Goal: Task Accomplishment & Management: Manage account settings

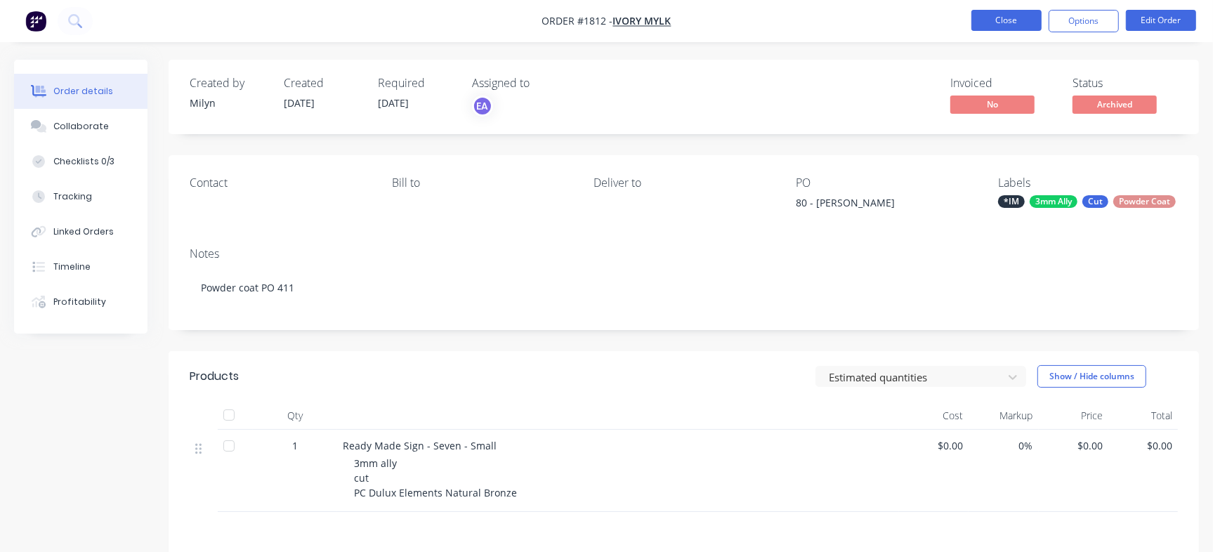
click at [1032, 18] on button "Close" at bounding box center [1007, 20] width 70 height 21
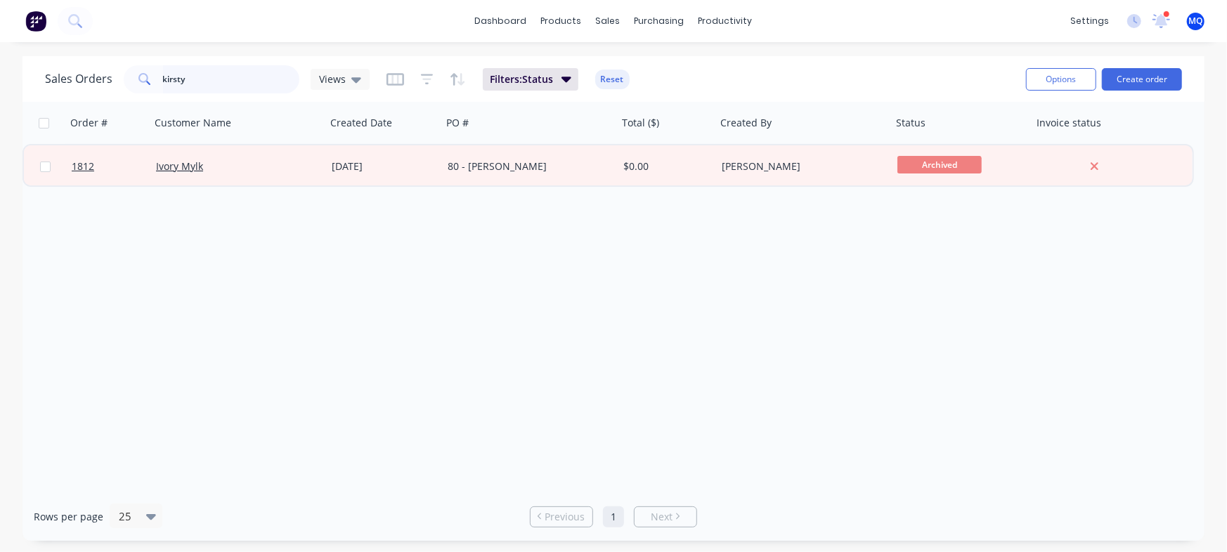
click at [274, 86] on input "kirsty" at bounding box center [231, 79] width 137 height 28
type input "rayin"
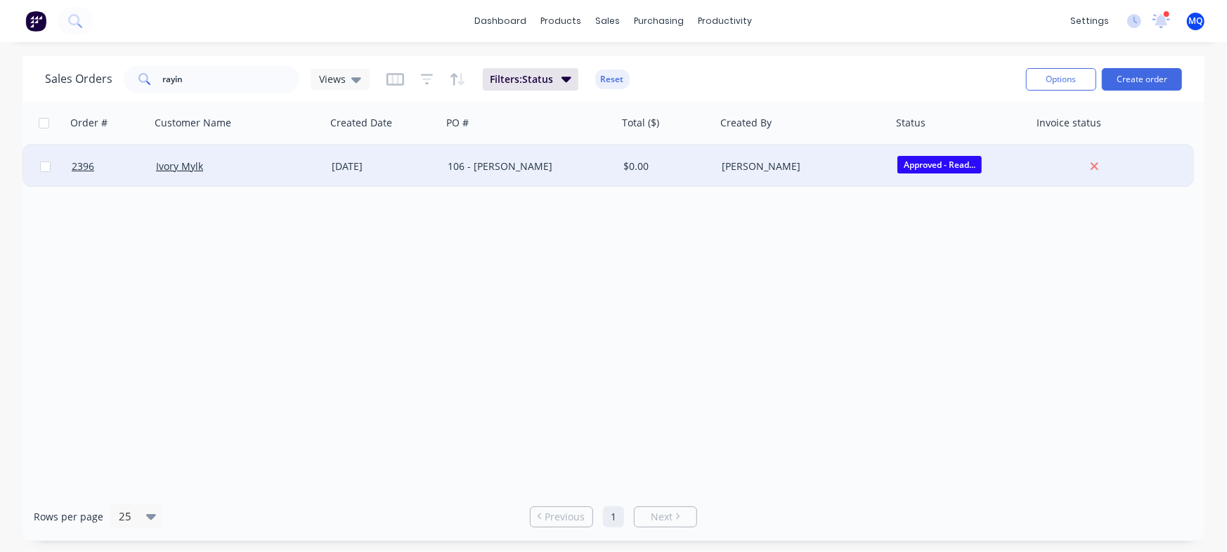
click at [367, 170] on div "[DATE]" at bounding box center [384, 166] width 105 height 14
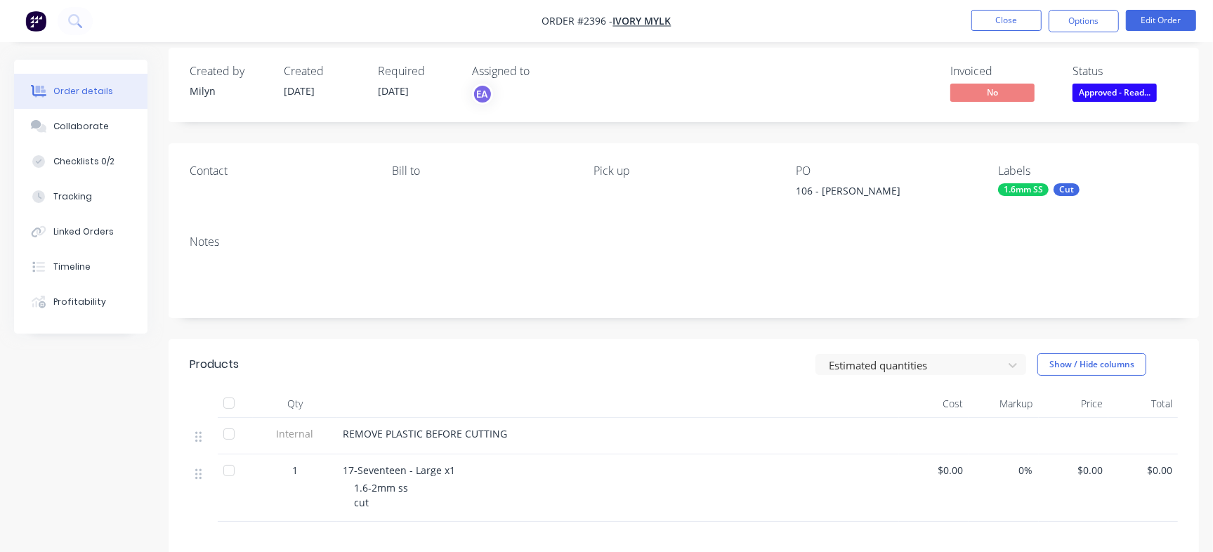
scroll to position [11, 0]
click at [113, 175] on button "Checklists 0/2" at bounding box center [80, 161] width 133 height 35
type textarea "x"
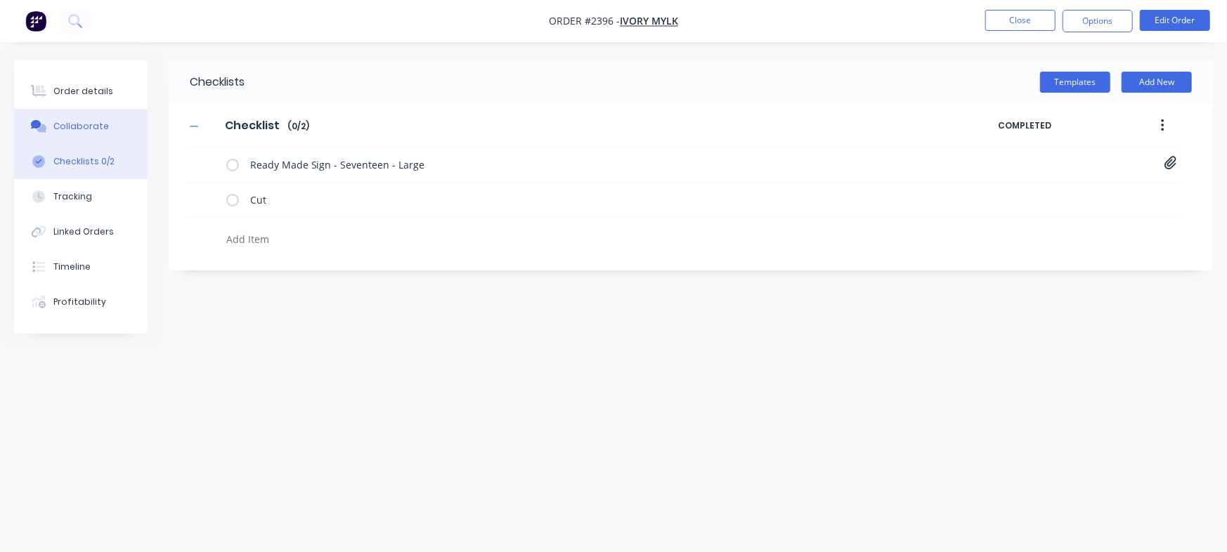
click at [96, 138] on button "Collaborate" at bounding box center [80, 126] width 133 height 35
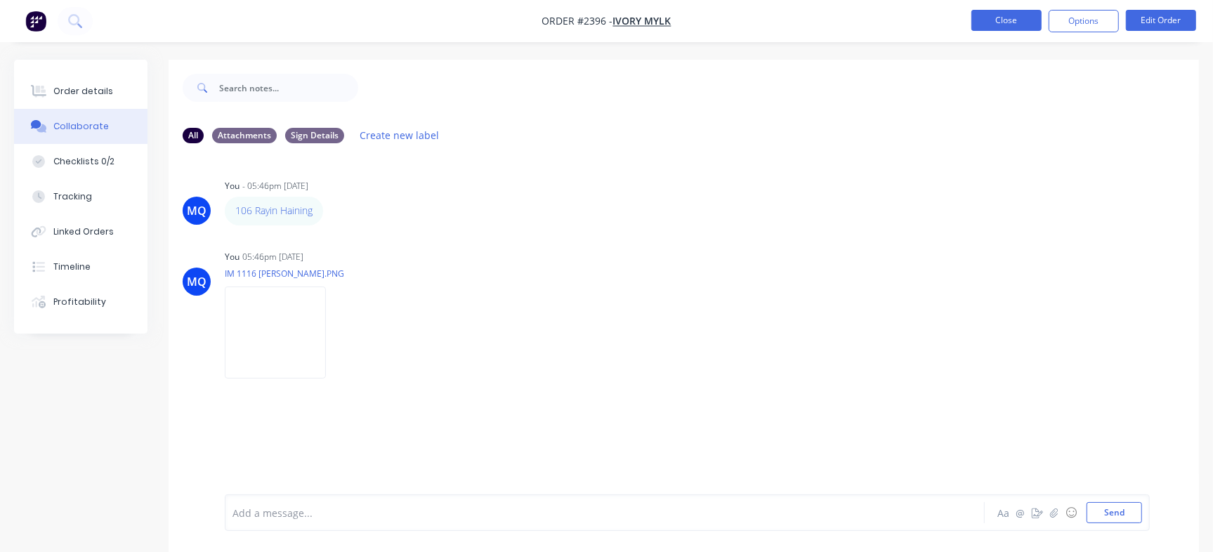
click at [1006, 18] on button "Close" at bounding box center [1007, 20] width 70 height 21
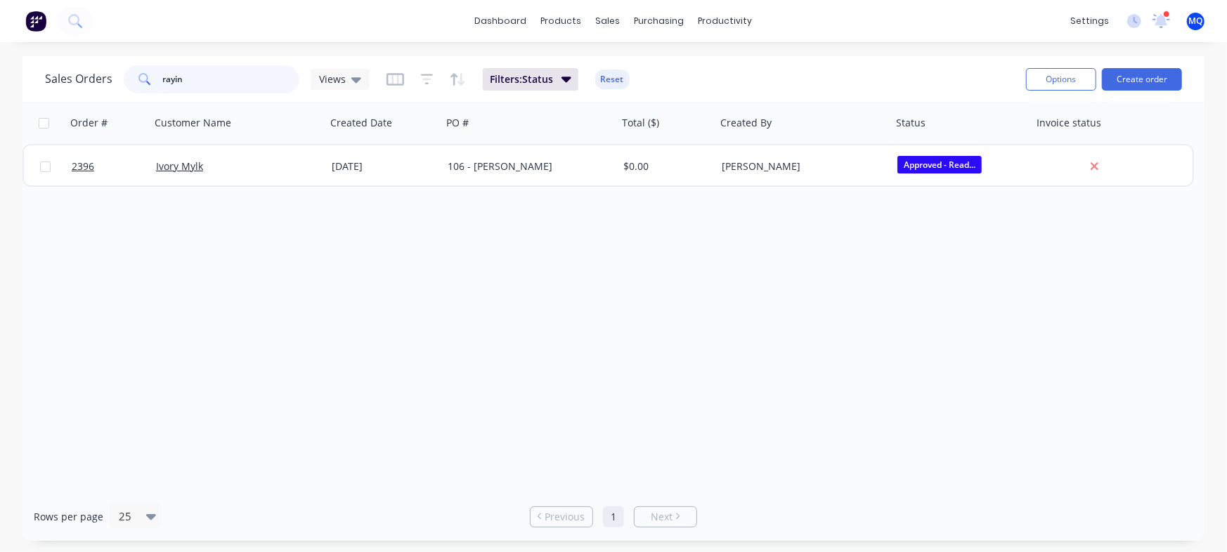
click at [296, 73] on input "rayin" at bounding box center [231, 79] width 137 height 28
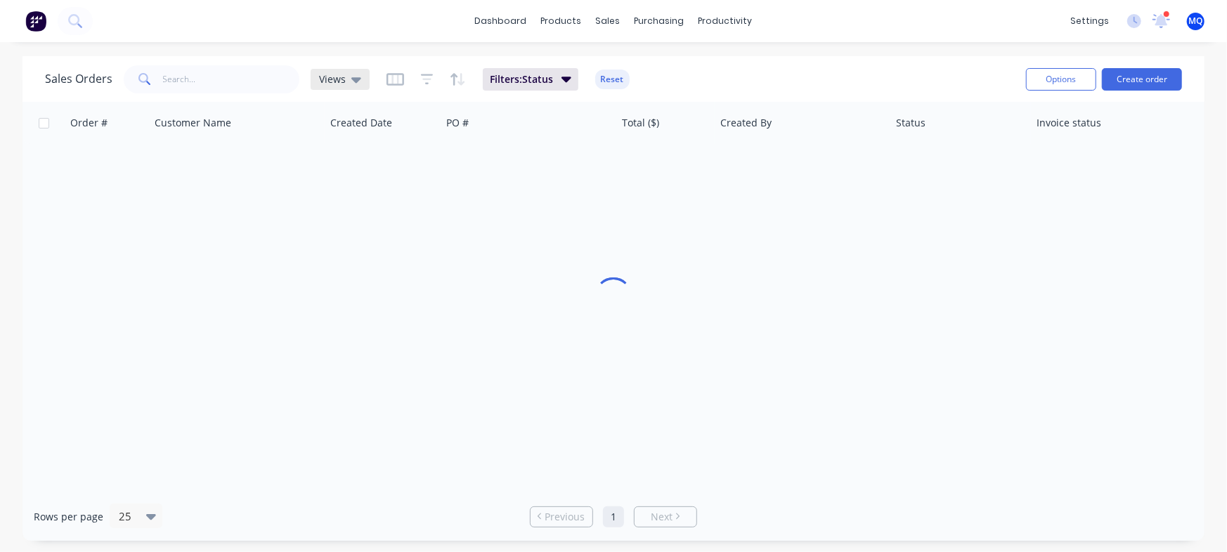
click at [319, 81] on span "Views" at bounding box center [332, 79] width 27 height 15
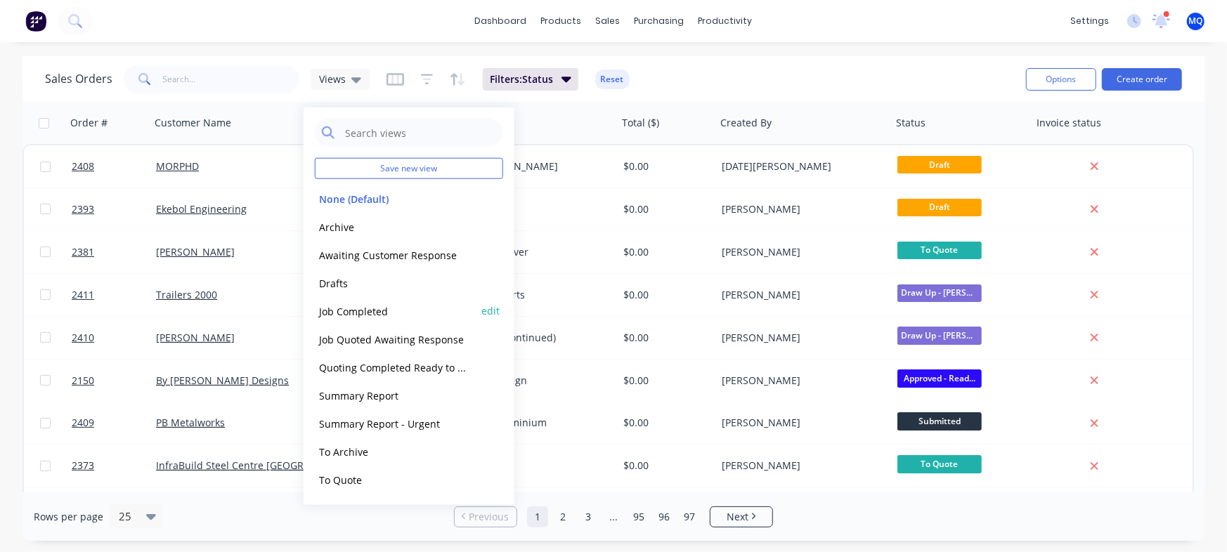
click at [370, 310] on button "Job Completed" at bounding box center [395, 311] width 160 height 16
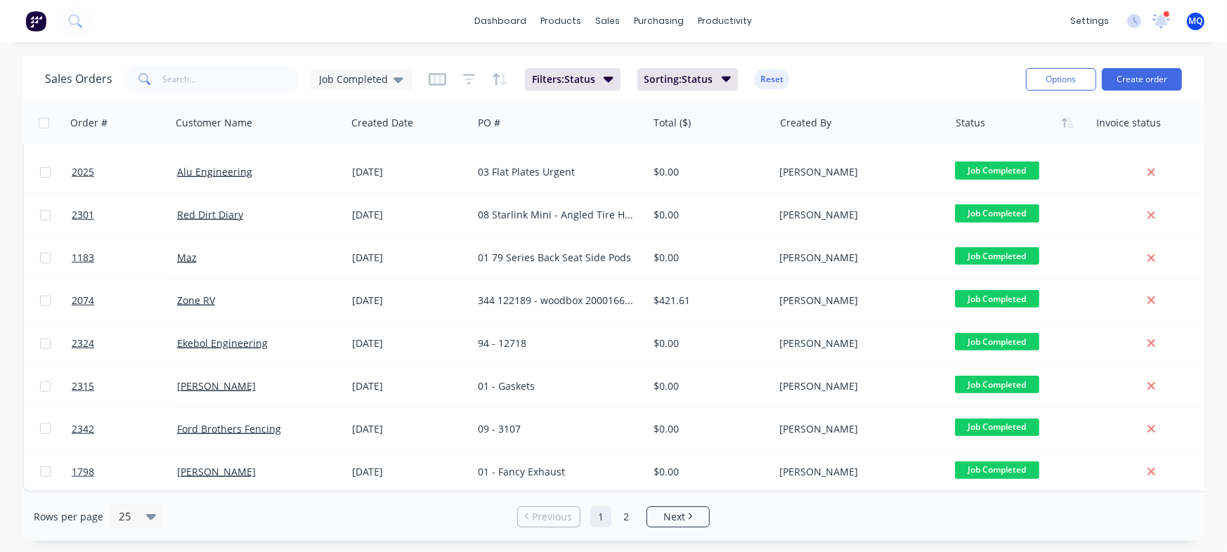
scroll to position [728, 0]
click at [343, 77] on span "Job Completed" at bounding box center [353, 79] width 69 height 15
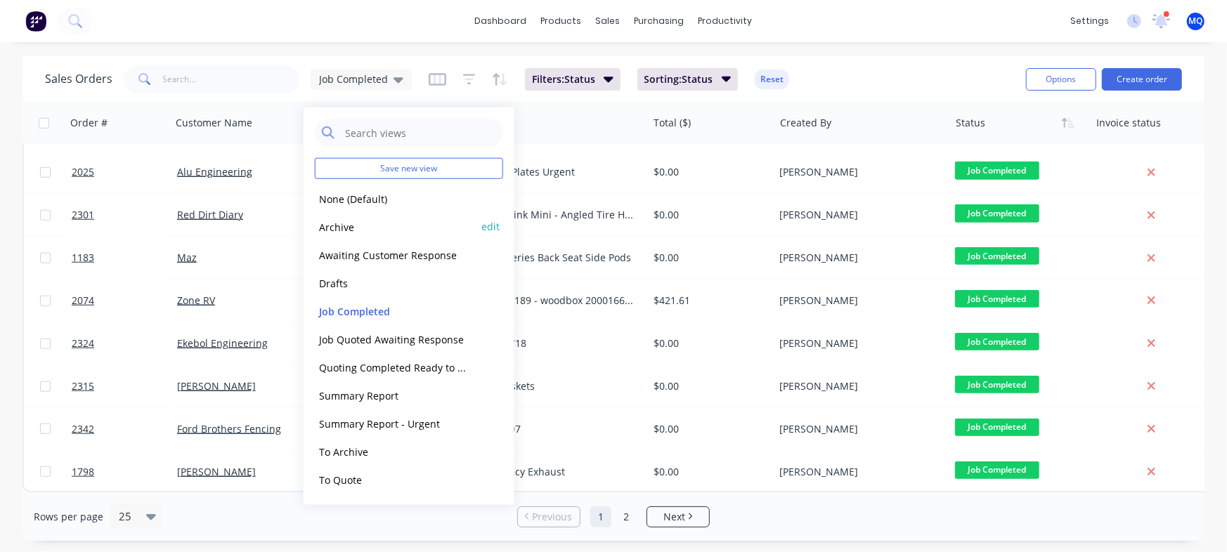
click at [342, 228] on button "Archive" at bounding box center [395, 226] width 160 height 16
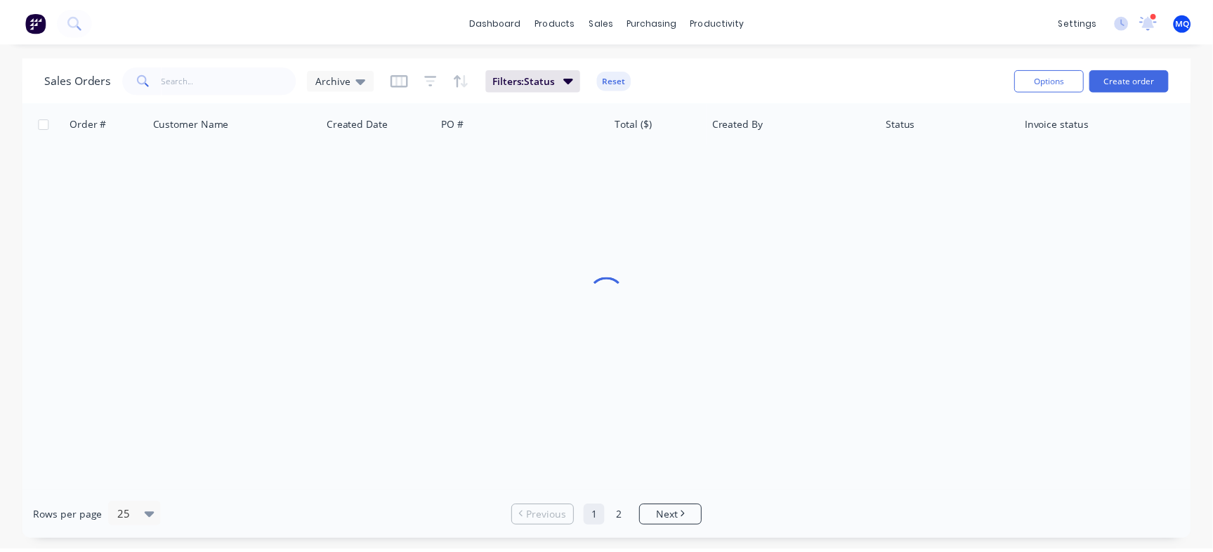
scroll to position [0, 0]
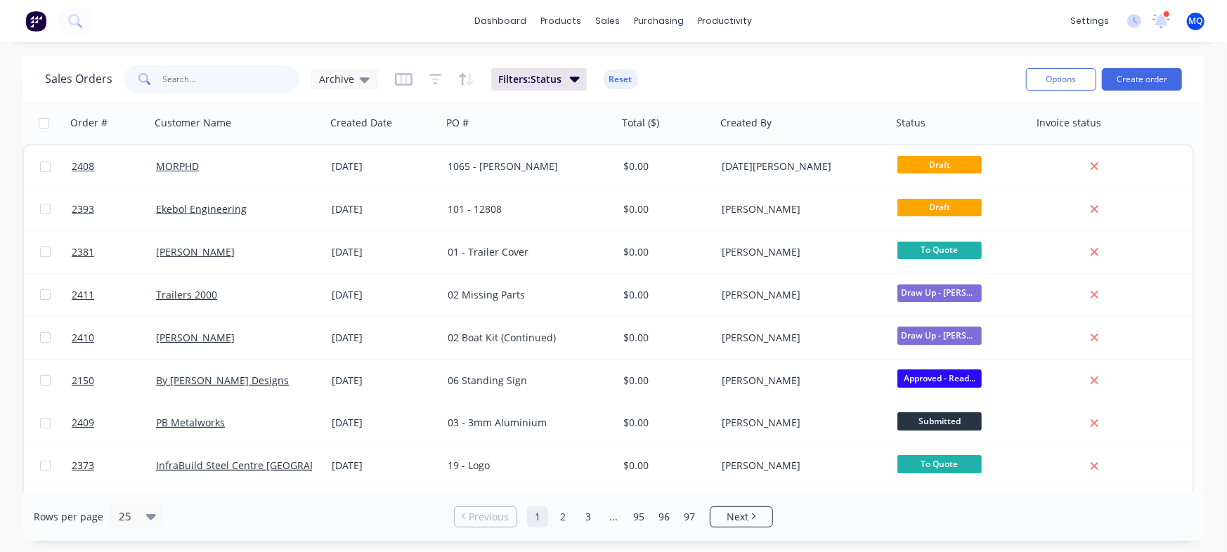
click at [239, 81] on input "text" at bounding box center [231, 79] width 137 height 28
type input "smoke"
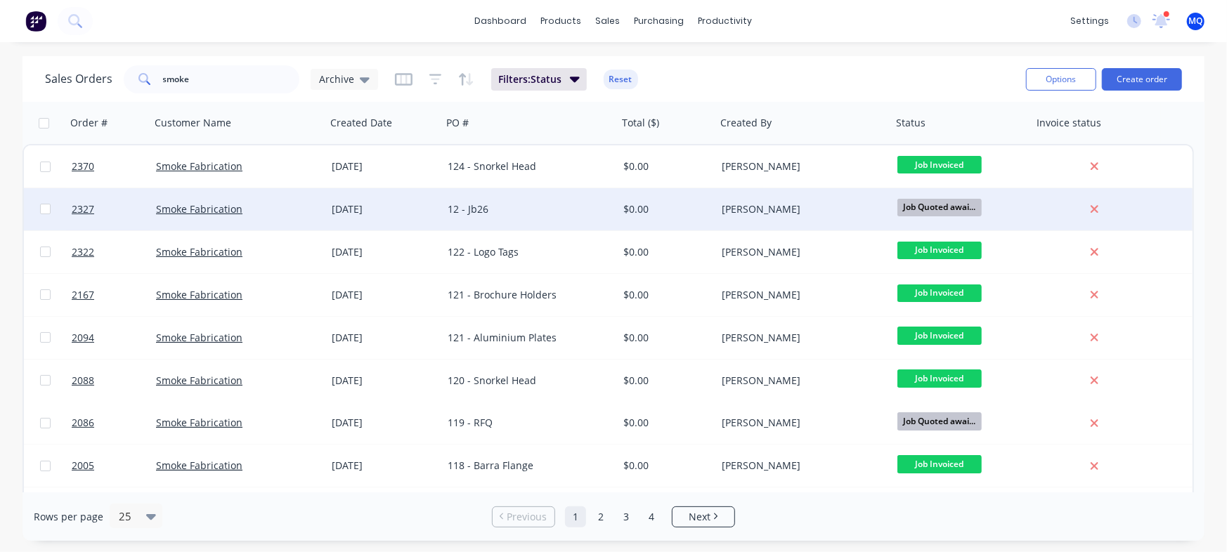
click at [471, 215] on div "12 - Jb26" at bounding box center [526, 209] width 156 height 14
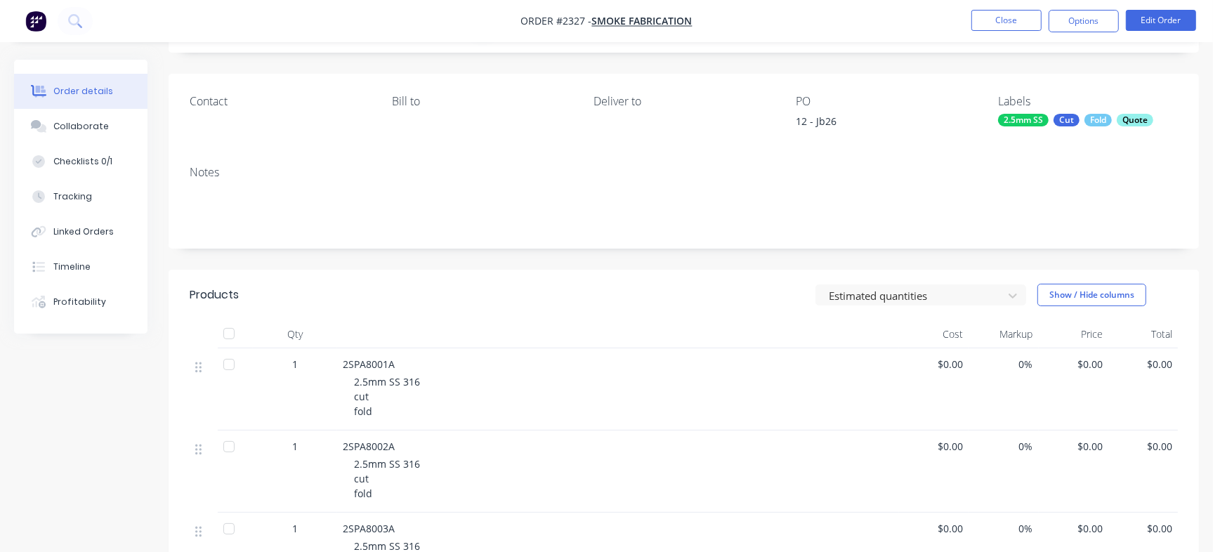
scroll to position [71, 0]
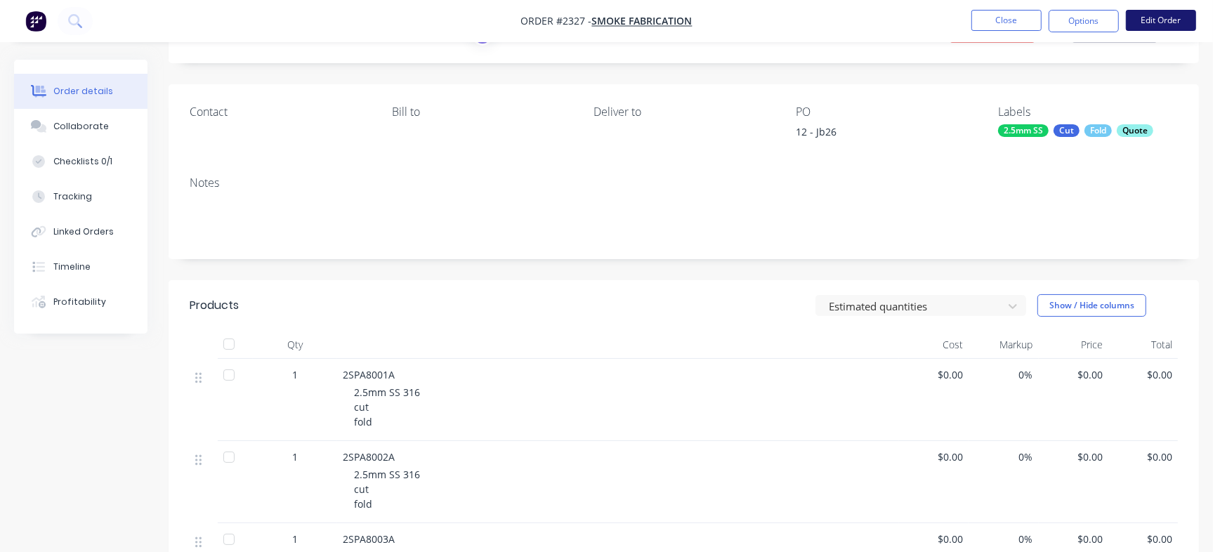
click at [1162, 17] on button "Edit Order" at bounding box center [1161, 20] width 70 height 21
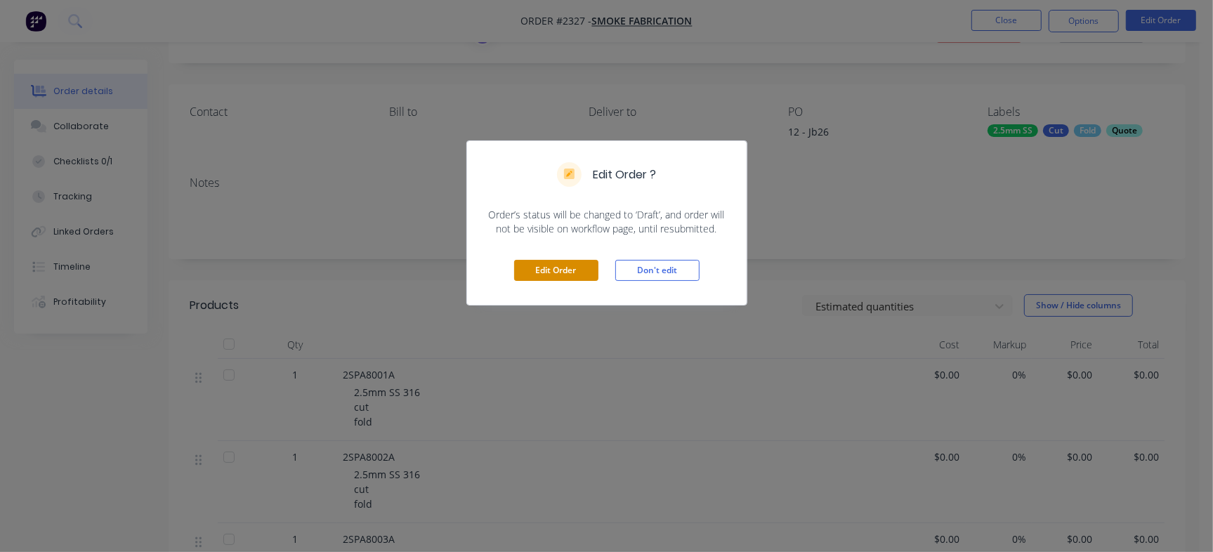
click at [559, 267] on button "Edit Order" at bounding box center [556, 270] width 84 height 21
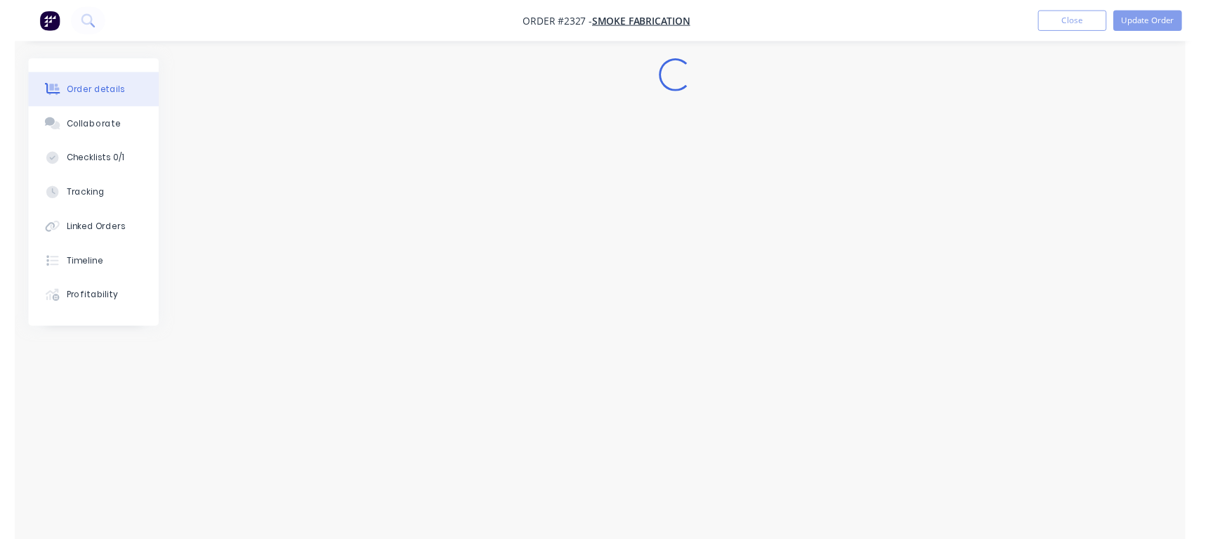
scroll to position [0, 0]
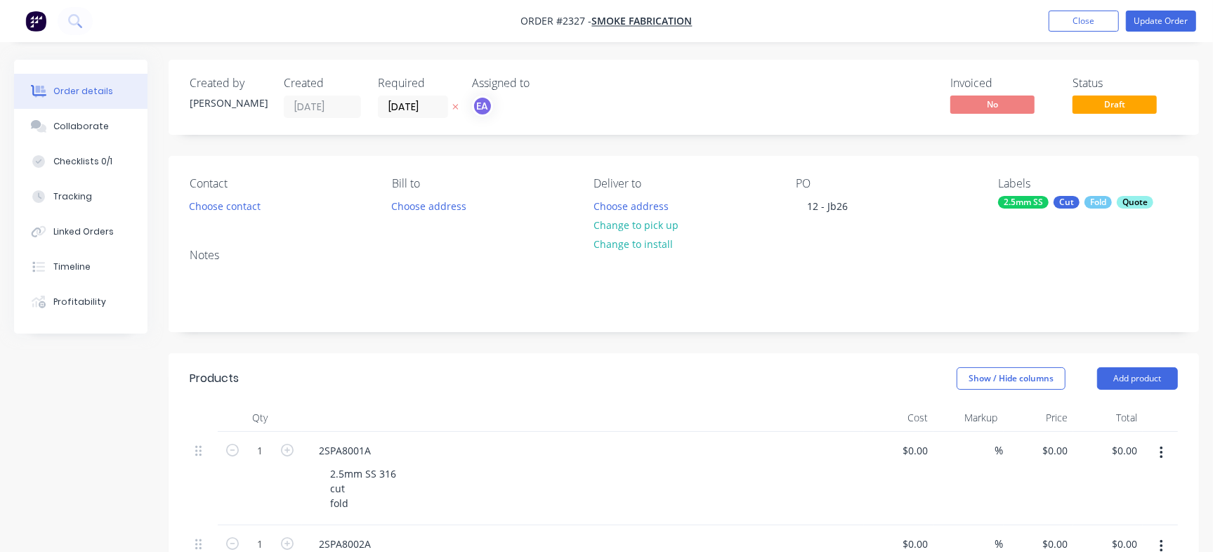
click at [1128, 204] on div "Quote" at bounding box center [1135, 202] width 37 height 13
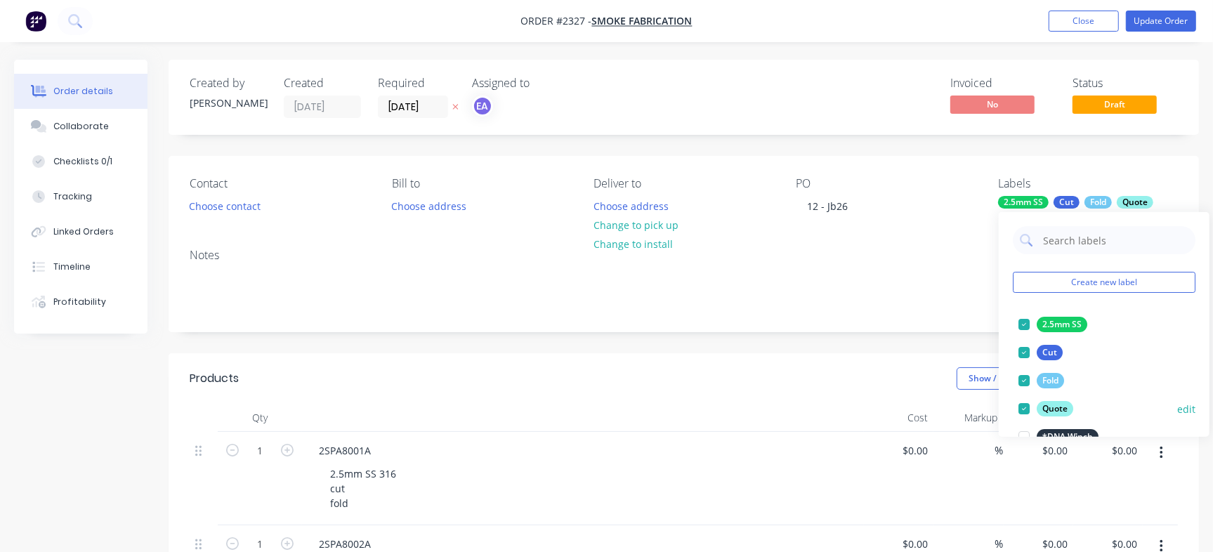
click at [1026, 407] on div at bounding box center [1024, 409] width 28 height 28
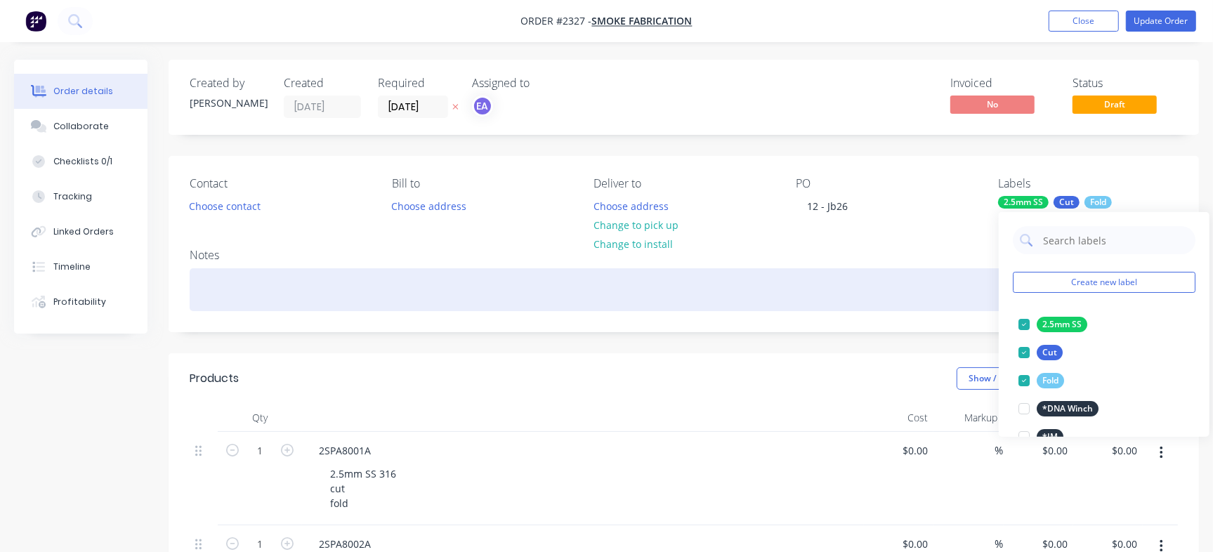
click at [899, 270] on div at bounding box center [684, 289] width 988 height 43
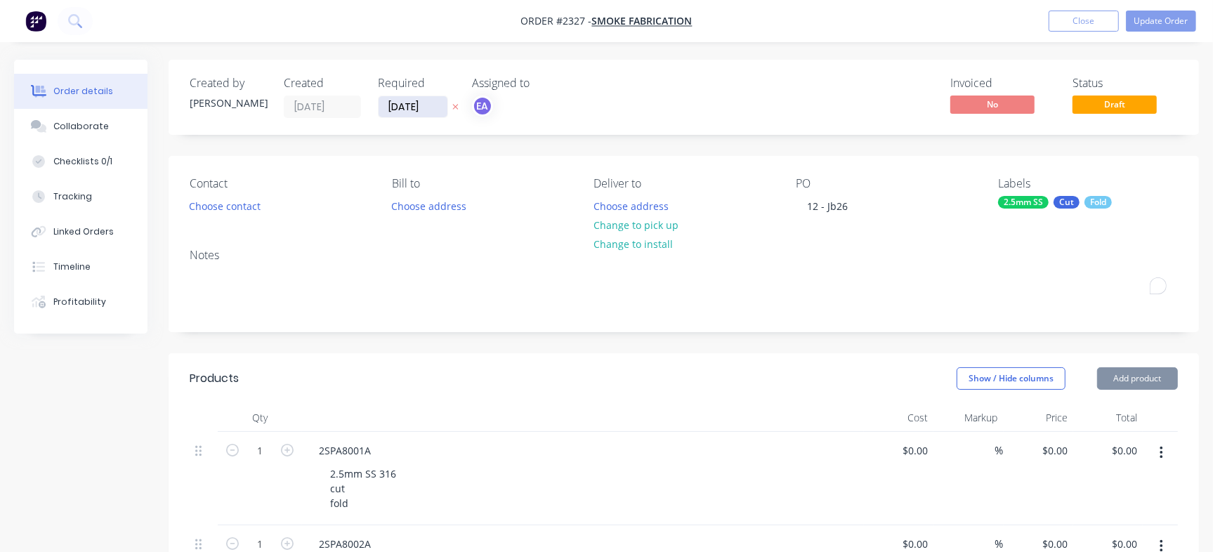
click at [396, 108] on input "[DATE]" at bounding box center [413, 106] width 69 height 21
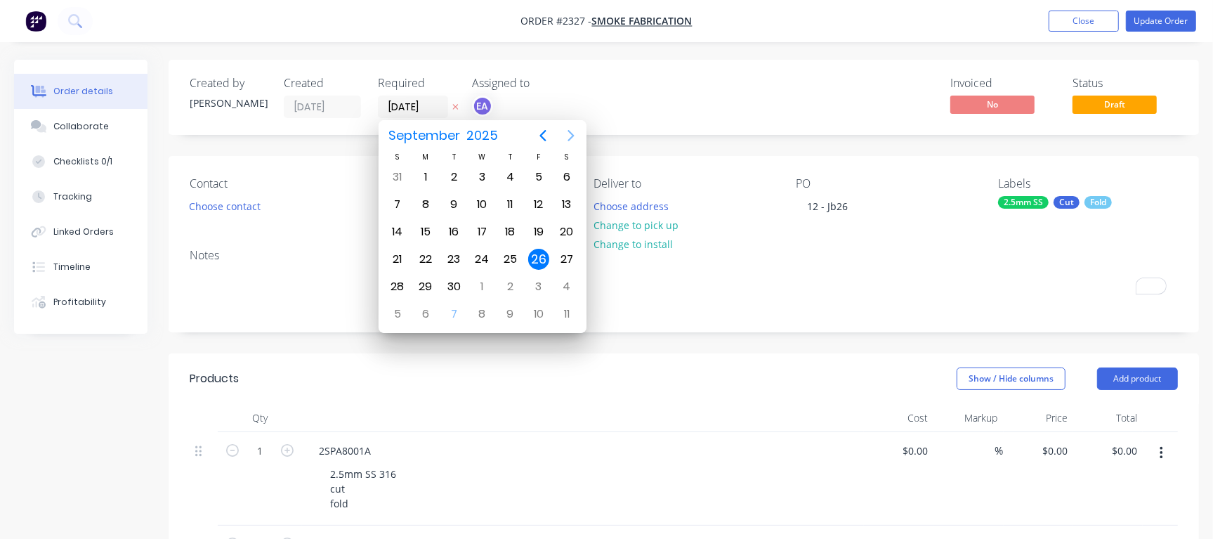
click at [575, 133] on icon "Next page" at bounding box center [571, 135] width 17 height 17
click at [457, 261] on div "21" at bounding box center [453, 259] width 21 height 21
type input "[DATE]"
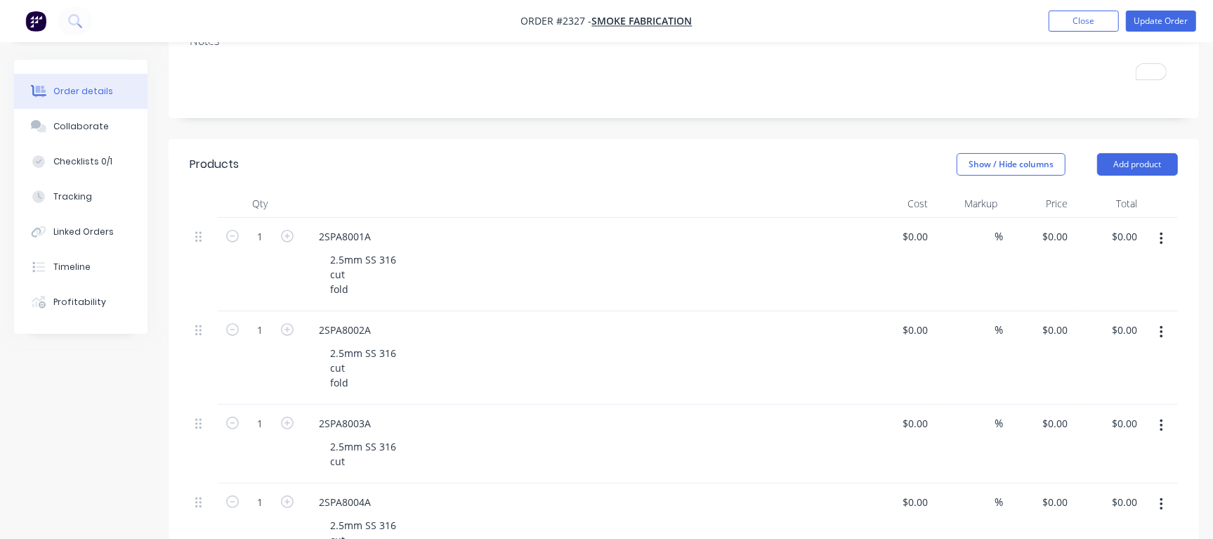
scroll to position [212, 0]
click at [1124, 159] on button "Add product" at bounding box center [1137, 166] width 81 height 22
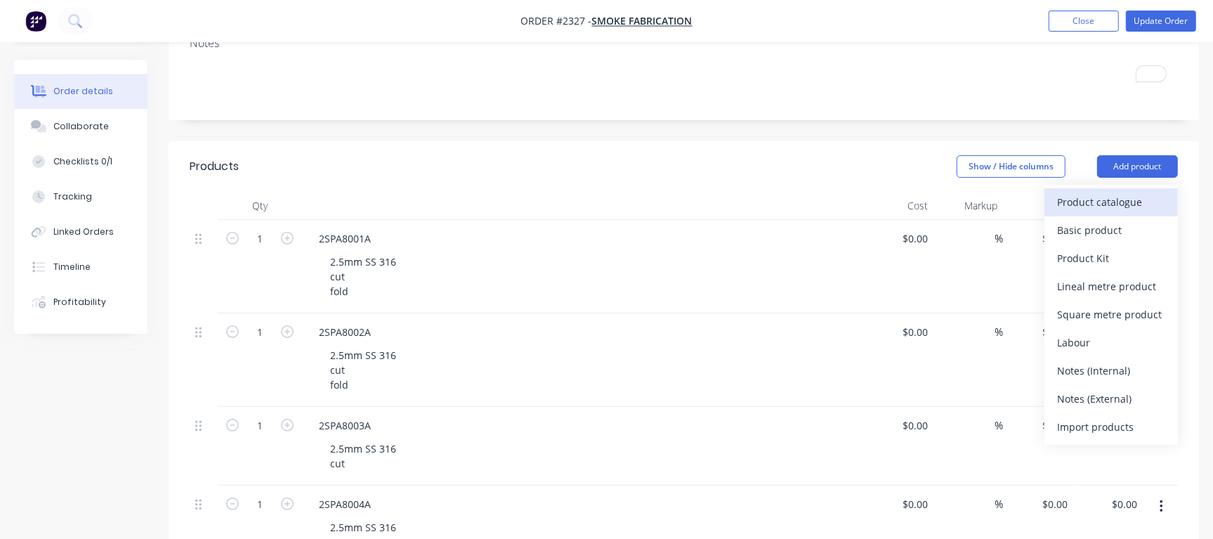
click at [1070, 214] on button "Product catalogue" at bounding box center [1111, 202] width 133 height 28
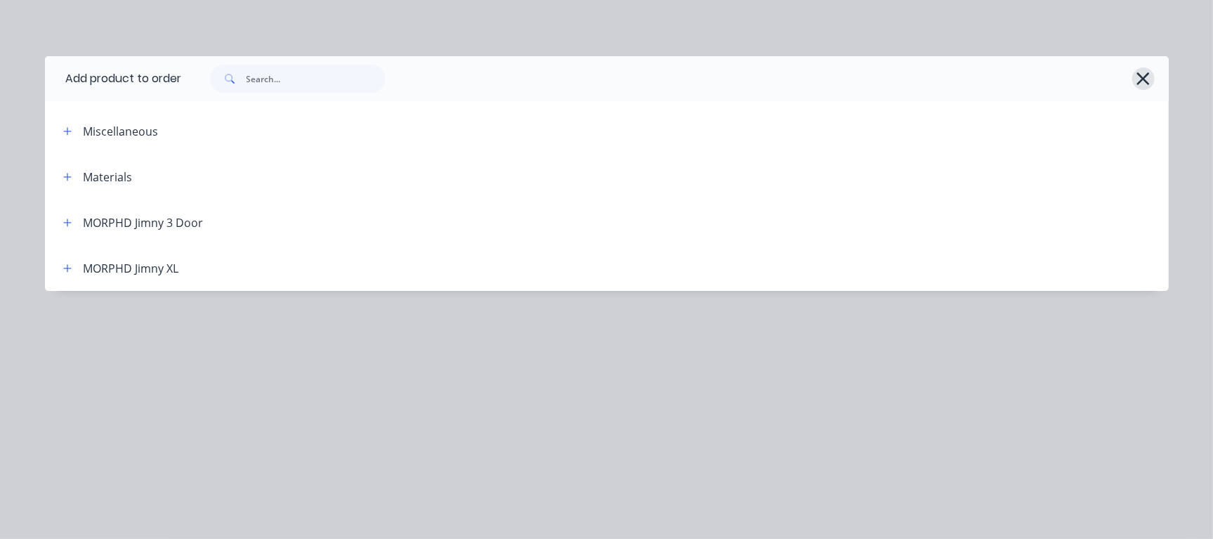
click at [1139, 78] on icon "button" at bounding box center [1143, 79] width 15 height 20
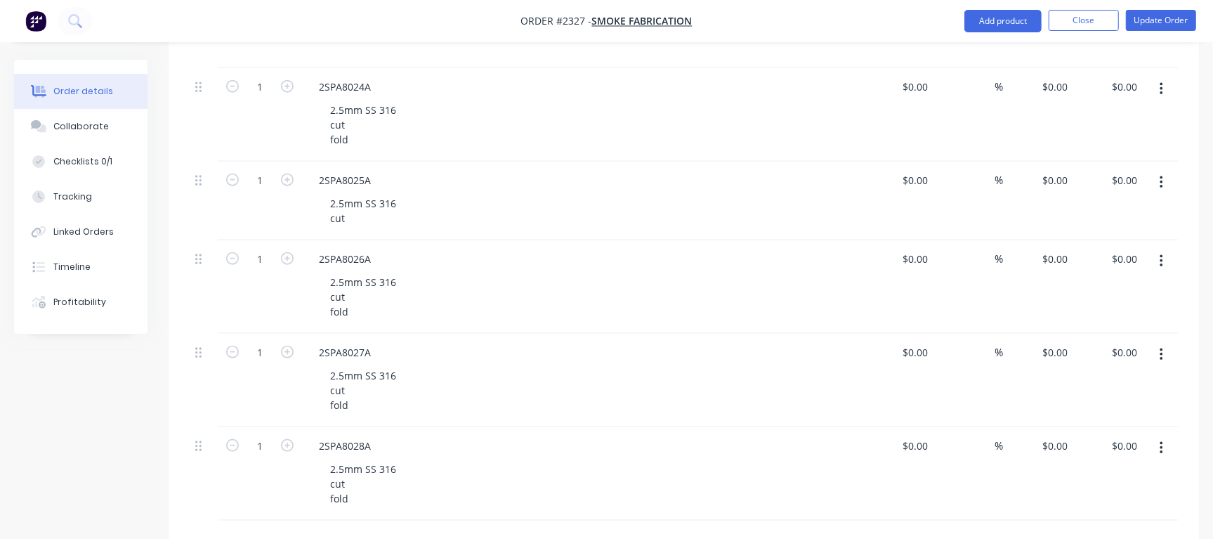
scroll to position [1430, 0]
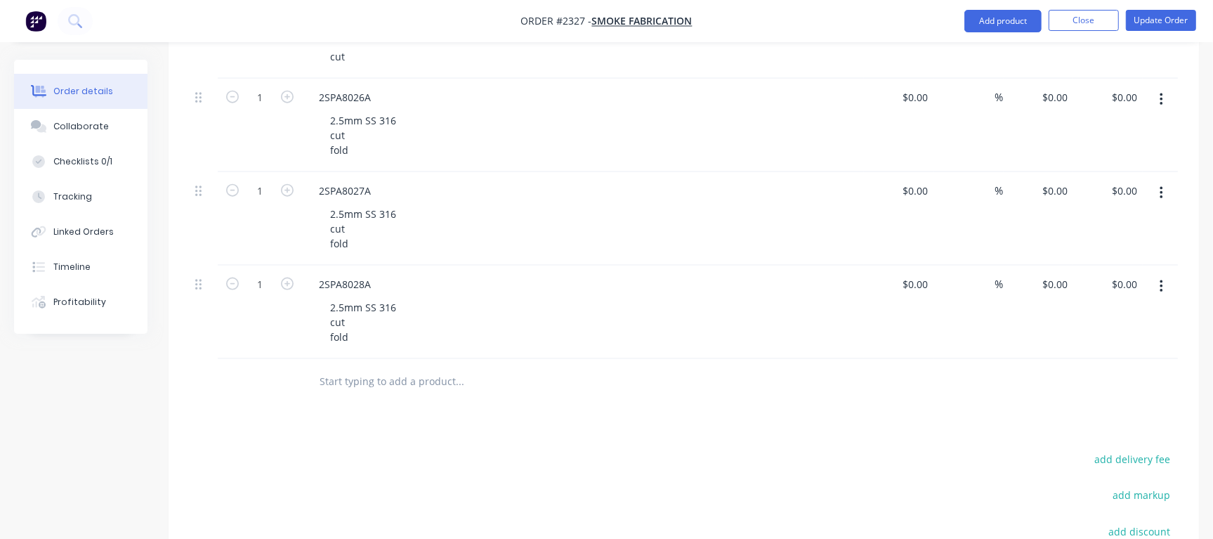
click at [406, 379] on input "text" at bounding box center [459, 381] width 281 height 28
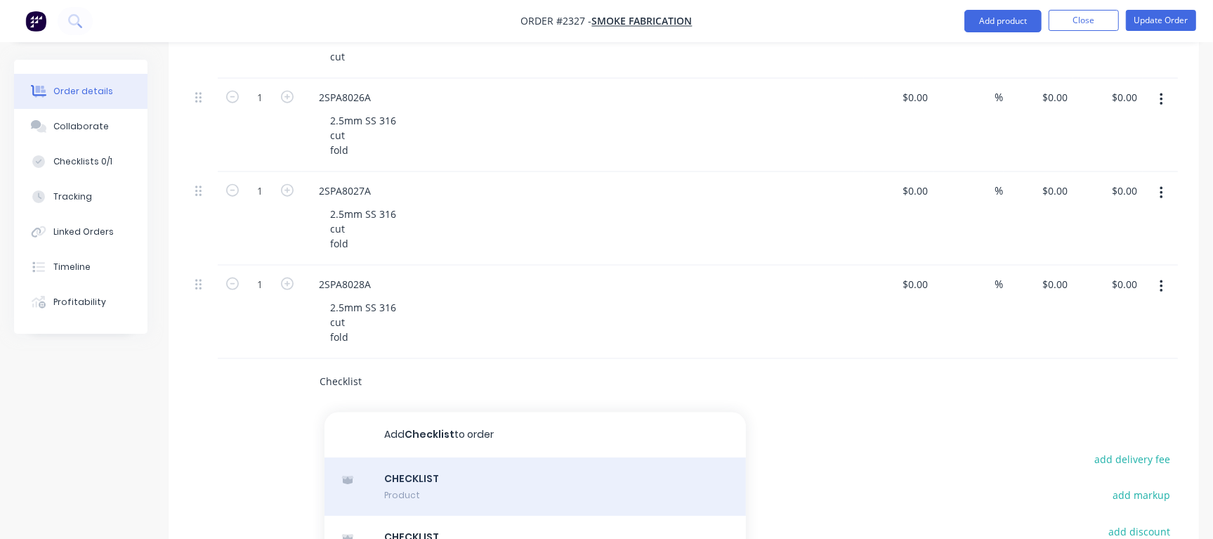
type input "Checklist"
click at [381, 472] on div "CHECKLIST Product" at bounding box center [536, 486] width 422 height 59
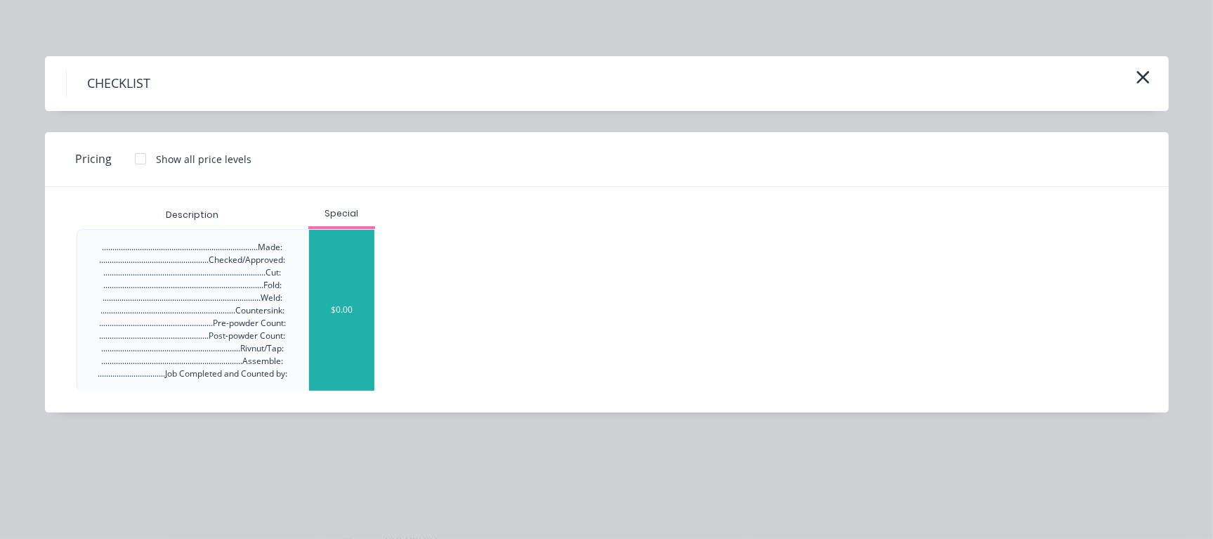
click at [325, 312] on div "$0.00" at bounding box center [342, 310] width 66 height 161
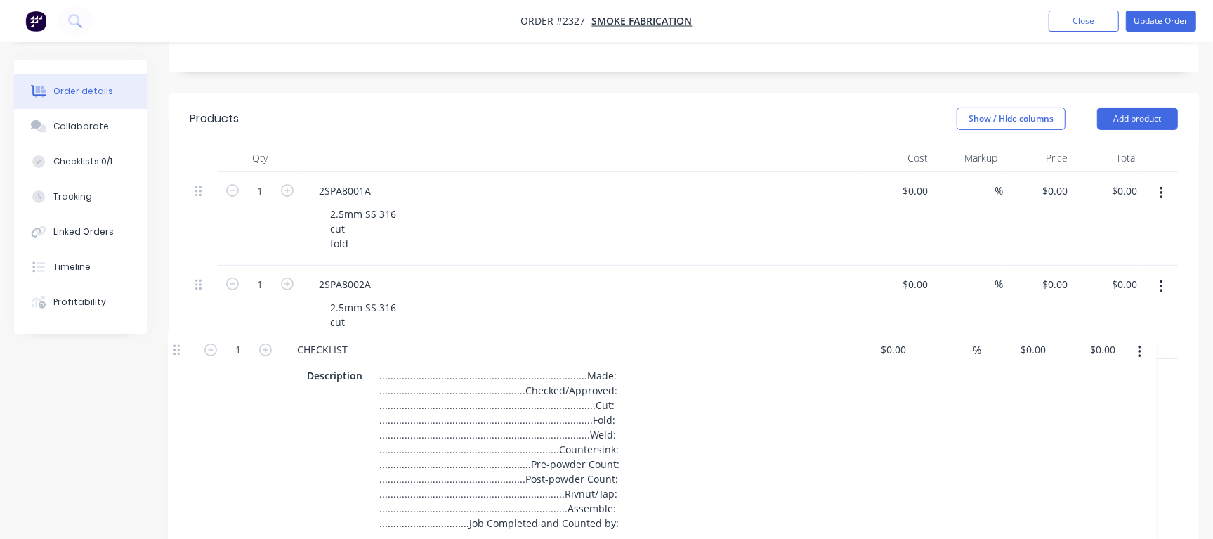
scroll to position [282, 0]
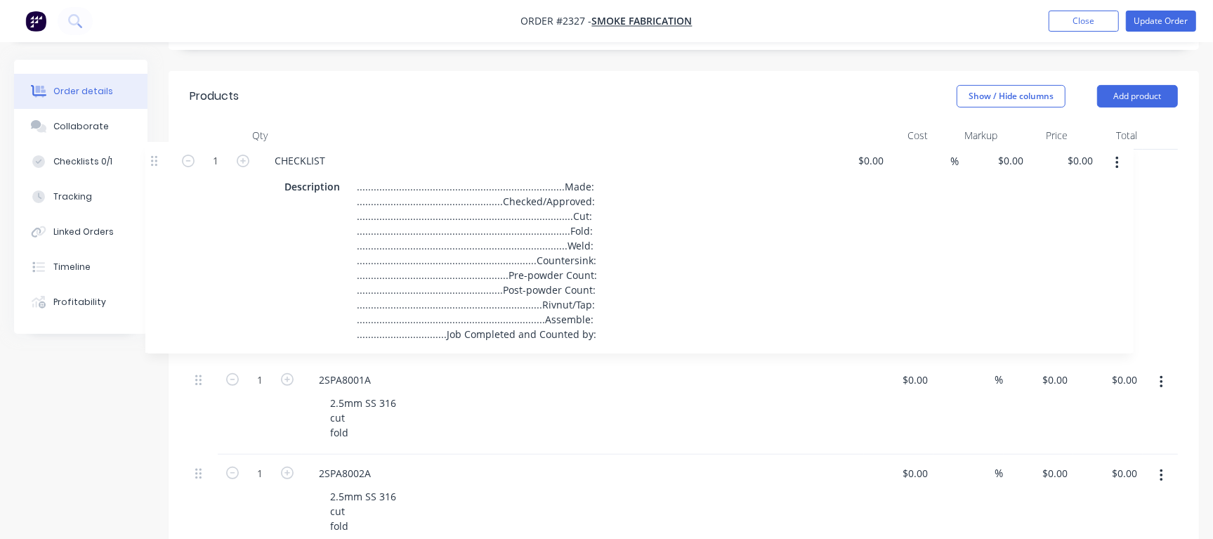
drag, startPoint x: 195, startPoint y: 376, endPoint x: 152, endPoint y: 152, distance: 228.2
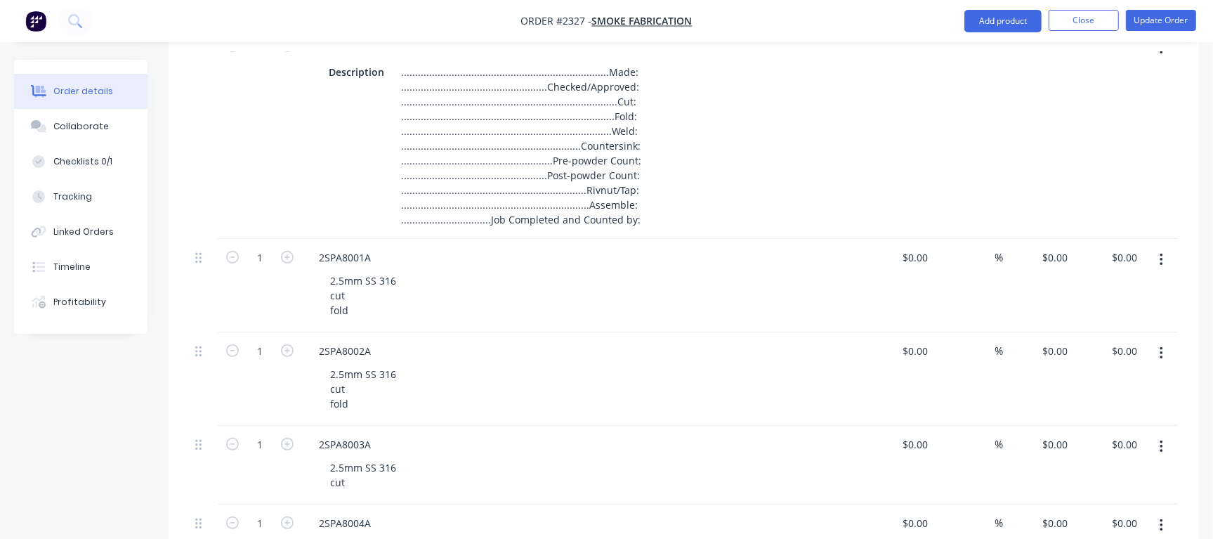
scroll to position [634, 0]
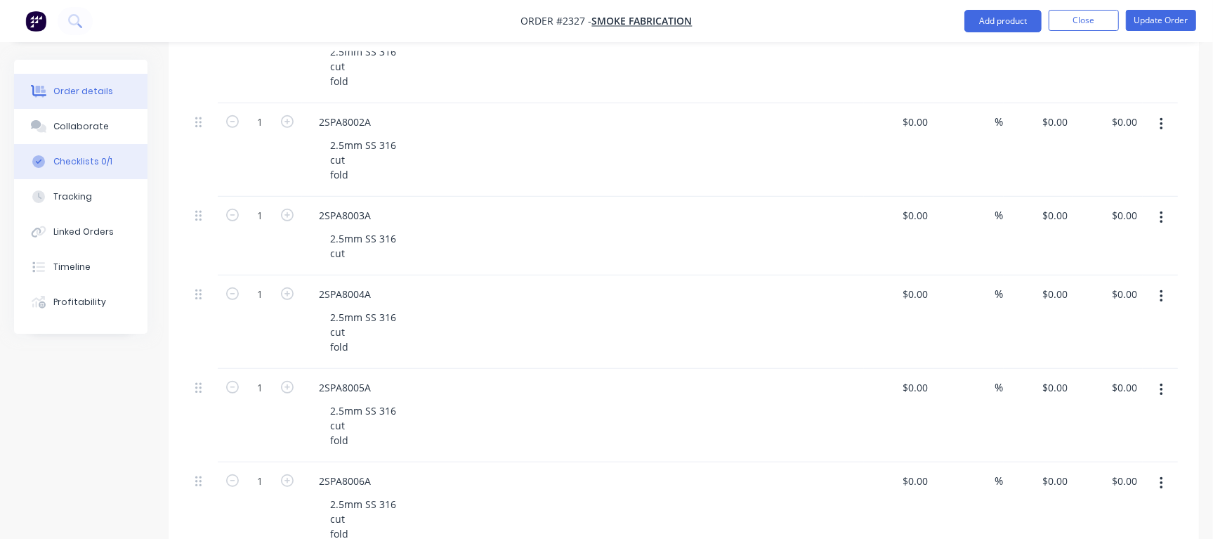
click at [115, 162] on button "Checklists 0/1" at bounding box center [80, 161] width 133 height 35
type textarea "x"
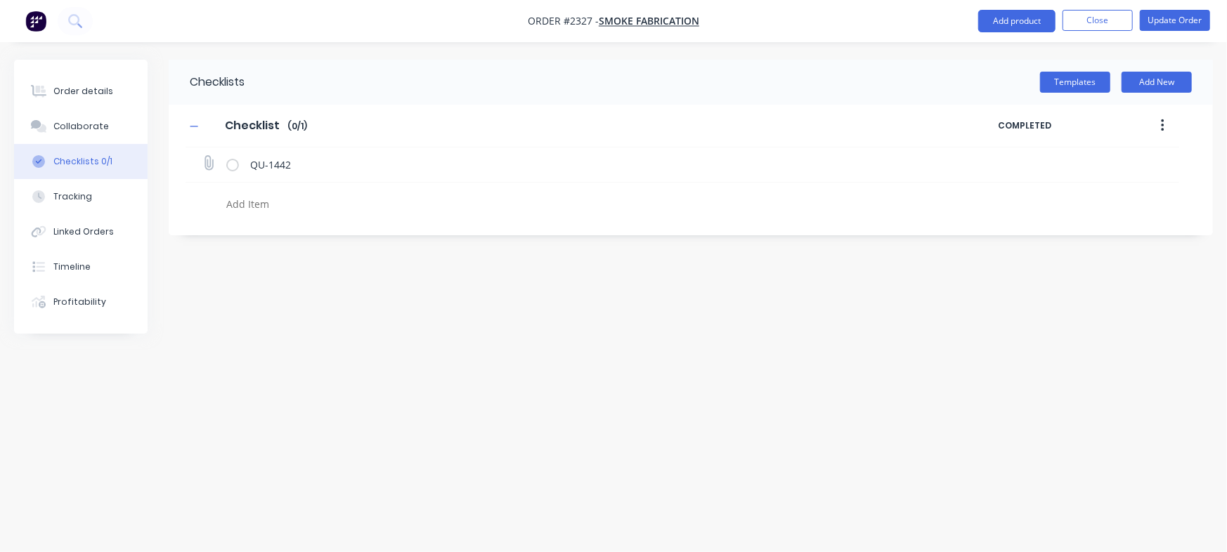
click at [216, 164] on icon at bounding box center [208, 163] width 19 height 19
click at [202, 156] on input "file" at bounding box center [202, 156] width 0 height 0
type input "C:\fakepath\Quote QU1442.pdf"
type textarea "x"
click at [98, 132] on div "Collaborate" at bounding box center [81, 126] width 56 height 13
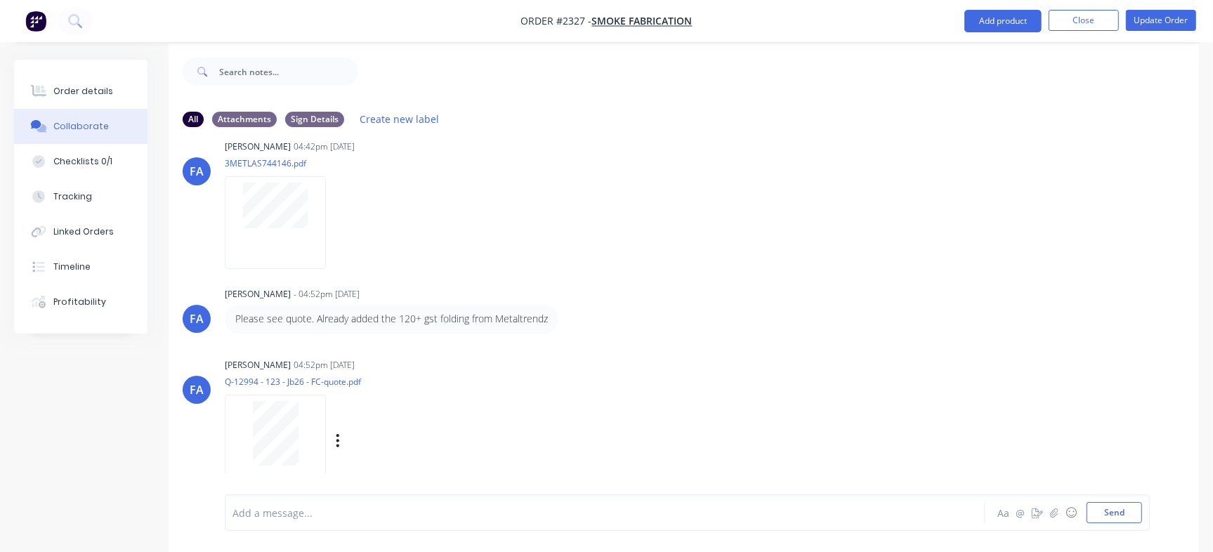
scroll to position [21, 0]
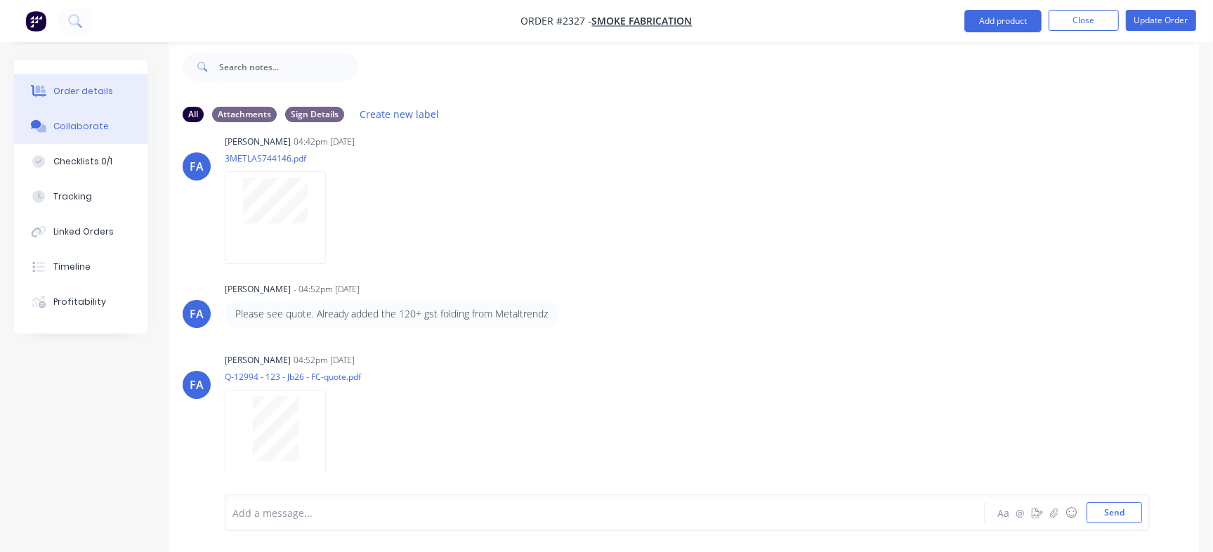
click at [117, 84] on button "Order details" at bounding box center [80, 91] width 133 height 35
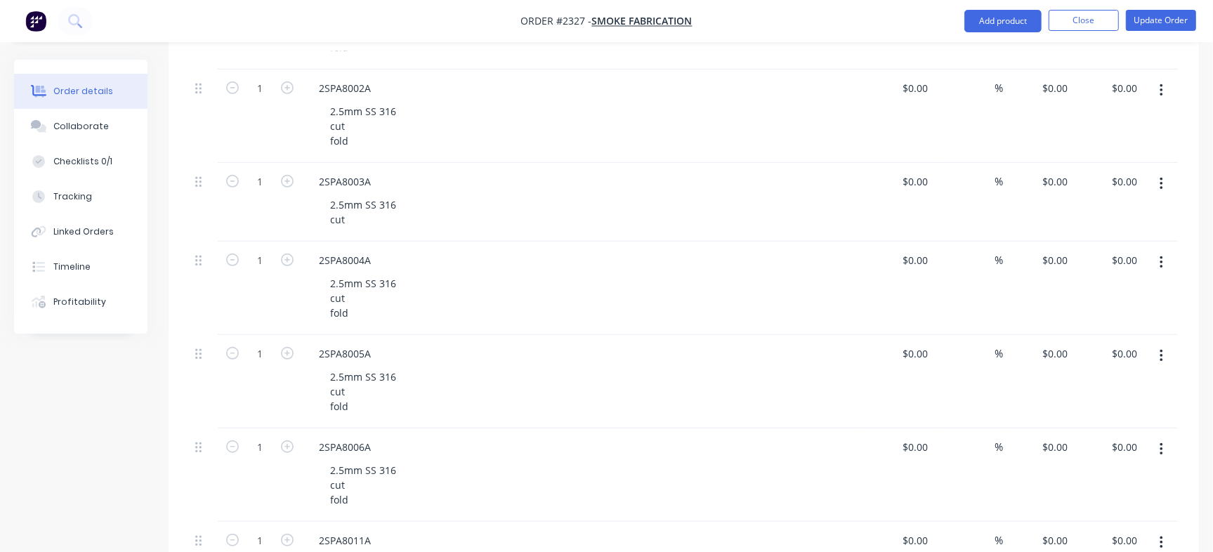
scroll to position [548, 0]
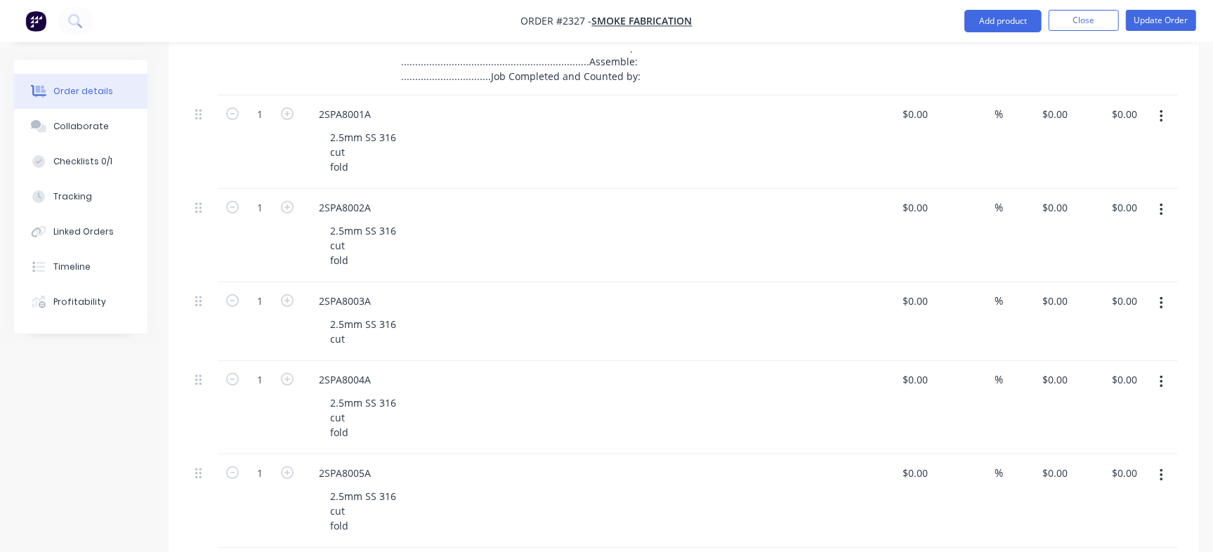
click at [766, 163] on div "2.5mm SS 316 cut fold" at bounding box center [589, 152] width 540 height 50
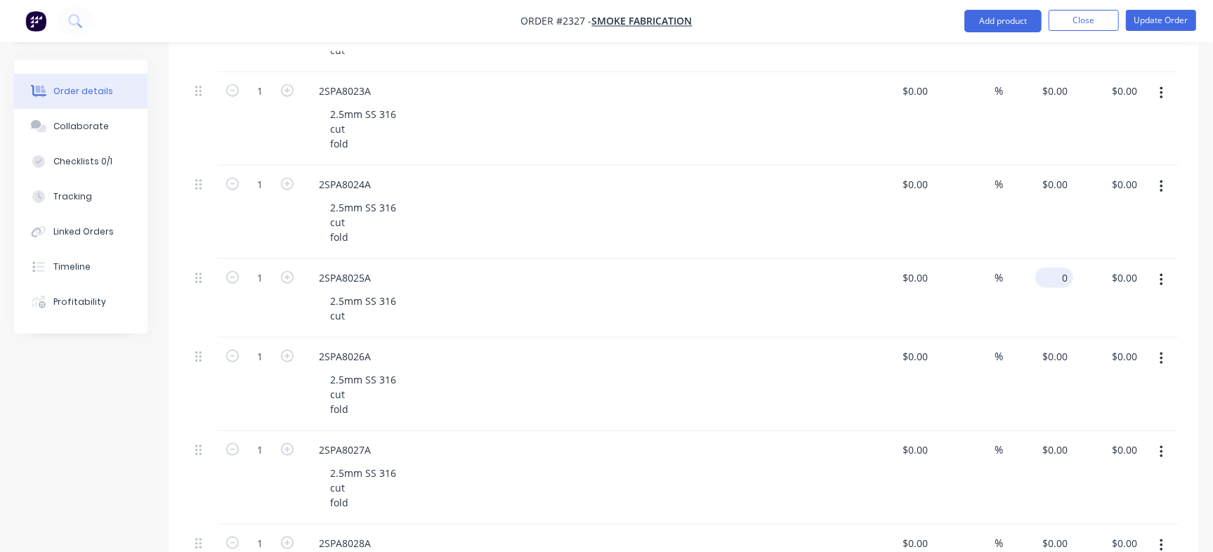
click at [1055, 275] on div "0 $0.00" at bounding box center [1055, 278] width 38 height 20
type input "$7.98"
click at [1062, 355] on input "0" at bounding box center [1065, 356] width 16 height 20
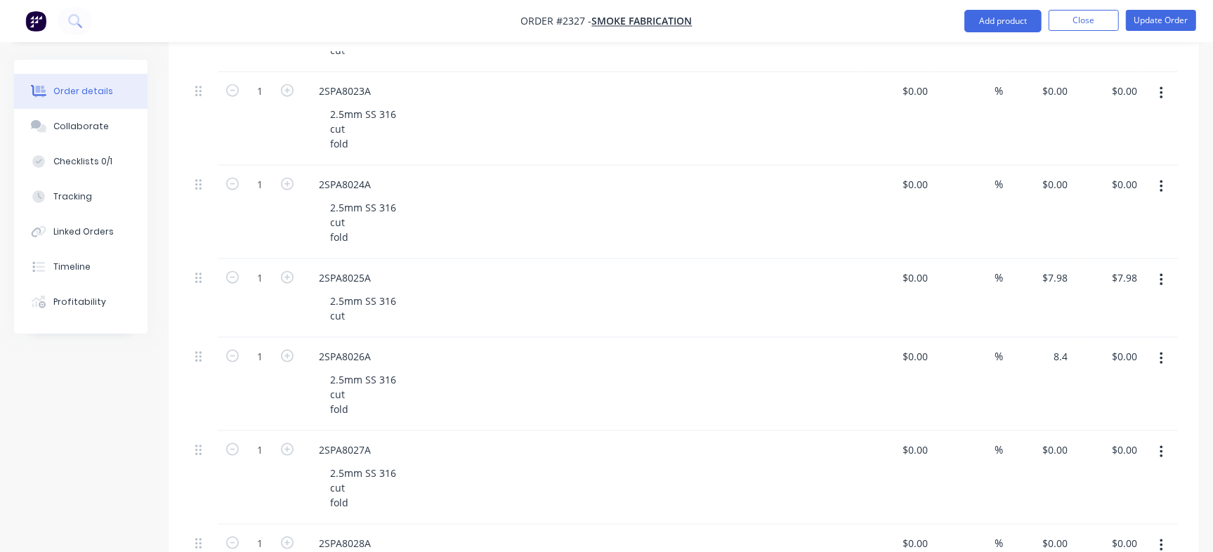
type input "$8.40"
click at [1053, 448] on div "0 0" at bounding box center [1063, 450] width 22 height 20
type input "$39.37"
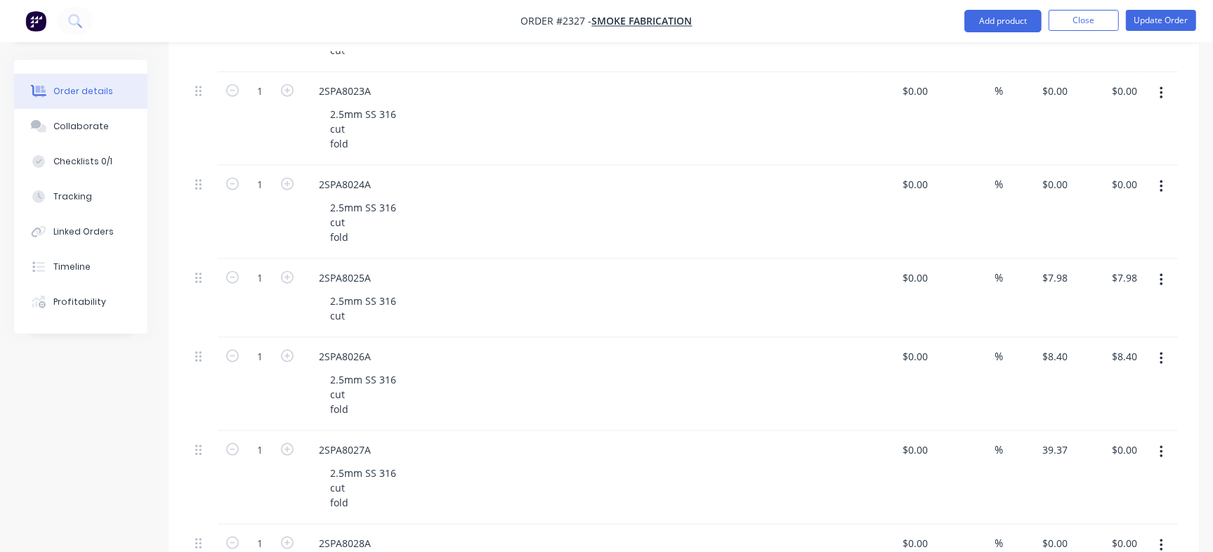
type input "$39.37"
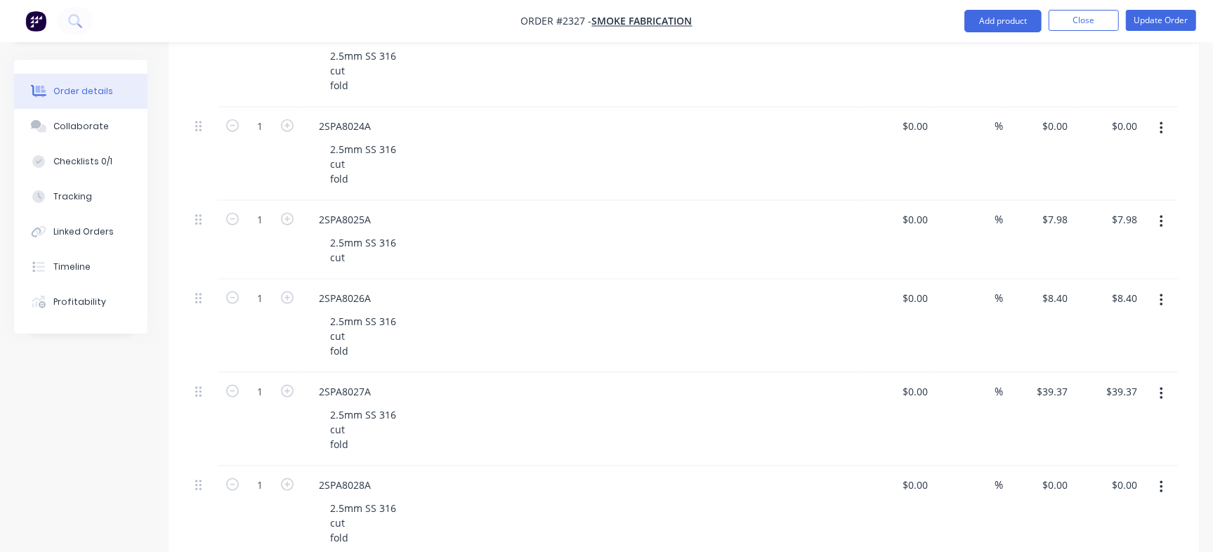
scroll to position [1470, 0]
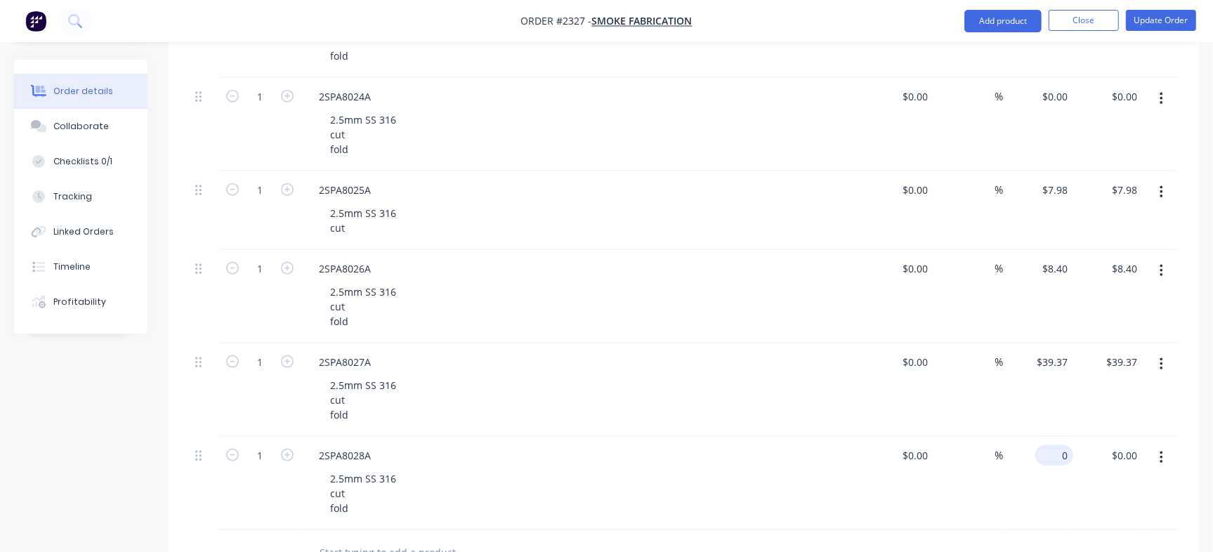
click at [1052, 452] on div "0 $0.00" at bounding box center [1055, 455] width 38 height 20
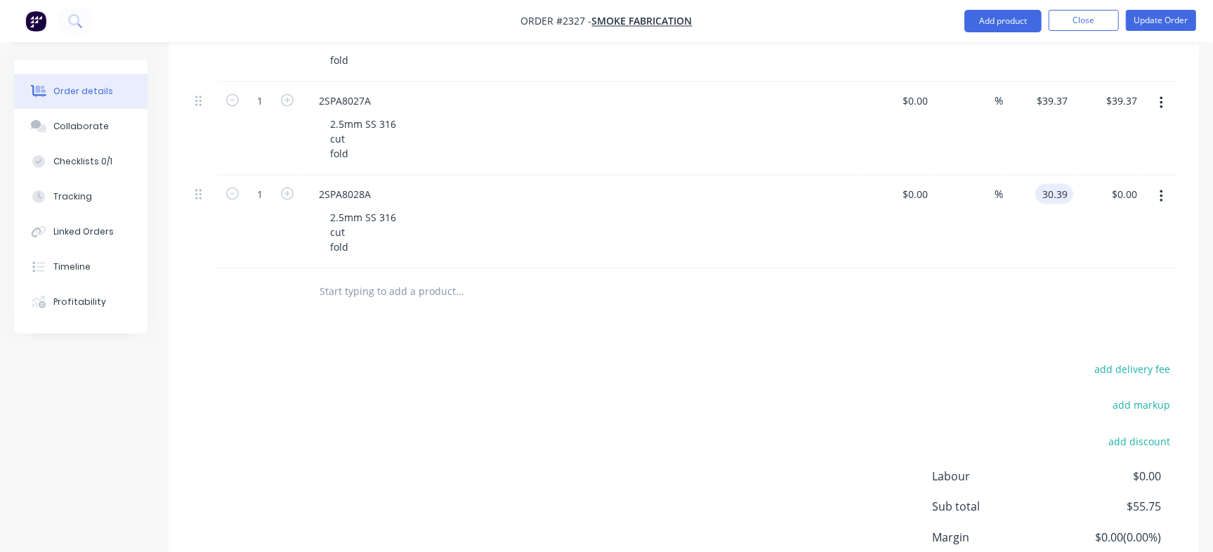
scroll to position [1734, 0]
type input "$30.39"
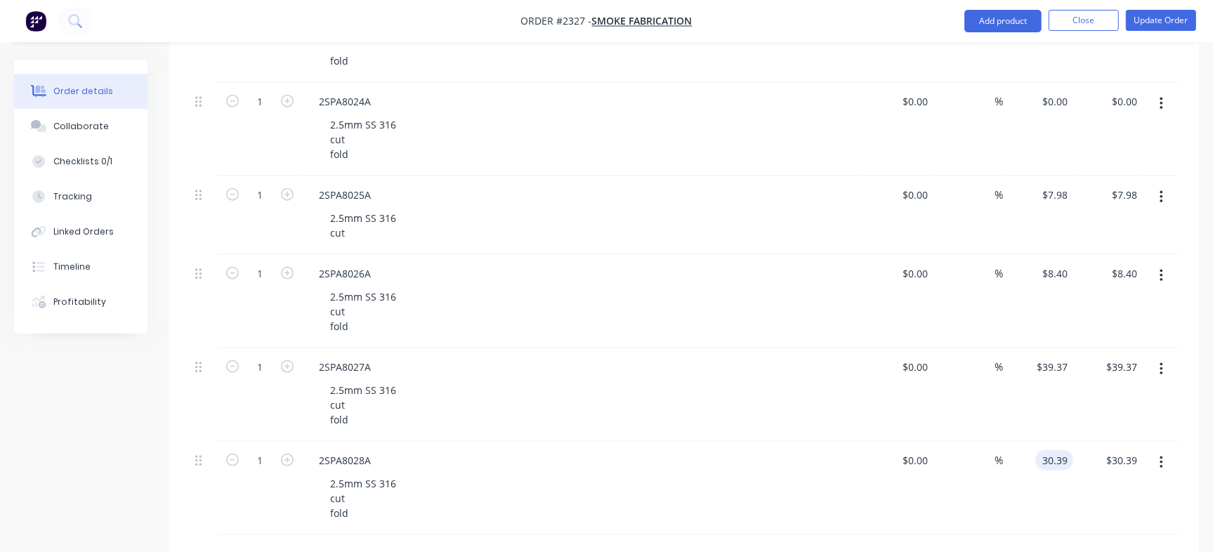
scroll to position [1295, 0]
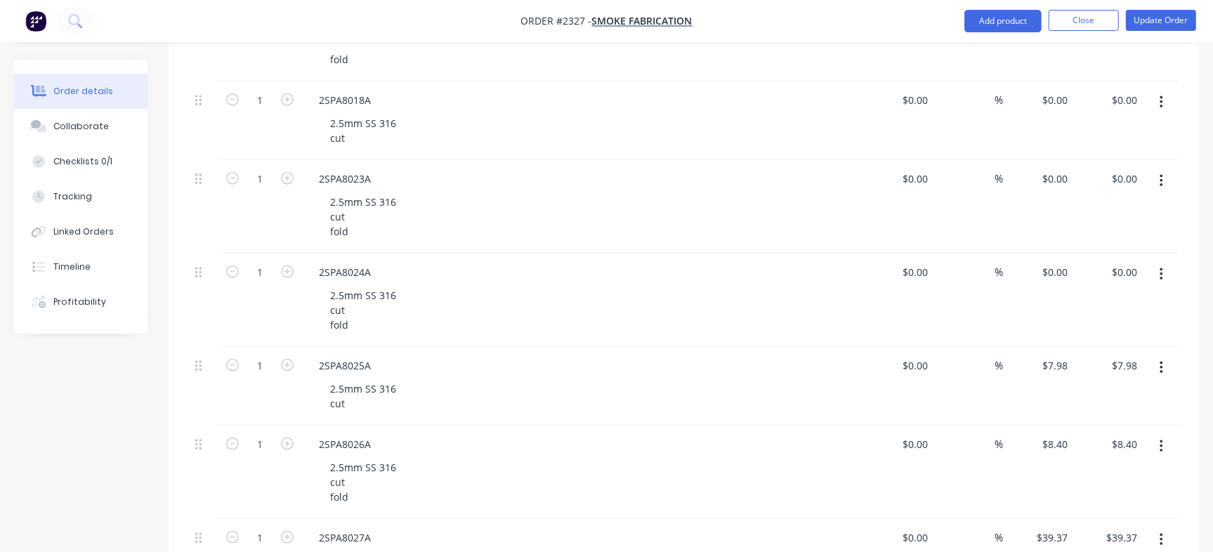
type input "$30.39"
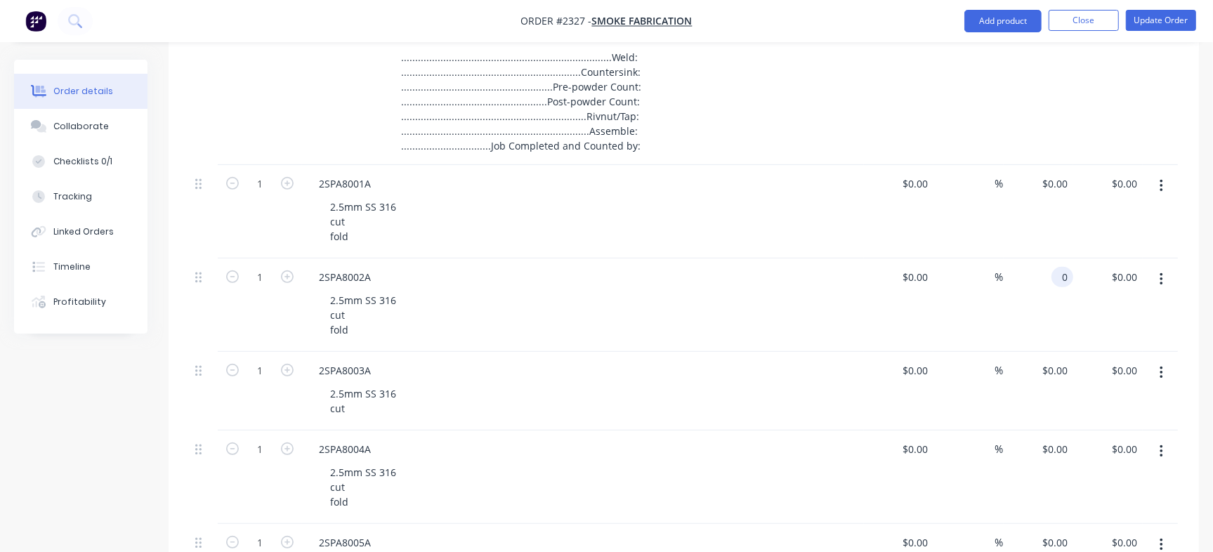
click at [1064, 278] on input "0" at bounding box center [1065, 277] width 16 height 20
type input "$651.95"
click at [1060, 365] on input "0" at bounding box center [1057, 370] width 32 height 20
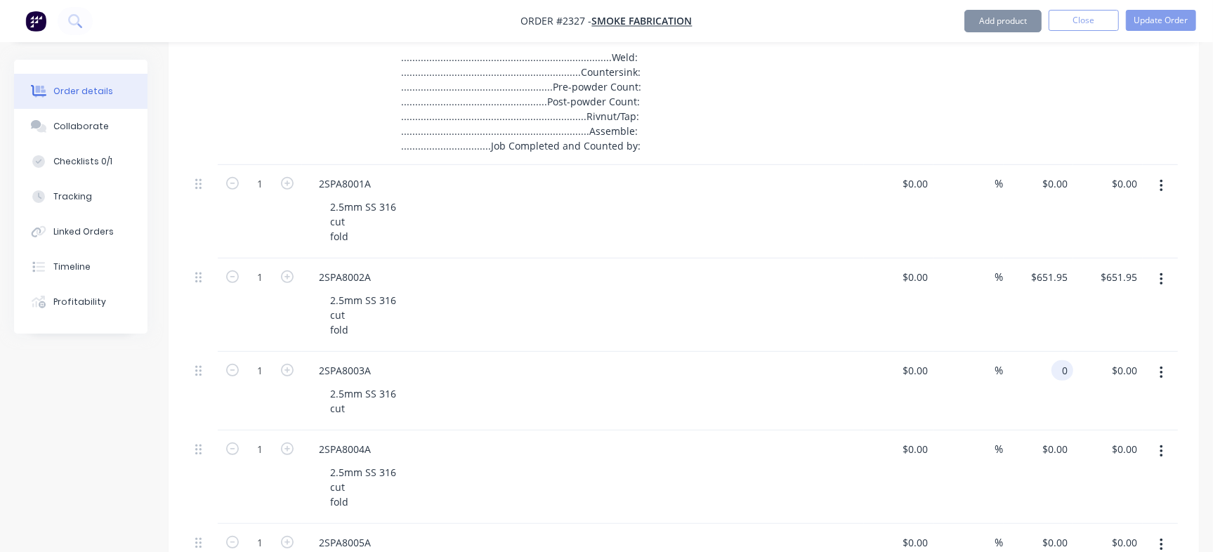
type input "3"
type input "$297.10"
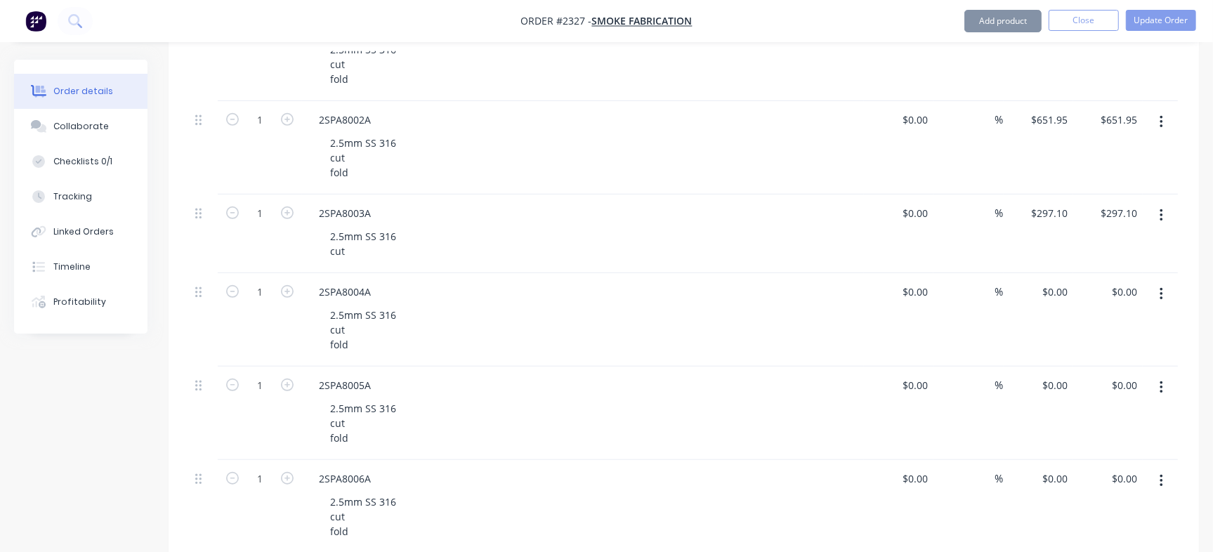
scroll to position [654, 0]
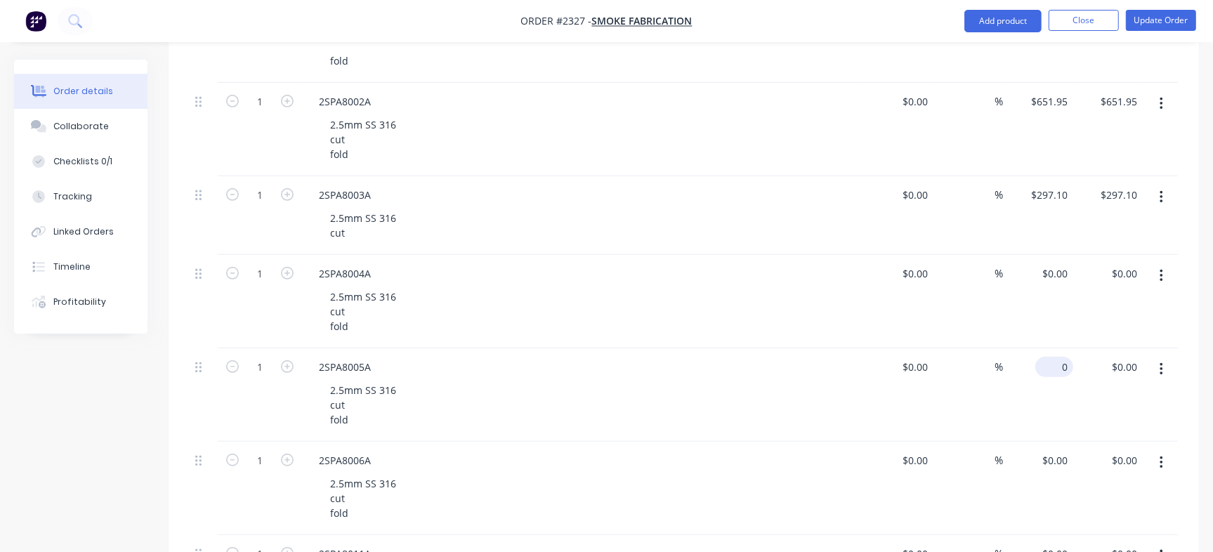
click at [1052, 363] on div "0 $0.00" at bounding box center [1055, 367] width 38 height 20
type input "$539.84"
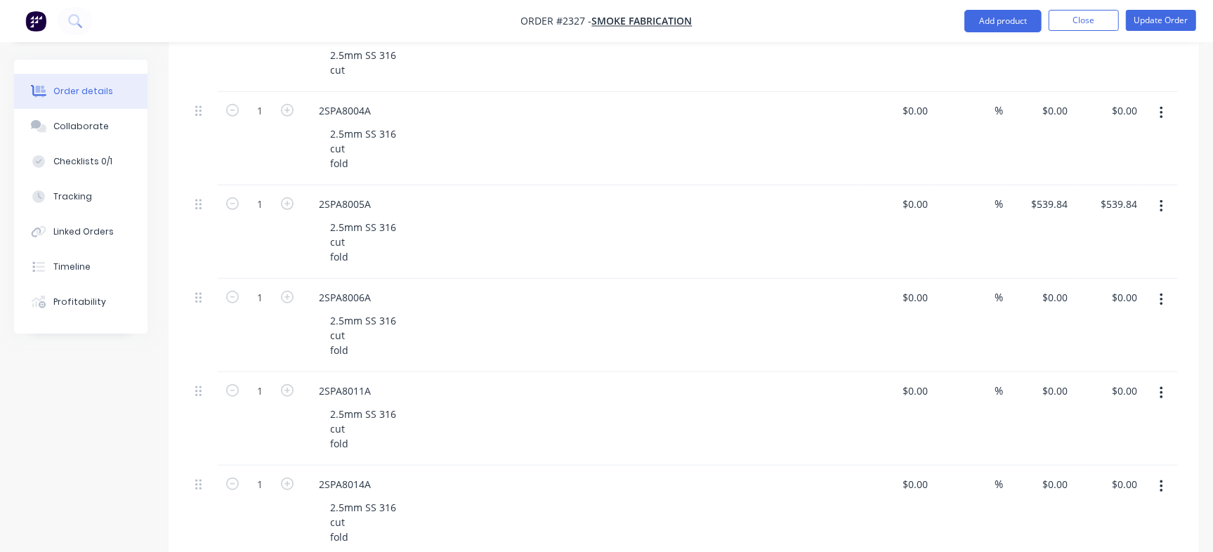
scroll to position [830, 0]
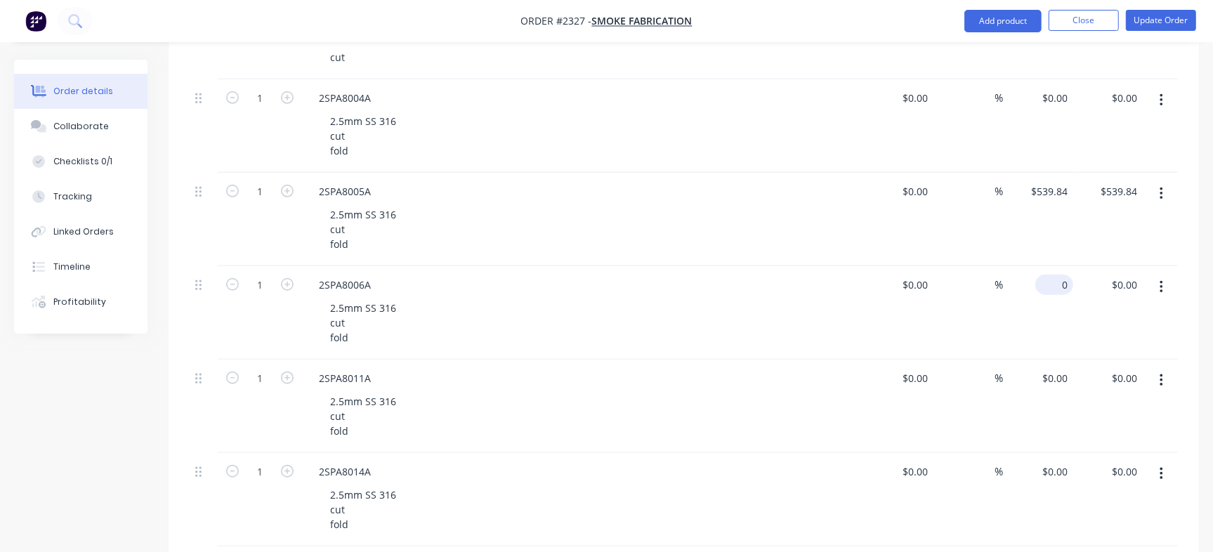
click at [1054, 287] on div "0 $0.00" at bounding box center [1055, 285] width 38 height 20
type input "$224.67"
click at [1047, 372] on div "0 $0.00" at bounding box center [1039, 406] width 70 height 93
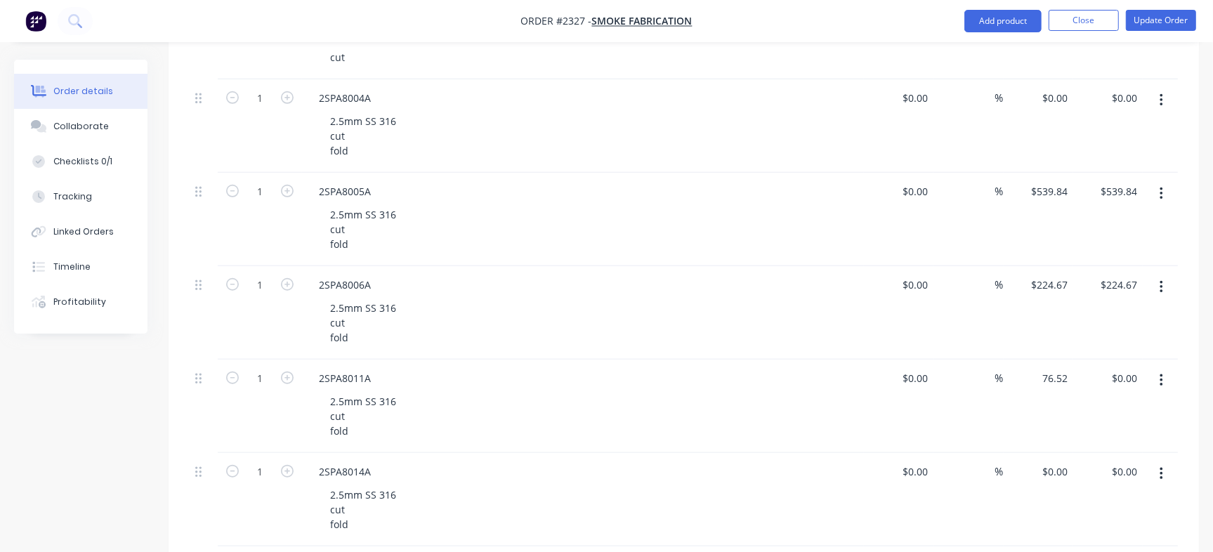
type input "$76.52"
click at [1064, 475] on input "0" at bounding box center [1057, 472] width 32 height 20
type input "$86.60"
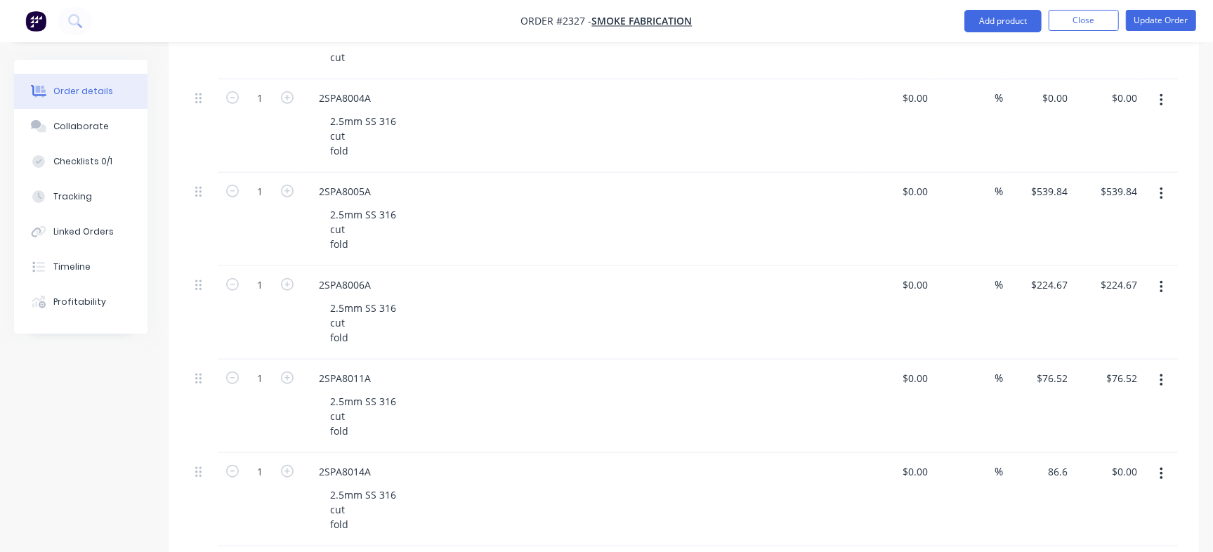
type input "$86.60"
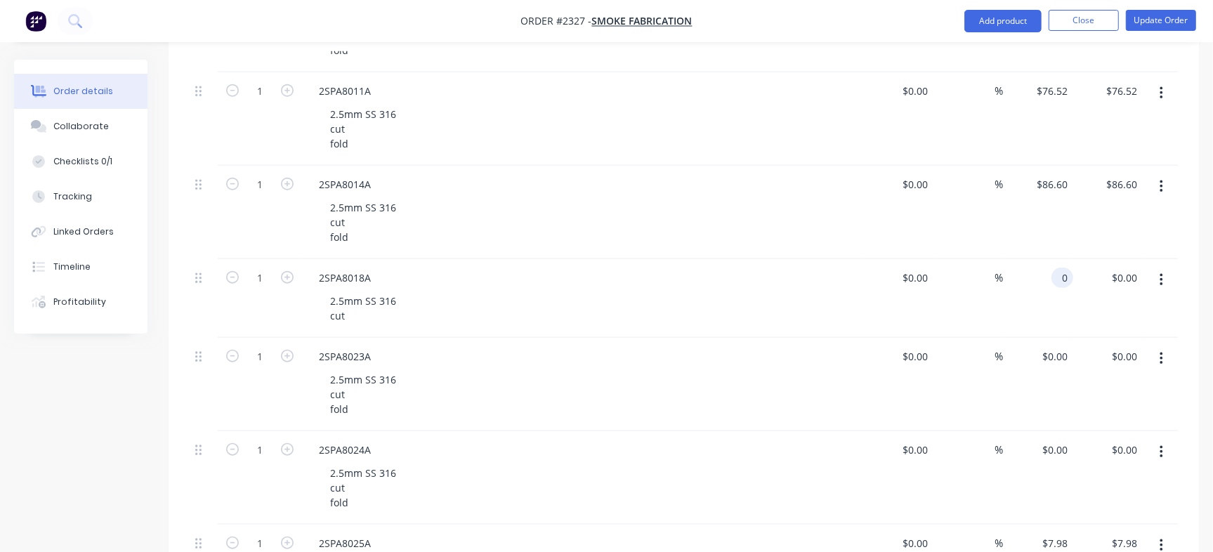
click at [1064, 272] on input "0" at bounding box center [1065, 278] width 16 height 20
type input "$15.08"
click at [1052, 349] on div "0 $0.00" at bounding box center [1039, 384] width 70 height 93
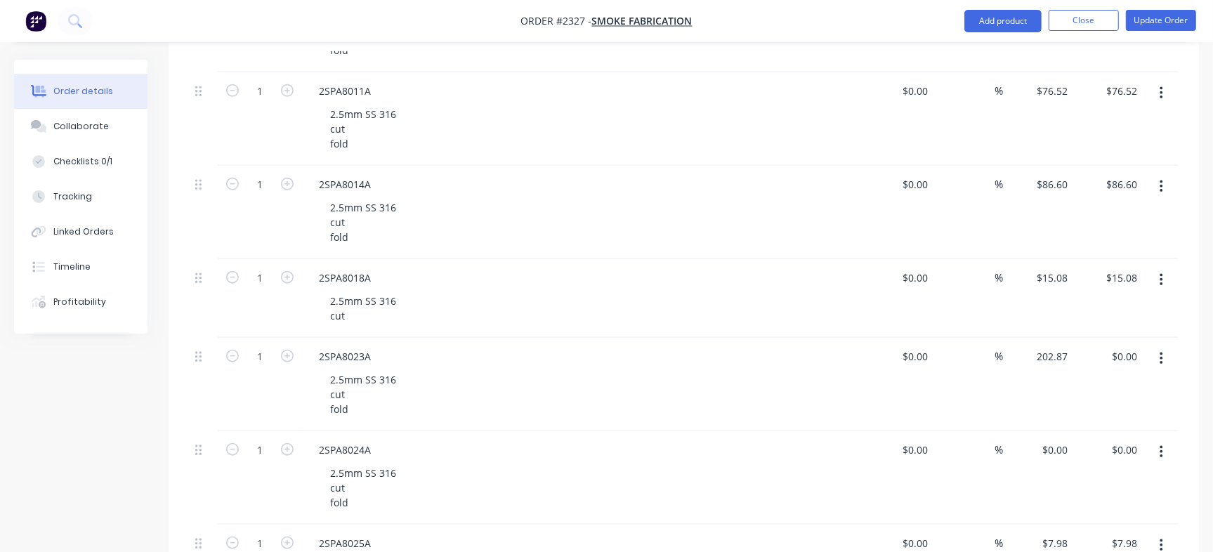
type input "$202.87"
click at [1052, 439] on div "0 0" at bounding box center [1039, 477] width 70 height 93
type input "$74.28"
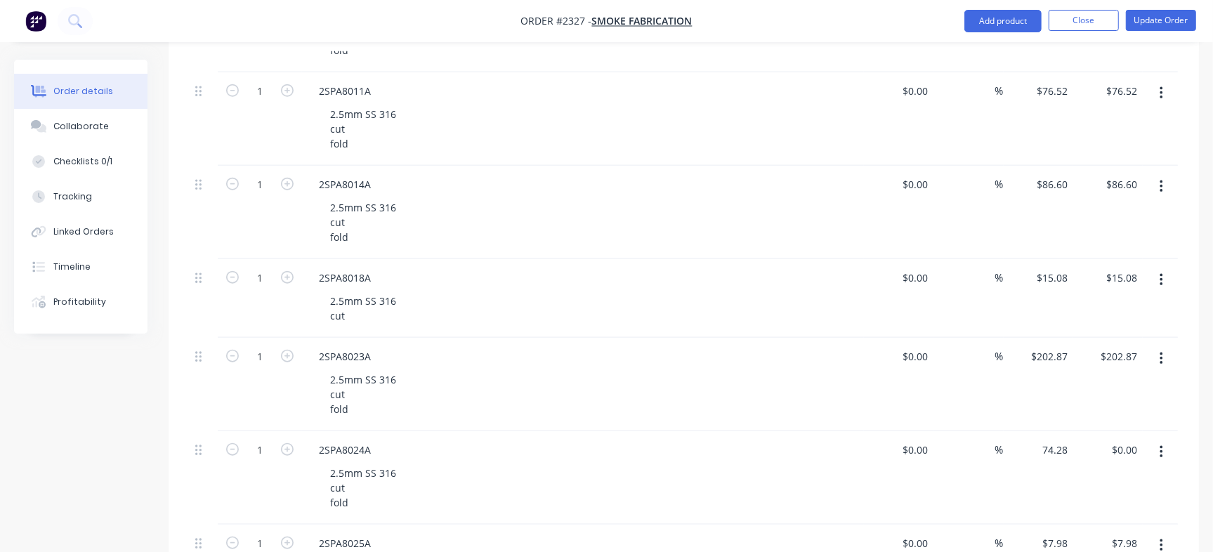
type input "$74.28"
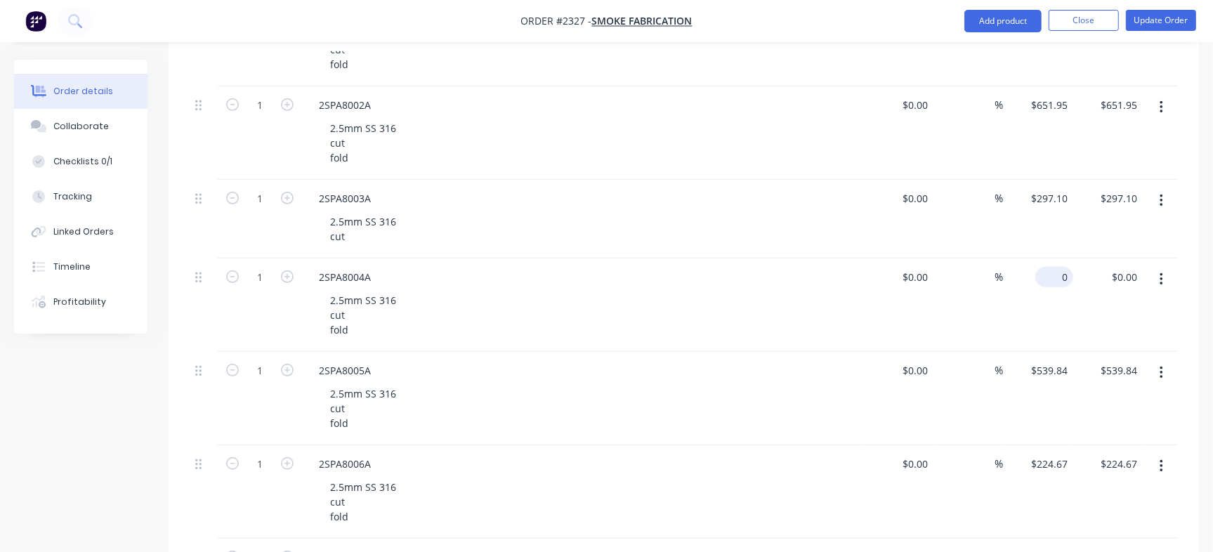
click at [1059, 267] on div "0 $0.00" at bounding box center [1057, 277] width 32 height 20
type input "$850.08"
click at [1054, 285] on input "850.08" at bounding box center [1055, 277] width 38 height 20
type input "$850.80"
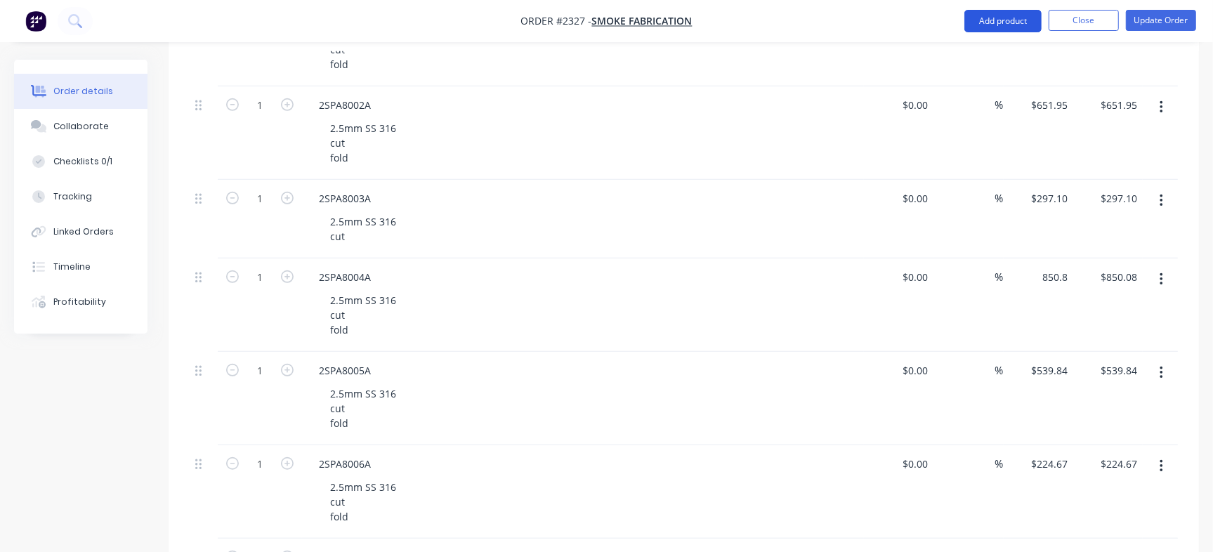
type input "$850.80"
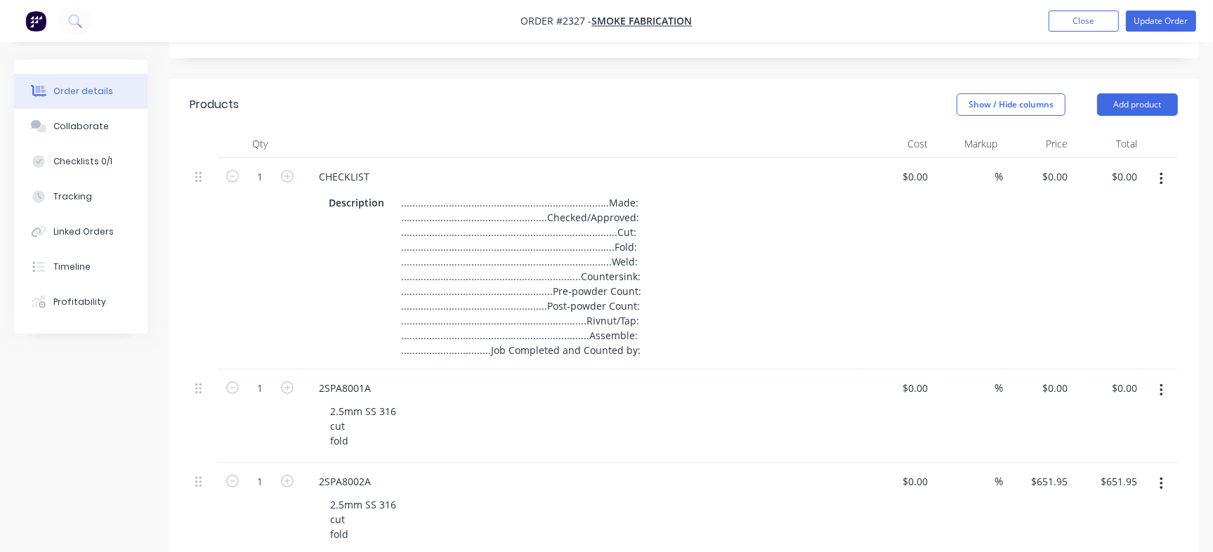
scroll to position [299, 0]
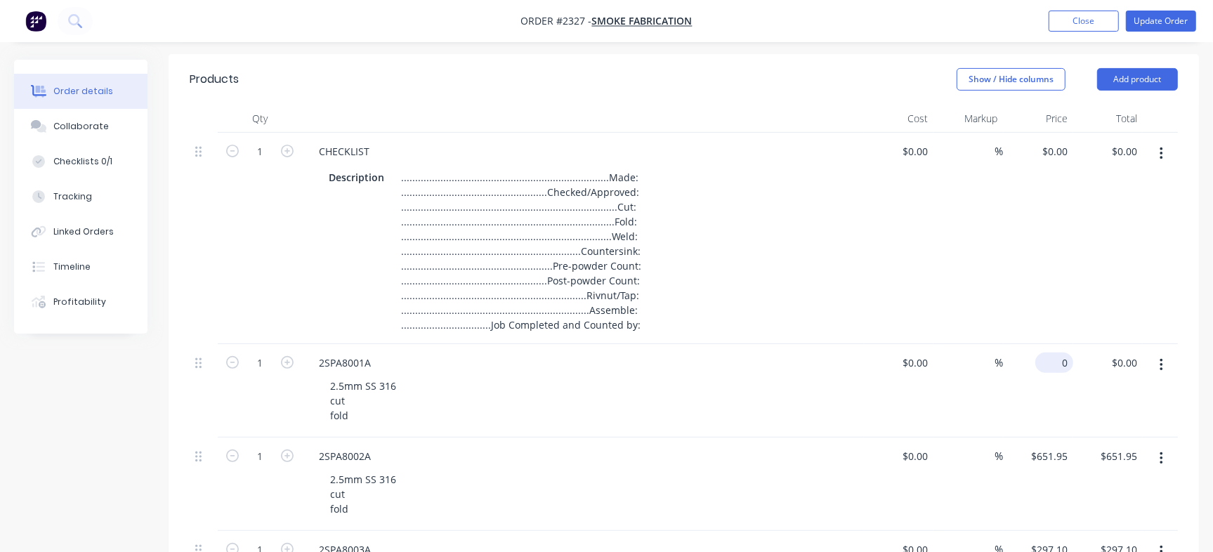
click at [1054, 364] on div "0 $0.00" at bounding box center [1055, 363] width 38 height 20
type input "$904.56"
click at [794, 113] on div at bounding box center [583, 119] width 562 height 28
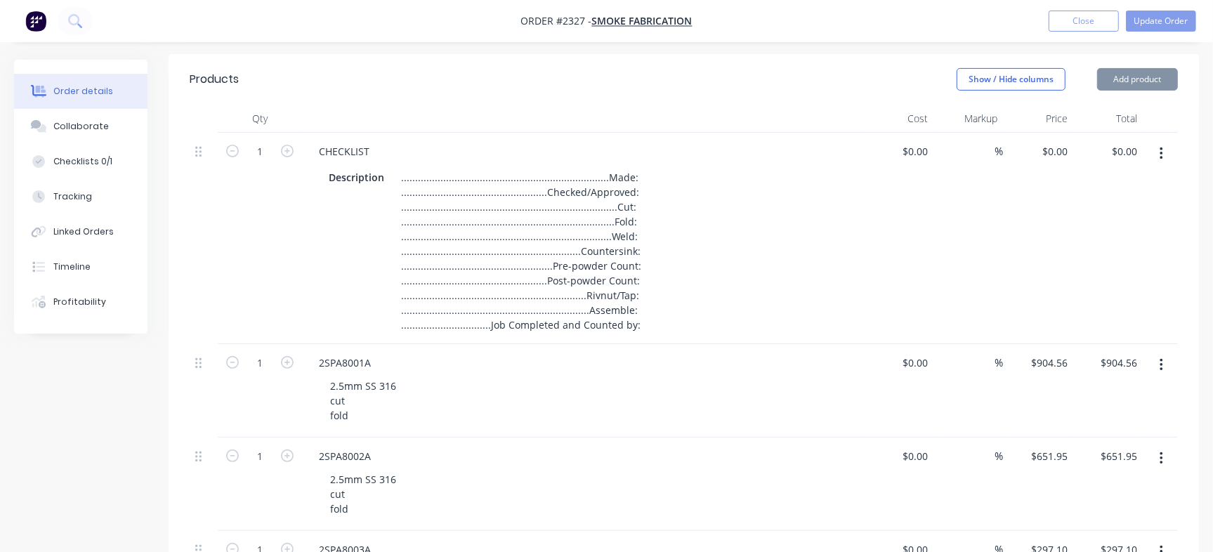
click at [844, 260] on div "Description ...................................................................…" at bounding box center [583, 249] width 551 height 171
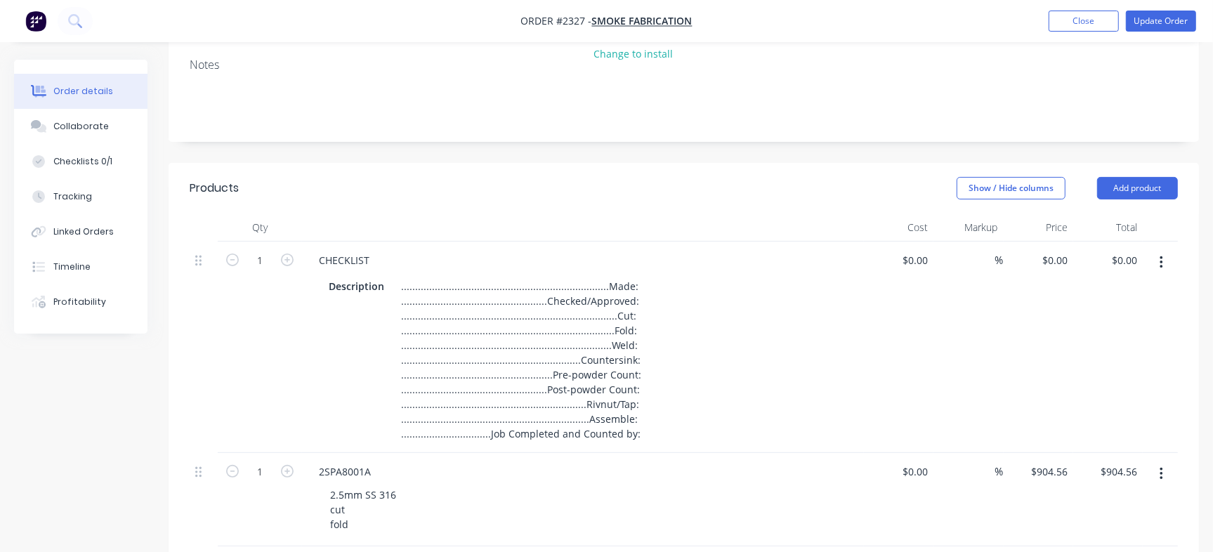
scroll to position [0, 0]
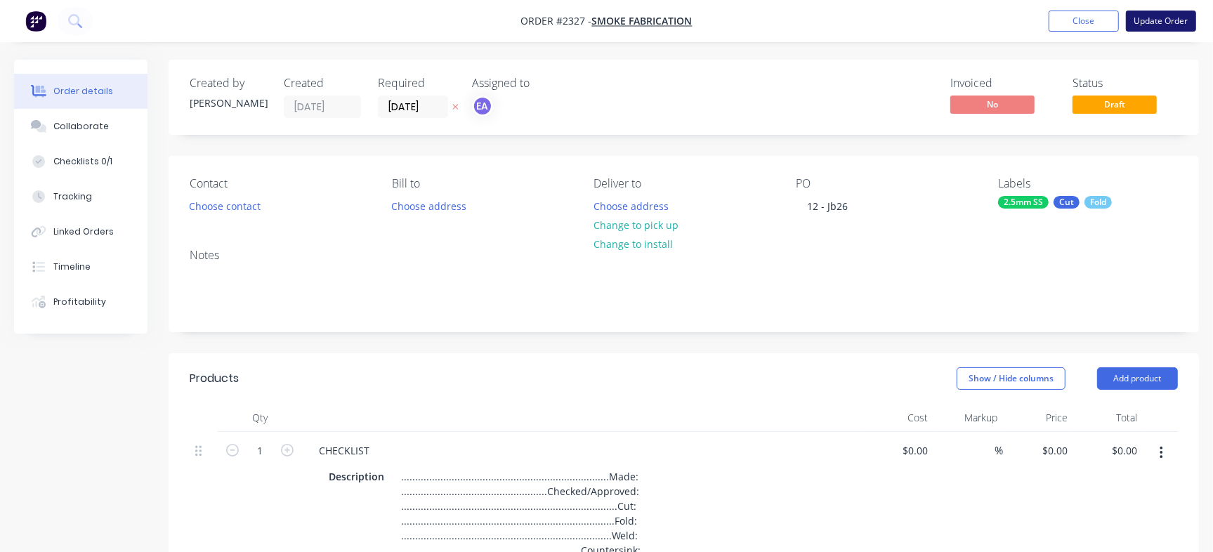
click at [1154, 15] on button "Update Order" at bounding box center [1161, 21] width 70 height 21
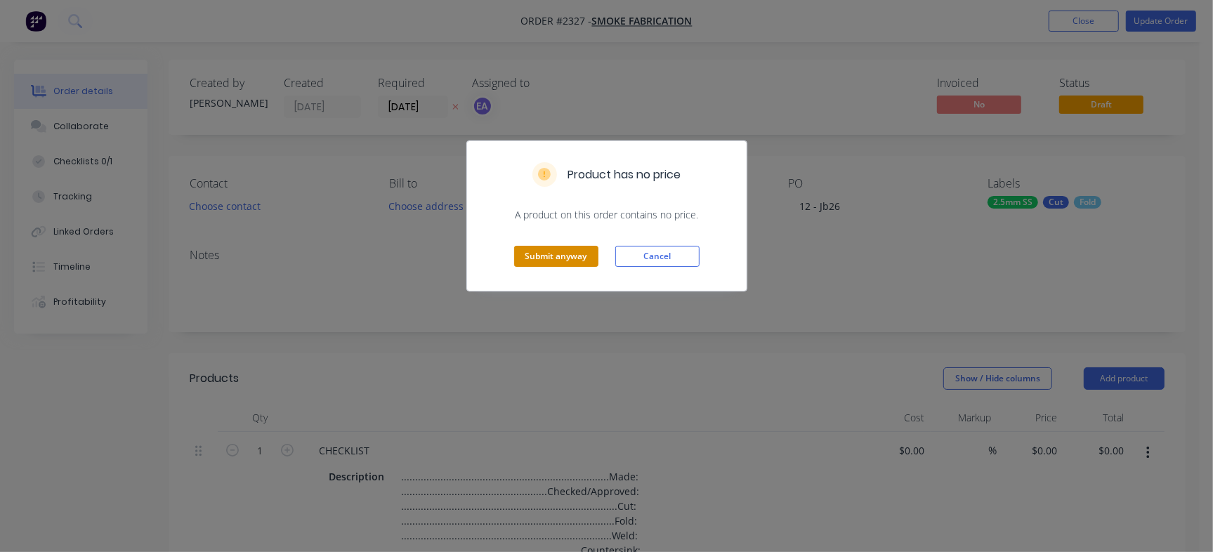
click at [583, 257] on button "Submit anyway" at bounding box center [556, 256] width 84 height 21
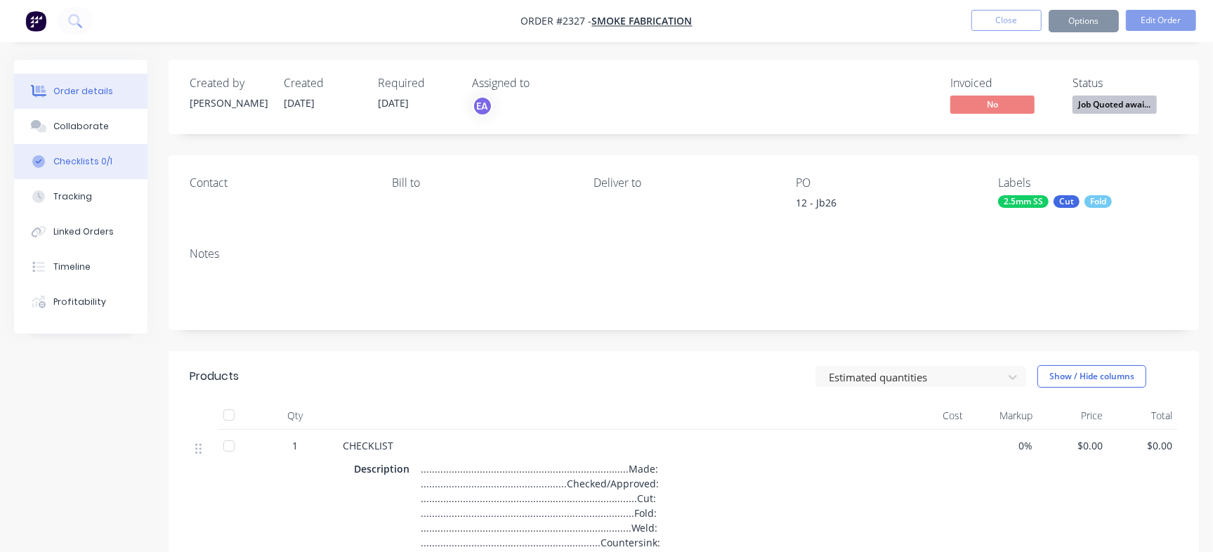
drag, startPoint x: 98, startPoint y: 160, endPoint x: 110, endPoint y: 164, distance: 12.0
click at [98, 162] on div "Checklists 0/1" at bounding box center [82, 161] width 59 height 13
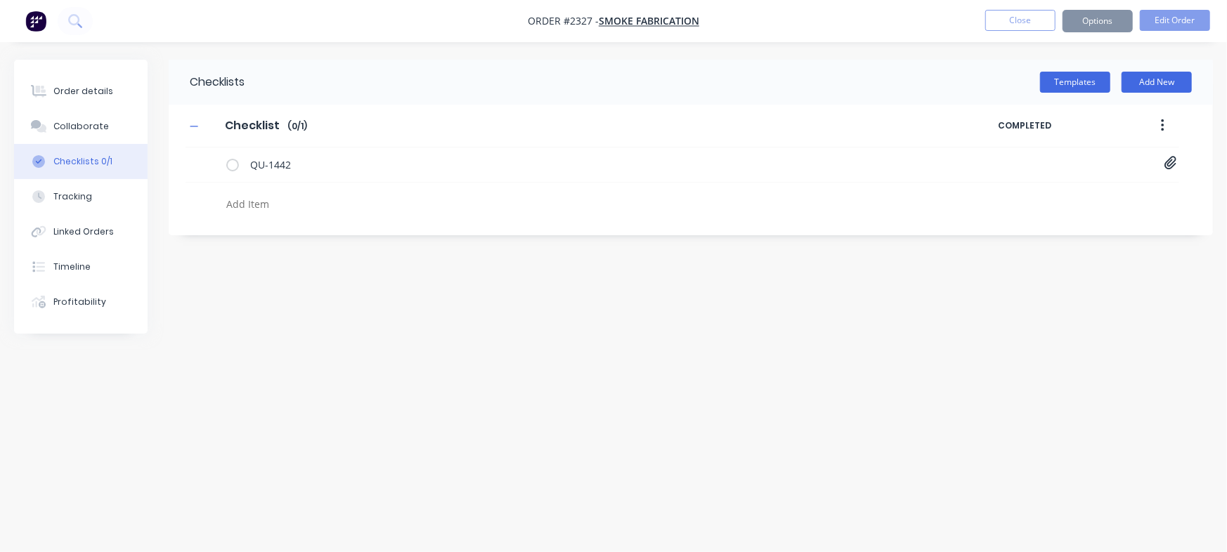
click at [267, 209] on textarea at bounding box center [540, 204] width 639 height 20
type textarea "x"
type textarea "C"
type textarea "x"
type textarea "Cu"
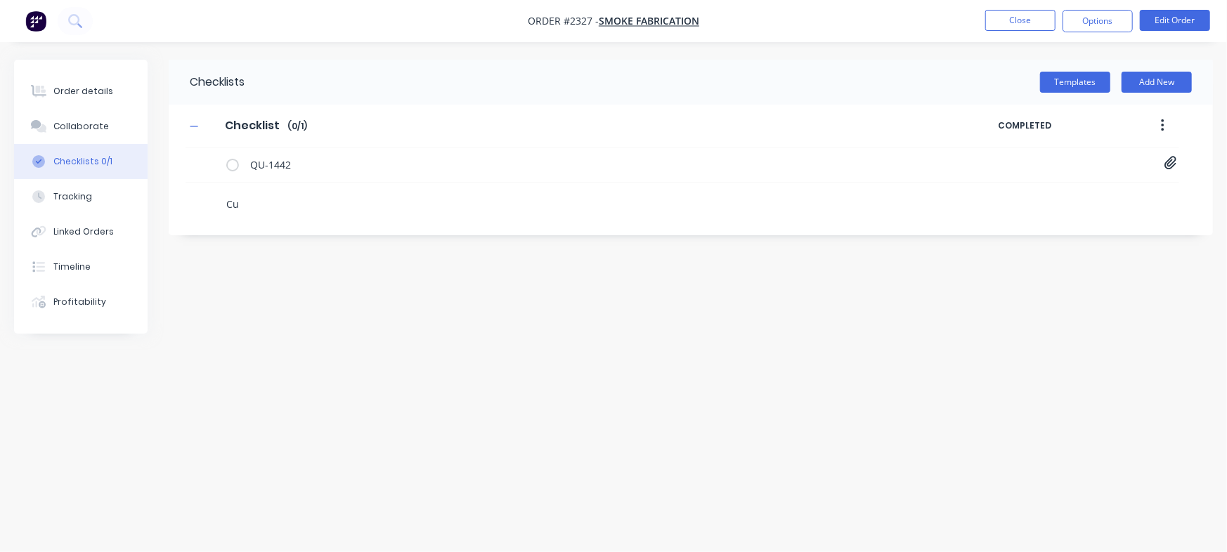
type textarea "x"
type textarea "Cut"
type textarea "x"
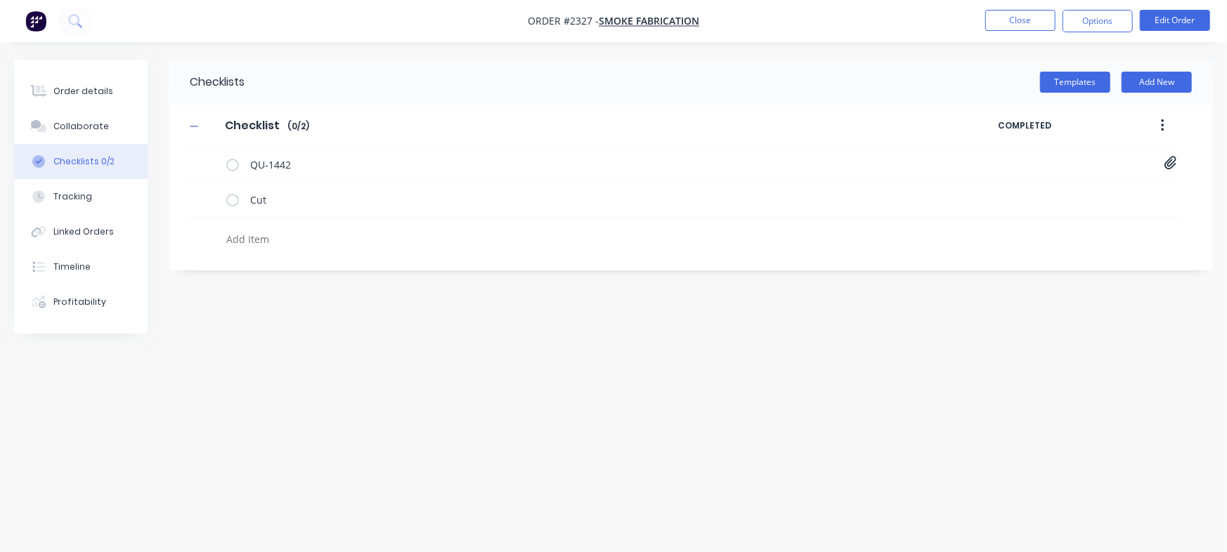
type textarea "x"
type textarea "F"
type textarea "x"
type textarea "Fo"
type textarea "x"
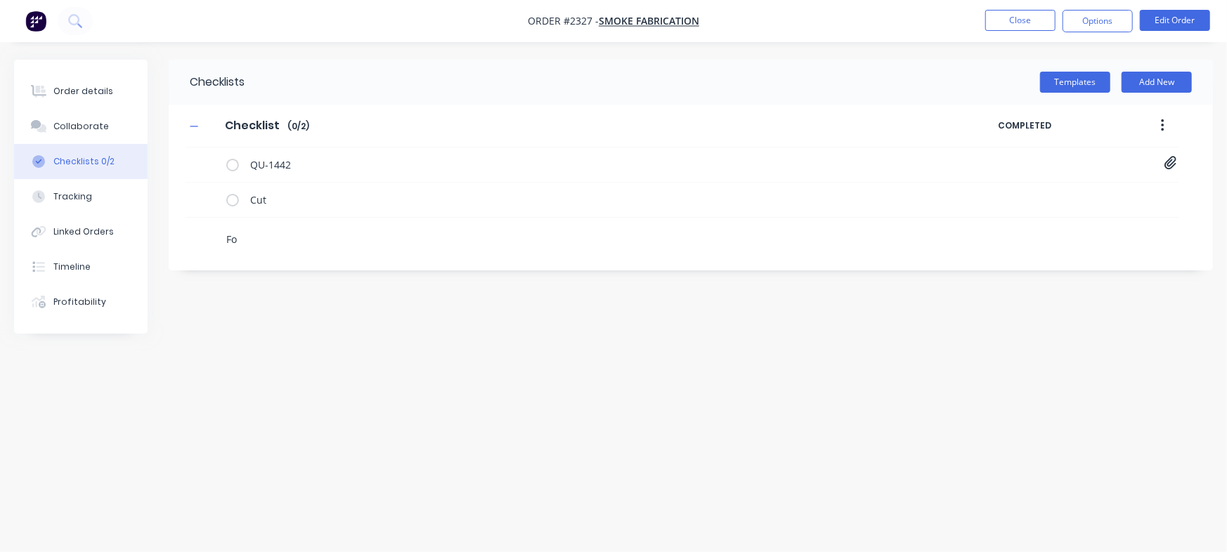
type textarea "Fol"
type textarea "x"
type textarea "Fold"
type textarea "x"
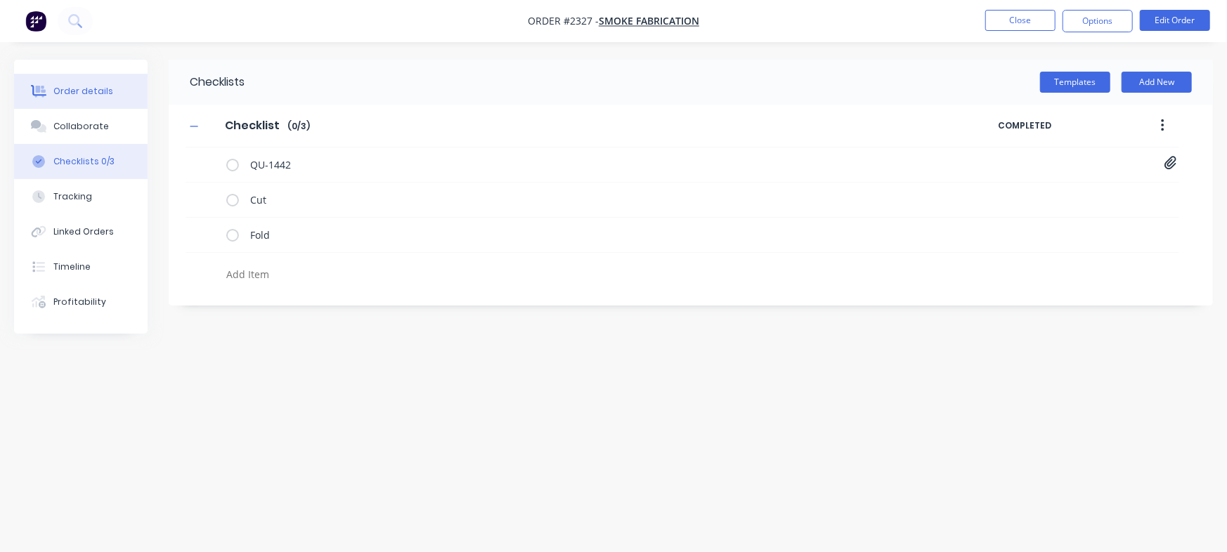
type textarea "x"
click at [96, 96] on div "Order details" at bounding box center [83, 91] width 60 height 13
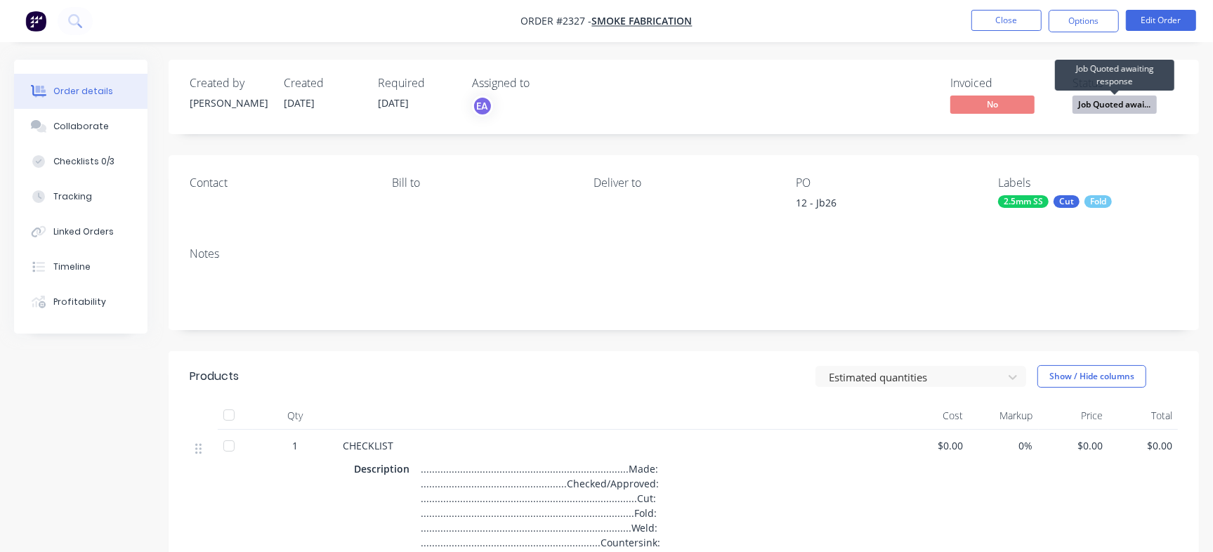
click at [1143, 109] on span "Job Quoted awai..." at bounding box center [1115, 105] width 84 height 18
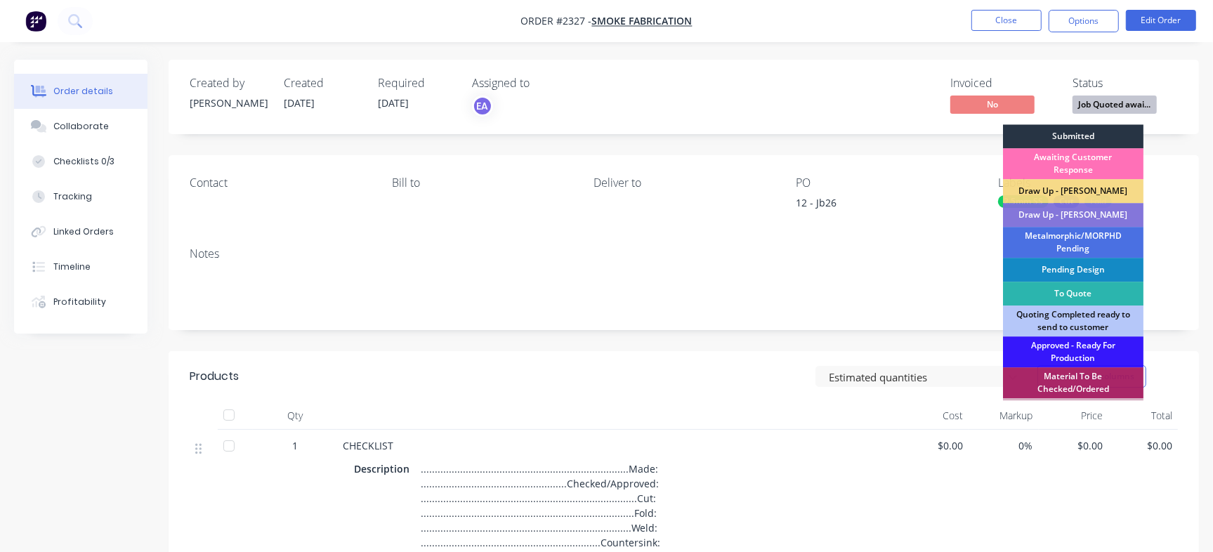
click at [1078, 133] on div "Submitted" at bounding box center [1073, 136] width 141 height 24
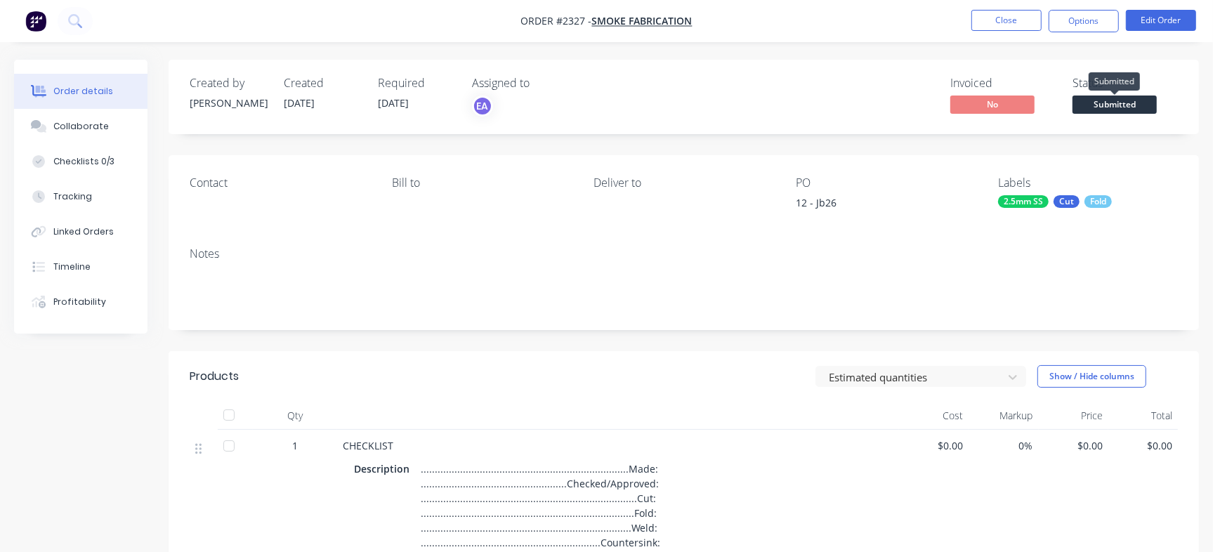
click at [1099, 110] on span "Submitted" at bounding box center [1115, 105] width 84 height 18
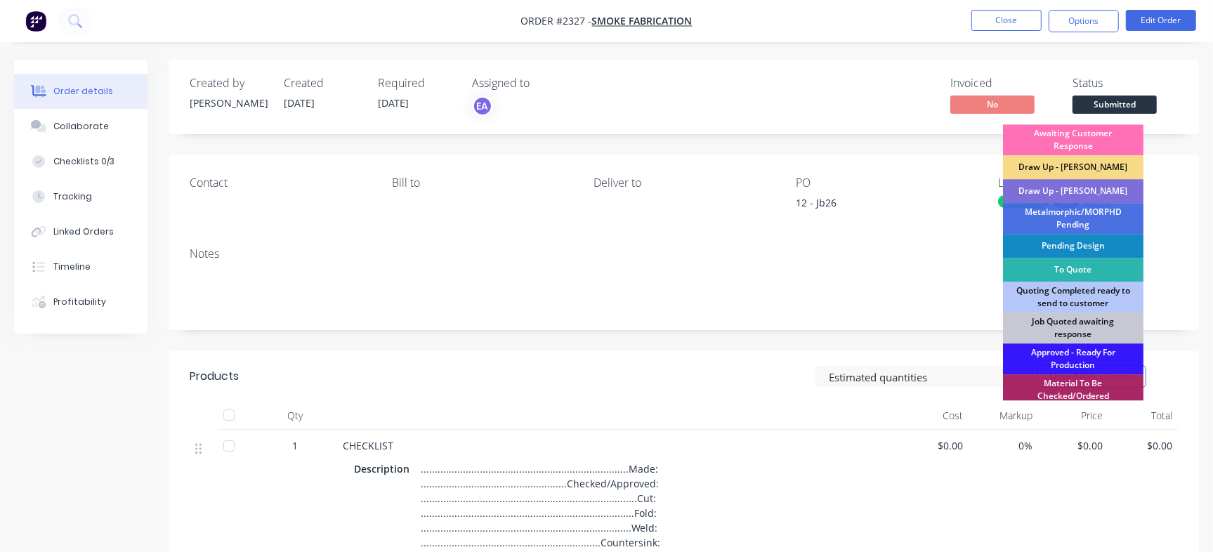
click at [1085, 192] on div "Draw Up - [PERSON_NAME]" at bounding box center [1073, 191] width 141 height 24
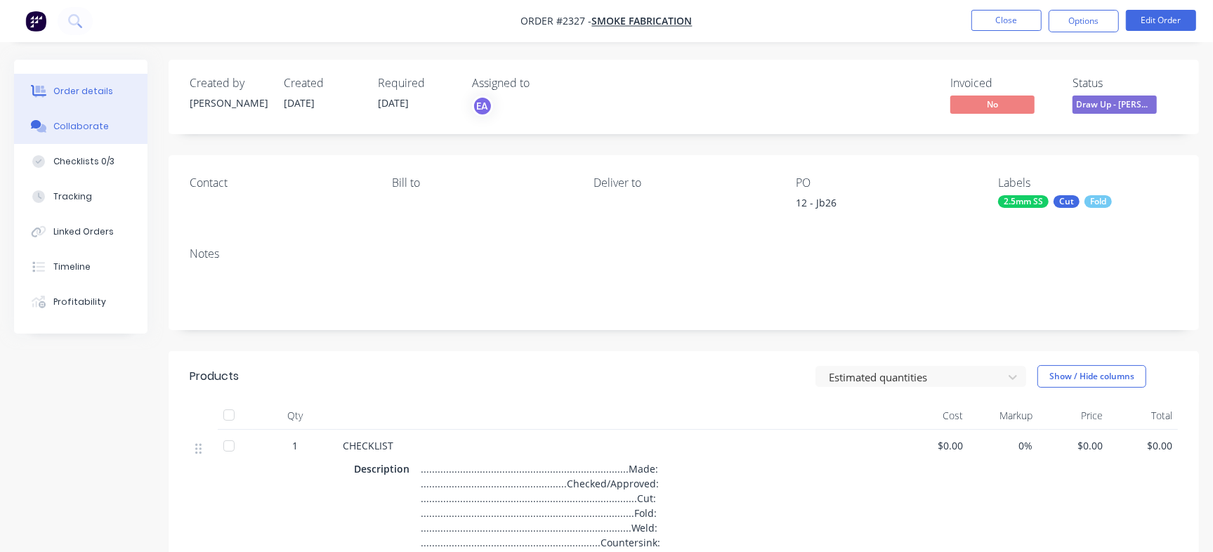
click at [103, 141] on button "Collaborate" at bounding box center [80, 126] width 133 height 35
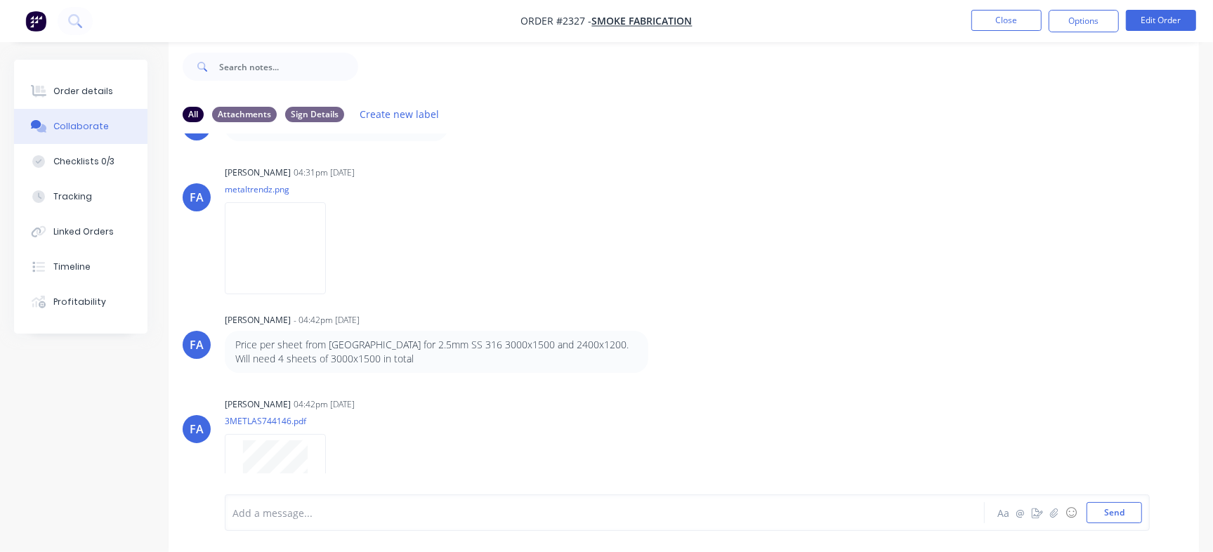
scroll to position [1002, 0]
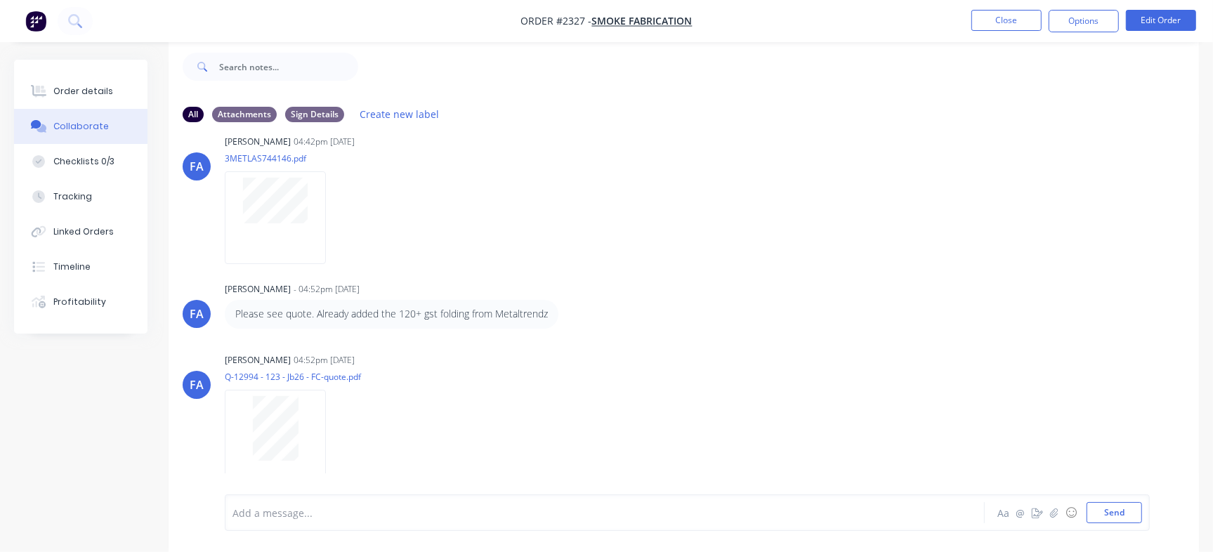
click at [450, 507] on div at bounding box center [573, 513] width 681 height 15
click at [400, 509] on div at bounding box center [573, 513] width 681 height 15
click at [379, 510] on div "Quoe accepted" at bounding box center [573, 513] width 681 height 15
click at [339, 521] on div "Quoe accepted" at bounding box center [574, 512] width 682 height 21
click at [260, 513] on span "Quoe accepted" at bounding box center [269, 513] width 72 height 13
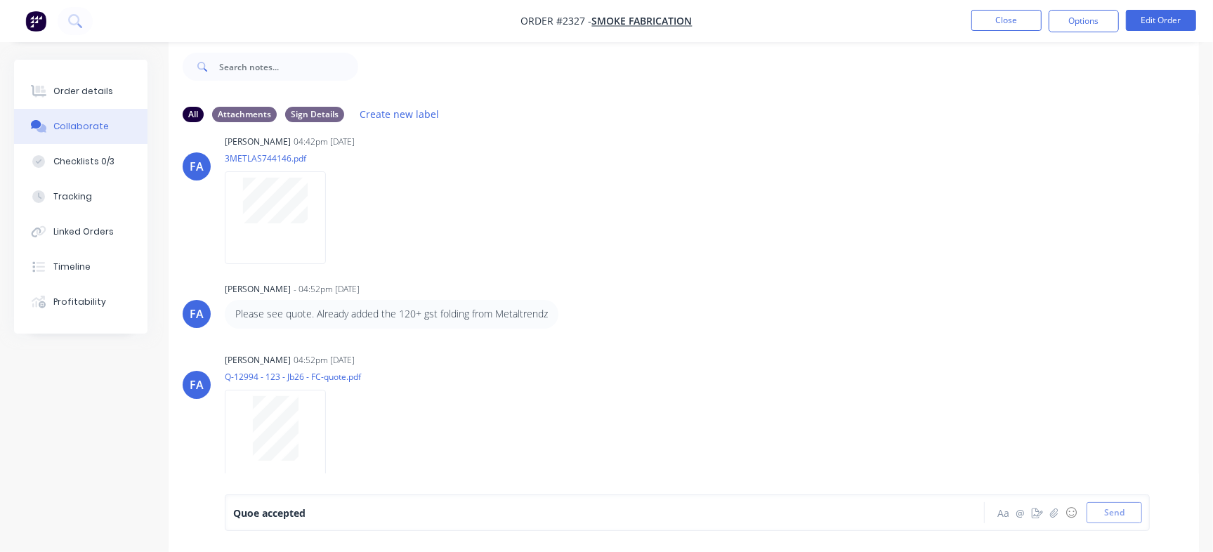
click at [252, 512] on span "Quoe accepted" at bounding box center [269, 513] width 72 height 13
click at [344, 518] on div "Quote accepted" at bounding box center [573, 513] width 681 height 15
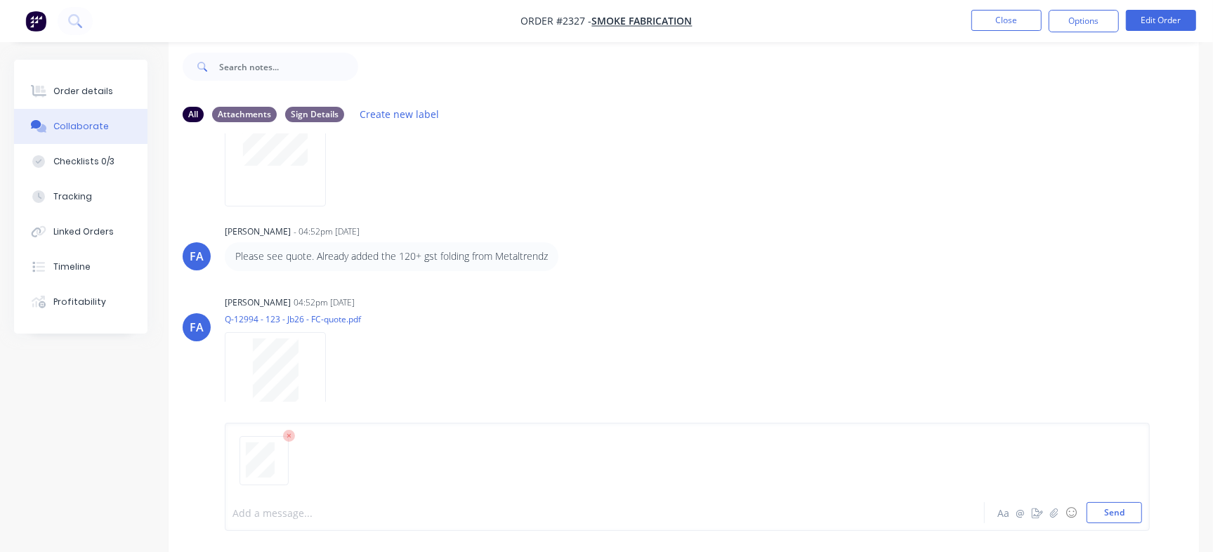
drag, startPoint x: 1117, startPoint y: 515, endPoint x: 1033, endPoint y: 485, distance: 89.6
click at [1116, 514] on button "Send" at bounding box center [1115, 512] width 56 height 21
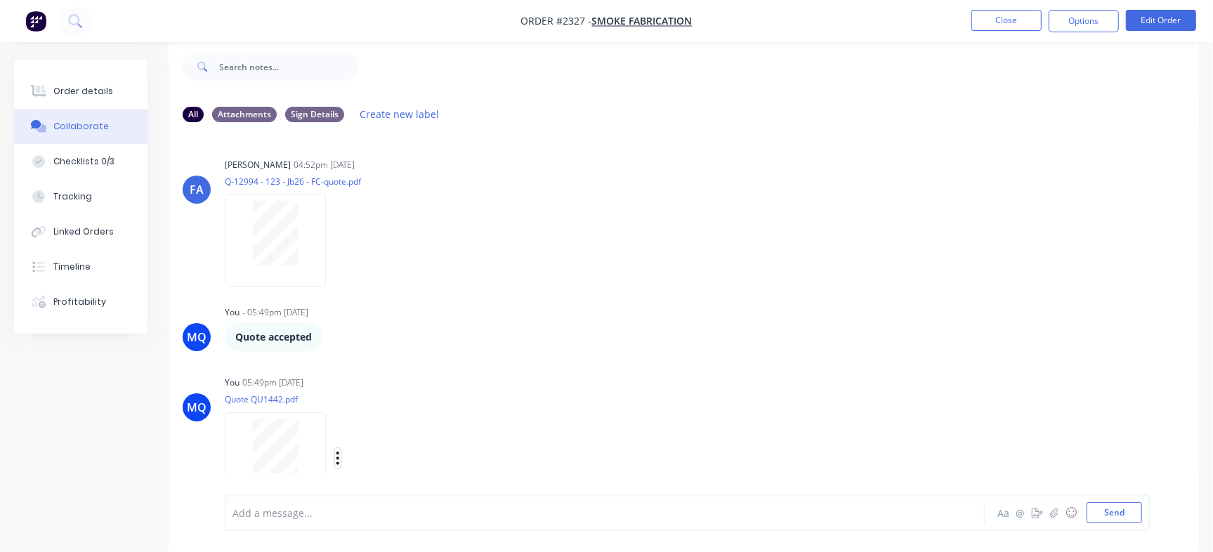
click at [336, 450] on icon "button" at bounding box center [338, 458] width 4 height 16
click at [381, 459] on button "Delete" at bounding box center [430, 469] width 158 height 32
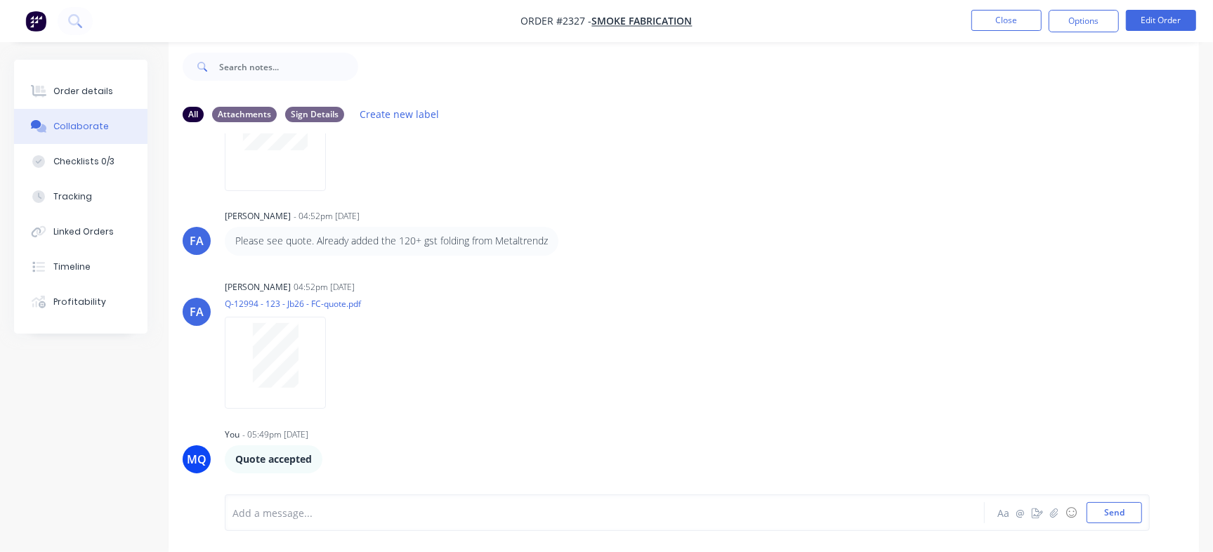
scroll to position [1059, 0]
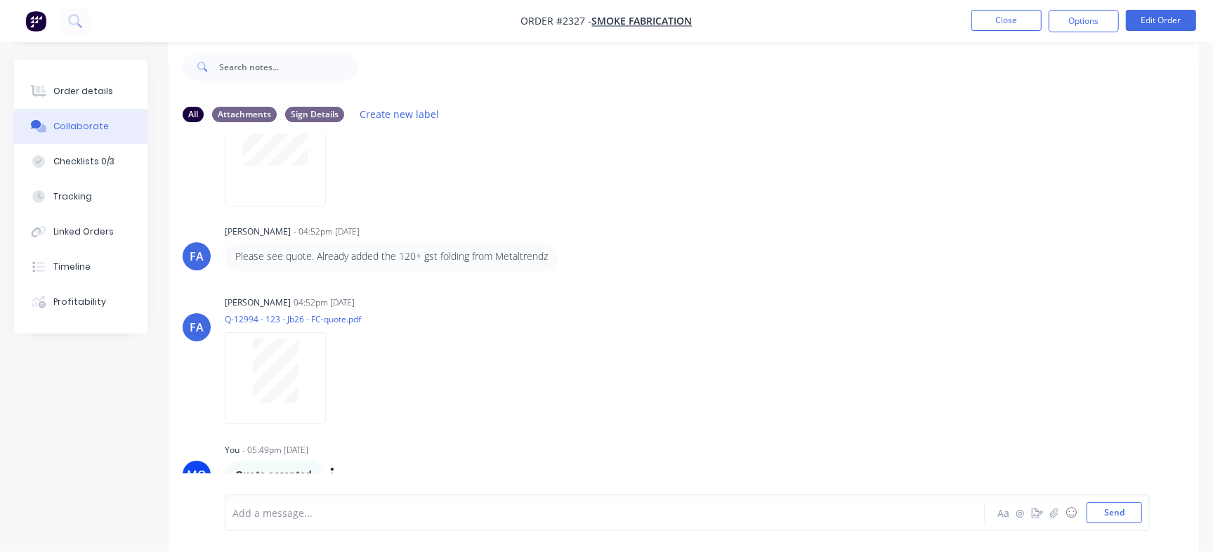
click at [415, 461] on div "Quote accepted Labels Edit Delete" at bounding box center [444, 475] width 439 height 28
click at [1103, 506] on button "Send" at bounding box center [1115, 512] width 56 height 21
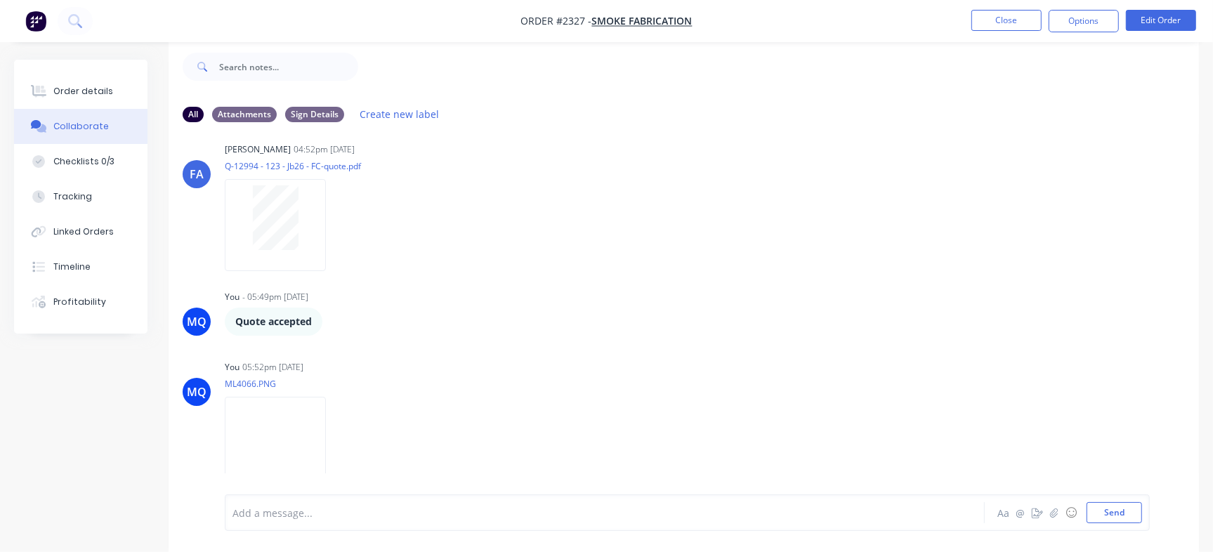
scroll to position [1220, 0]
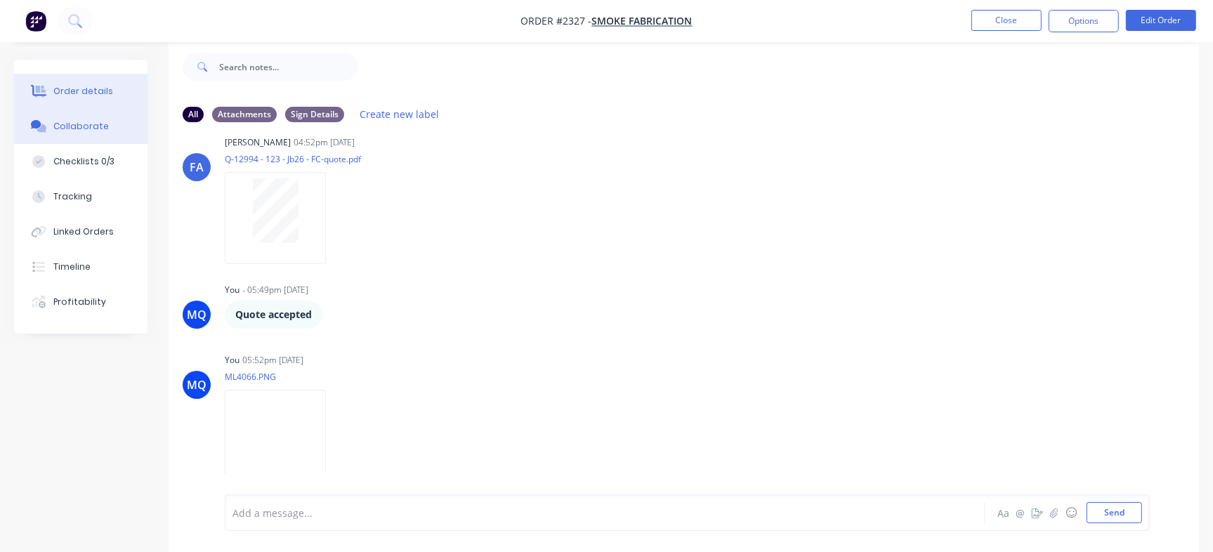
click at [91, 99] on button "Order details" at bounding box center [80, 91] width 133 height 35
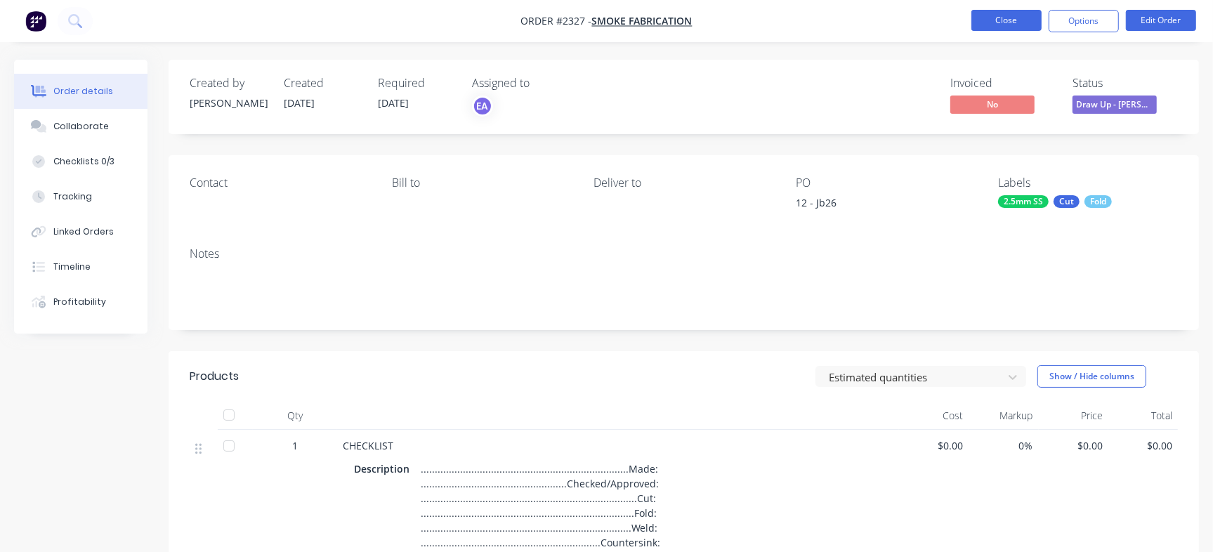
click at [1007, 22] on button "Close" at bounding box center [1007, 20] width 70 height 21
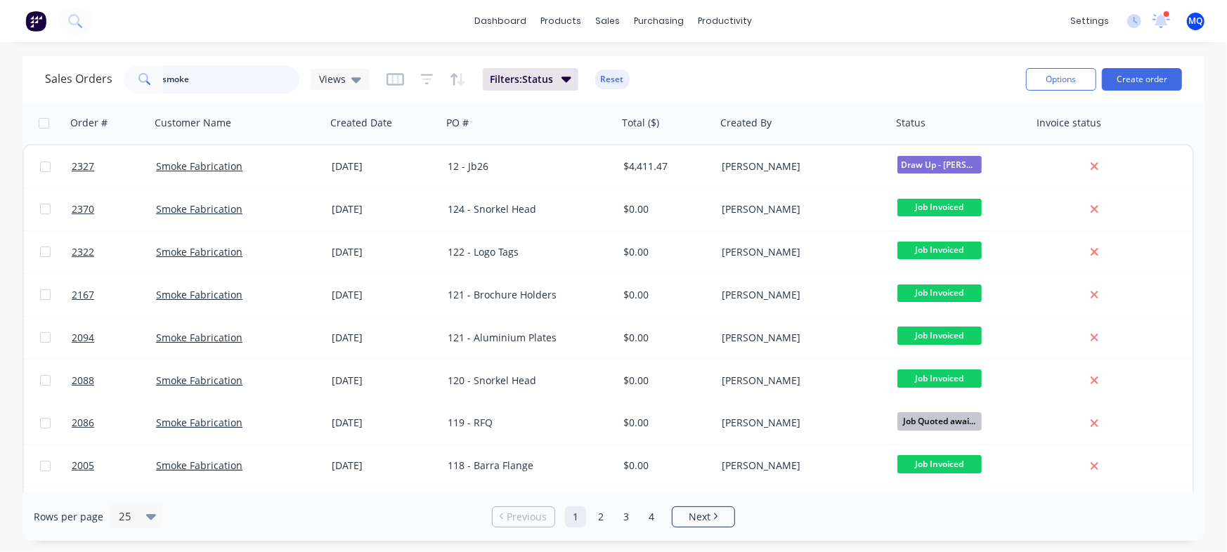
click at [223, 85] on input "smoke" at bounding box center [231, 79] width 137 height 28
drag, startPoint x: 366, startPoint y: 87, endPoint x: 355, endPoint y: 85, distance: 11.4
click at [365, 87] on div "Views" at bounding box center [340, 79] width 59 height 21
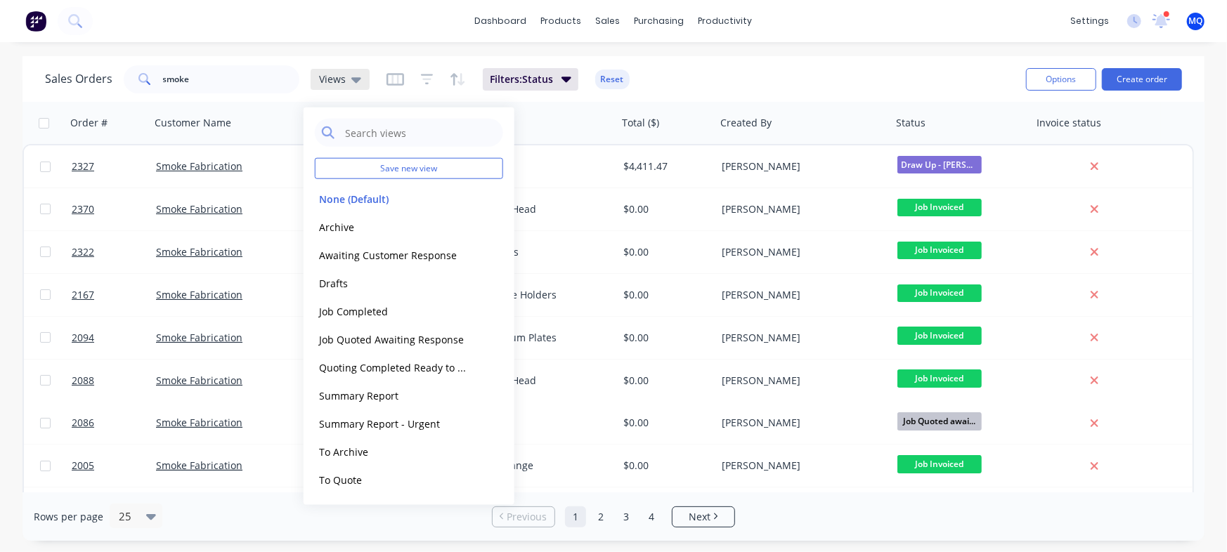
click at [355, 85] on icon at bounding box center [356, 79] width 10 height 15
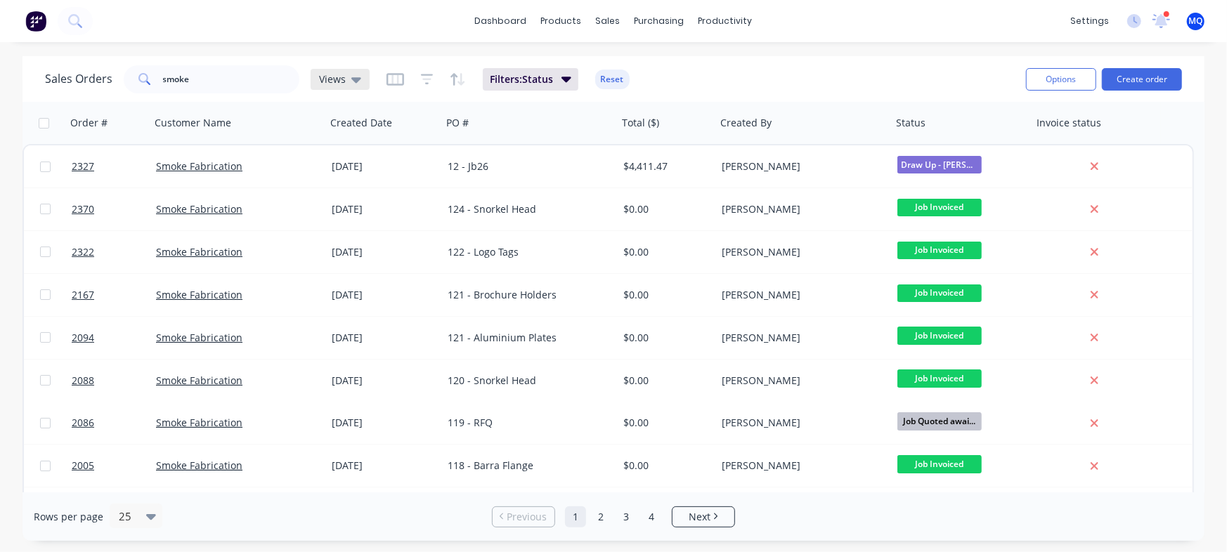
click at [344, 82] on div "Views" at bounding box center [340, 79] width 42 height 13
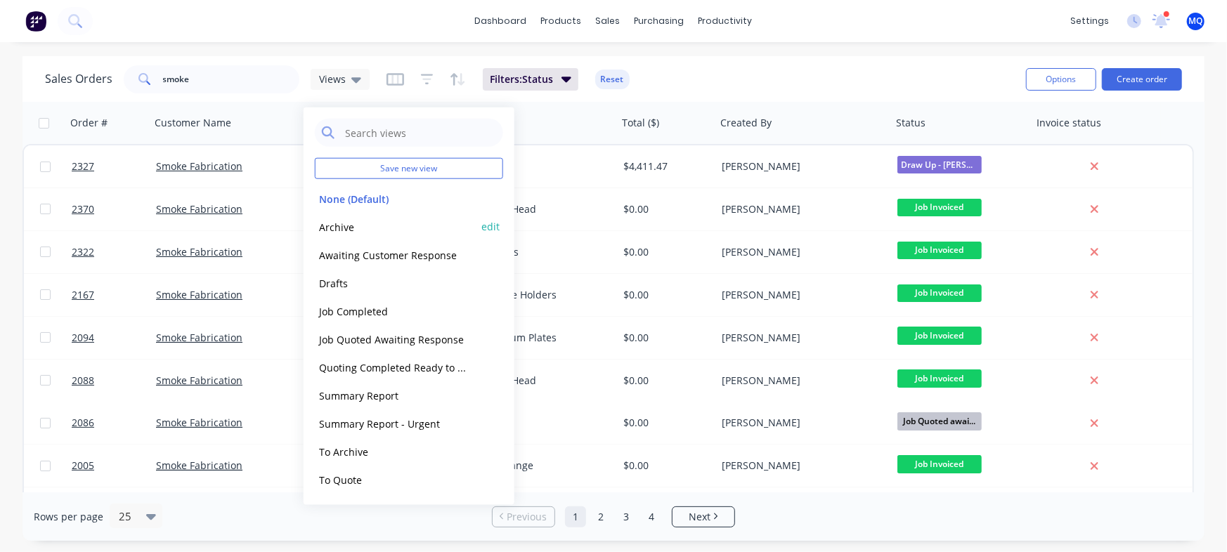
click at [352, 225] on button "Archive" at bounding box center [395, 226] width 160 height 16
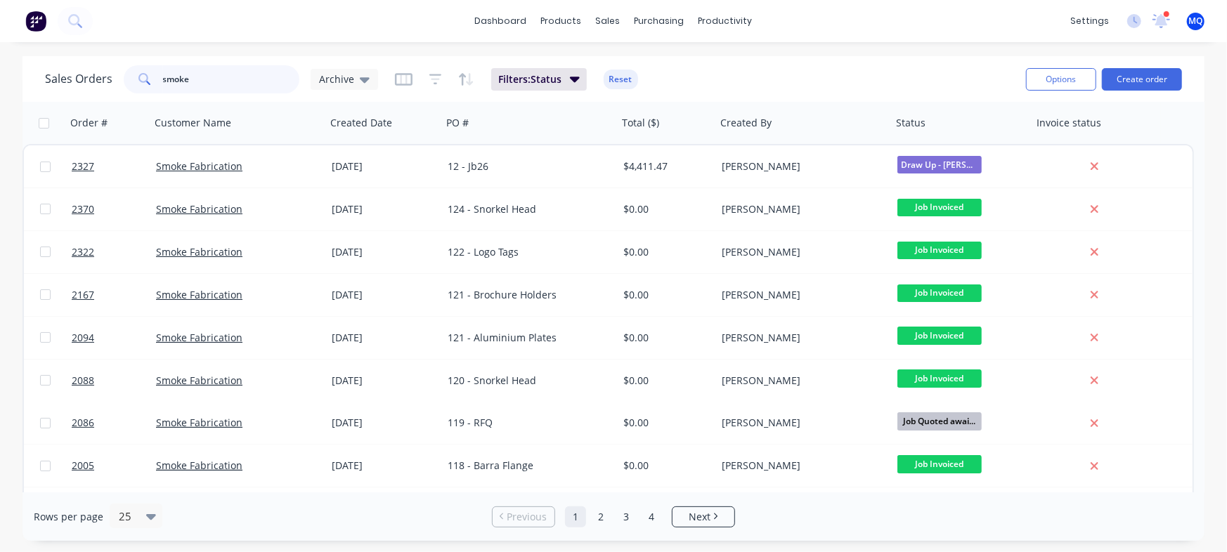
click at [223, 85] on input "smoke" at bounding box center [231, 79] width 137 height 28
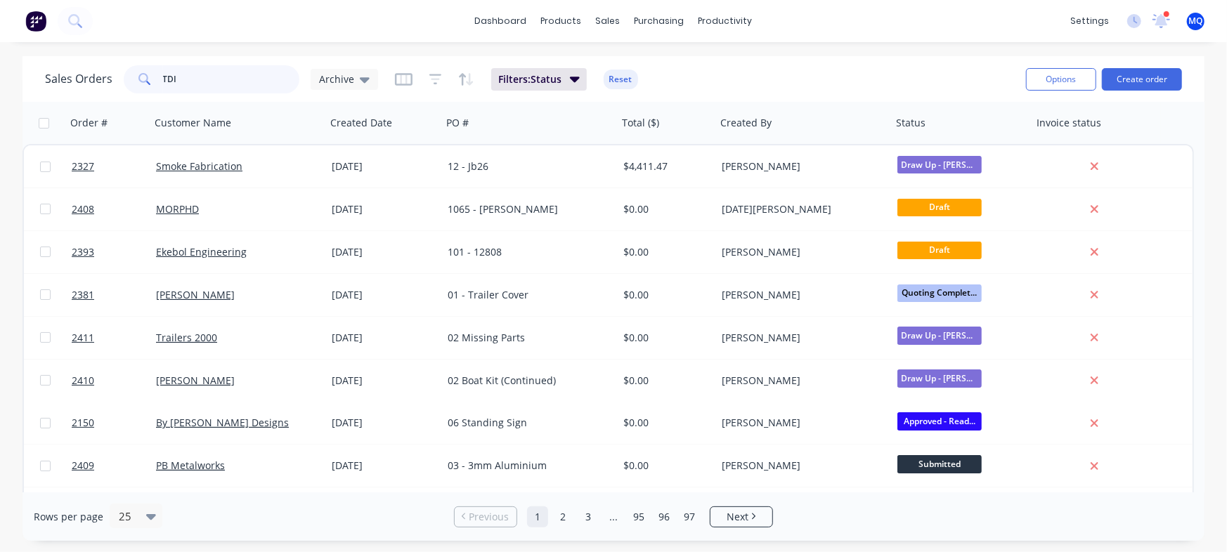
type input "TDI"
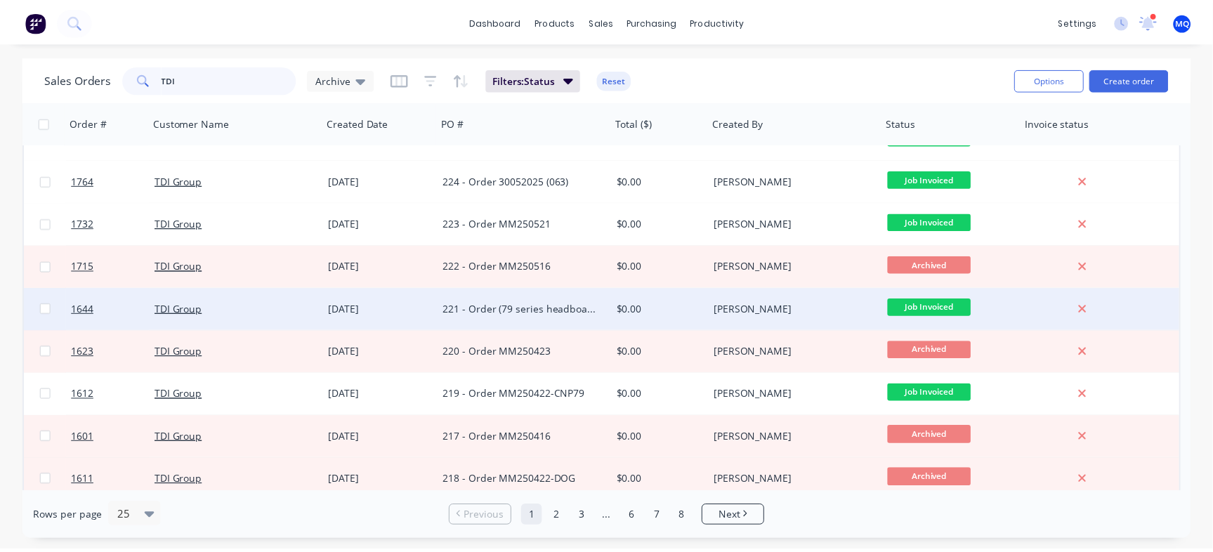
scroll to position [370, 0]
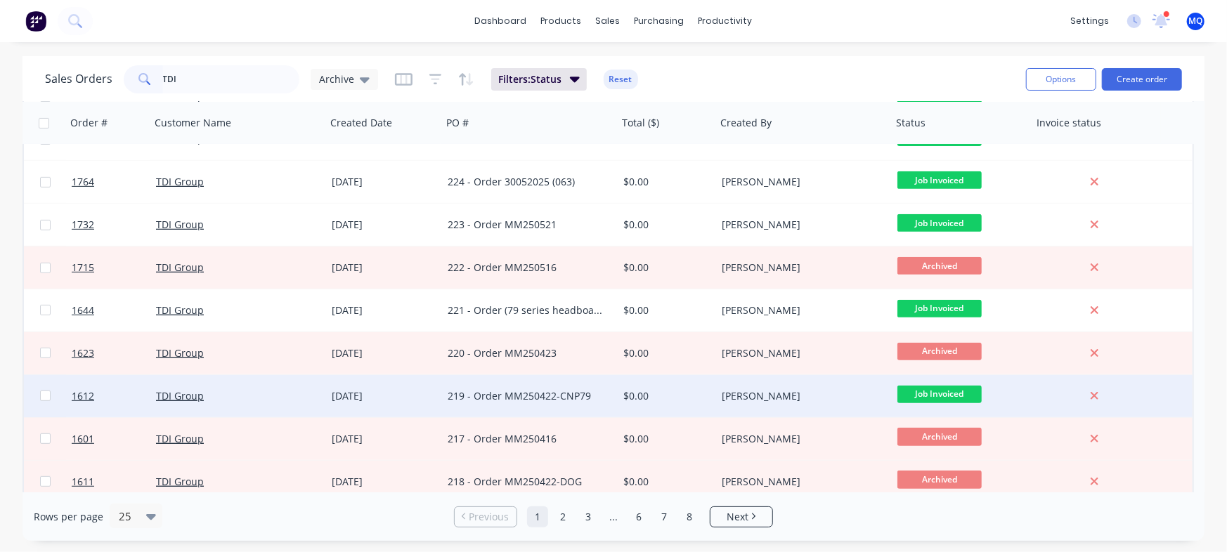
click at [548, 398] on div "219 - Order MM250422-CNP79" at bounding box center [526, 396] width 156 height 14
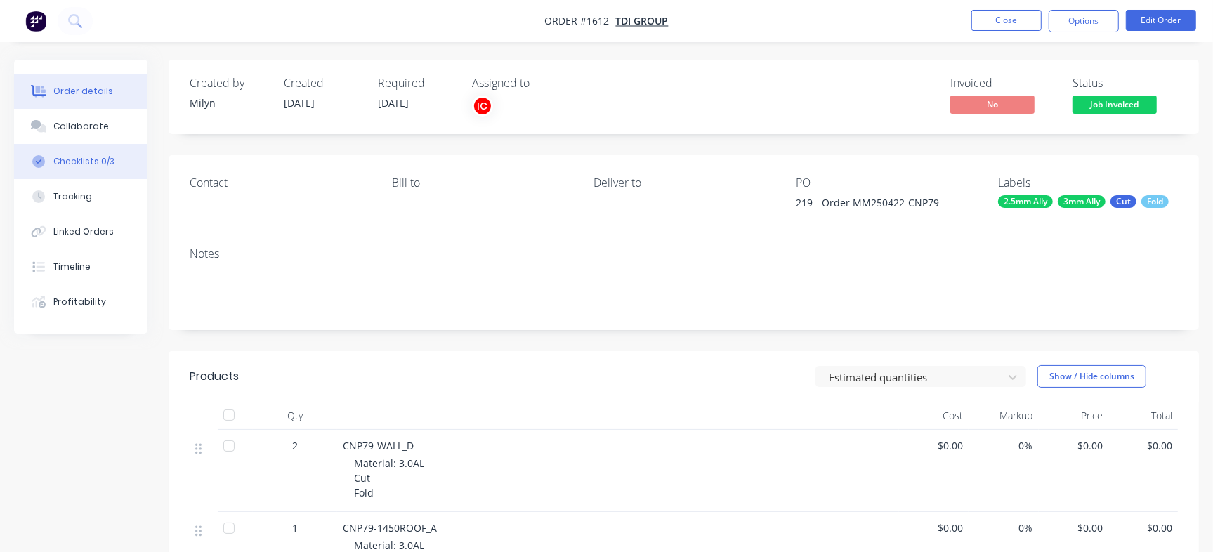
click at [109, 159] on div "Checklists 0/3" at bounding box center [83, 161] width 61 height 13
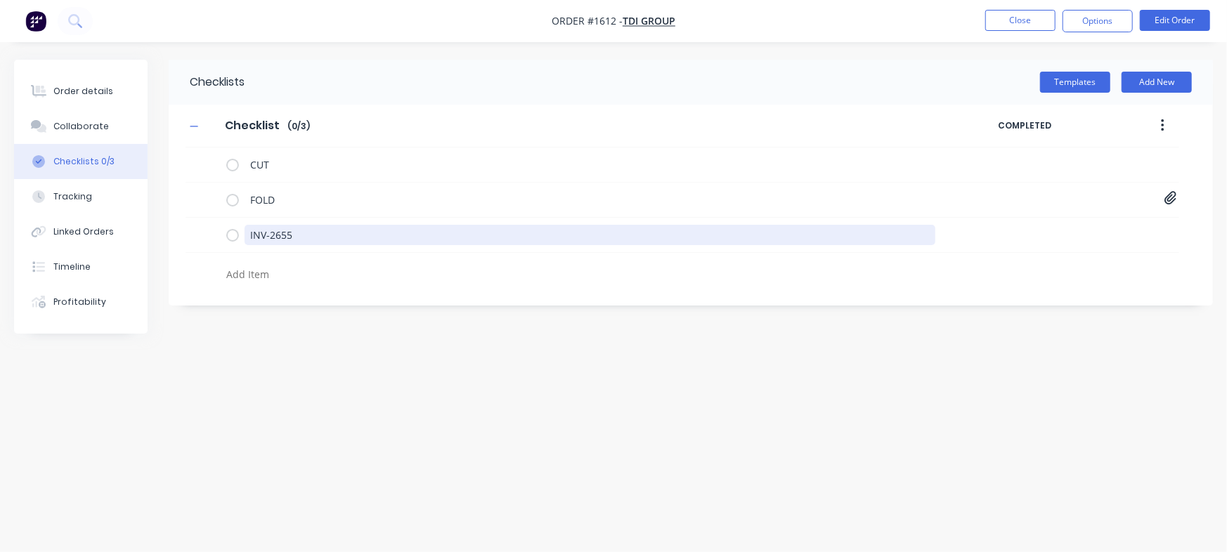
drag, startPoint x: 334, startPoint y: 240, endPoint x: 150, endPoint y: 216, distance: 184.9
click at [119, 211] on div "Order details Collaborate Checklists 0/3 Tracking Linked Orders Timeline Profit…" at bounding box center [613, 249] width 1227 height 379
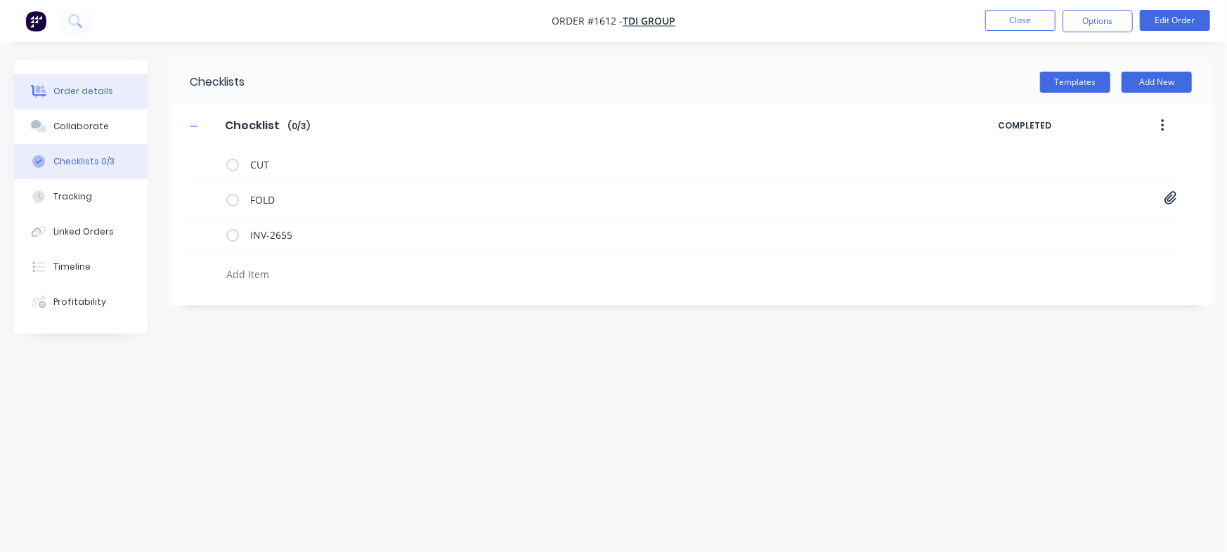
click at [114, 91] on button "Order details" at bounding box center [80, 91] width 133 height 35
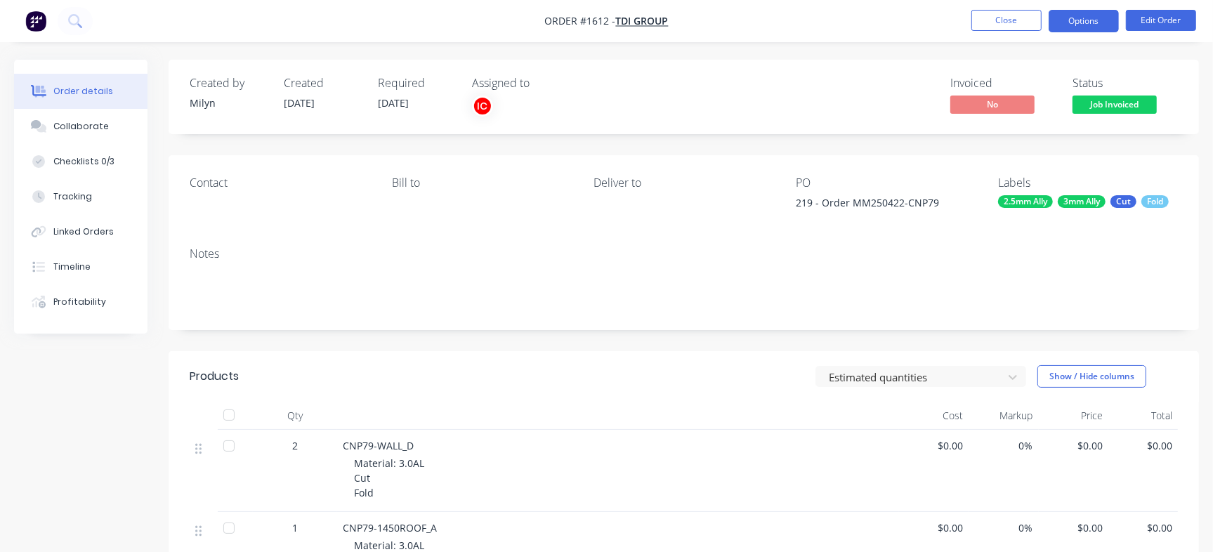
click at [1090, 25] on button "Options" at bounding box center [1084, 21] width 70 height 22
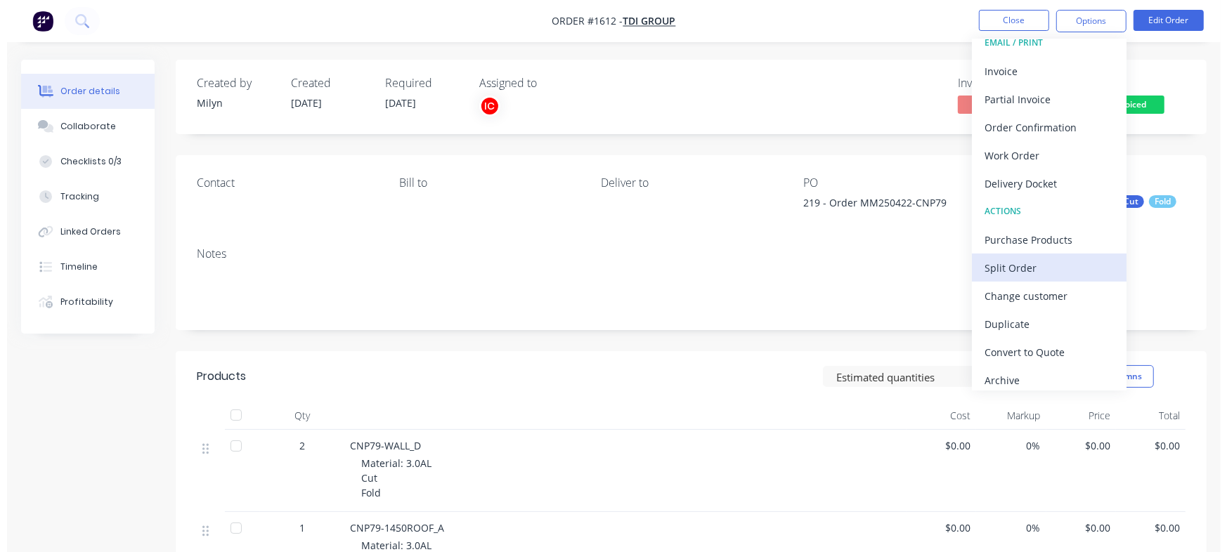
scroll to position [21, 0]
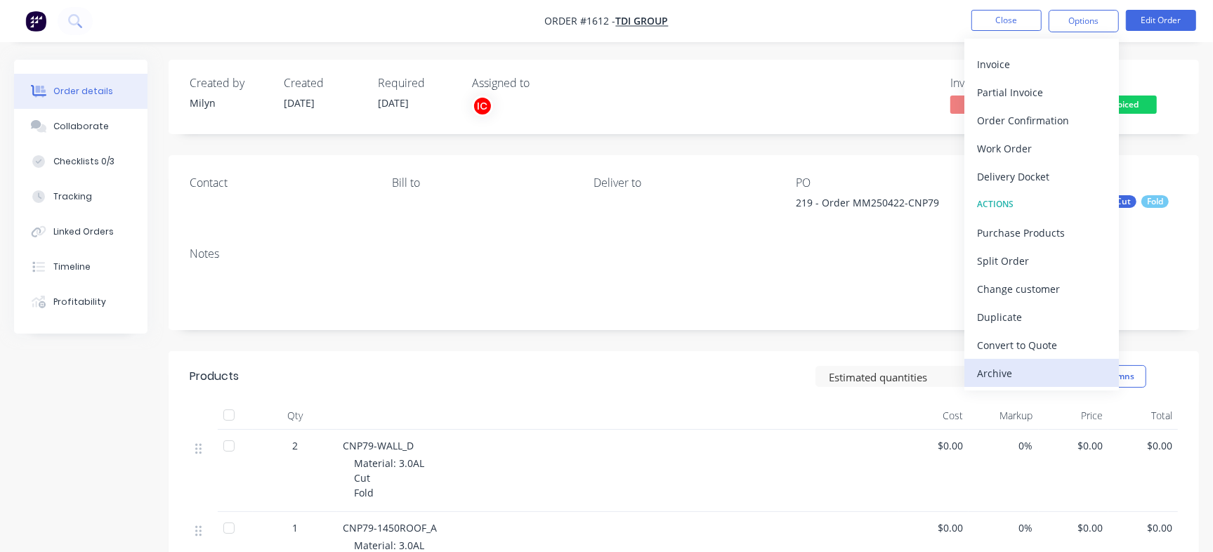
click at [1051, 369] on div "Archive" at bounding box center [1041, 373] width 129 height 20
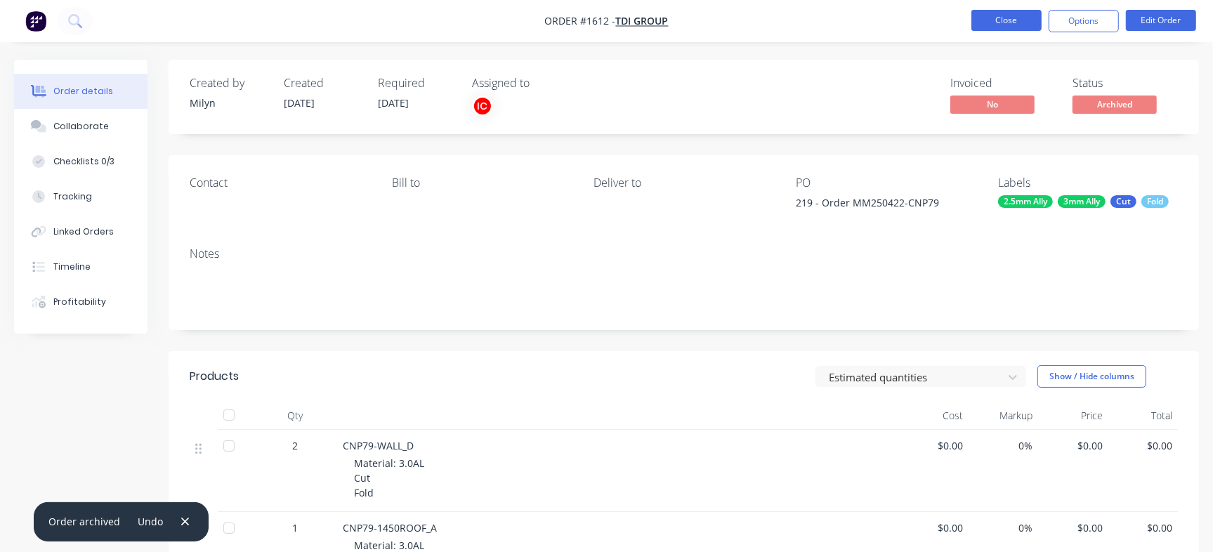
click at [986, 22] on button "Close" at bounding box center [1007, 20] width 70 height 21
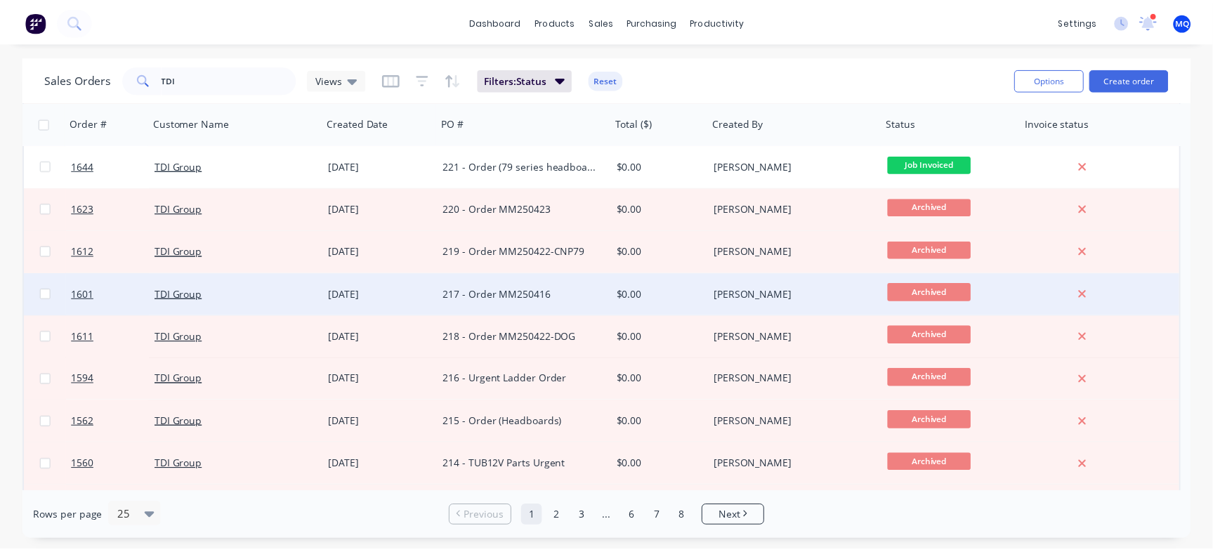
scroll to position [351, 0]
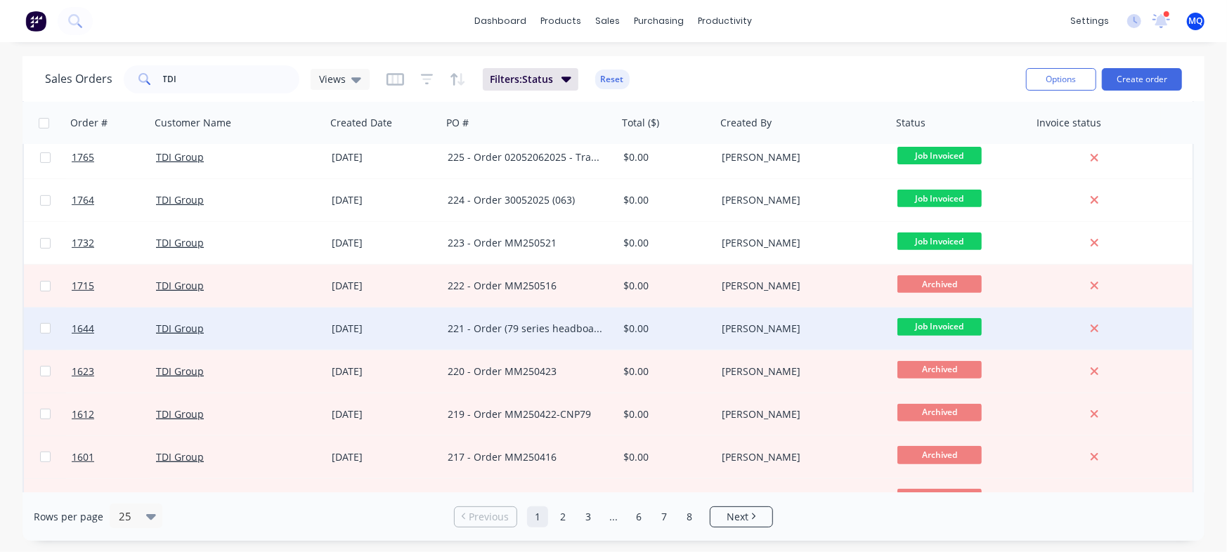
click at [655, 337] on div "$0.00" at bounding box center [667, 329] width 98 height 42
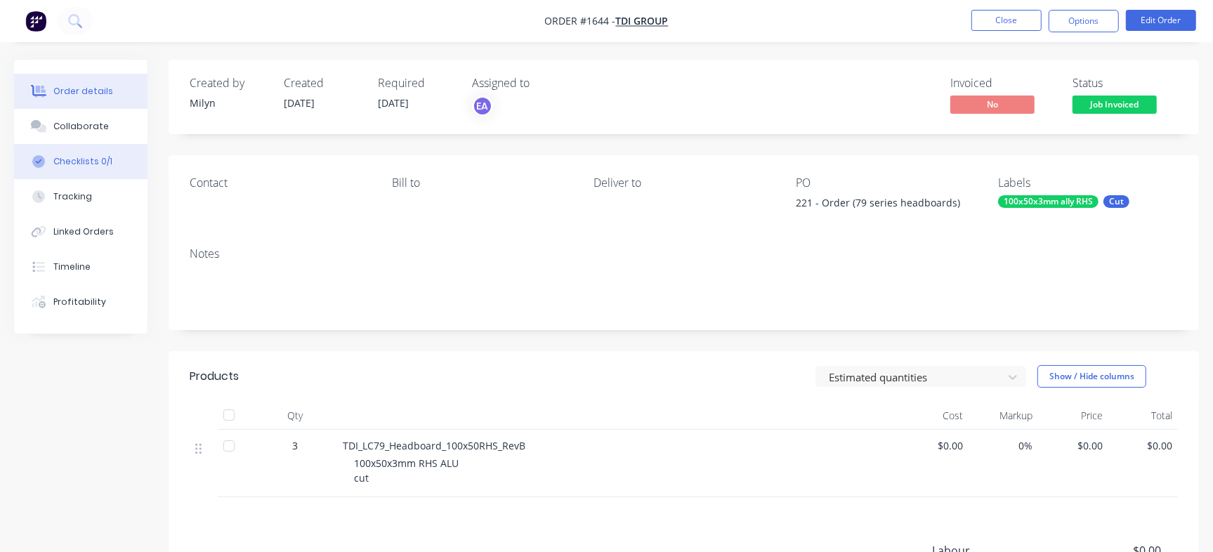
click at [135, 165] on button "Checklists 0/1" at bounding box center [80, 161] width 133 height 35
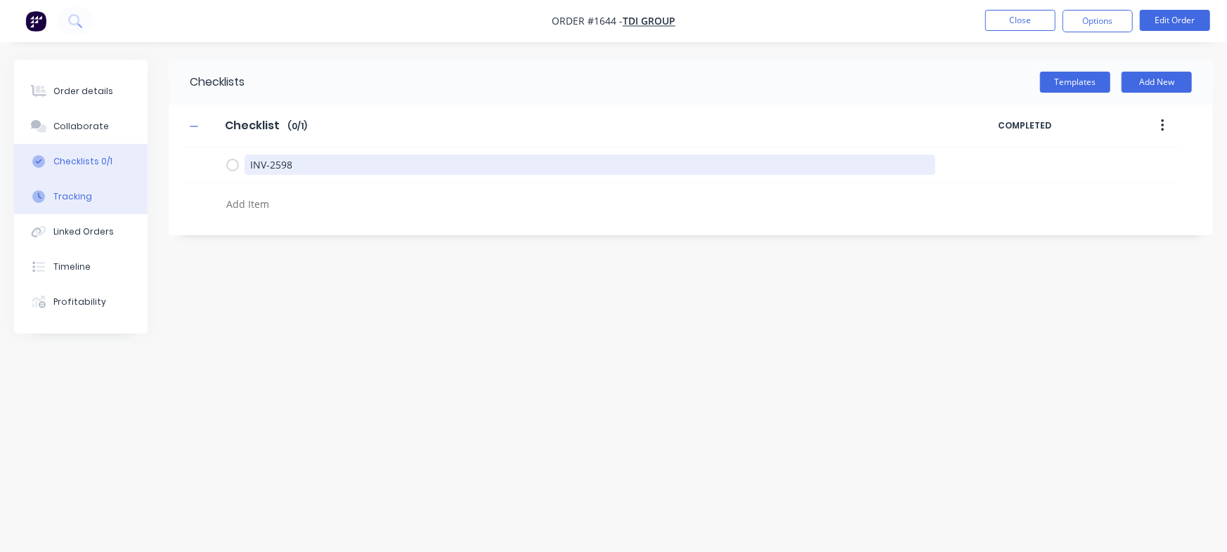
drag, startPoint x: 355, startPoint y: 171, endPoint x: 138, endPoint y: 188, distance: 217.0
click at [112, 174] on div "Order details Collaborate Checklists 0/1 Tracking Linked Orders Timeline Profit…" at bounding box center [613, 249] width 1227 height 379
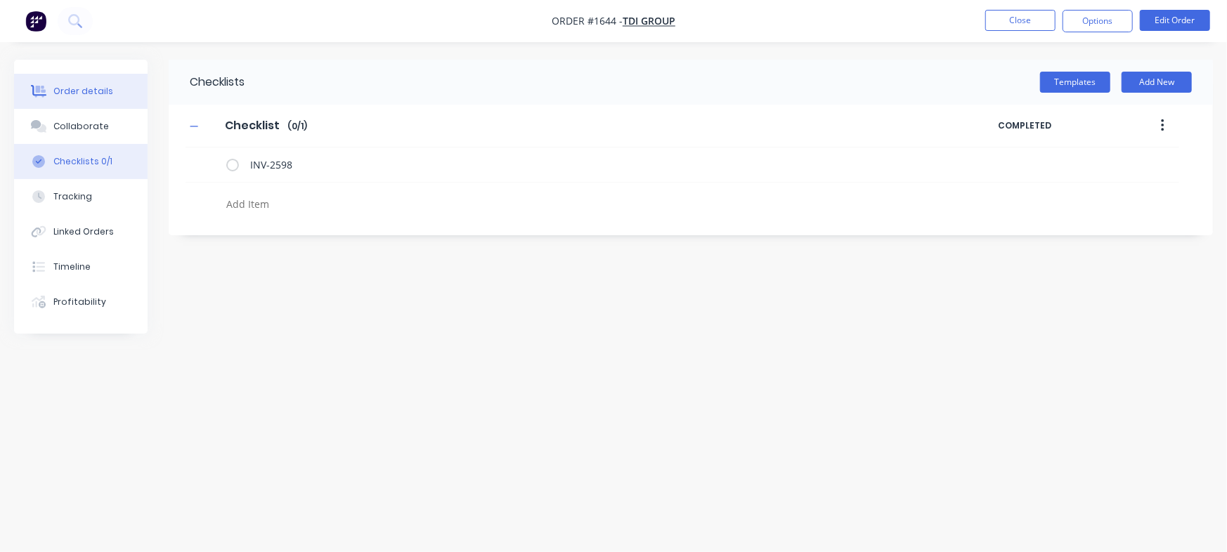
click at [100, 98] on button "Order details" at bounding box center [80, 91] width 133 height 35
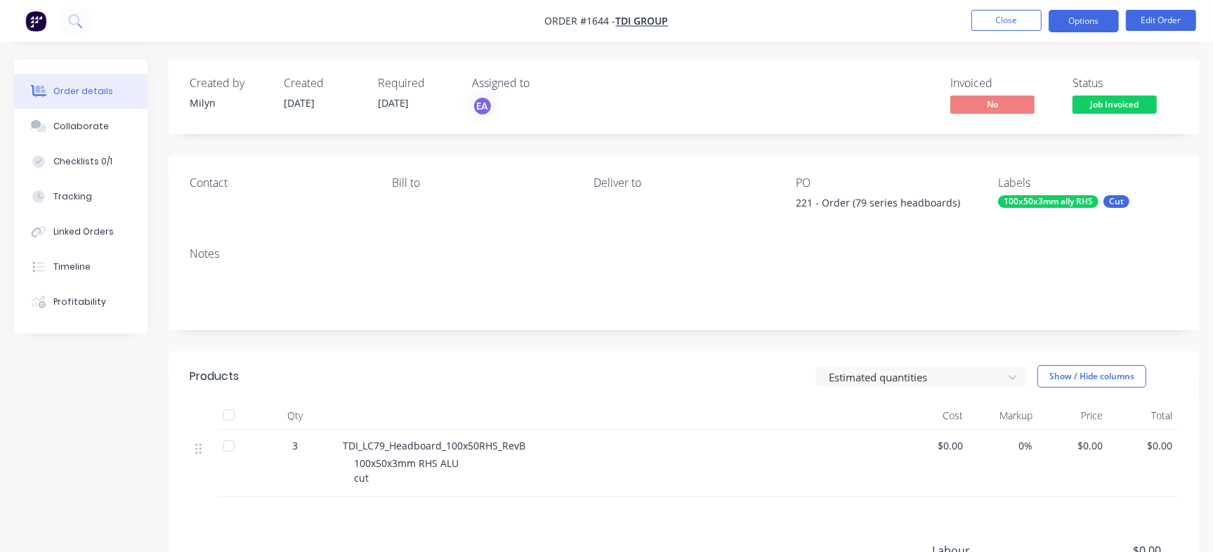
click at [1076, 25] on button "Options" at bounding box center [1084, 21] width 70 height 22
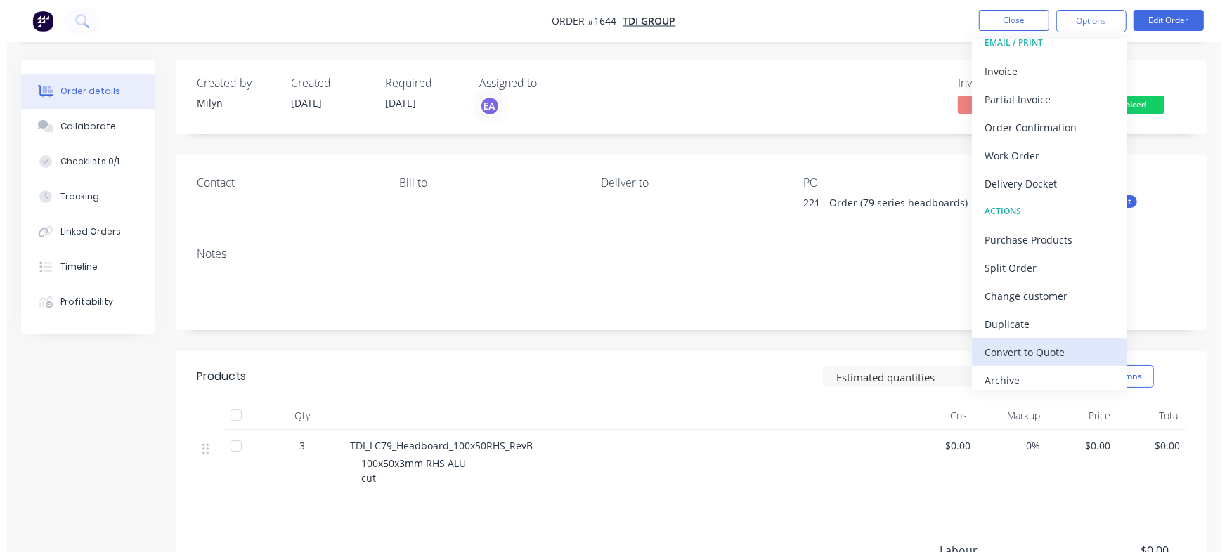
scroll to position [21, 0]
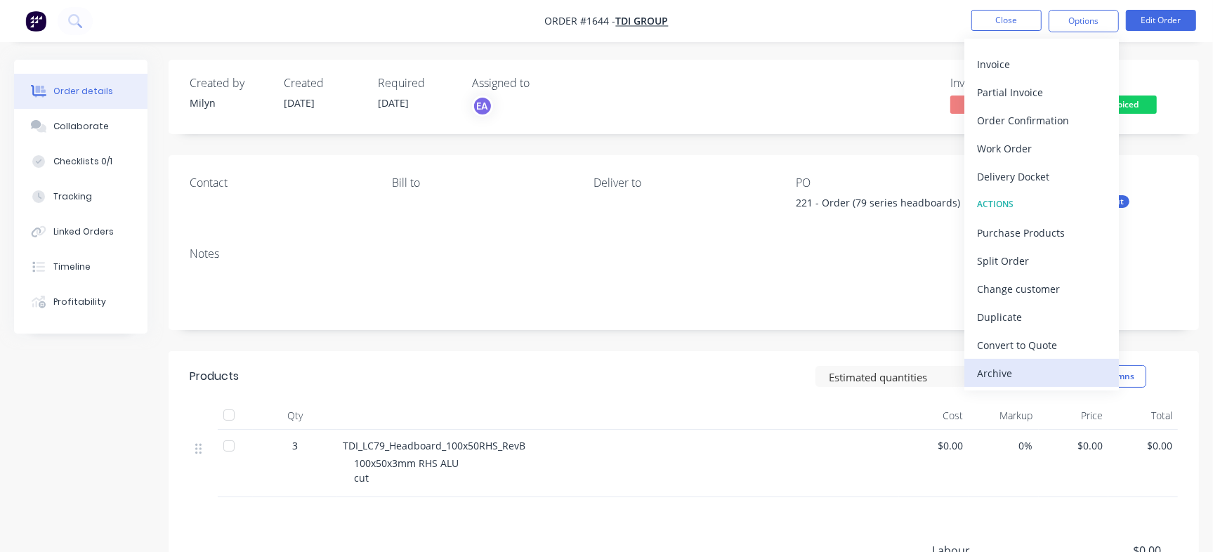
click at [1006, 377] on div "Archive" at bounding box center [1041, 373] width 129 height 20
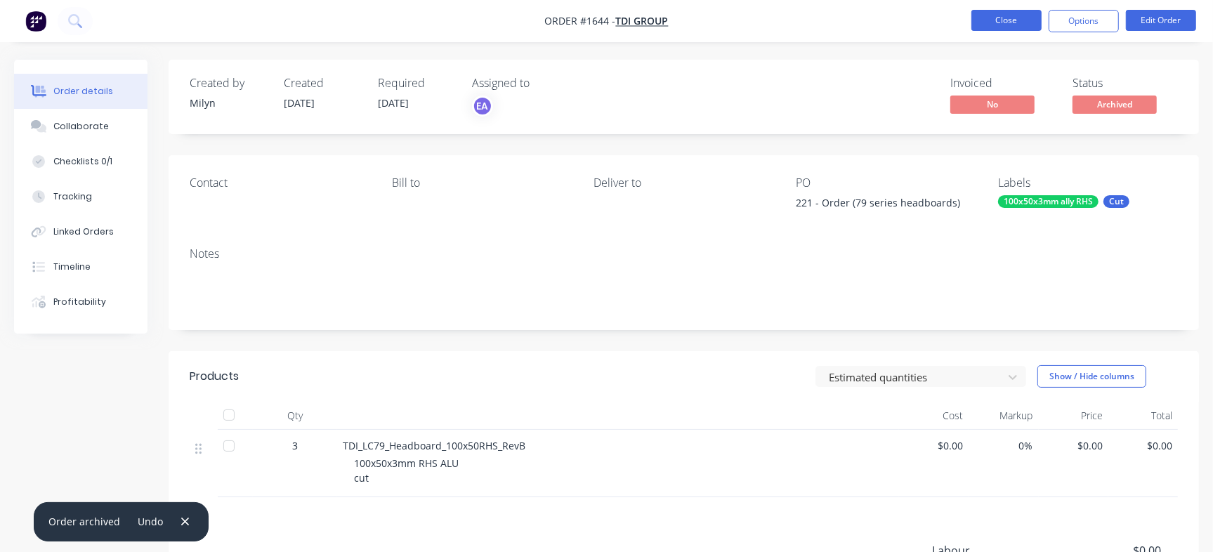
click at [1004, 20] on button "Close" at bounding box center [1007, 20] width 70 height 21
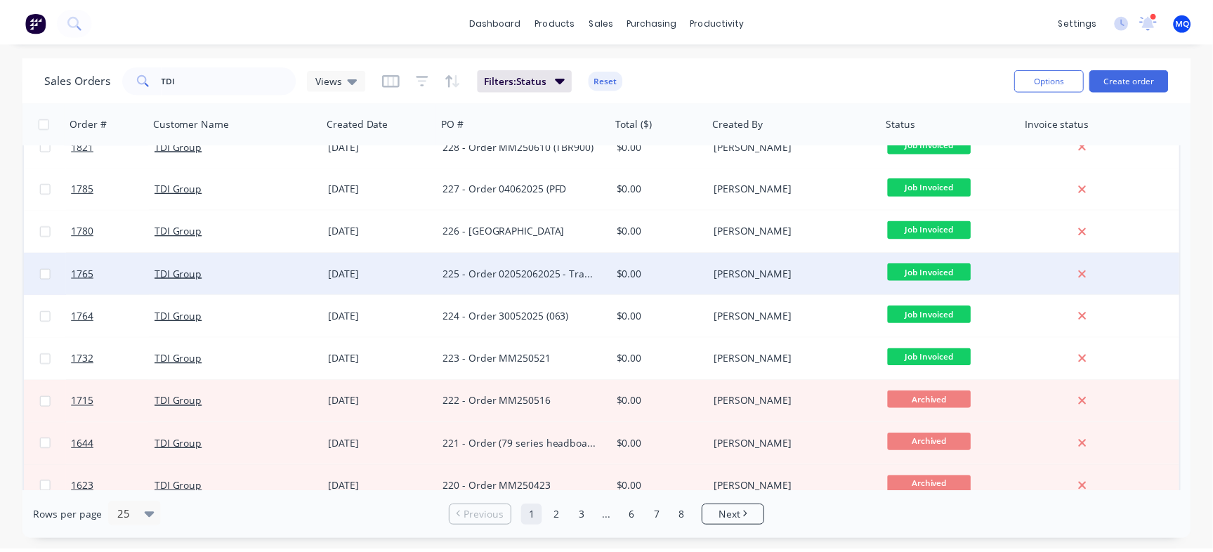
scroll to position [263, 0]
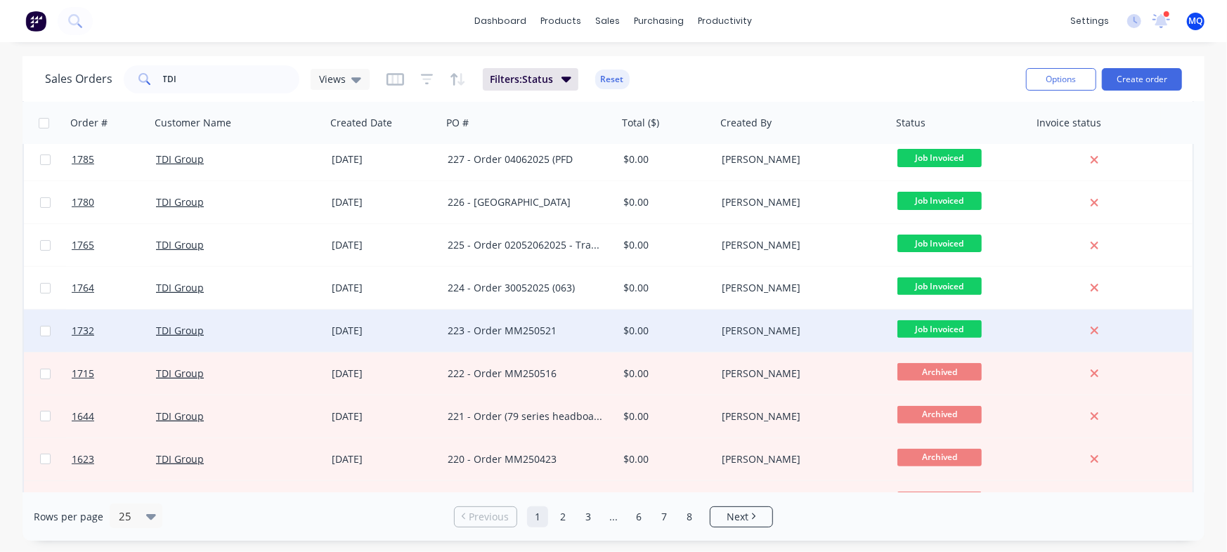
click at [581, 330] on div "223 - Order MM250521" at bounding box center [526, 331] width 156 height 14
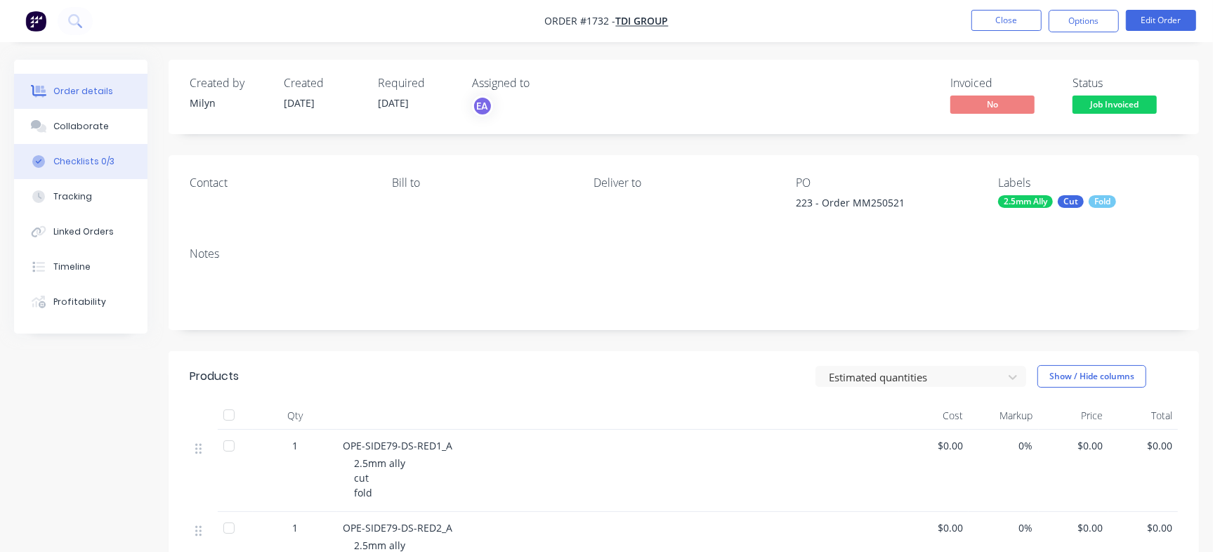
click at [122, 162] on button "Checklists 0/3" at bounding box center [80, 161] width 133 height 35
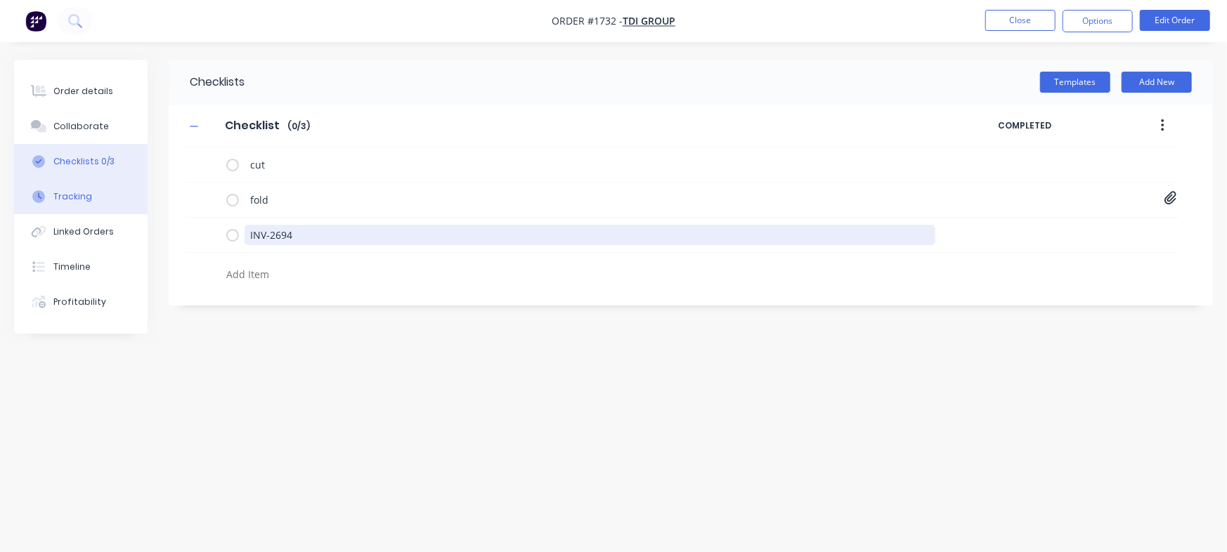
drag, startPoint x: 335, startPoint y: 235, endPoint x: 119, endPoint y: 209, distance: 217.3
click at [129, 209] on div "Order details Collaborate Checklists 0/3 Tracking Linked Orders Timeline Profit…" at bounding box center [613, 249] width 1227 height 379
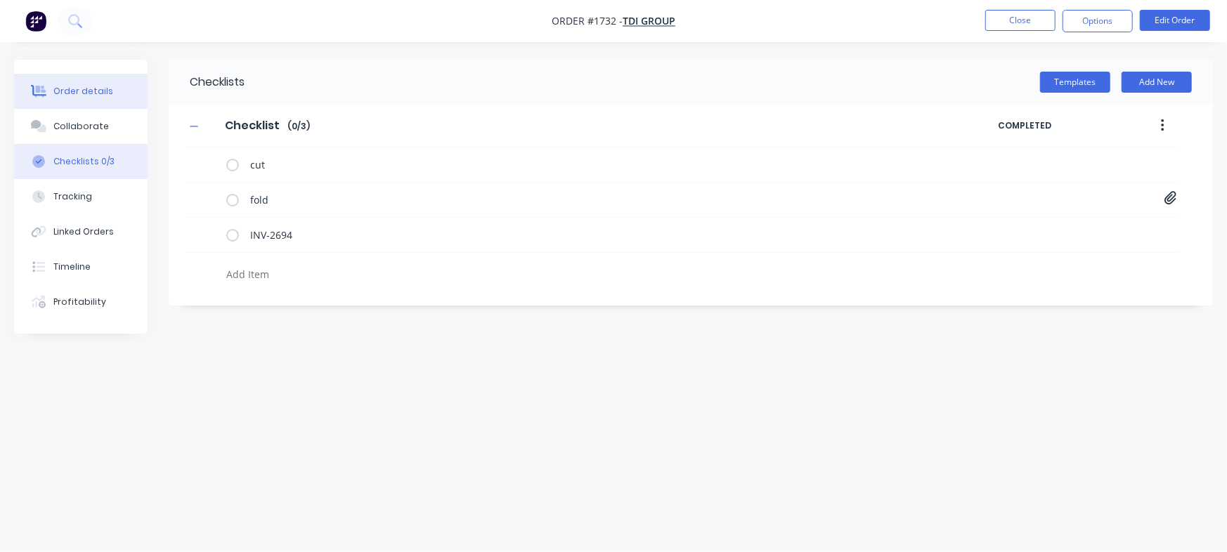
click at [89, 89] on div "Order details" at bounding box center [83, 91] width 60 height 13
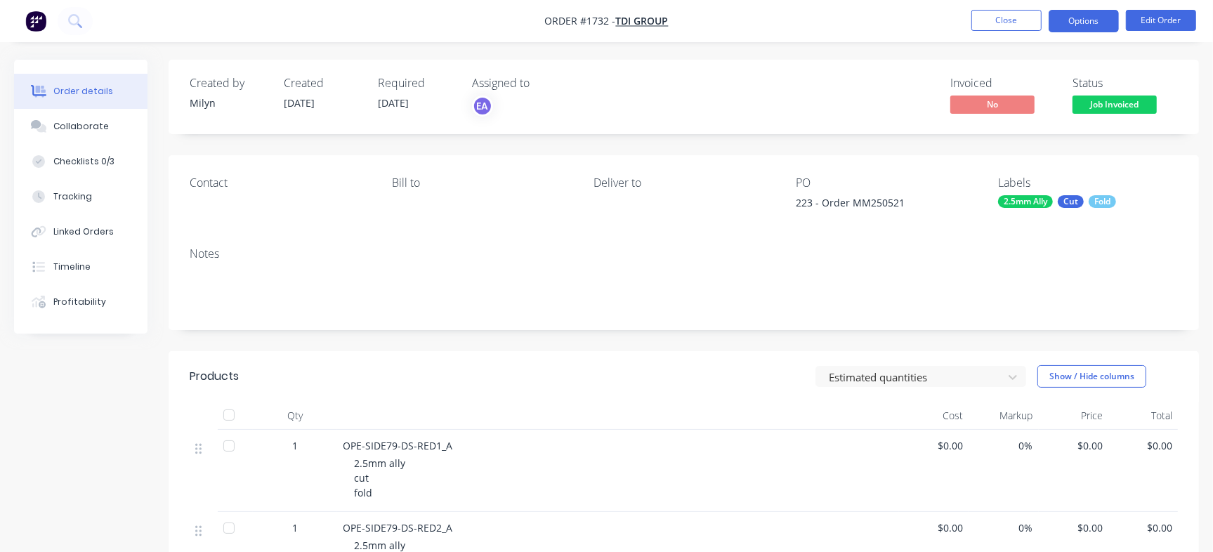
click at [1081, 30] on button "Options" at bounding box center [1084, 21] width 70 height 22
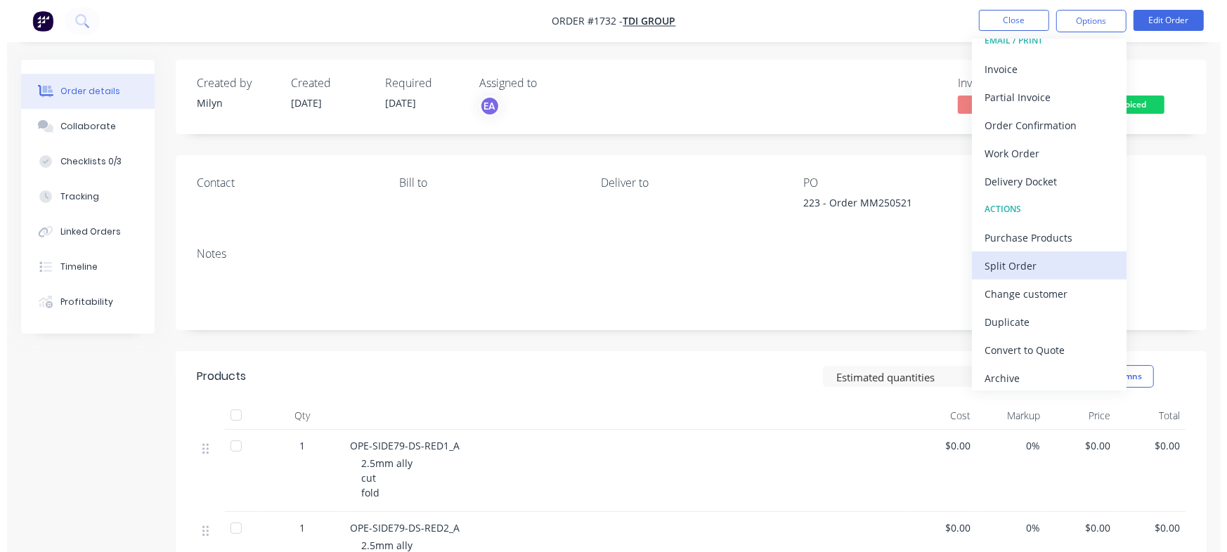
scroll to position [21, 0]
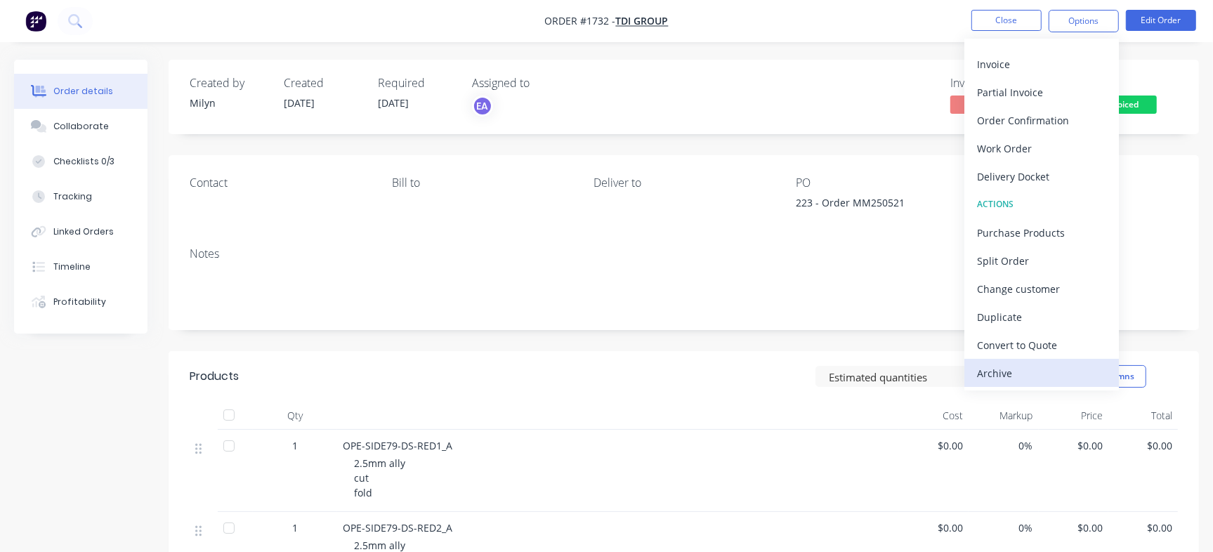
click at [1003, 363] on div "Archive" at bounding box center [1041, 373] width 129 height 20
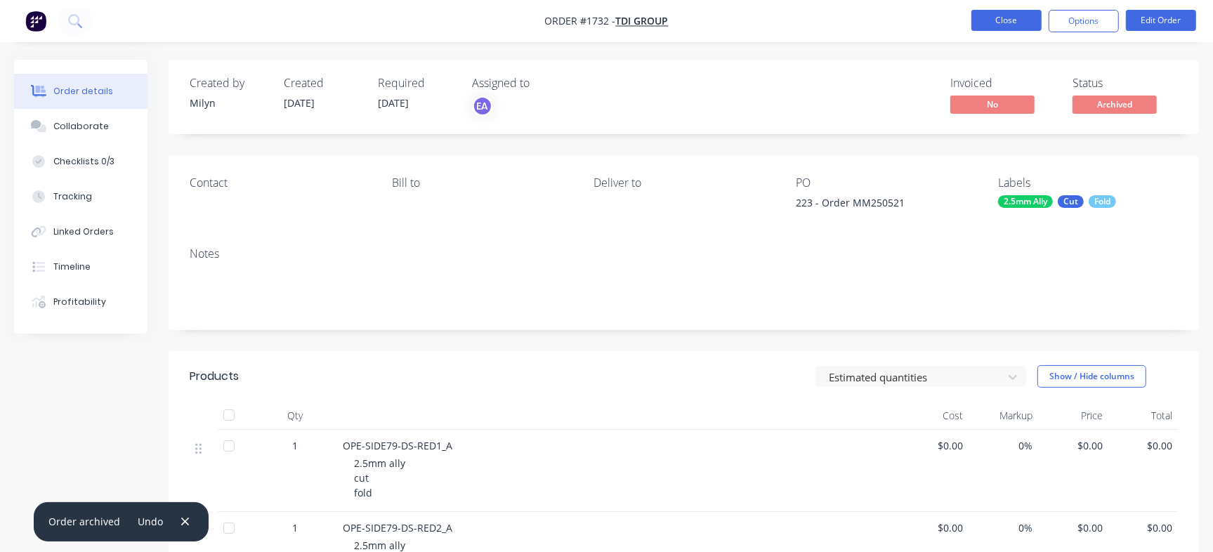
click at [1005, 15] on button "Close" at bounding box center [1007, 20] width 70 height 21
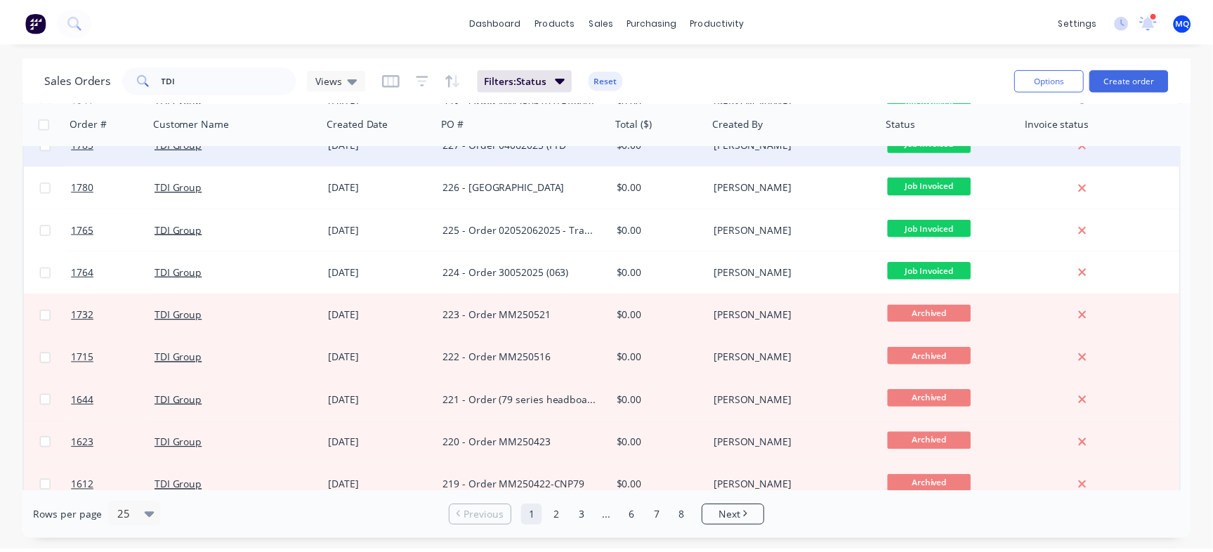
scroll to position [176, 0]
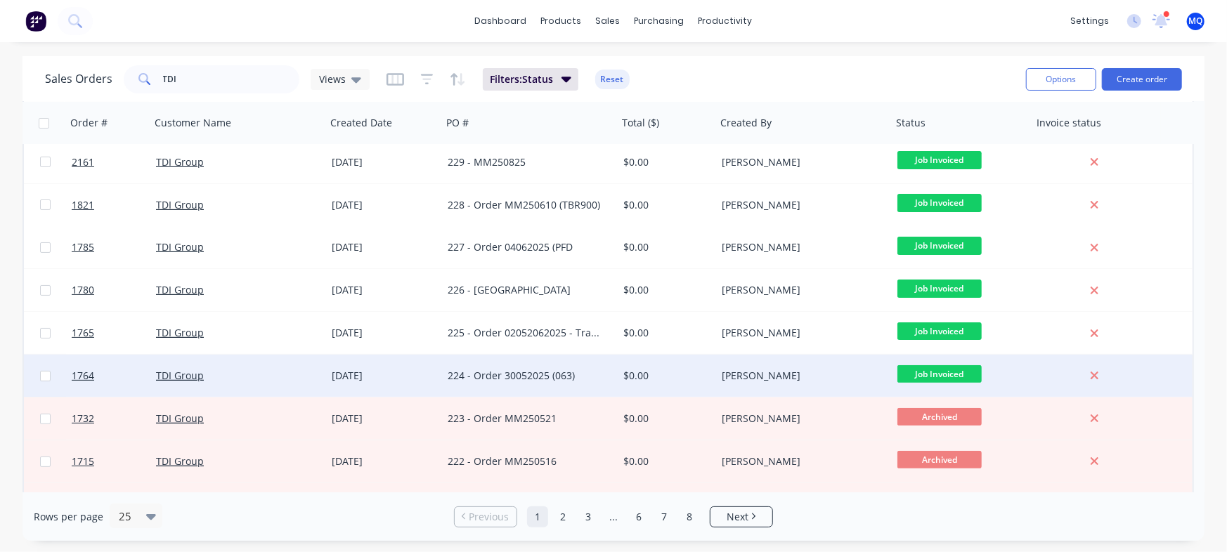
click at [529, 367] on div "224 - Order 30052025 (063)" at bounding box center [530, 376] width 176 height 42
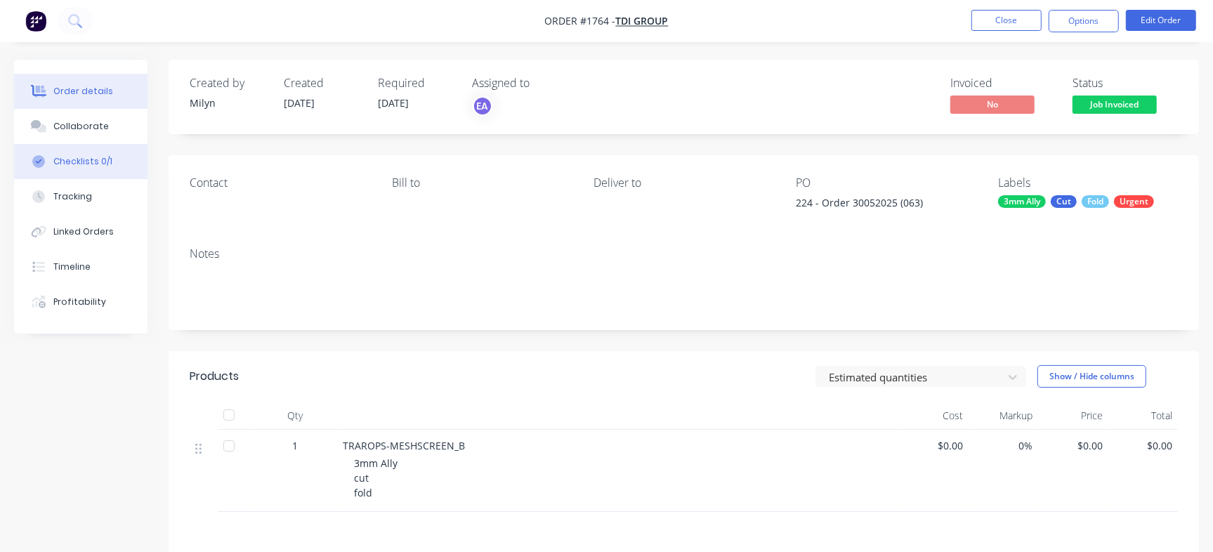
click at [96, 158] on div "Checklists 0/1" at bounding box center [82, 161] width 59 height 13
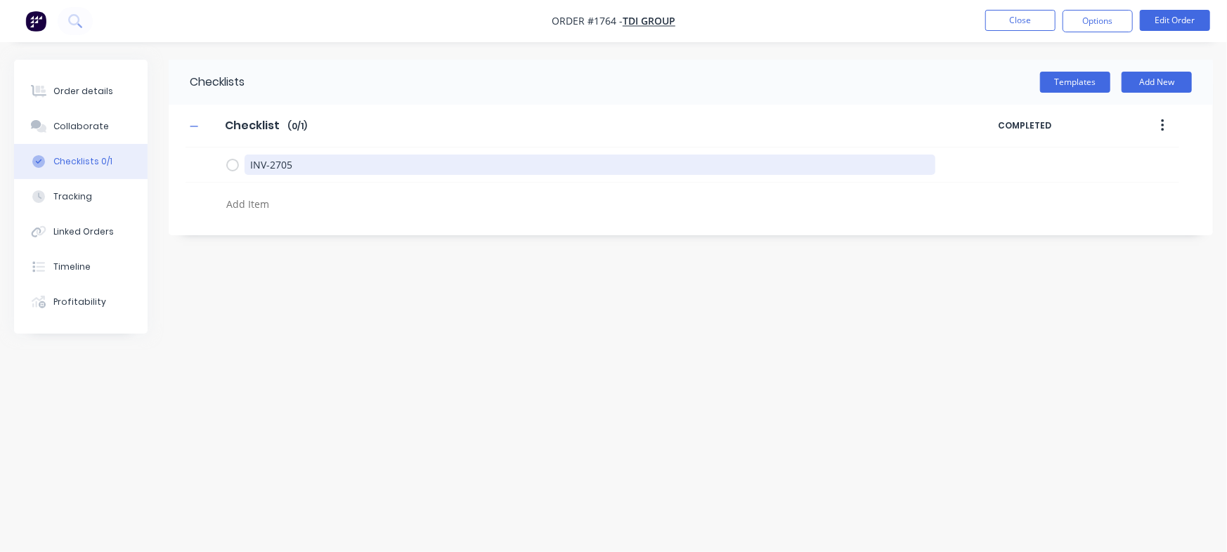
drag, startPoint x: 327, startPoint y: 169, endPoint x: 152, endPoint y: 170, distance: 174.2
click at [152, 170] on div "Order details Collaborate Checklists 0/1 Tracking Linked Orders Timeline Profit…" at bounding box center [613, 249] width 1227 height 379
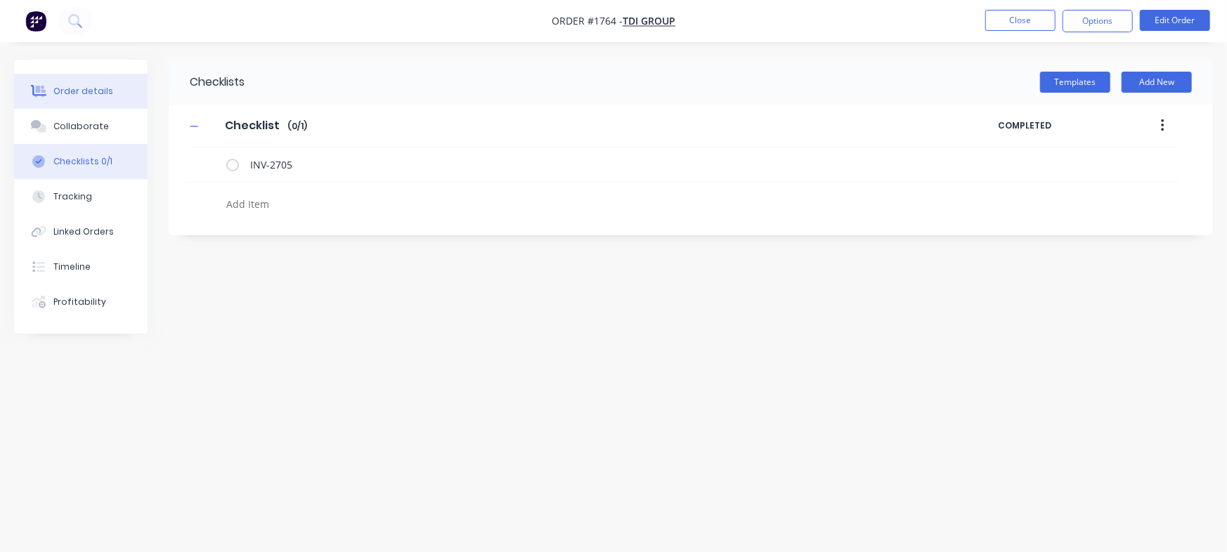
click at [116, 98] on button "Order details" at bounding box center [80, 91] width 133 height 35
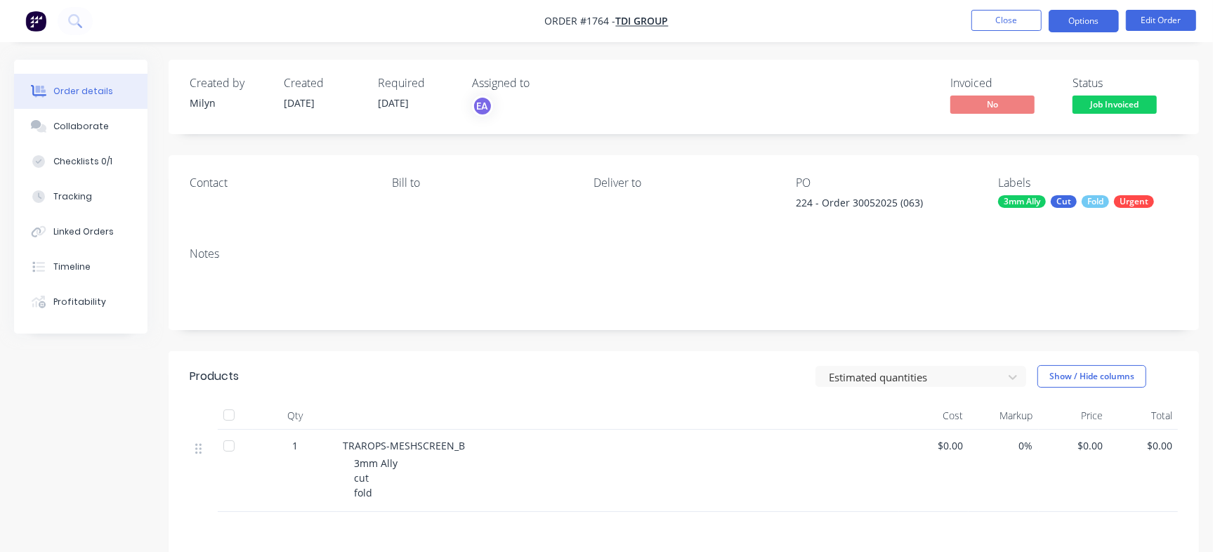
click at [1091, 30] on button "Options" at bounding box center [1084, 21] width 70 height 22
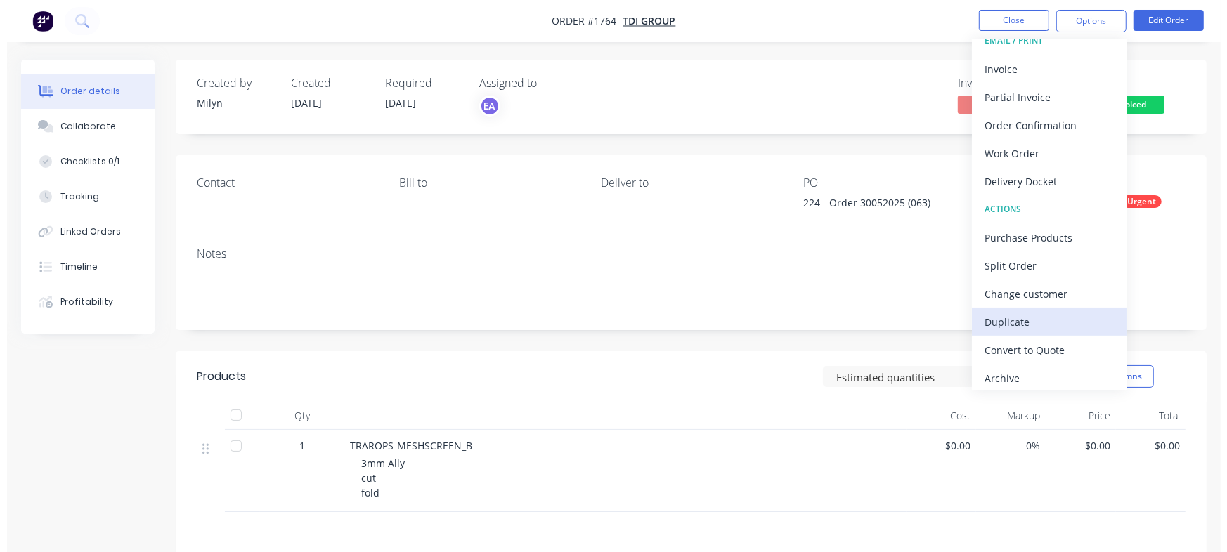
scroll to position [21, 0]
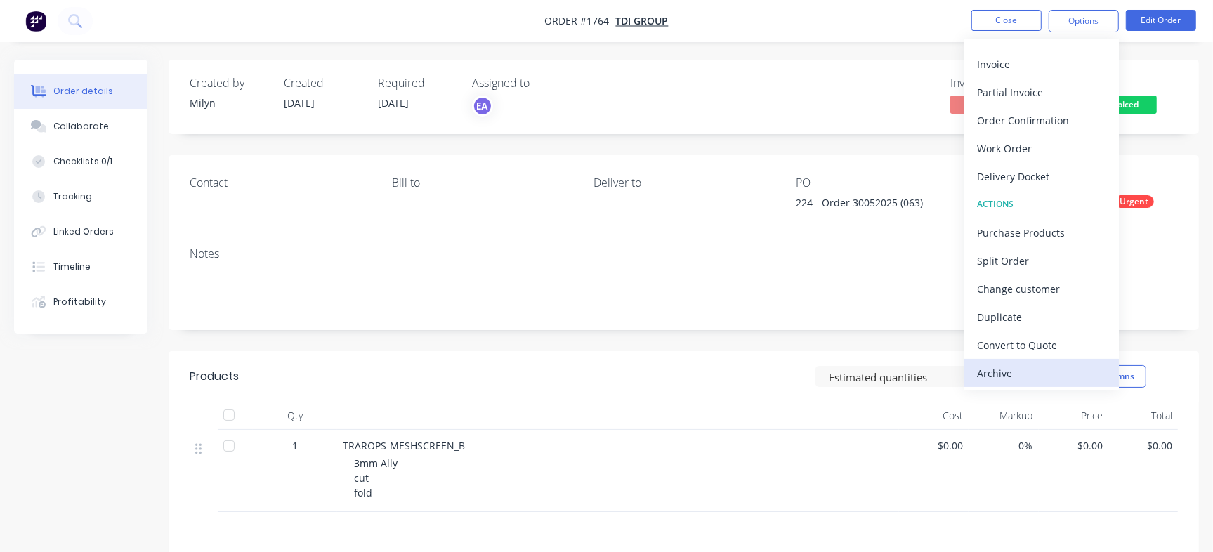
click at [1034, 370] on div "Archive" at bounding box center [1041, 373] width 129 height 20
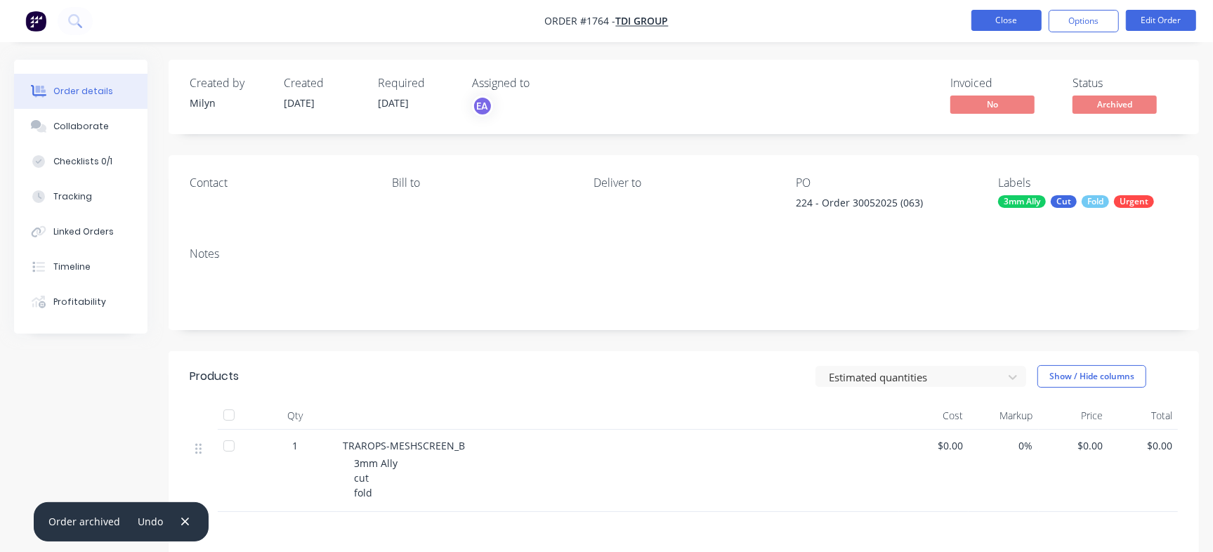
click at [1003, 14] on button "Close" at bounding box center [1007, 20] width 70 height 21
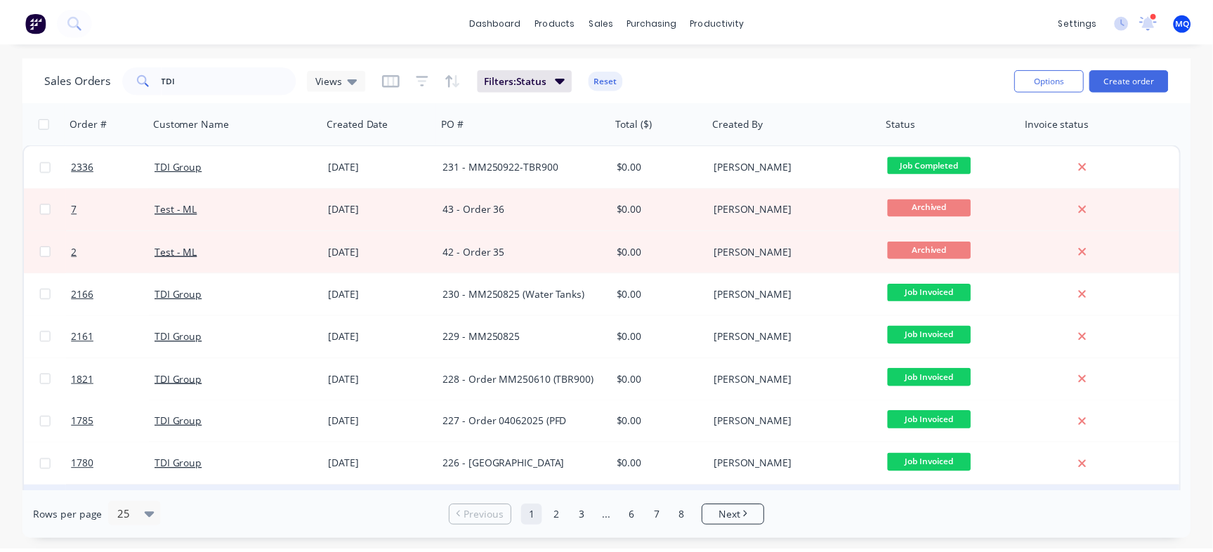
scroll to position [263, 0]
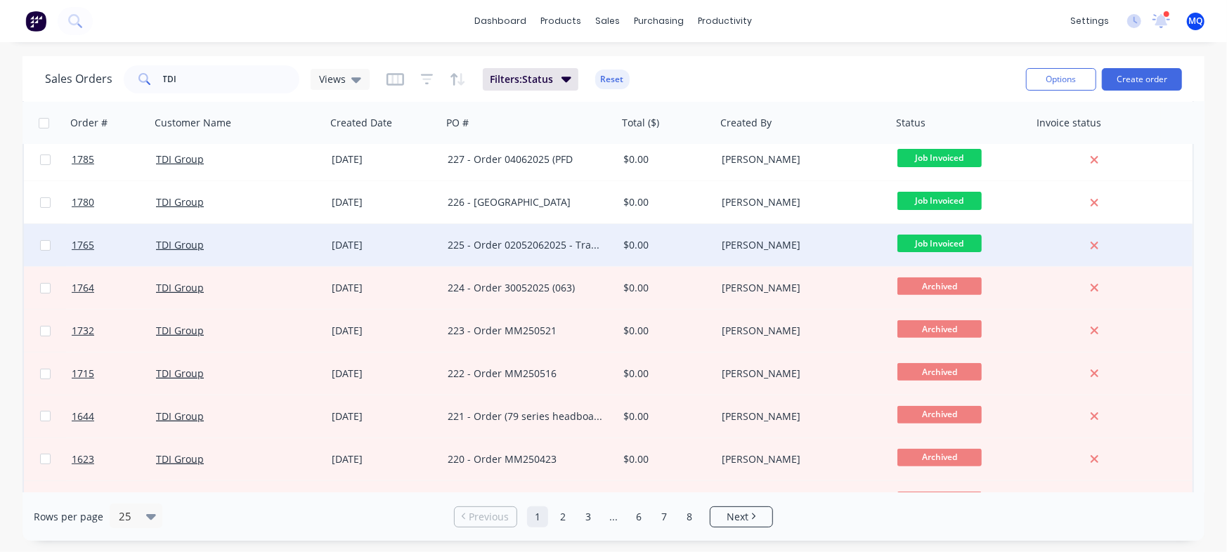
click at [549, 244] on div "225 - Order 02052062025 - Tray sides" at bounding box center [526, 245] width 156 height 14
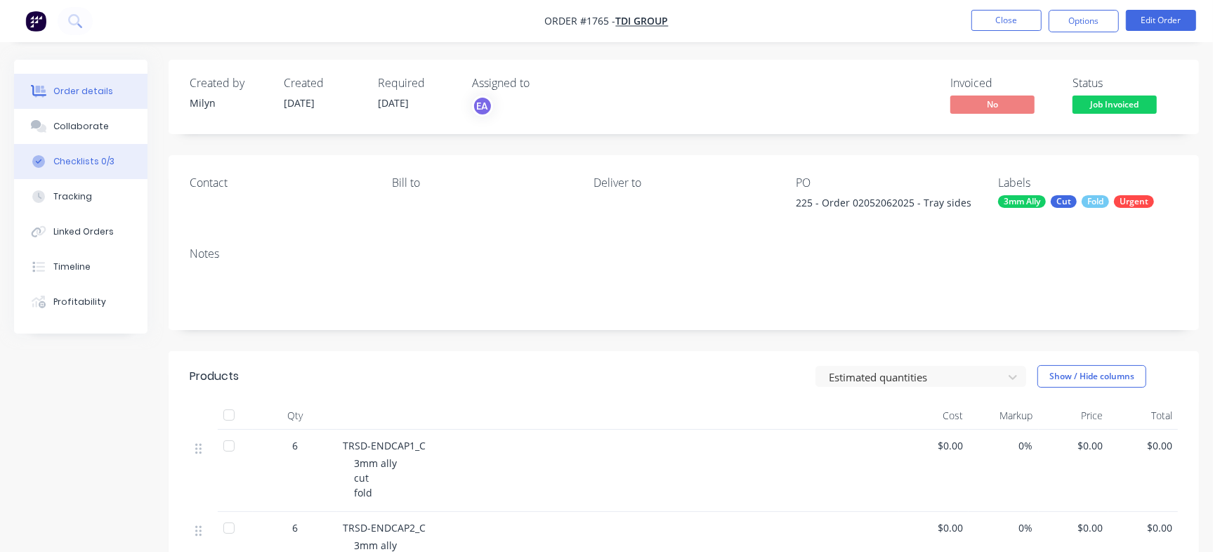
click at [98, 158] on div "Checklists 0/3" at bounding box center [83, 161] width 61 height 13
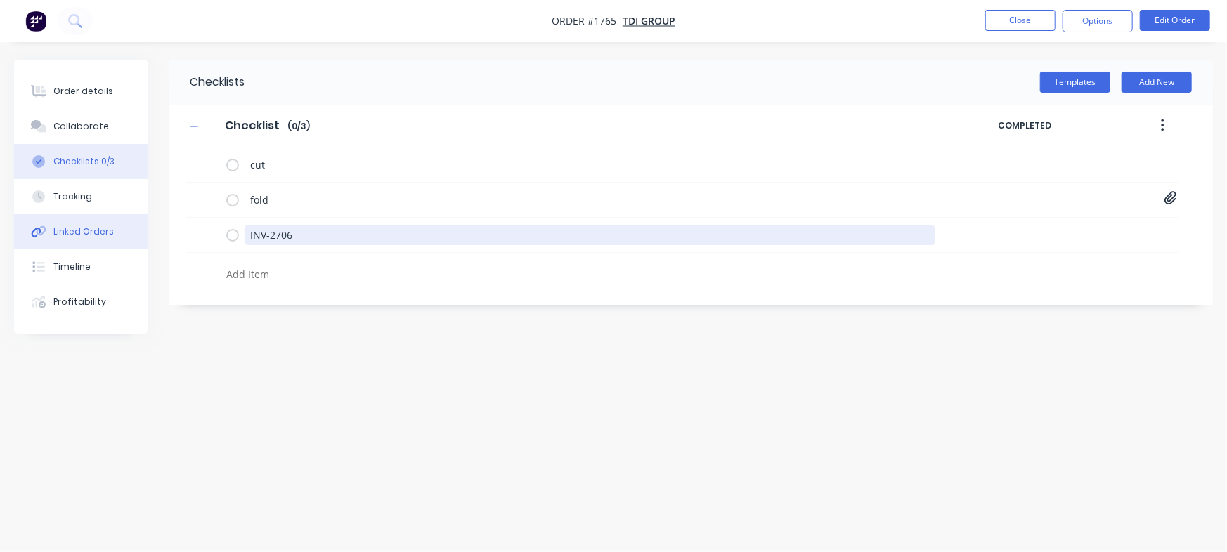
drag, startPoint x: 333, startPoint y: 237, endPoint x: 104, endPoint y: 223, distance: 229.4
click at [105, 223] on div "Order details Collaborate Checklists 0/3 Tracking Linked Orders Timeline Profit…" at bounding box center [613, 249] width 1227 height 379
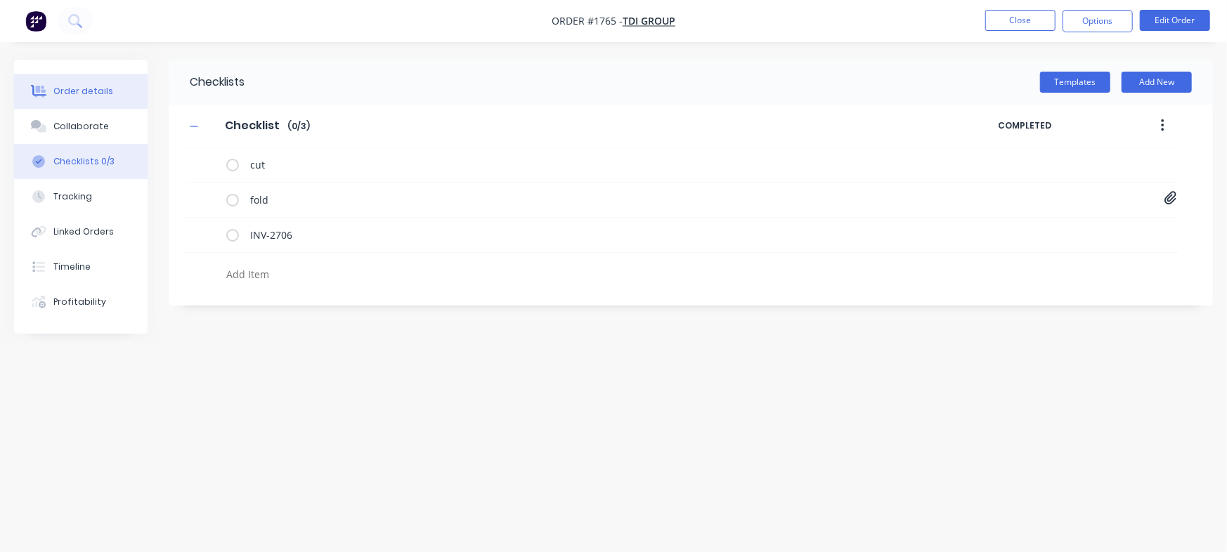
click at [108, 100] on button "Order details" at bounding box center [80, 91] width 133 height 35
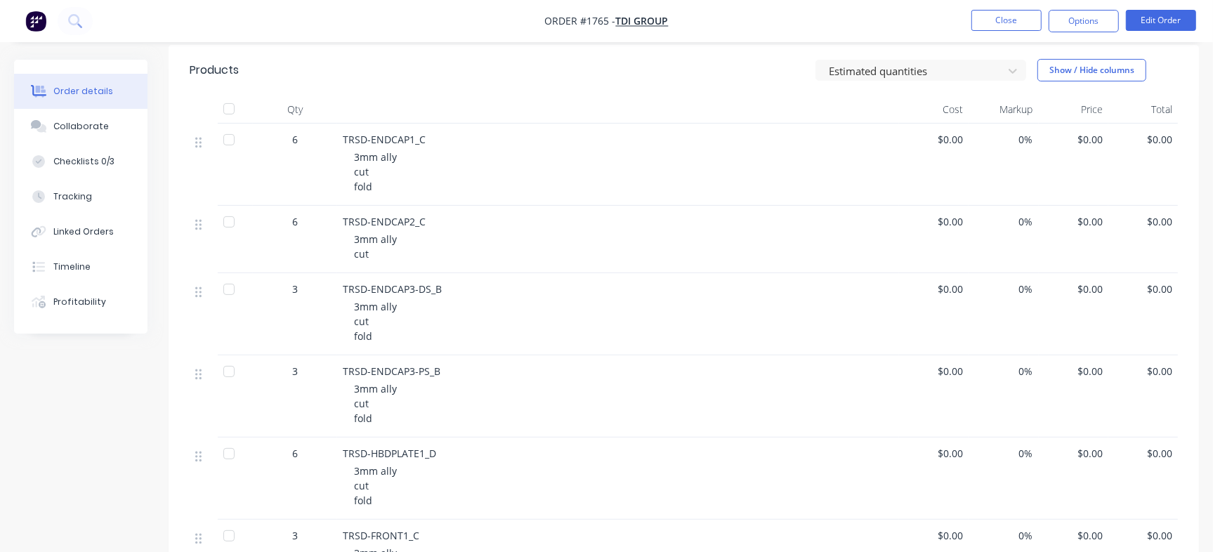
scroll to position [439, 0]
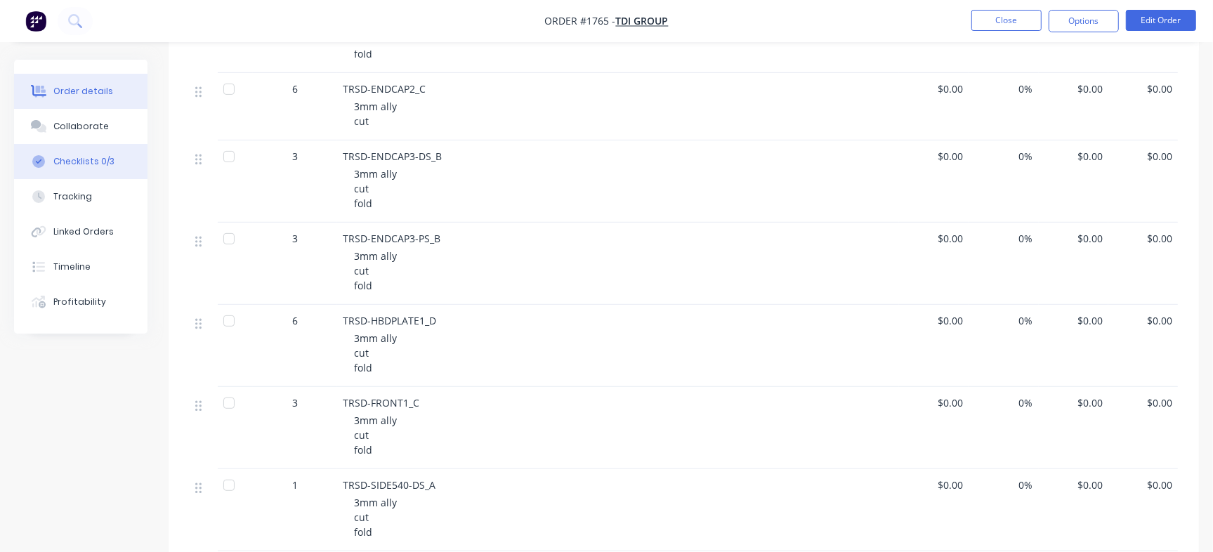
click at [85, 166] on div "Checklists 0/3" at bounding box center [83, 161] width 61 height 13
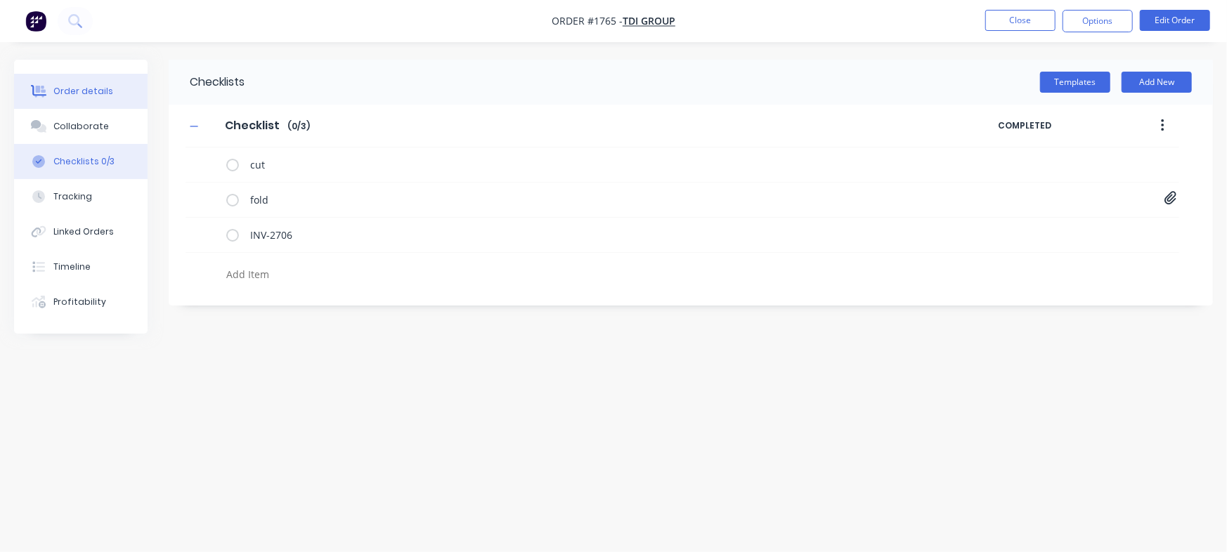
click at [62, 89] on div "Order details" at bounding box center [83, 91] width 60 height 13
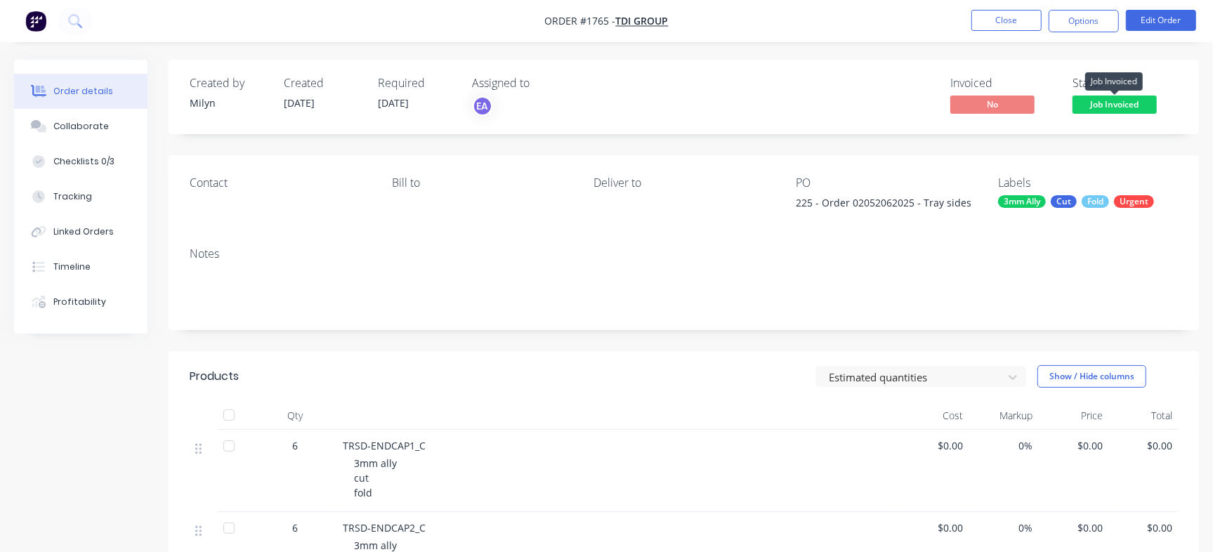
click at [1125, 105] on span "Job Invoiced" at bounding box center [1115, 105] width 84 height 18
click at [1089, 20] on button "Options" at bounding box center [1084, 21] width 70 height 22
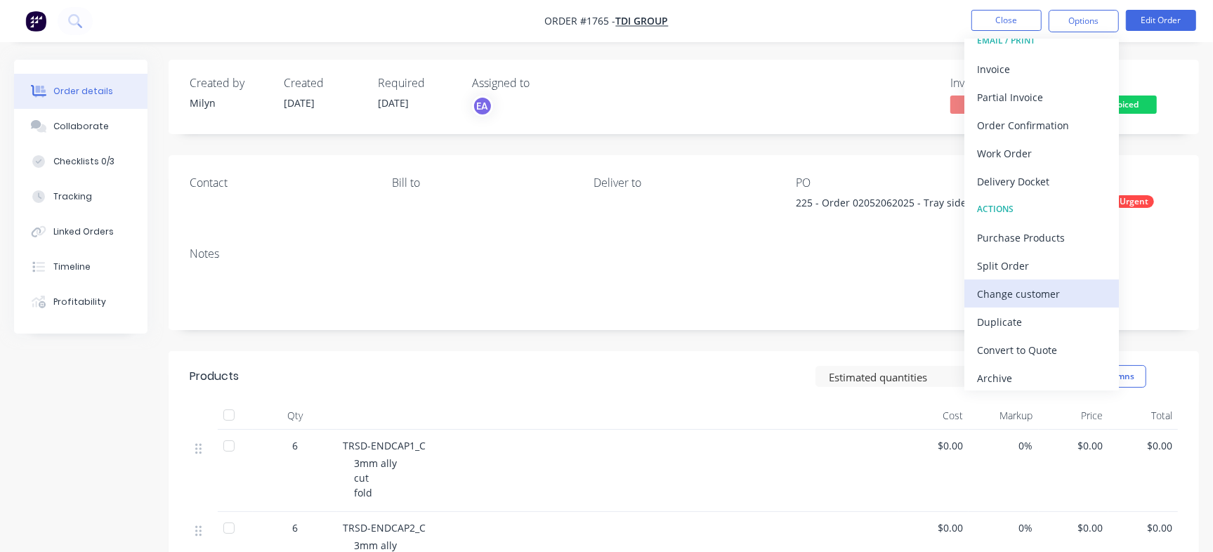
scroll to position [21, 0]
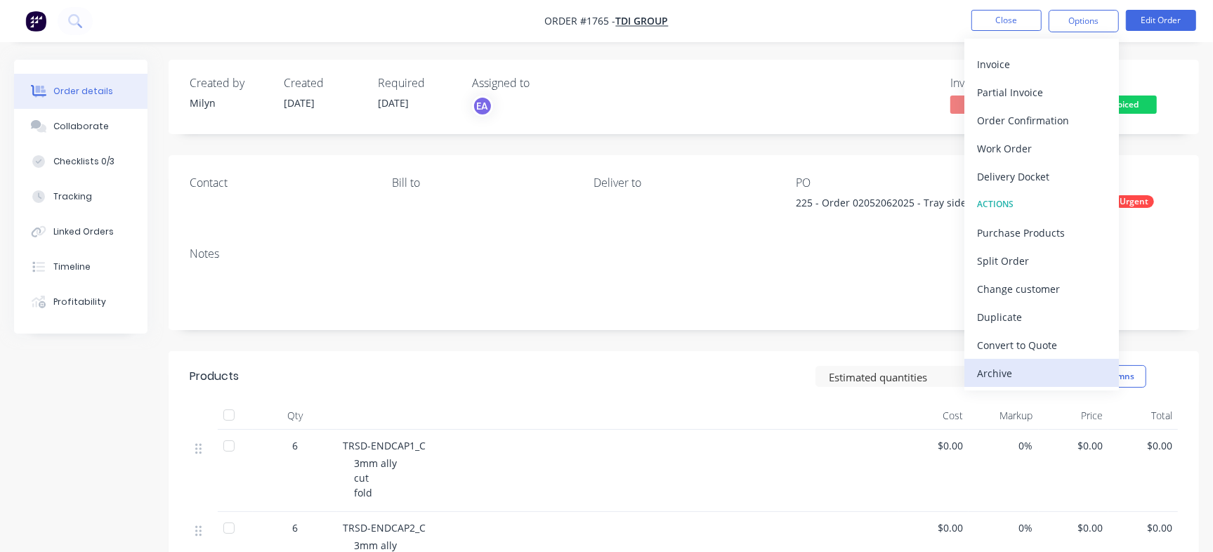
click at [1019, 375] on div "Archive" at bounding box center [1041, 373] width 129 height 20
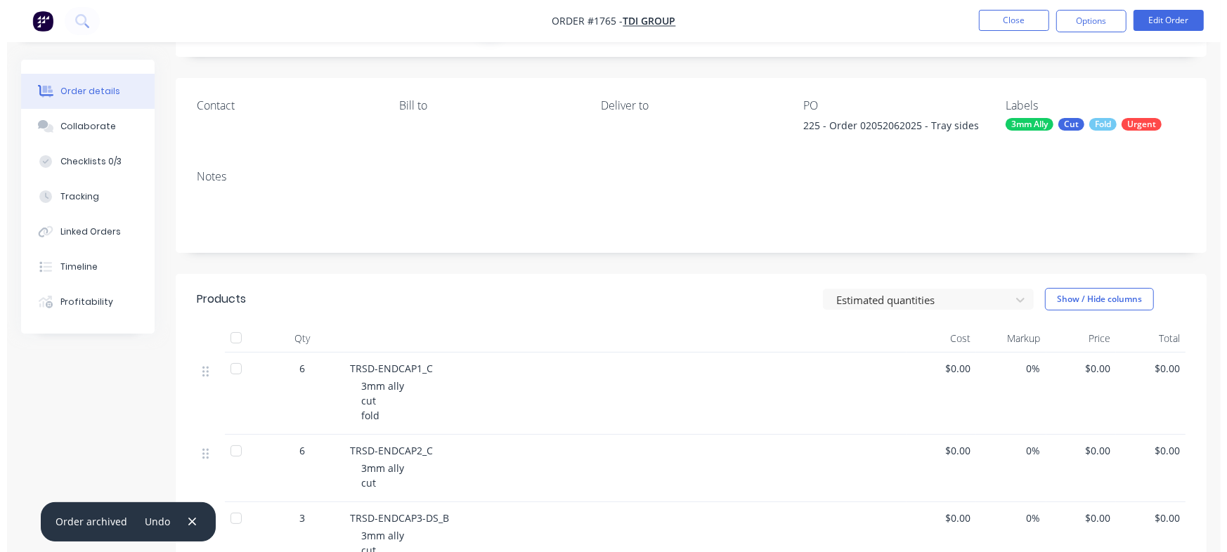
scroll to position [0, 0]
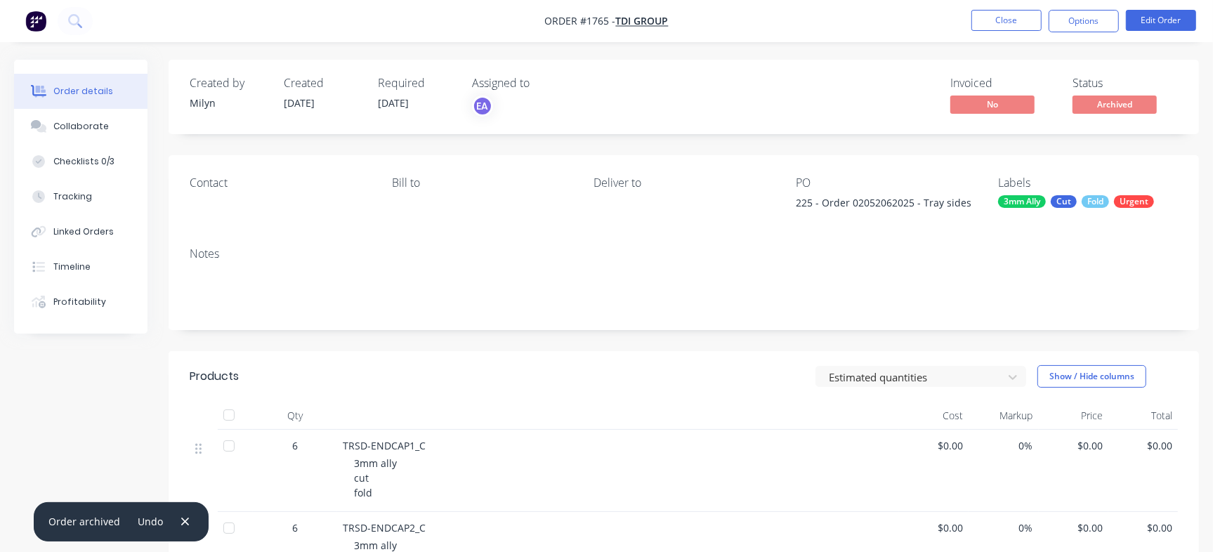
click at [111, 92] on button "Order details" at bounding box center [80, 91] width 133 height 35
click at [1010, 20] on button "Close" at bounding box center [1007, 20] width 70 height 21
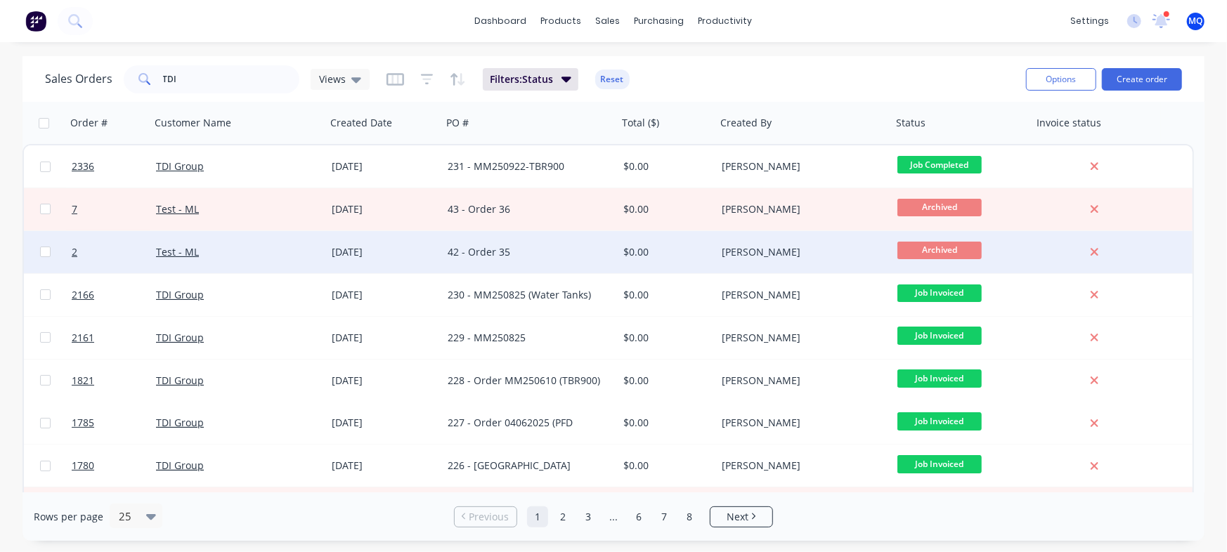
click at [644, 252] on div "$0.00" at bounding box center [664, 252] width 83 height 14
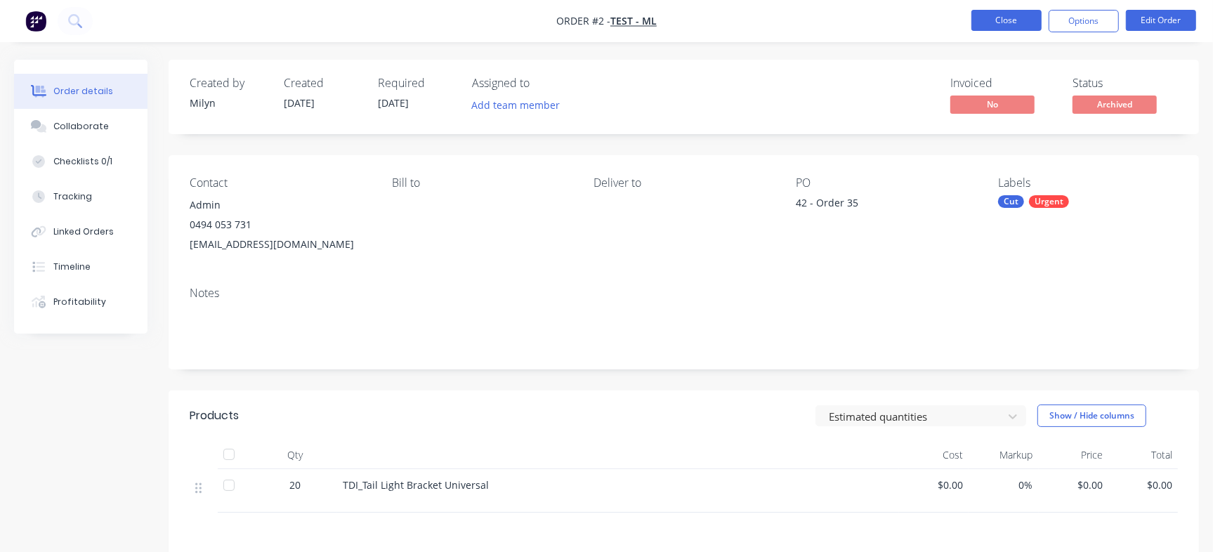
click at [1019, 17] on button "Close" at bounding box center [1007, 20] width 70 height 21
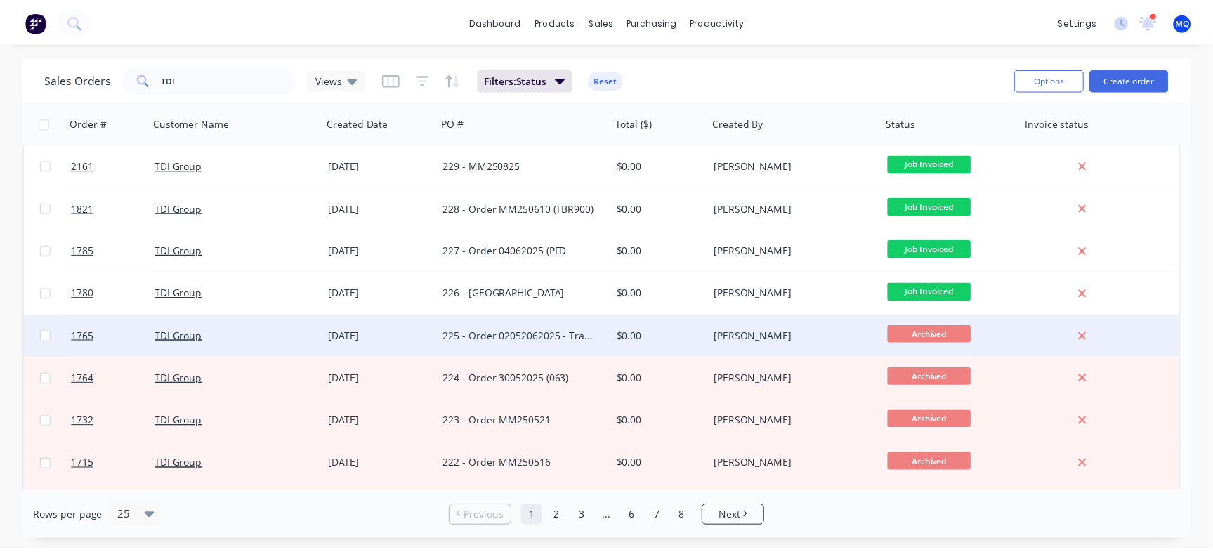
scroll to position [176, 0]
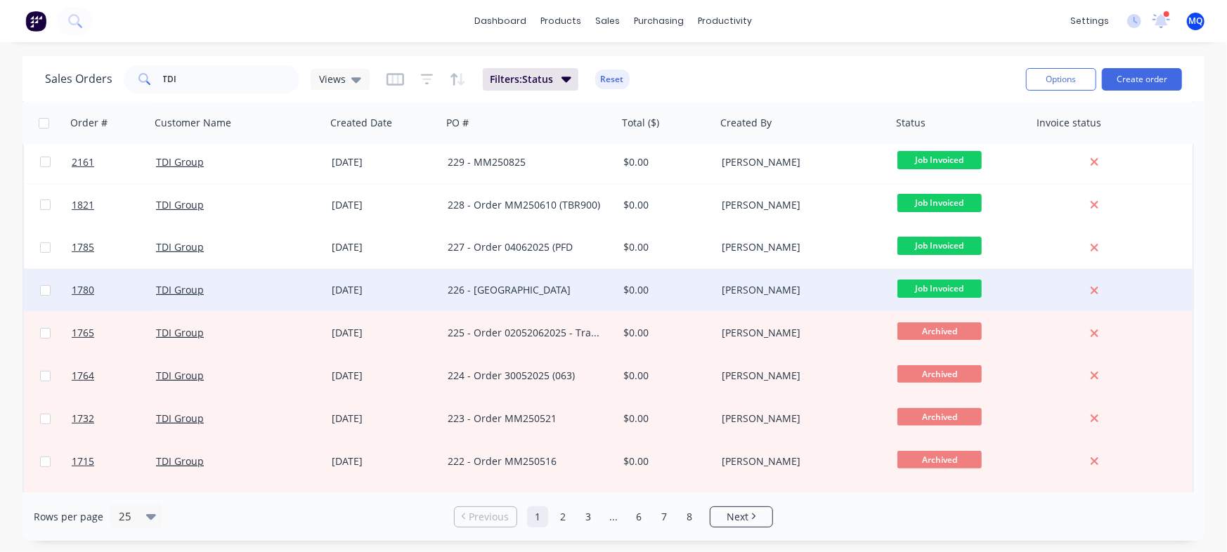
click at [632, 292] on div "$0.00" at bounding box center [664, 290] width 83 height 14
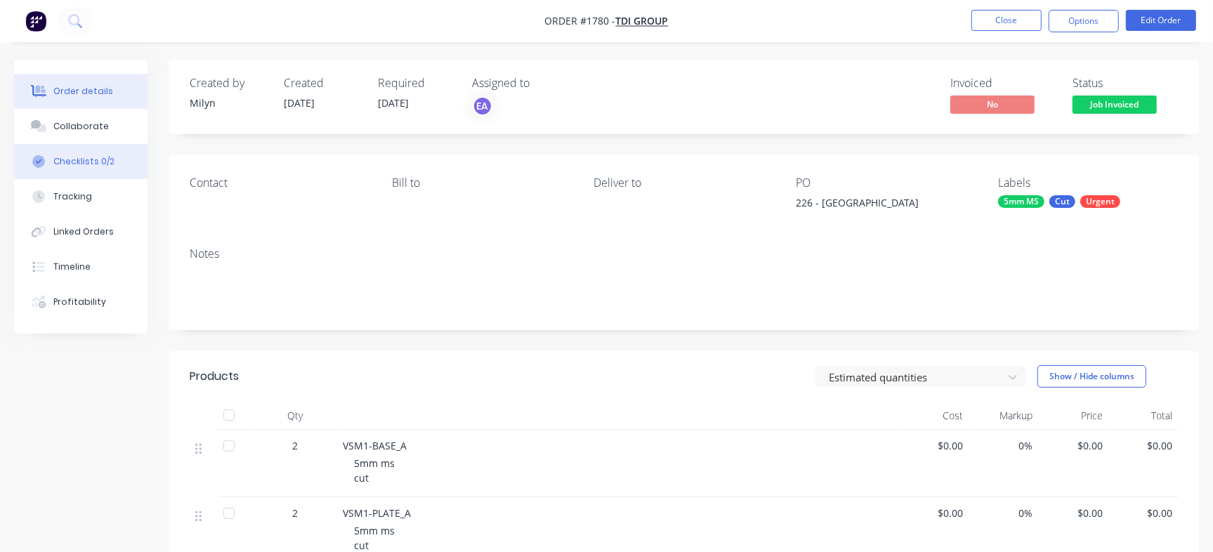
click at [91, 162] on div "Checklists 0/2" at bounding box center [83, 161] width 61 height 13
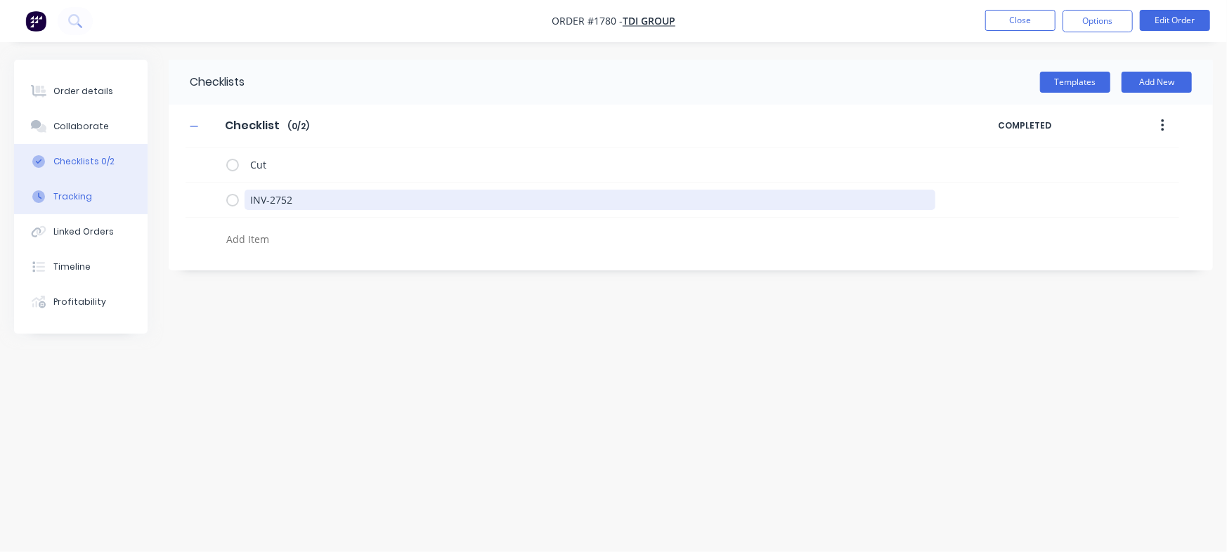
drag, startPoint x: 306, startPoint y: 202, endPoint x: 76, endPoint y: 193, distance: 229.9
click at [117, 194] on div "Order details Collaborate Checklists 0/2 Tracking Linked Orders Timeline Profit…" at bounding box center [613, 249] width 1227 height 379
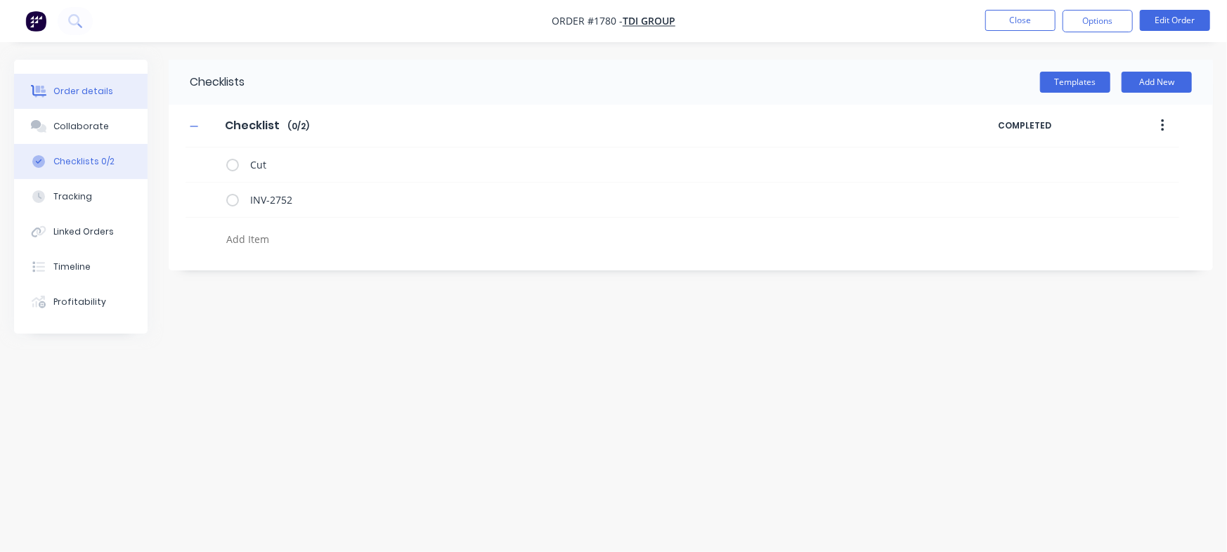
click at [98, 93] on div "Order details" at bounding box center [83, 91] width 60 height 13
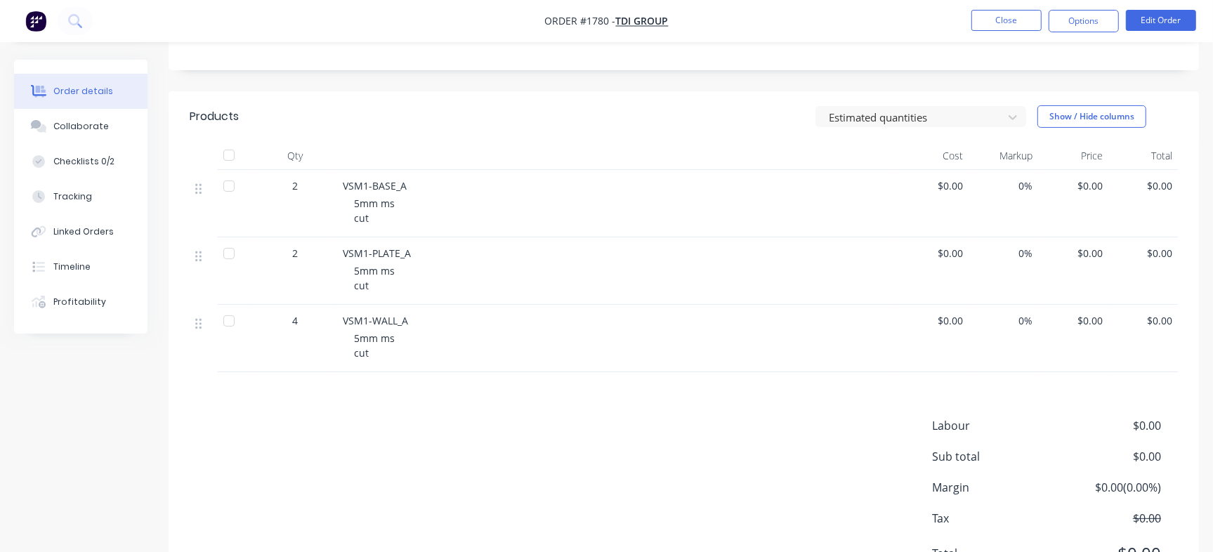
scroll to position [263, 0]
click at [1069, 22] on button "Options" at bounding box center [1084, 21] width 70 height 22
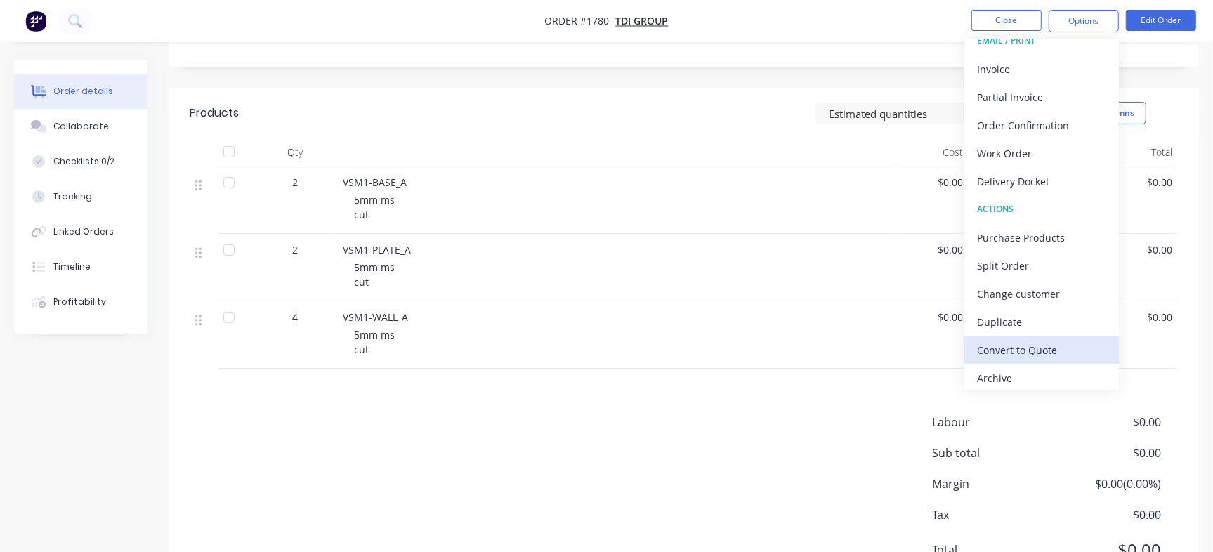
scroll to position [21, 0]
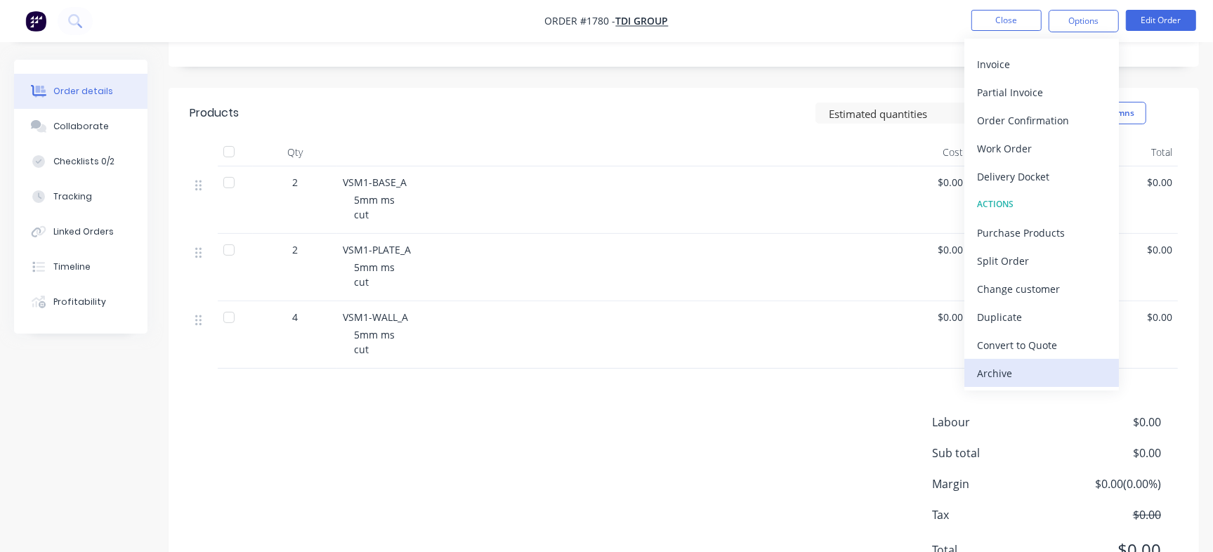
click at [1024, 370] on div "Archive" at bounding box center [1041, 373] width 129 height 20
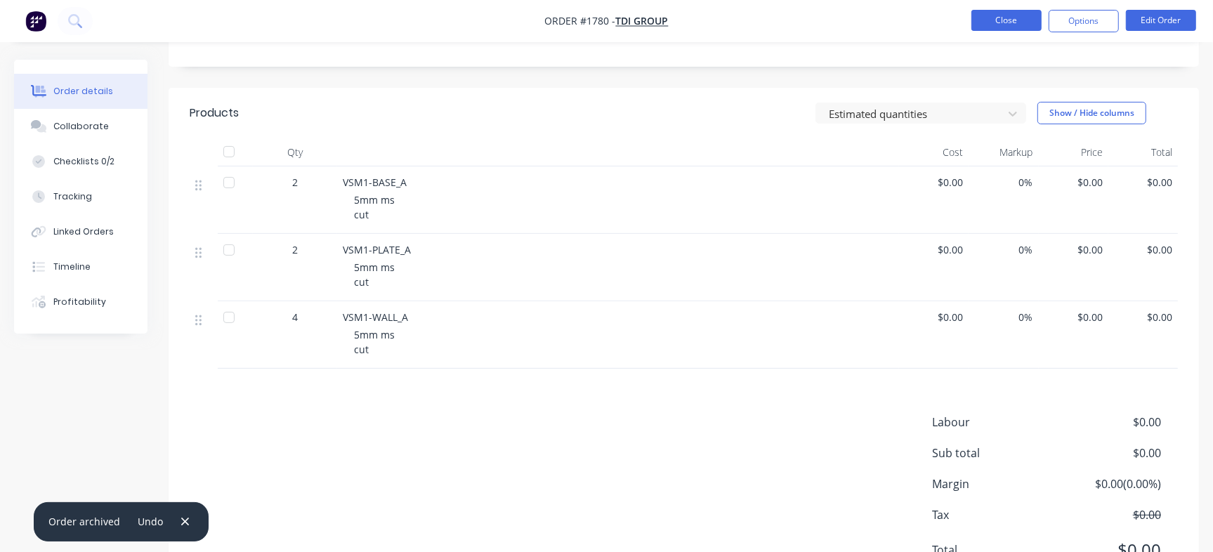
click at [1012, 18] on button "Close" at bounding box center [1007, 20] width 70 height 21
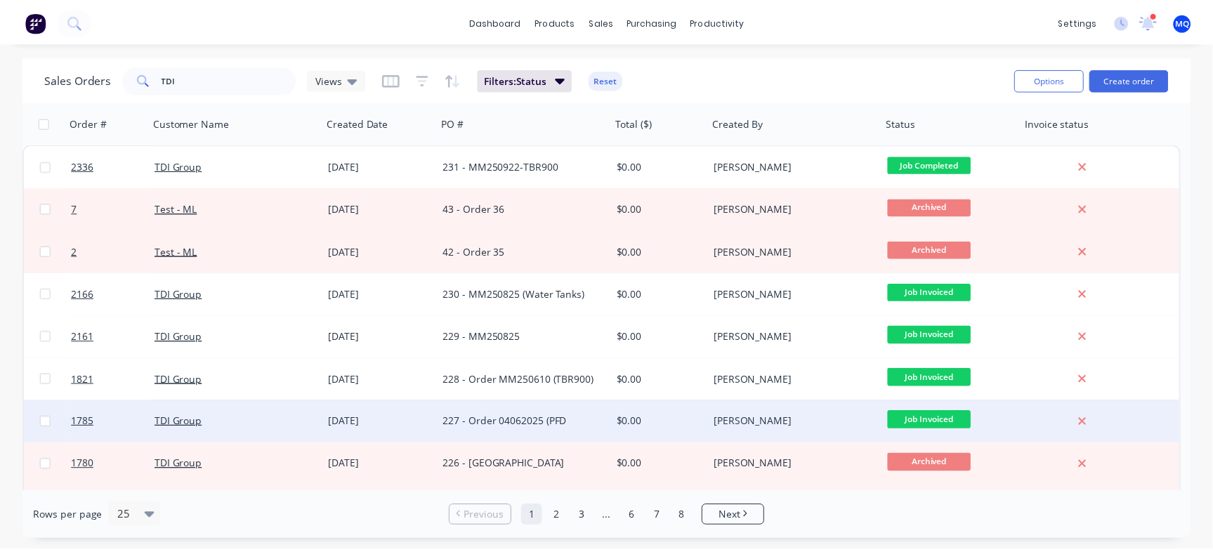
scroll to position [88, 0]
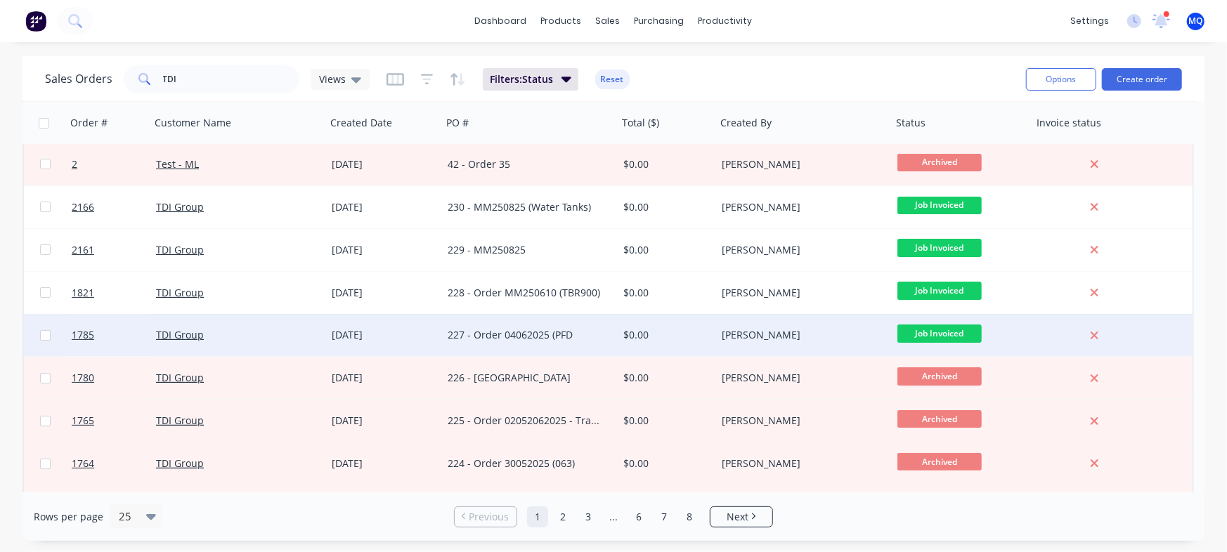
click at [513, 335] on div "227 - Order 04062025 (PFD" at bounding box center [526, 335] width 156 height 14
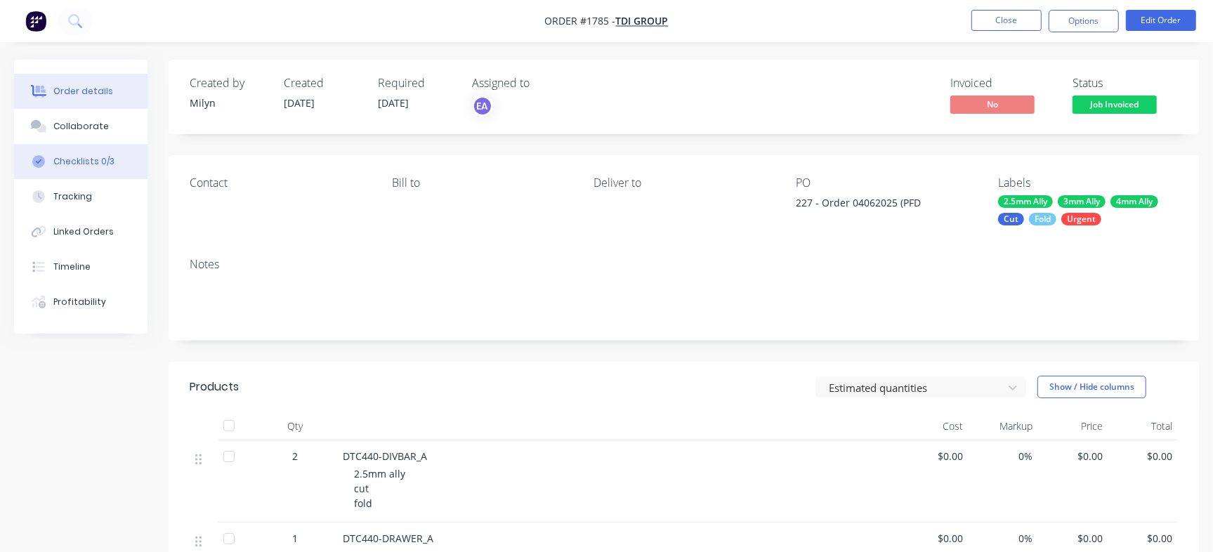
click at [60, 156] on div "Checklists 0/3" at bounding box center [83, 161] width 61 height 13
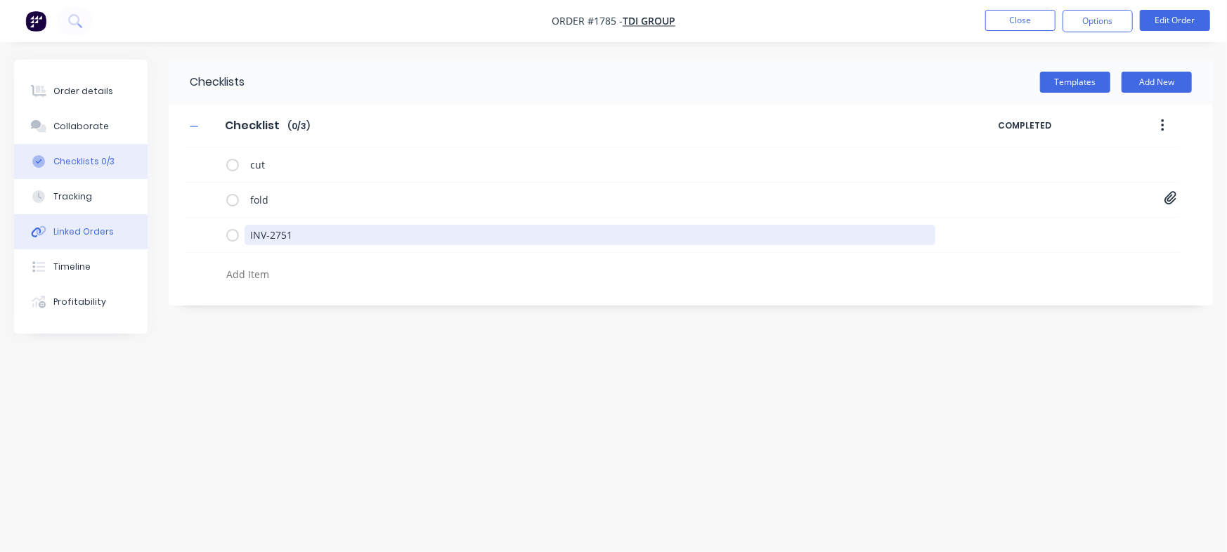
drag, startPoint x: 338, startPoint y: 232, endPoint x: 117, endPoint y: 229, distance: 221.3
click at [93, 229] on div "Order details Collaborate Checklists 0/3 Tracking Linked Orders Timeline Profit…" at bounding box center [613, 249] width 1227 height 379
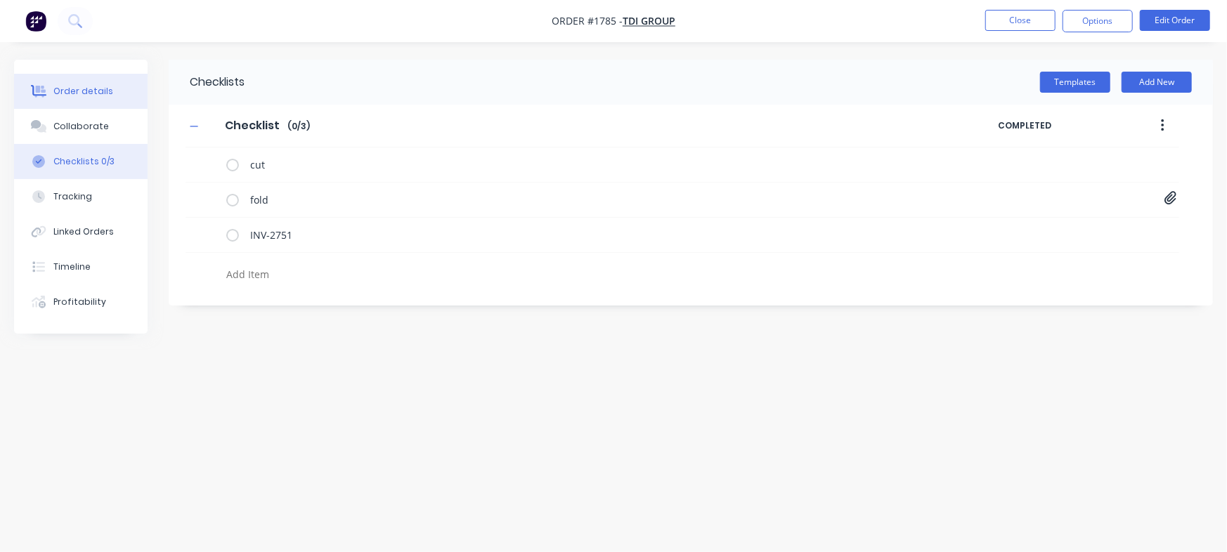
click at [89, 97] on div "Order details" at bounding box center [83, 91] width 60 height 13
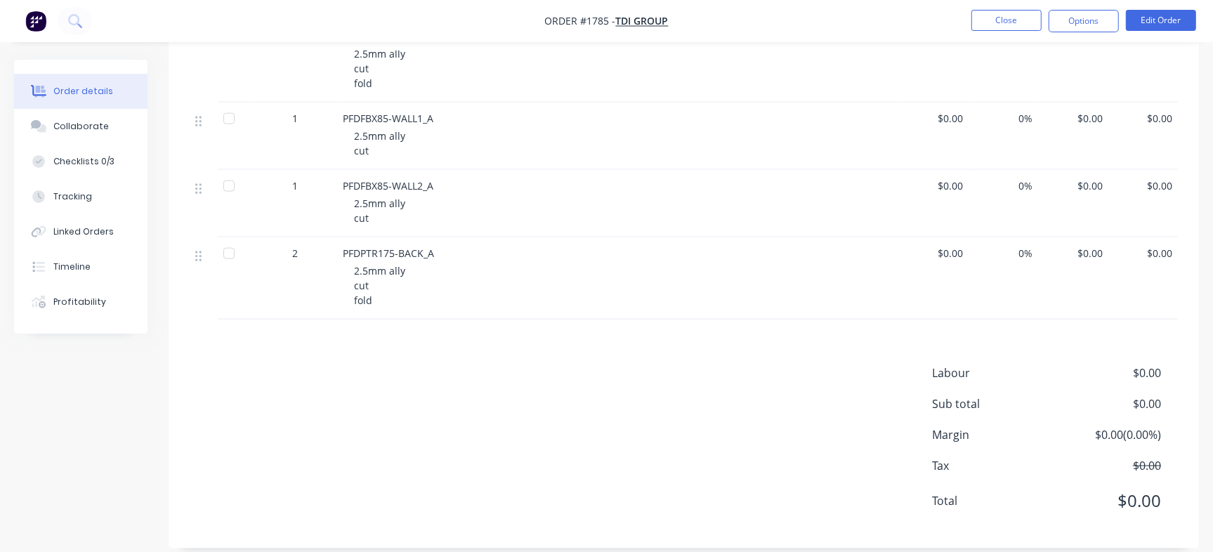
scroll to position [1528, 0]
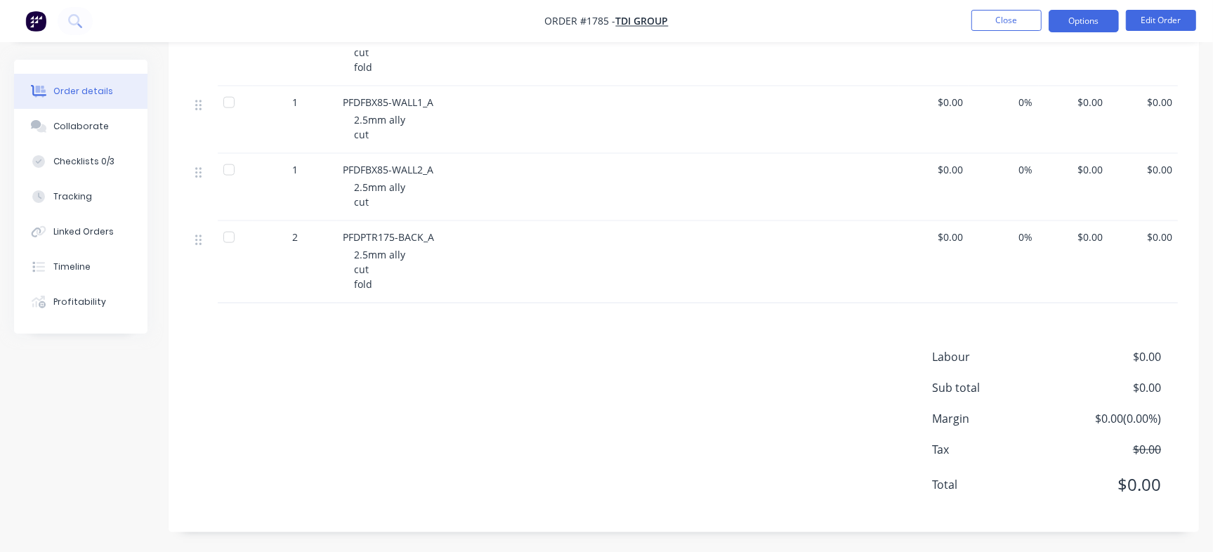
click at [1095, 14] on button "Options" at bounding box center [1084, 21] width 70 height 22
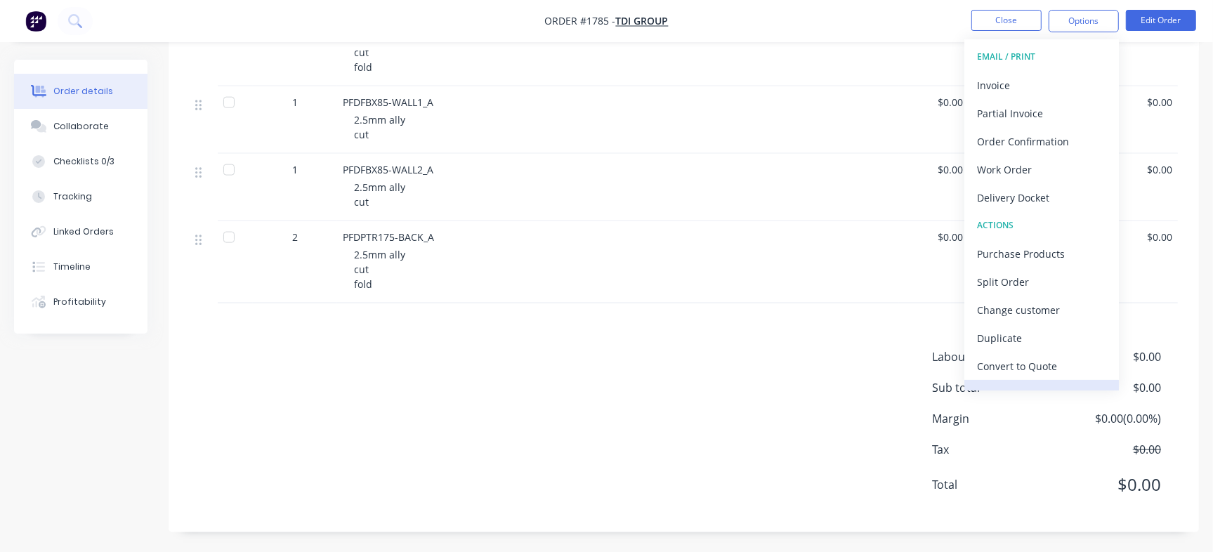
scroll to position [21, 0]
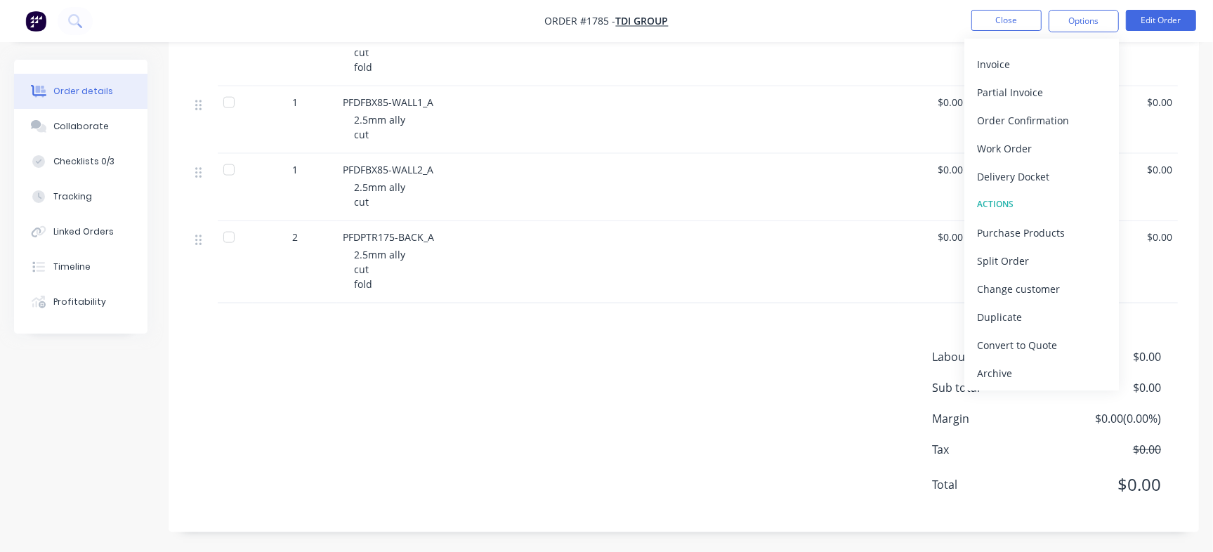
click at [1022, 363] on div "Archive" at bounding box center [1041, 373] width 129 height 20
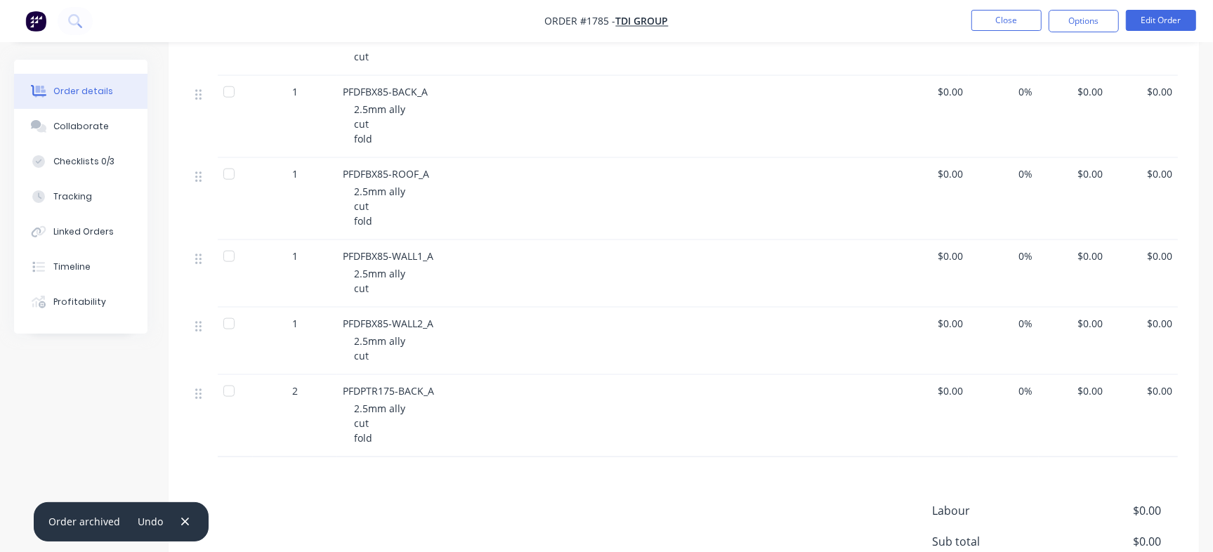
scroll to position [1001, 0]
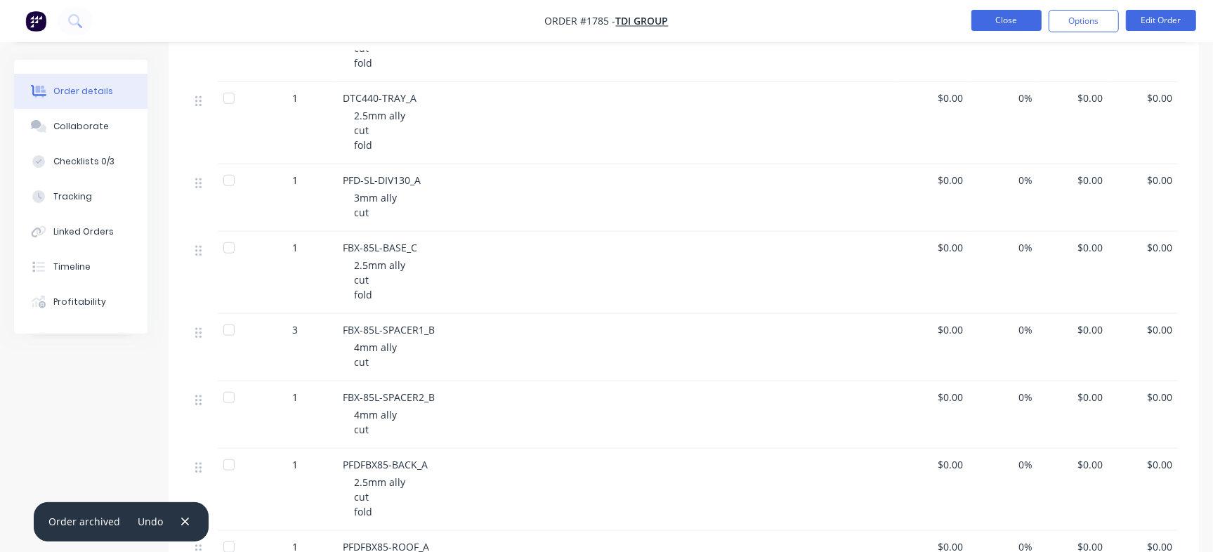
click at [1005, 18] on button "Close" at bounding box center [1007, 20] width 70 height 21
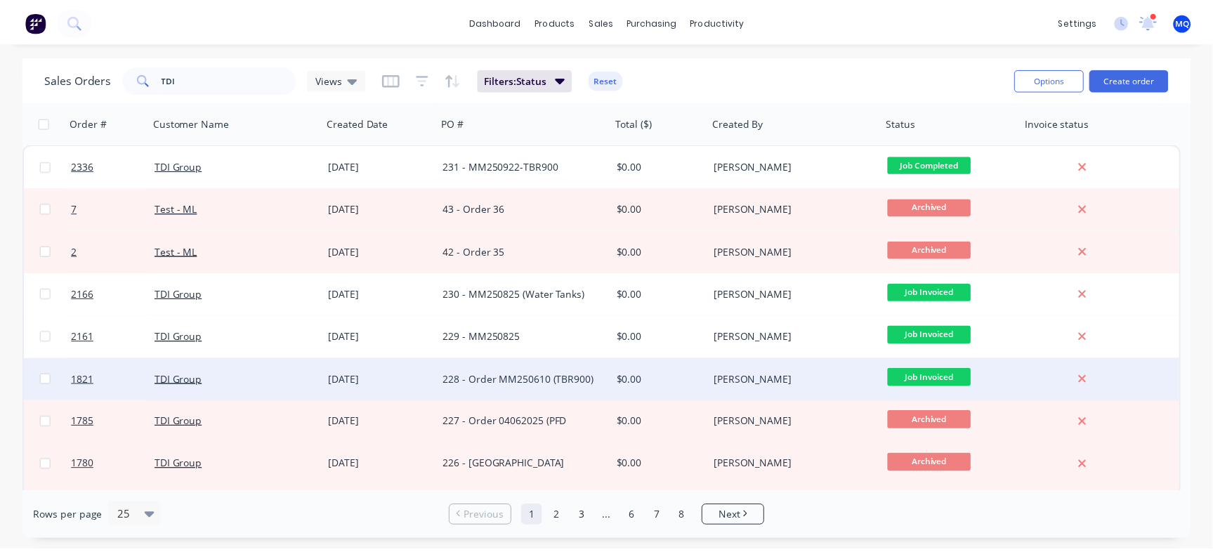
scroll to position [88, 0]
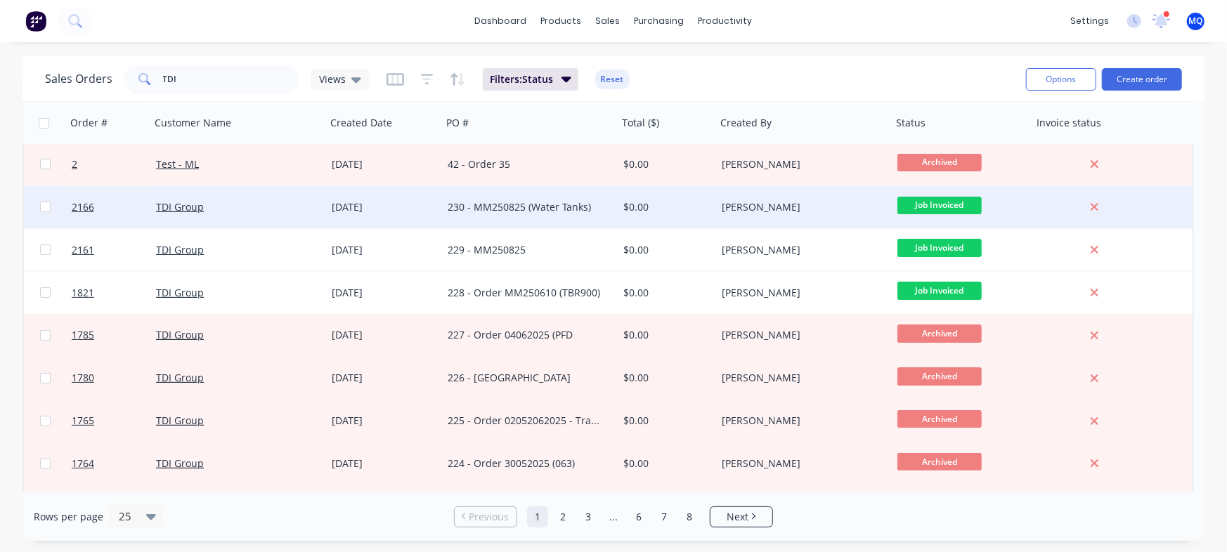
click at [547, 212] on div "230 - MM250825 (Water Tanks)" at bounding box center [526, 207] width 156 height 14
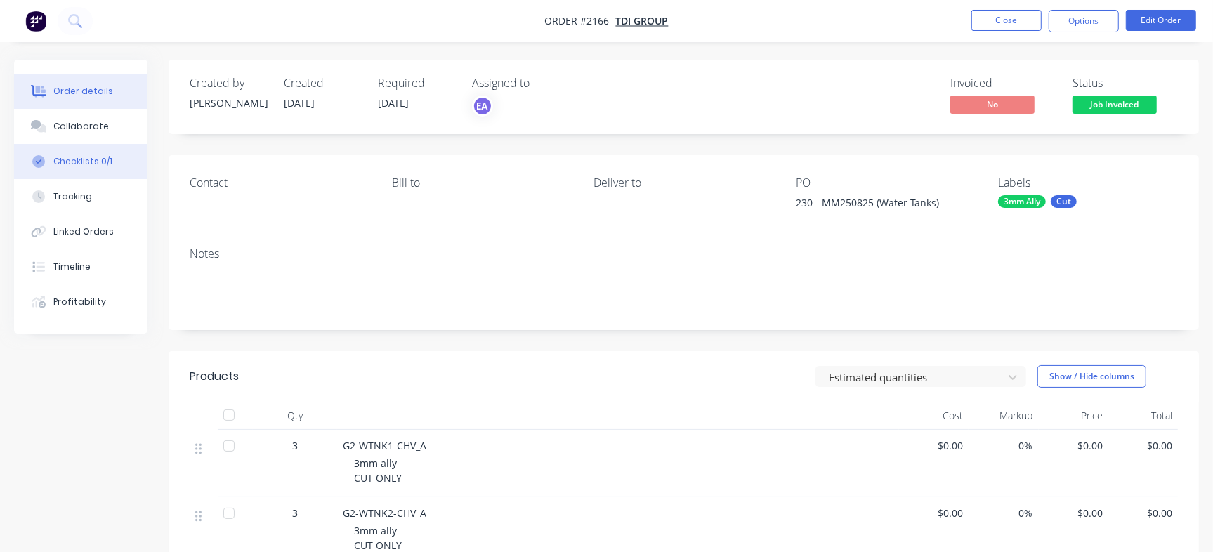
click at [84, 156] on div "Checklists 0/1" at bounding box center [82, 161] width 59 height 13
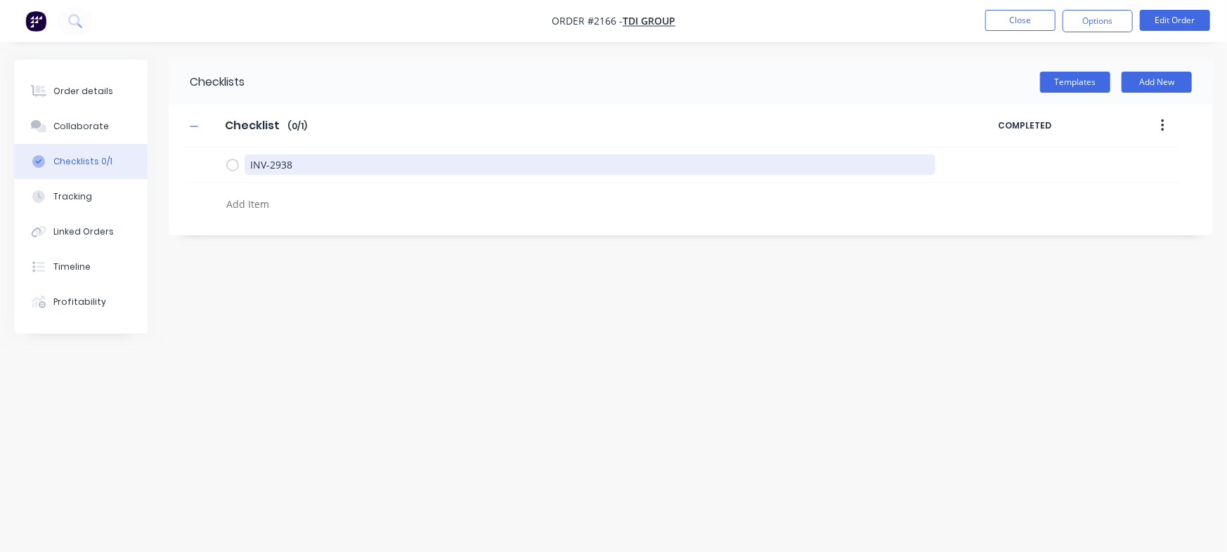
drag, startPoint x: 330, startPoint y: 170, endPoint x: 108, endPoint y: 174, distance: 222.0
click at [100, 164] on div "Order details Collaborate Checklists 0/1 Tracking Linked Orders Timeline Profit…" at bounding box center [613, 249] width 1227 height 379
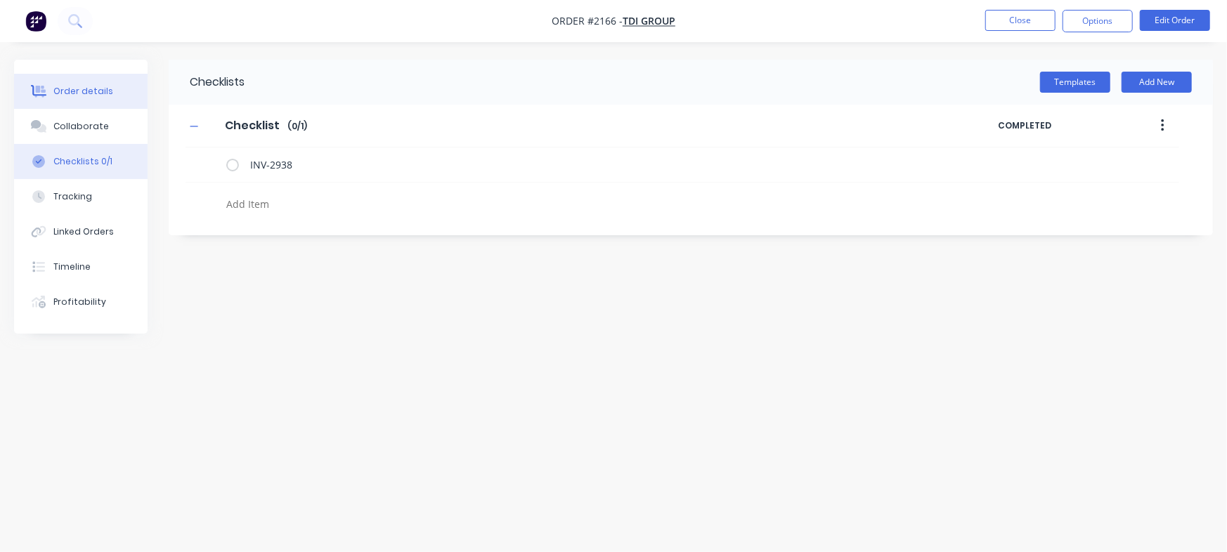
click at [58, 97] on div "Order details" at bounding box center [83, 91] width 60 height 13
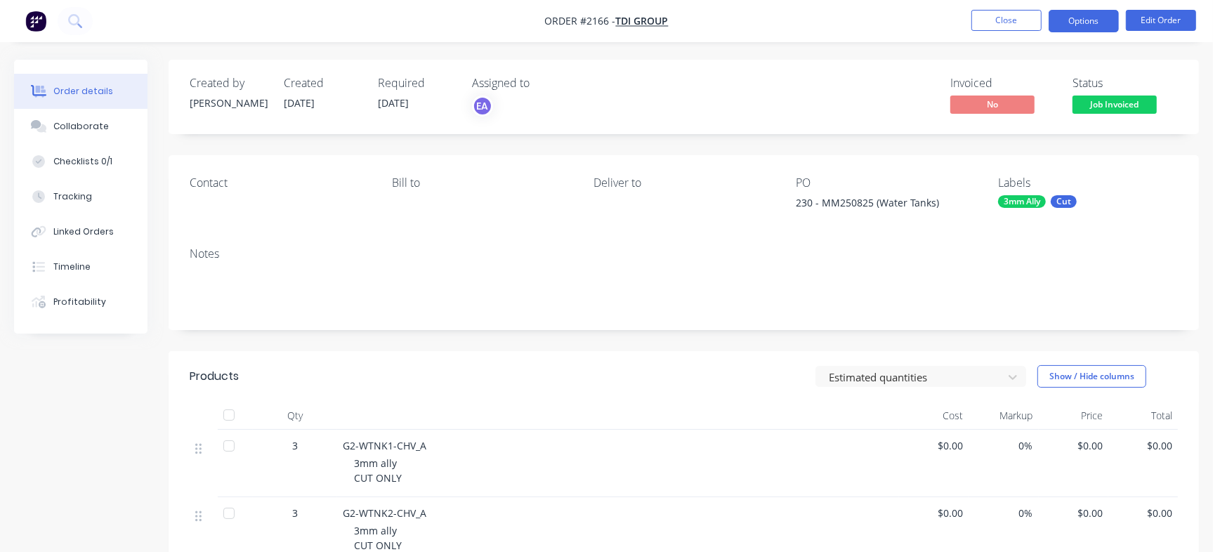
click at [1083, 11] on button "Options" at bounding box center [1084, 21] width 70 height 22
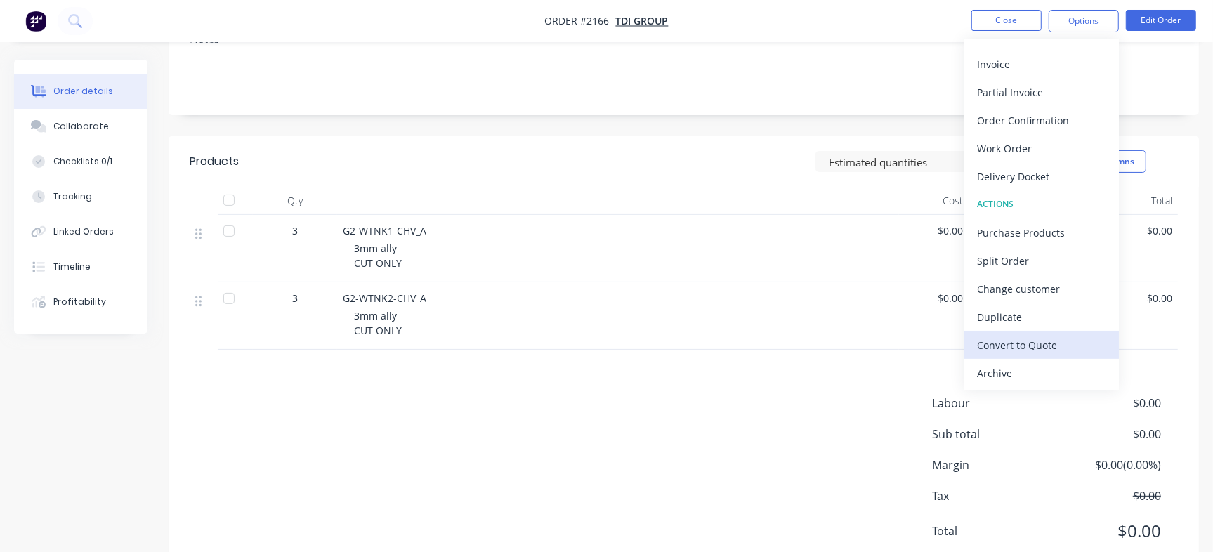
scroll to position [262, 0]
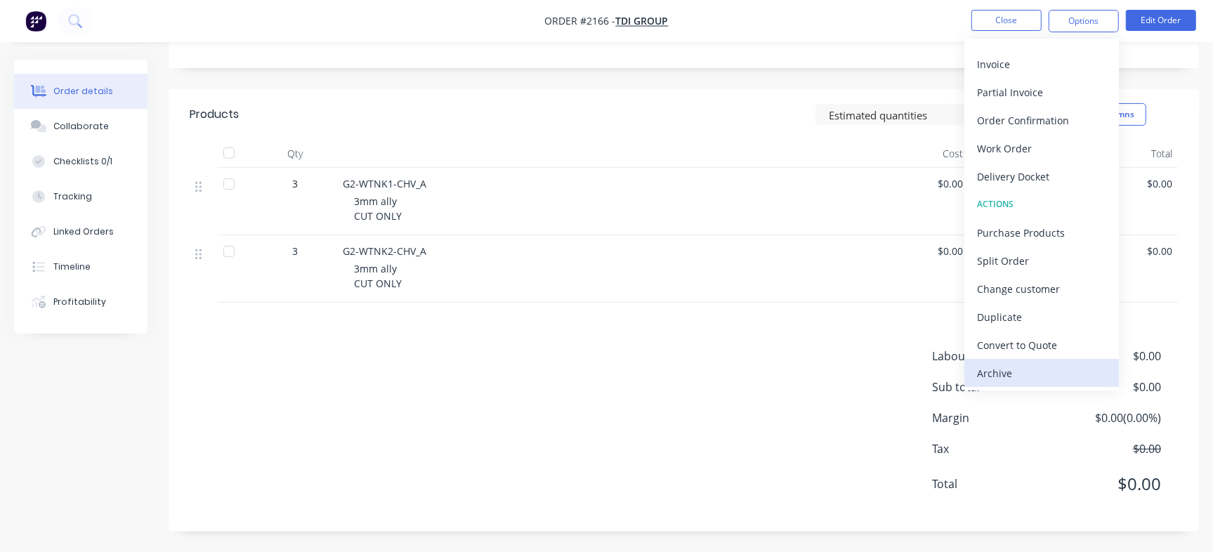
click at [1000, 373] on div "Archive" at bounding box center [1041, 373] width 129 height 20
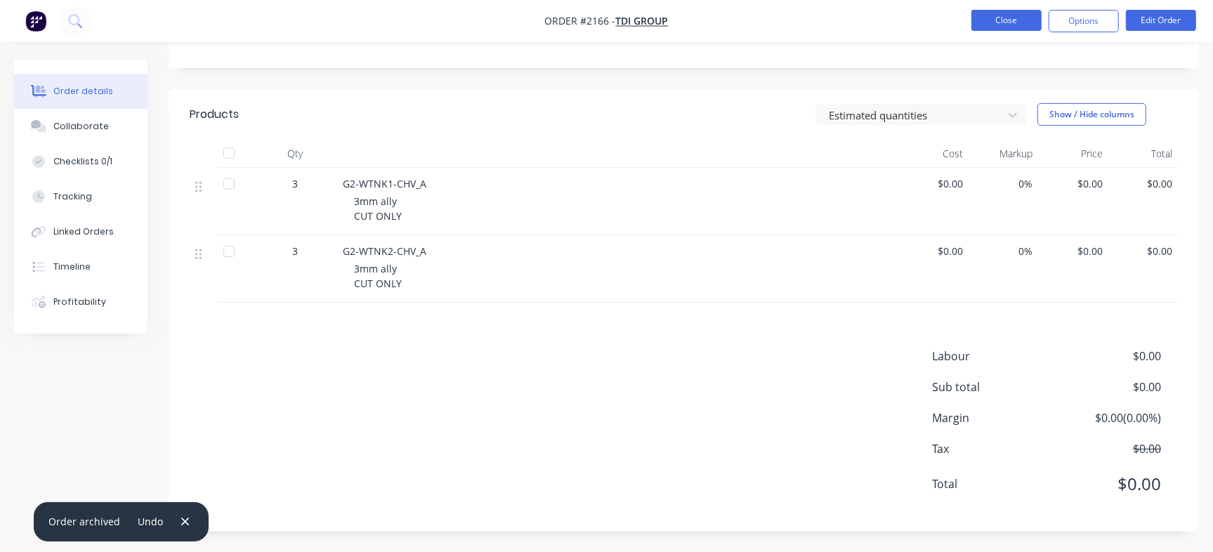
click at [1002, 15] on button "Close" at bounding box center [1007, 20] width 70 height 21
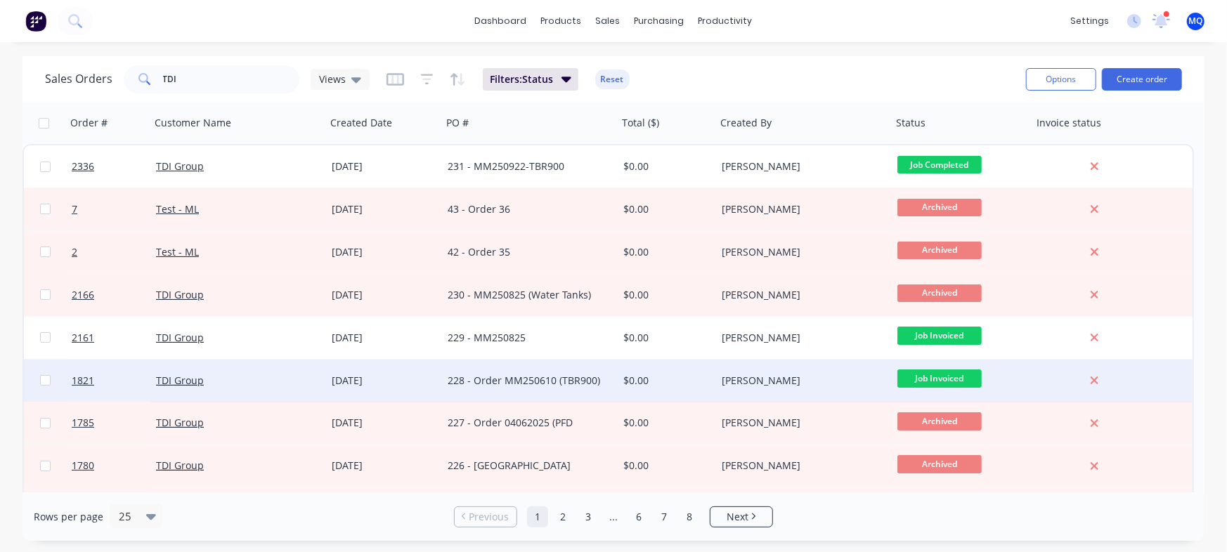
click at [528, 379] on div "228 - Order MM250610 (TBR900)" at bounding box center [526, 381] width 156 height 14
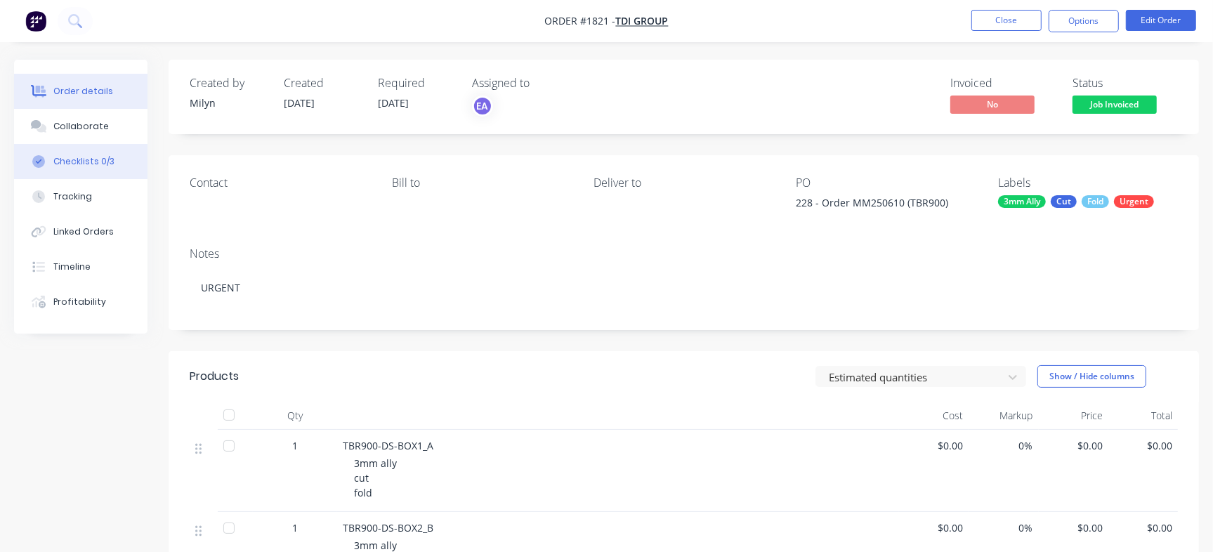
click at [96, 169] on button "Checklists 0/3" at bounding box center [80, 161] width 133 height 35
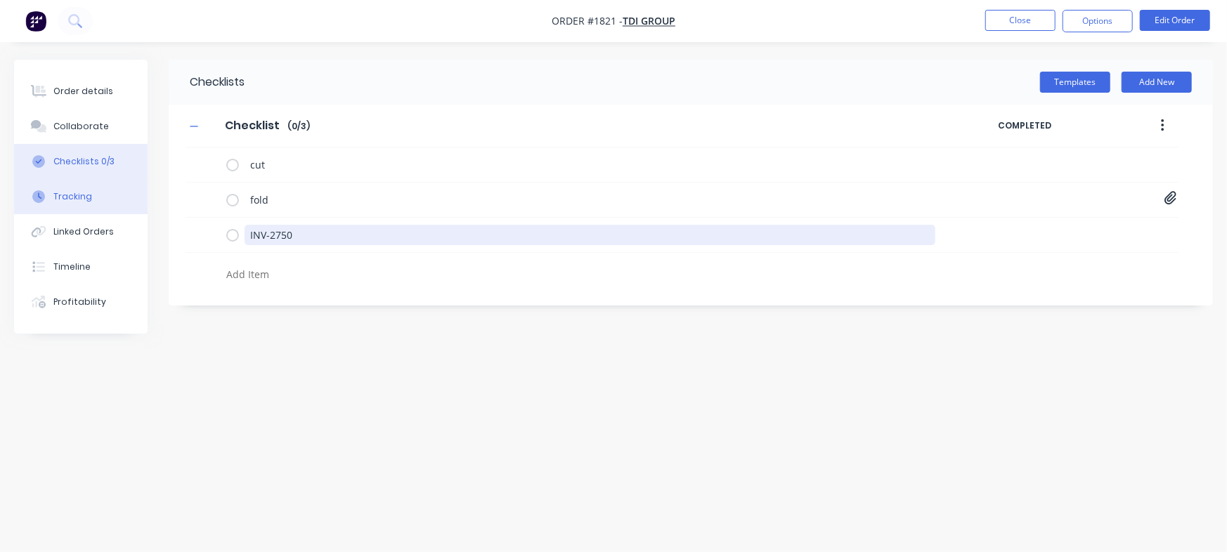
drag, startPoint x: 324, startPoint y: 238, endPoint x: 135, endPoint y: 211, distance: 191.0
click at [141, 211] on div "Order details Collaborate Checklists 0/3 Tracking Linked Orders Timeline Profit…" at bounding box center [613, 249] width 1227 height 379
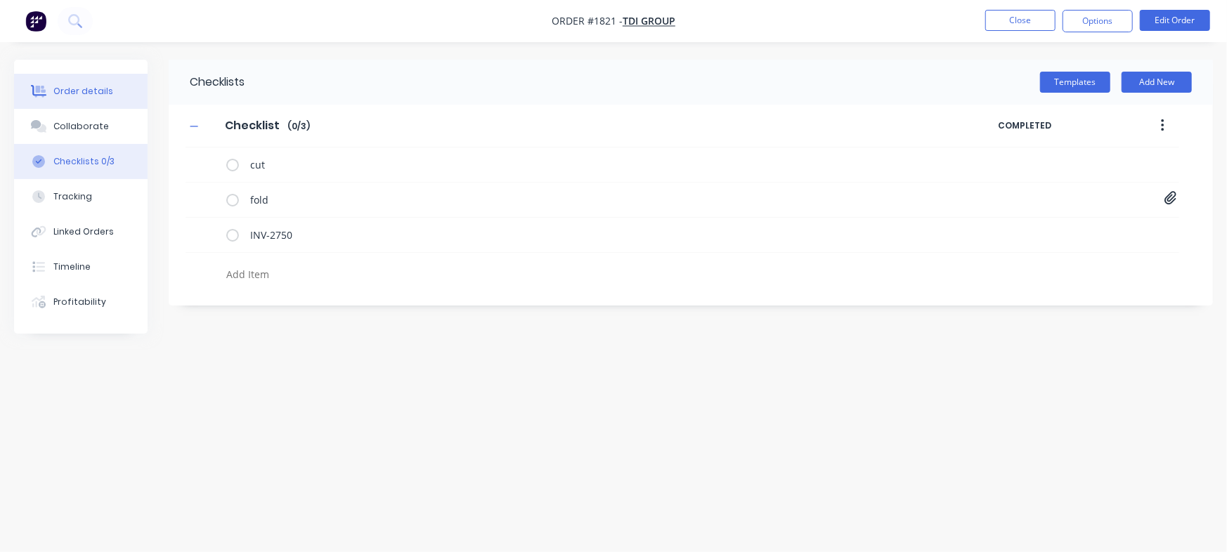
click at [96, 89] on div "Order details" at bounding box center [83, 91] width 60 height 13
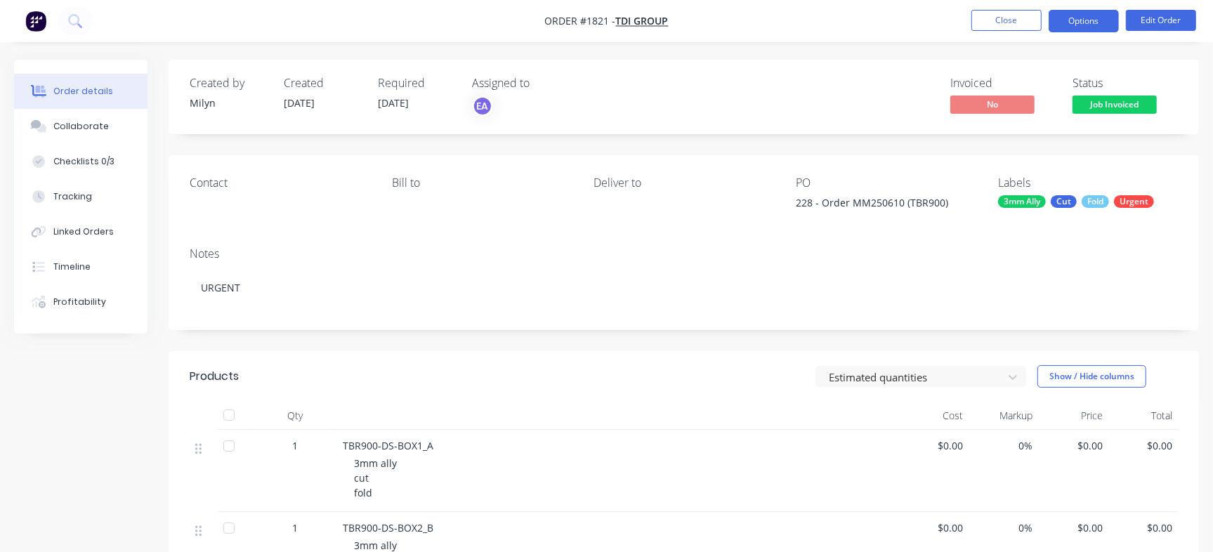
click at [1082, 15] on button "Options" at bounding box center [1084, 21] width 70 height 22
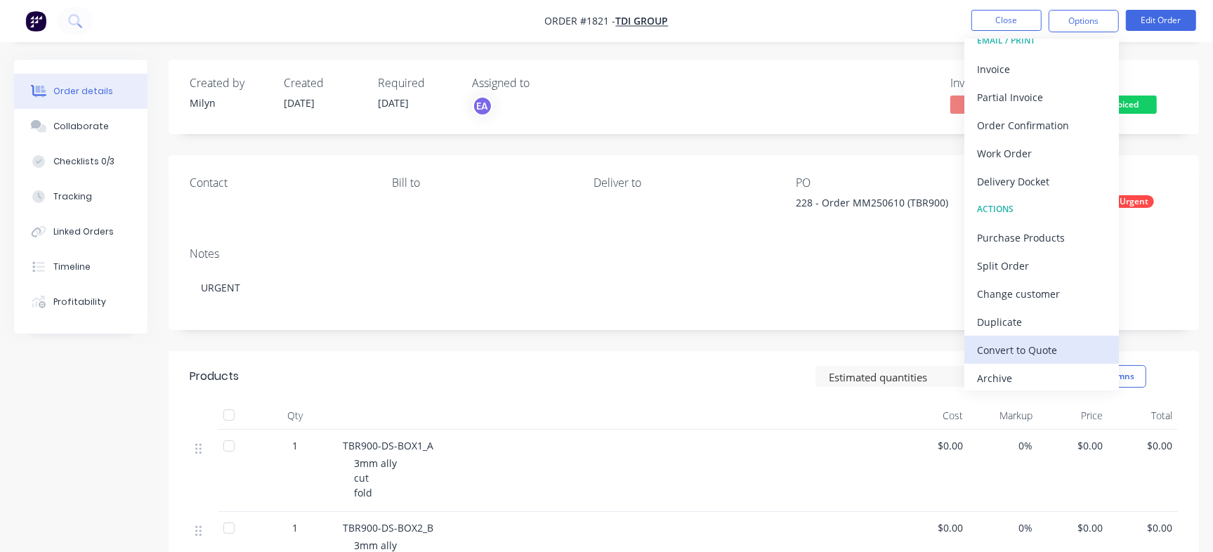
scroll to position [21, 0]
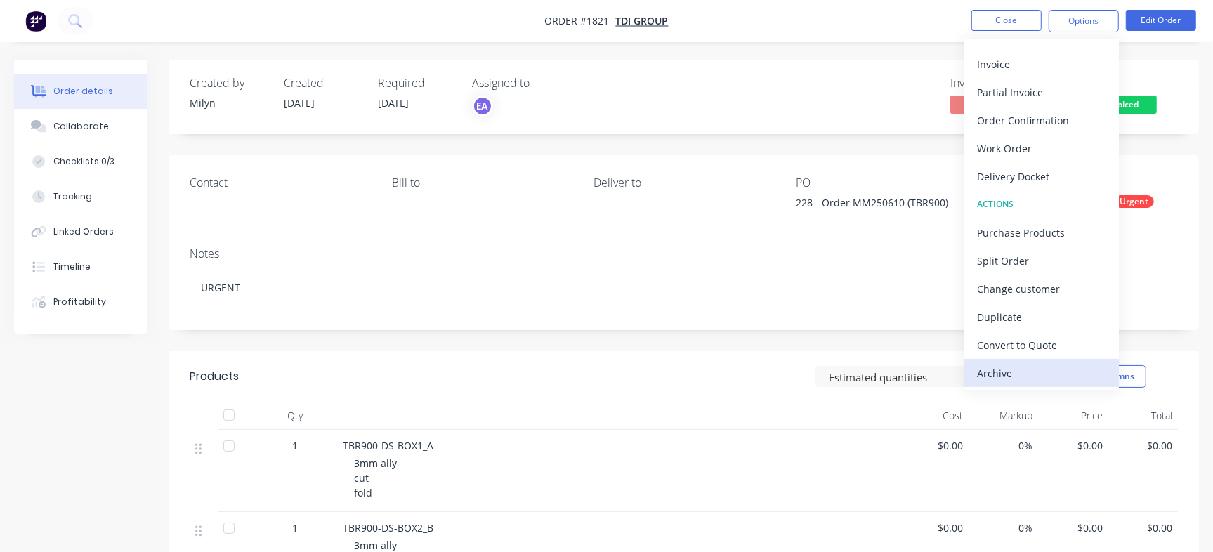
click at [1027, 367] on div "Archive" at bounding box center [1041, 373] width 129 height 20
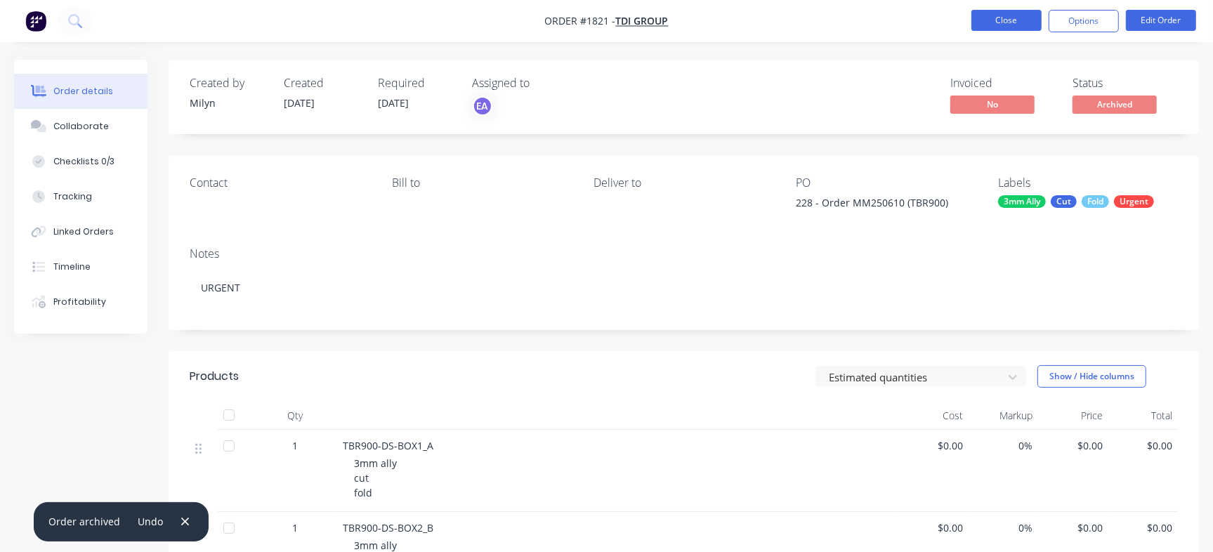
click at [1014, 11] on button "Close" at bounding box center [1007, 20] width 70 height 21
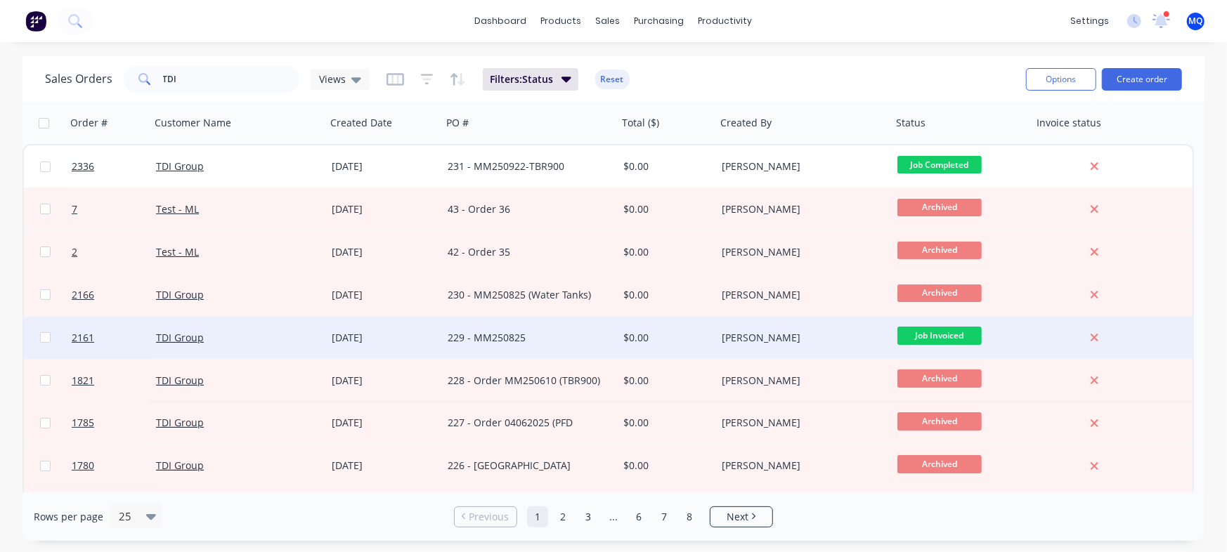
click at [710, 327] on div "$0.00" at bounding box center [667, 338] width 98 height 42
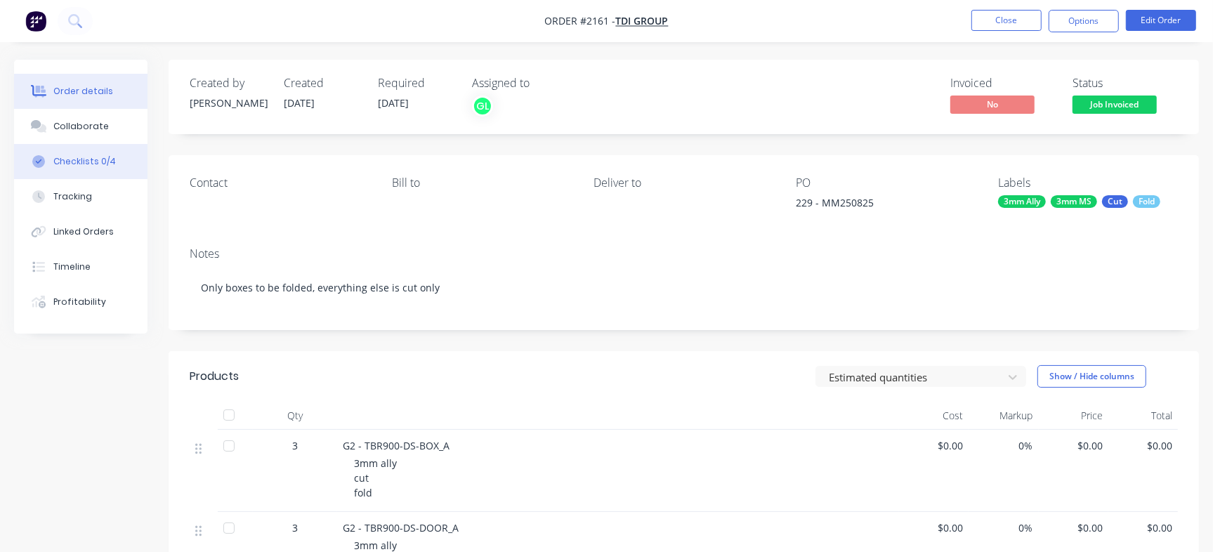
click at [105, 166] on div "Checklists 0/4" at bounding box center [84, 161] width 63 height 13
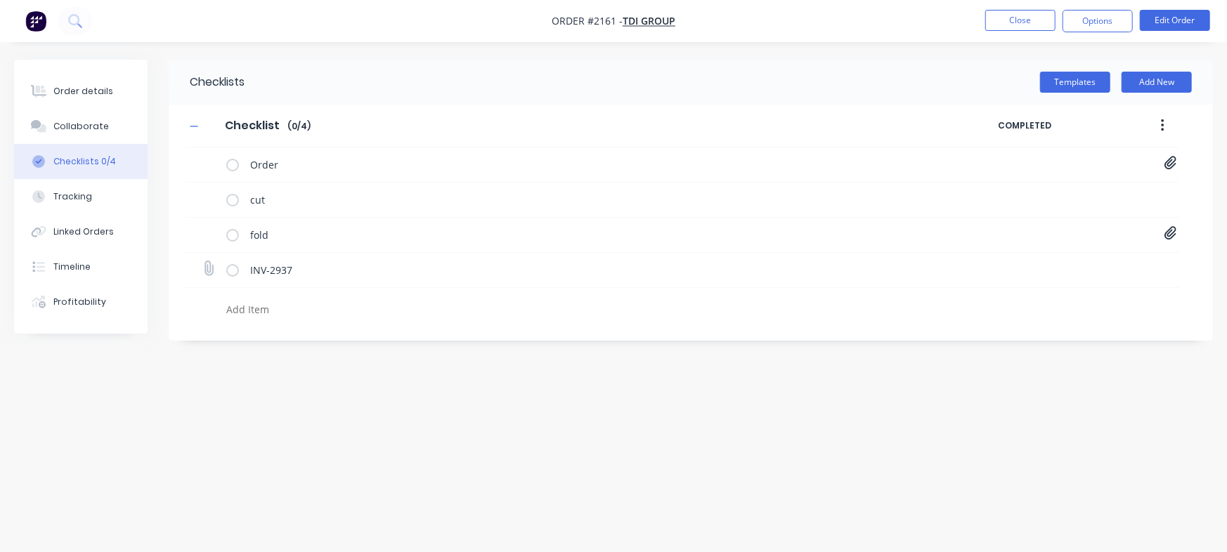
click at [299, 257] on div "INV-2937" at bounding box center [583, 270] width 714 height 28
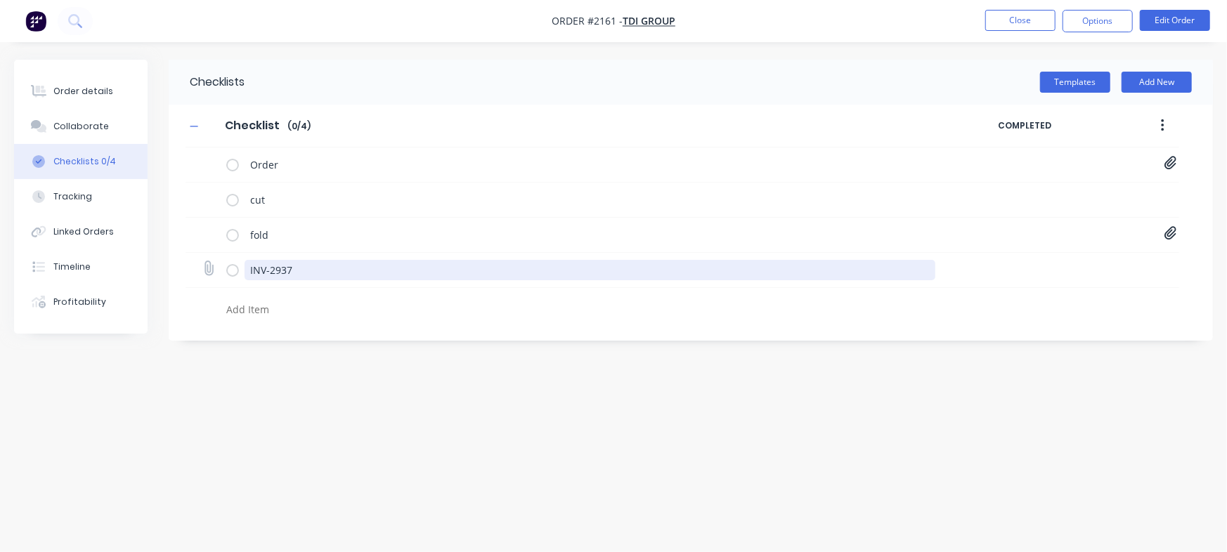
click at [298, 262] on textarea "INV-2937" at bounding box center [589, 270] width 691 height 20
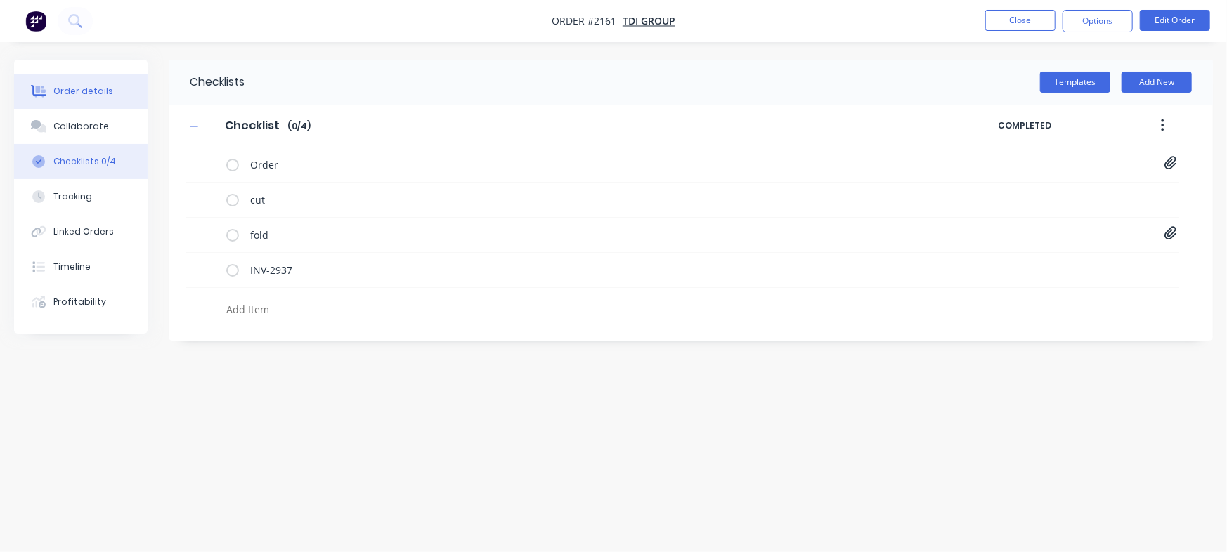
type textarea "x"
click at [119, 86] on button "Order details" at bounding box center [80, 91] width 133 height 35
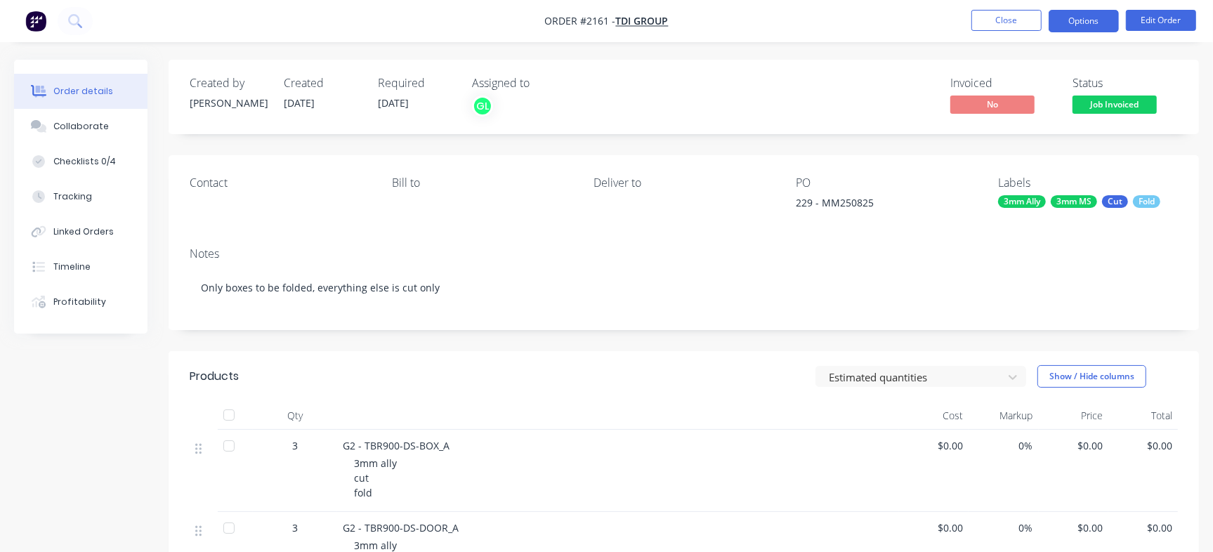
click at [1087, 15] on button "Options" at bounding box center [1084, 21] width 70 height 22
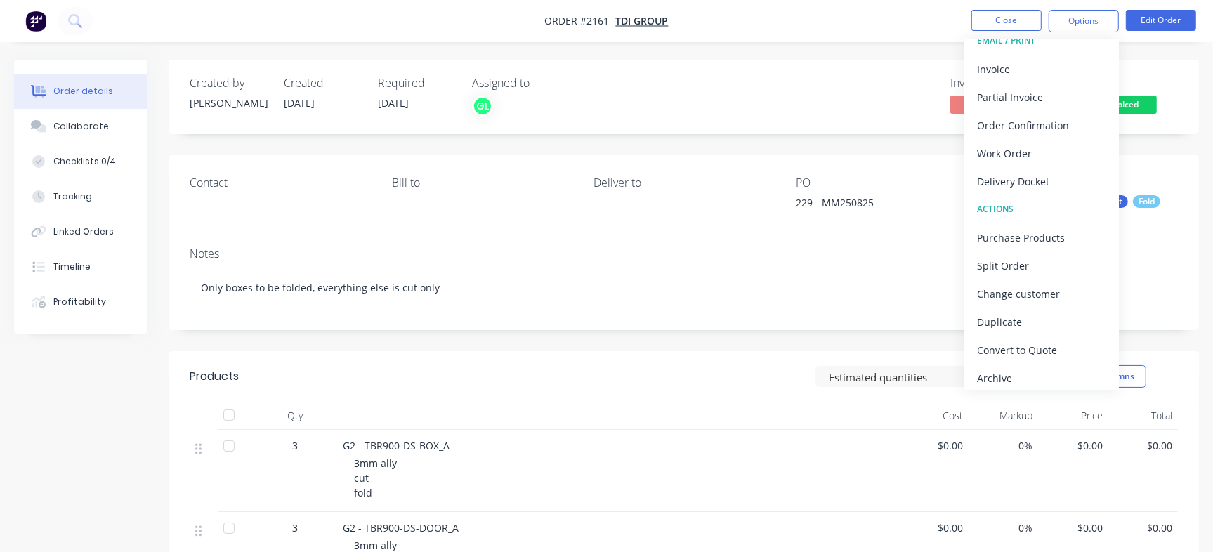
scroll to position [21, 0]
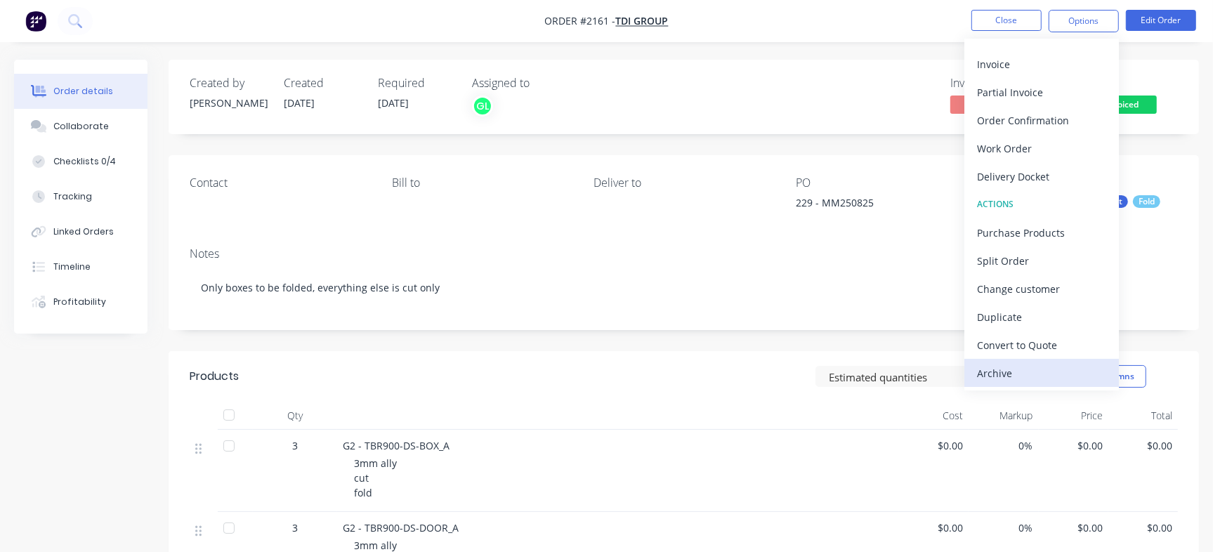
click at [1023, 361] on button "Archive" at bounding box center [1042, 373] width 155 height 28
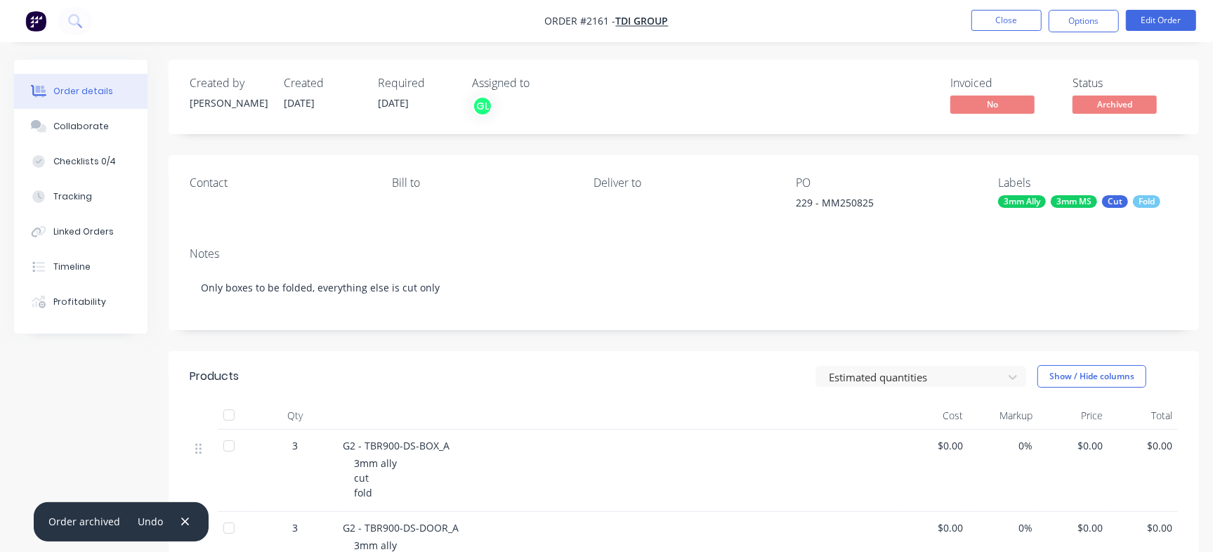
scroll to position [0, 0]
click at [999, 24] on button "Close" at bounding box center [1007, 20] width 70 height 21
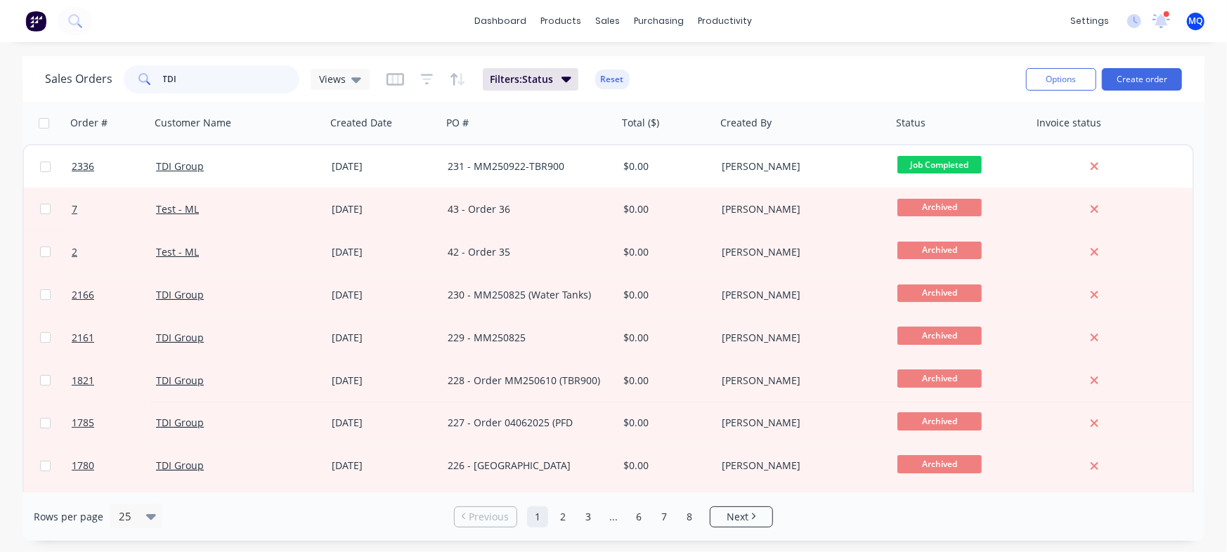
click at [233, 81] on input "TDI" at bounding box center [231, 79] width 137 height 28
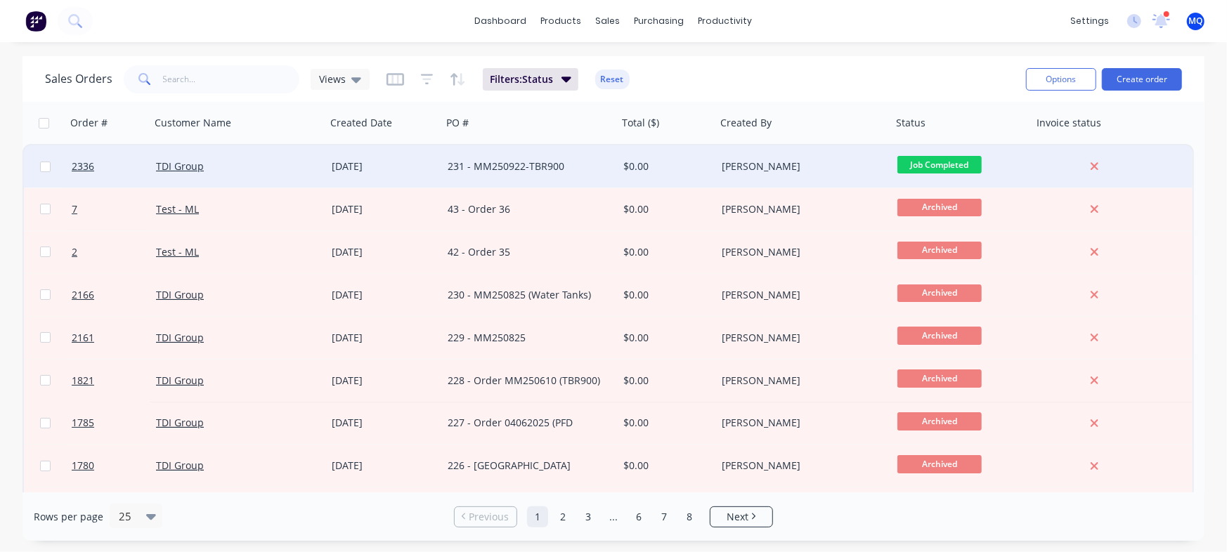
click at [511, 169] on div "231 - MM250922-TBR900" at bounding box center [526, 166] width 156 height 14
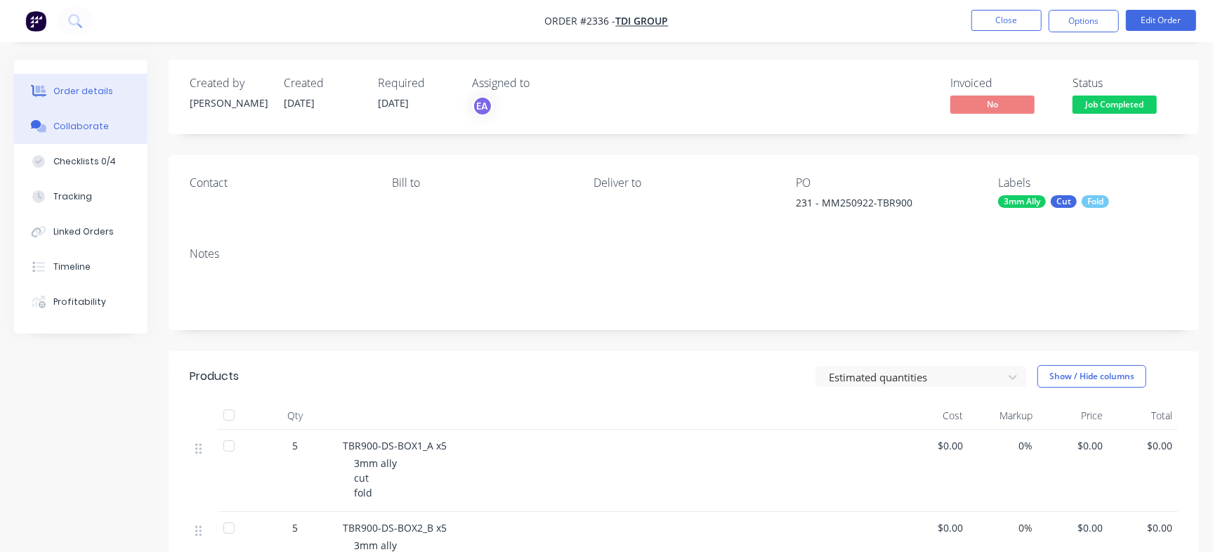
click at [55, 133] on button "Collaborate" at bounding box center [80, 126] width 133 height 35
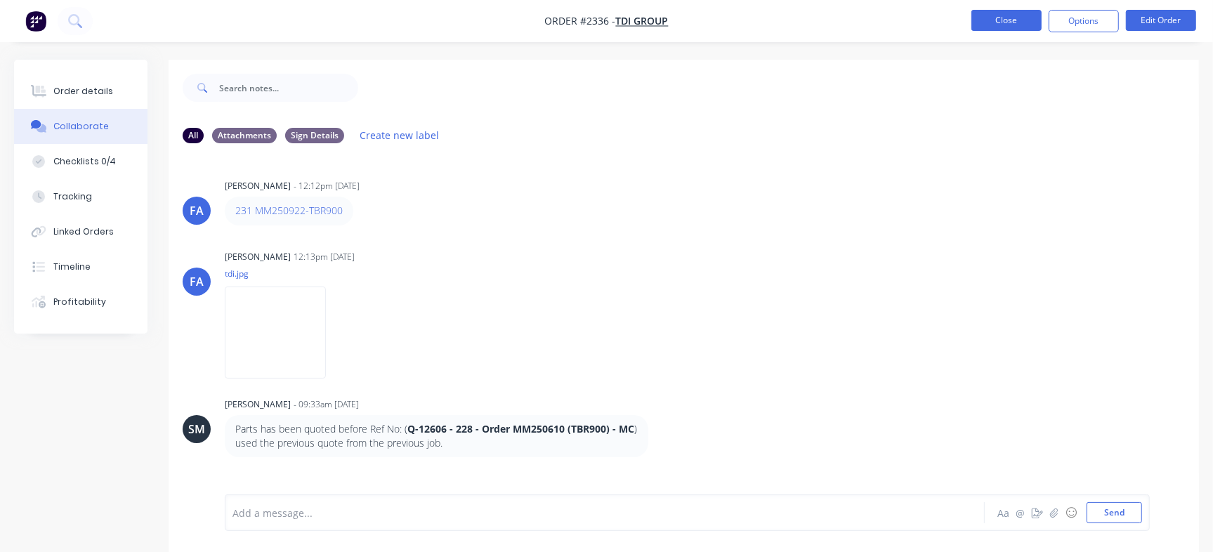
click at [1014, 27] on button "Close" at bounding box center [1007, 20] width 70 height 21
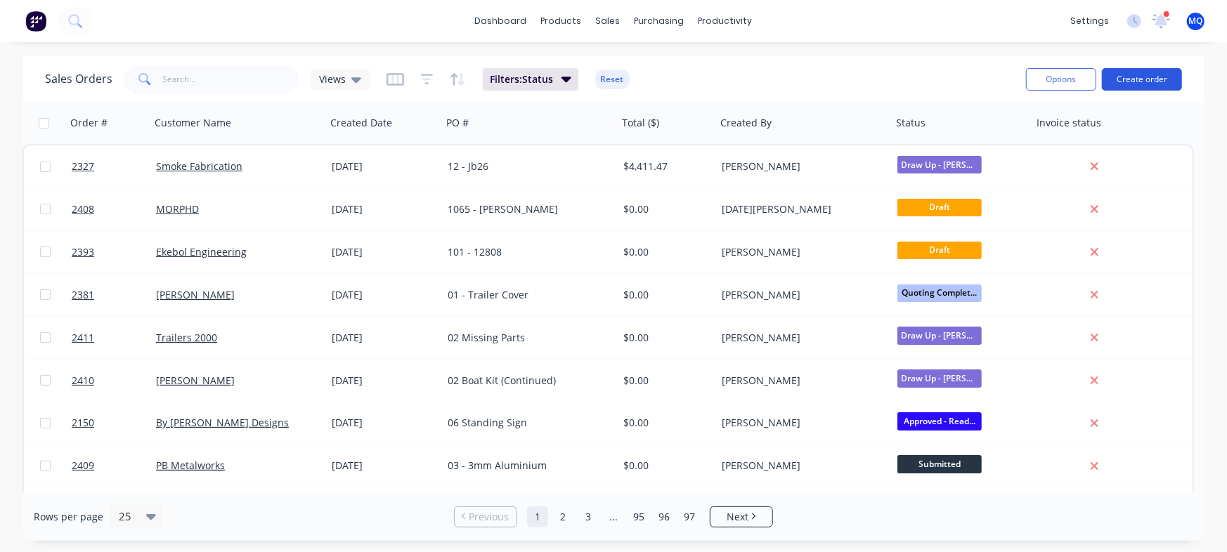
click at [1161, 77] on button "Create order" at bounding box center [1142, 79] width 80 height 22
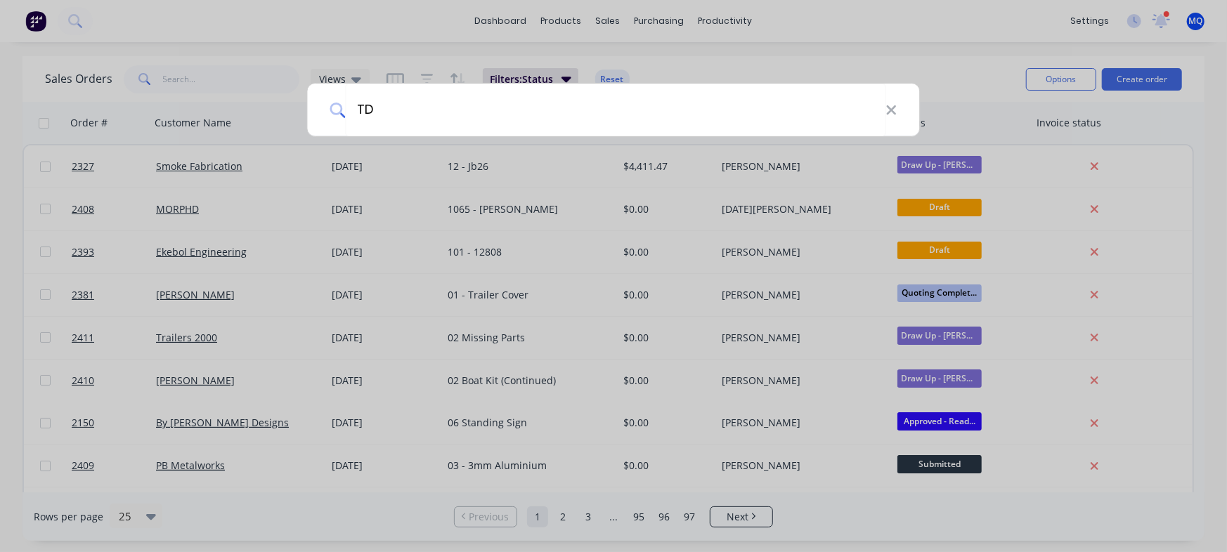
type input "TDI"
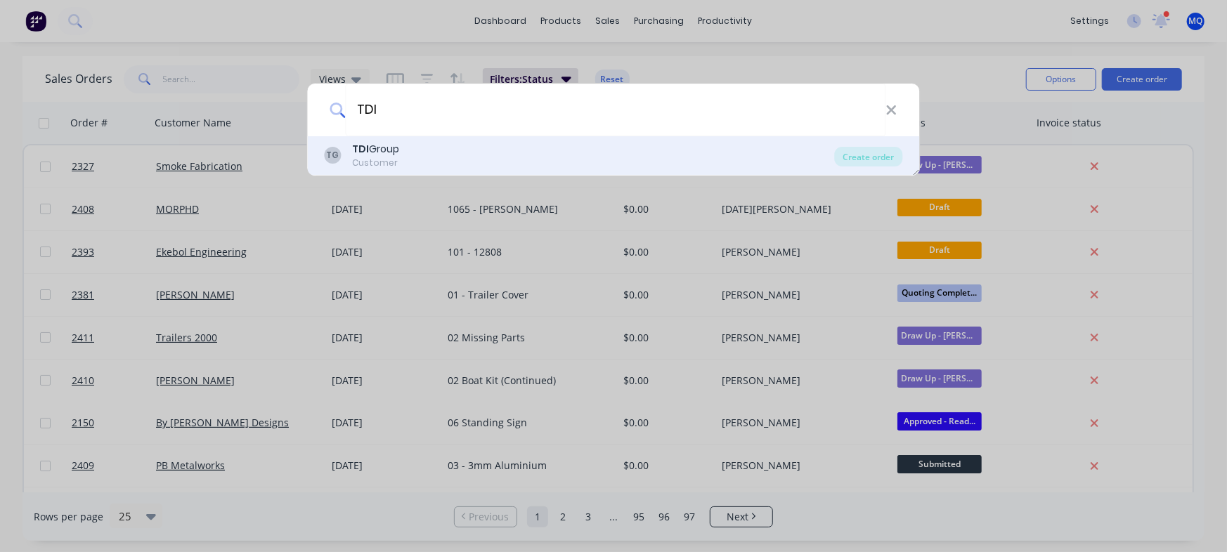
click at [490, 147] on div "TG TDI Group Customer" at bounding box center [580, 155] width 510 height 27
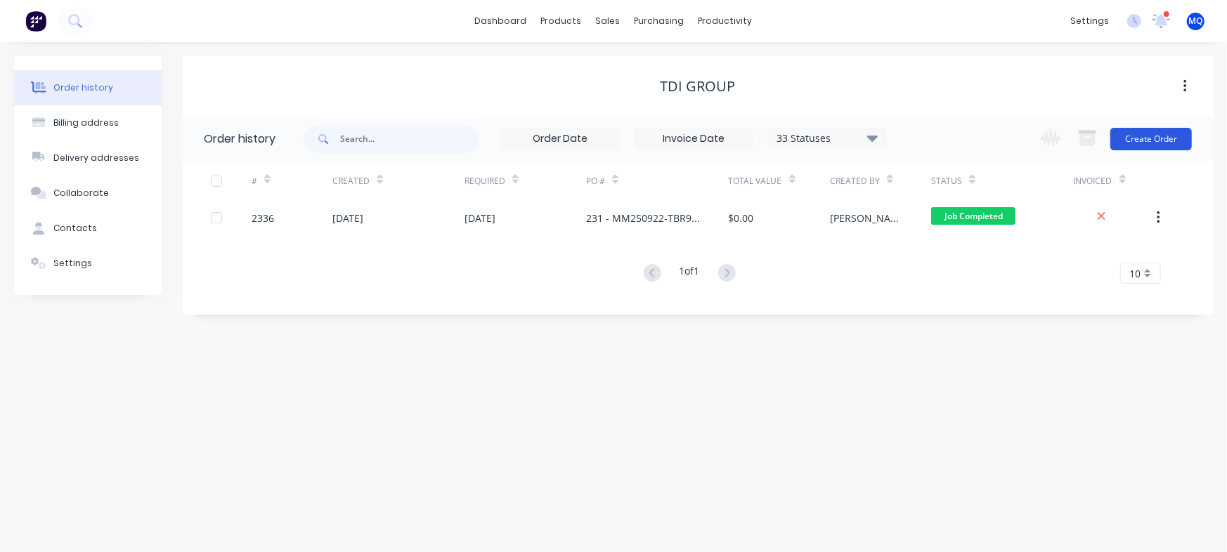
click at [1142, 136] on button "Create Order" at bounding box center [1150, 139] width 81 height 22
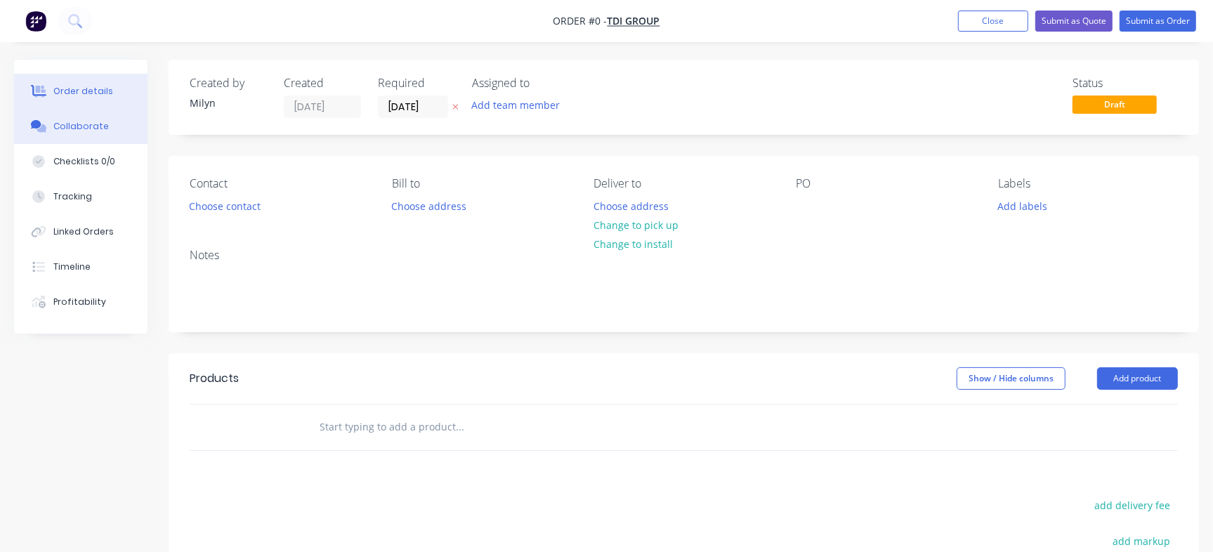
click at [115, 128] on button "Collaborate" at bounding box center [80, 126] width 133 height 35
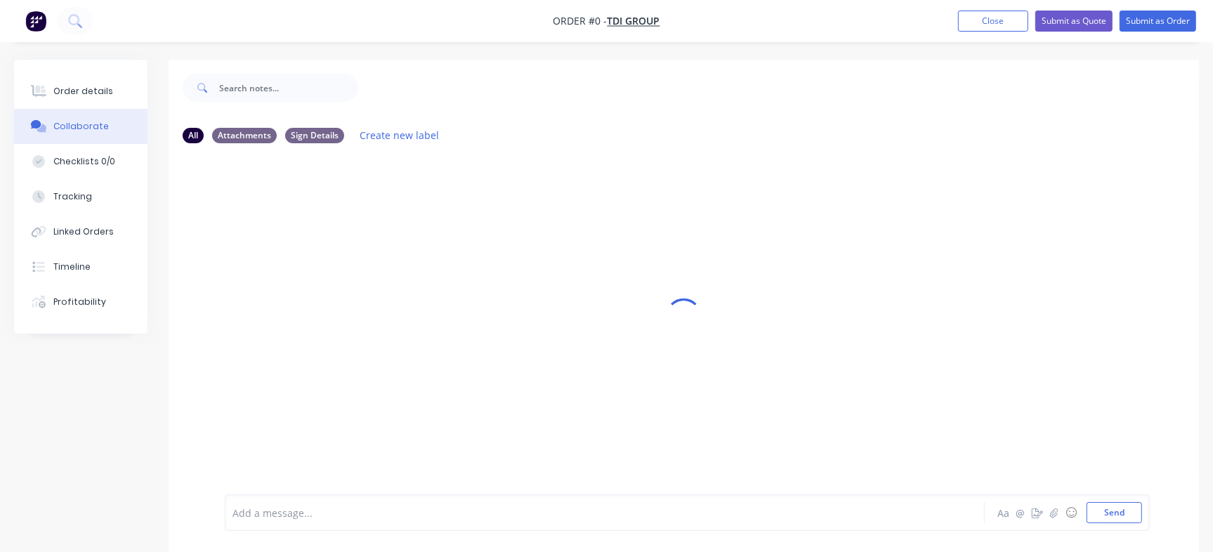
click at [314, 524] on div "Add a message... Aa @ ☺ Send" at bounding box center [687, 513] width 925 height 37
click at [329, 511] on div at bounding box center [573, 513] width 681 height 15
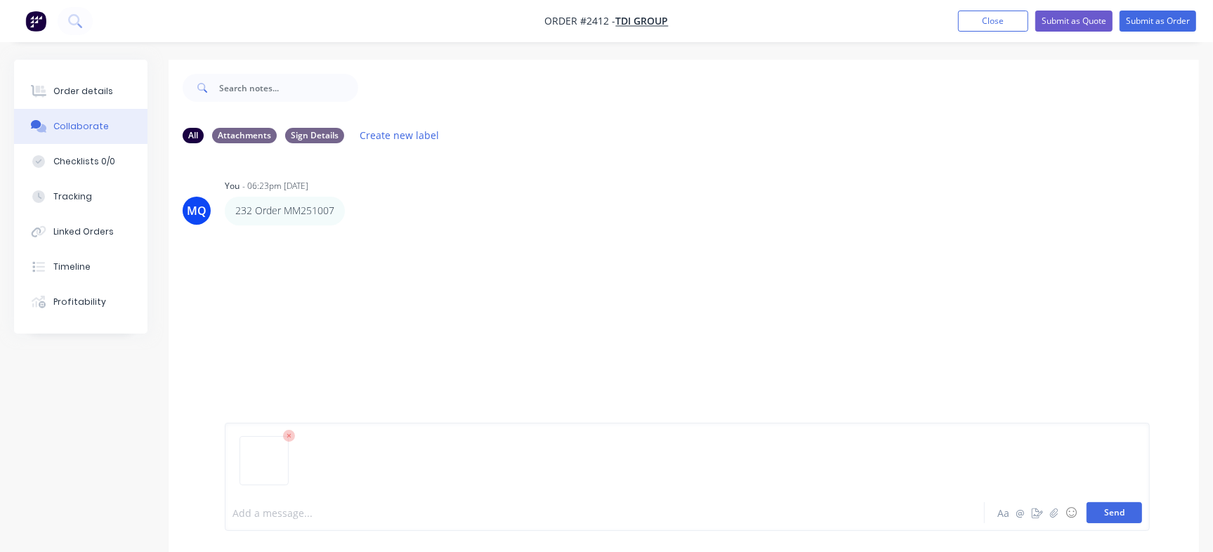
click at [1122, 514] on button "Send" at bounding box center [1115, 512] width 56 height 21
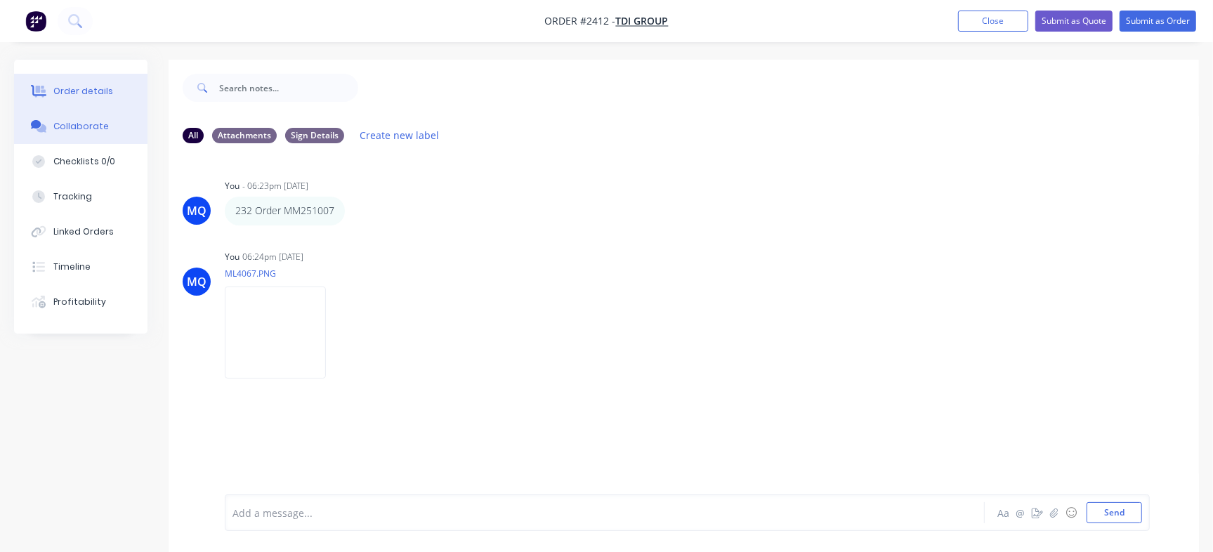
click at [103, 89] on div "Order details" at bounding box center [83, 91] width 60 height 13
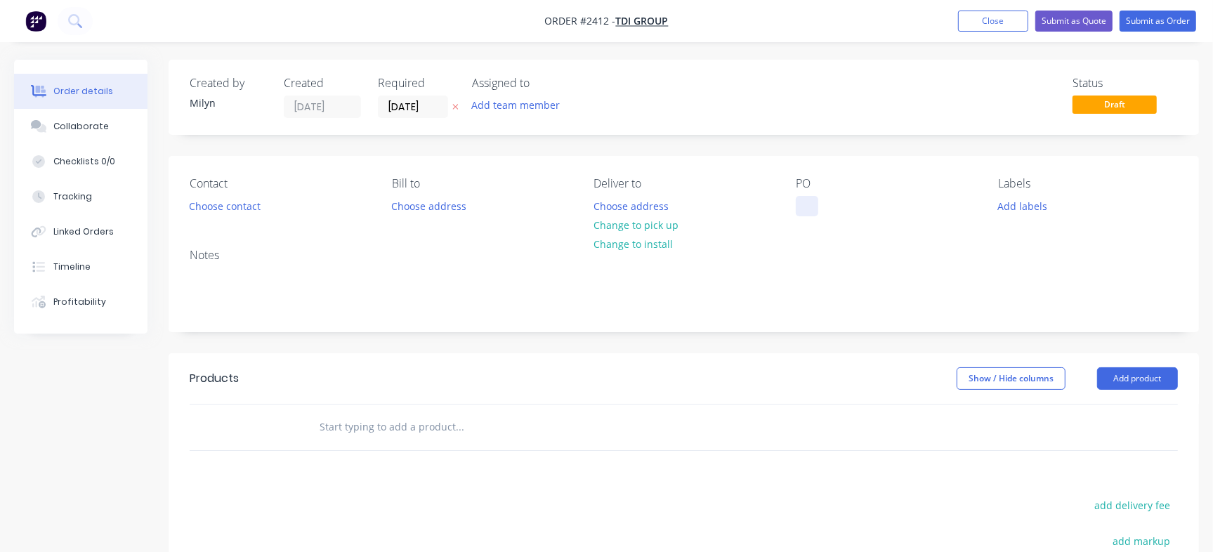
click at [800, 200] on div at bounding box center [807, 206] width 22 height 20
paste div
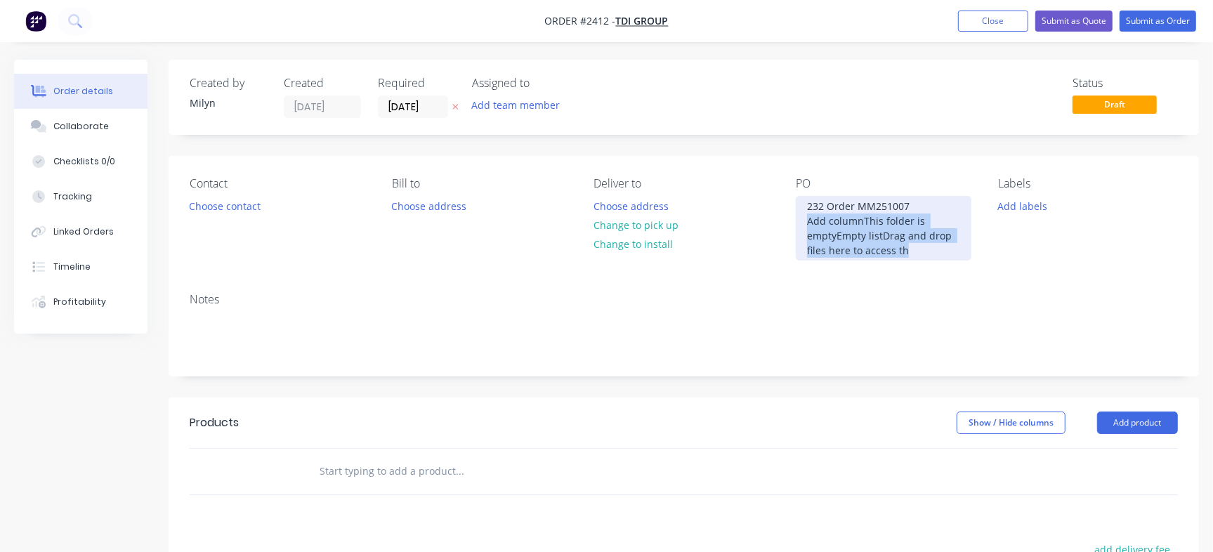
drag, startPoint x: 919, startPoint y: 250, endPoint x: 797, endPoint y: 219, distance: 125.4
click at [797, 219] on div "232 Order MM251007 Add columnThis folder is emptyEmpty listDrag and drop files …" at bounding box center [884, 228] width 176 height 65
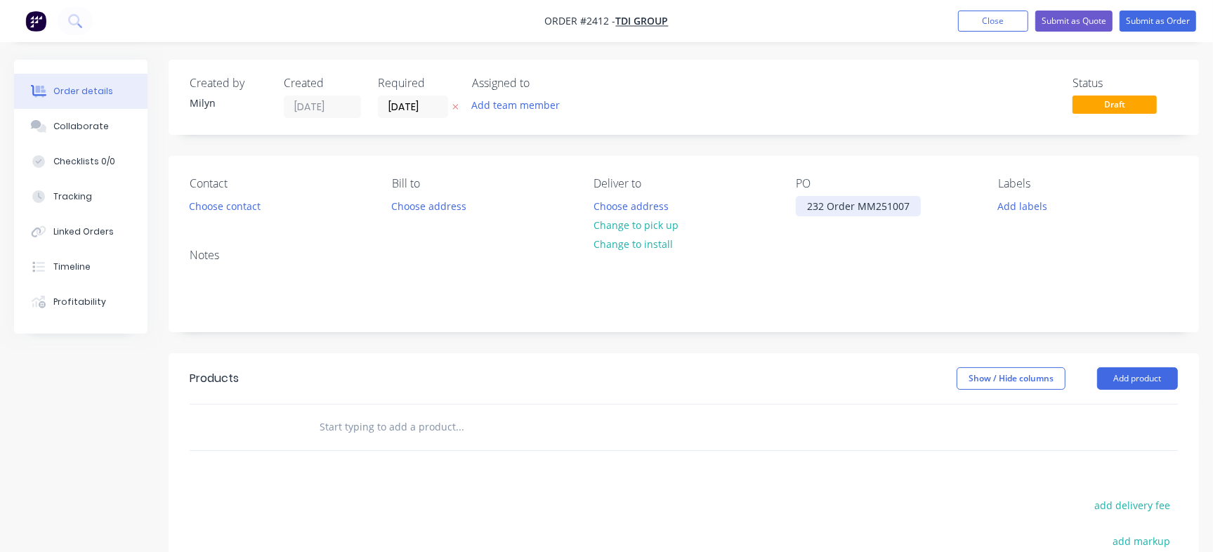
click at [826, 205] on div "232 Order MM251007" at bounding box center [858, 206] width 125 height 20
click at [107, 136] on button "Collaborate" at bounding box center [80, 126] width 133 height 35
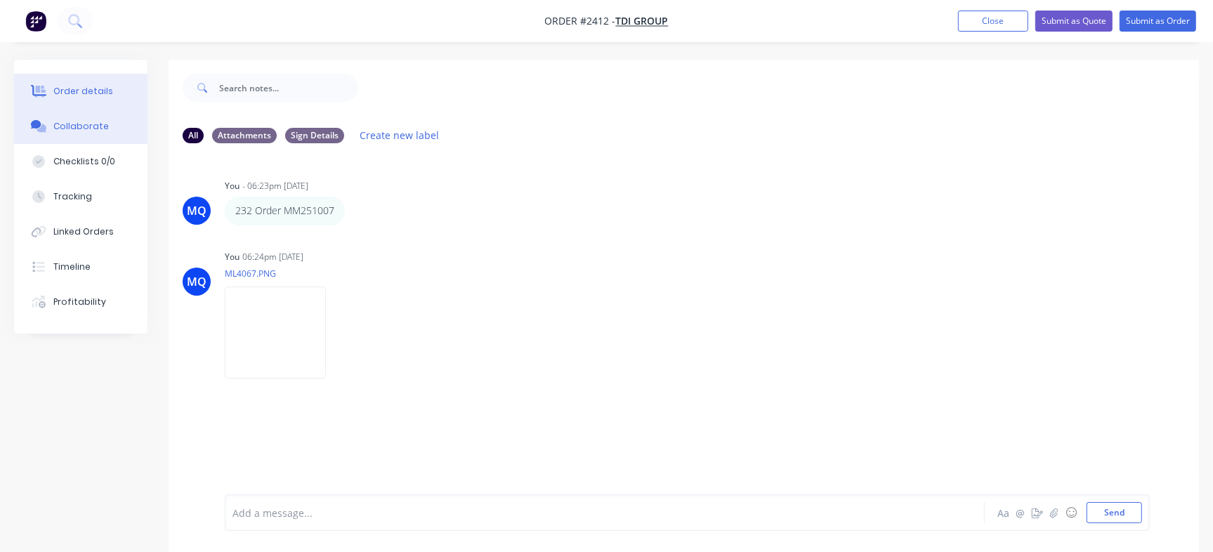
click at [81, 98] on button "Order details" at bounding box center [80, 91] width 133 height 35
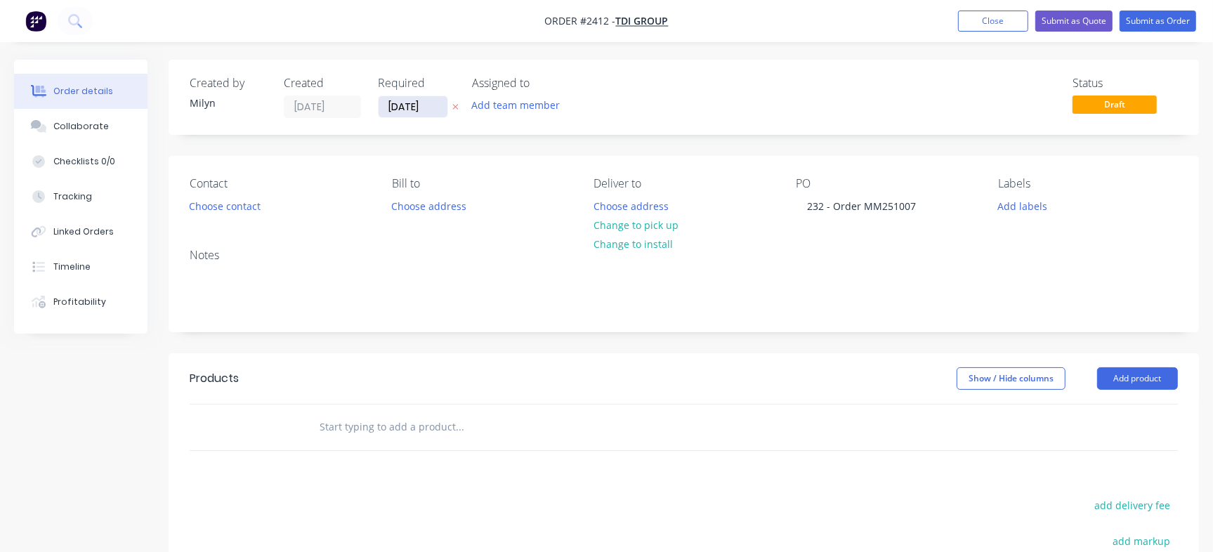
click at [404, 103] on input "[DATE]" at bounding box center [413, 106] width 69 height 21
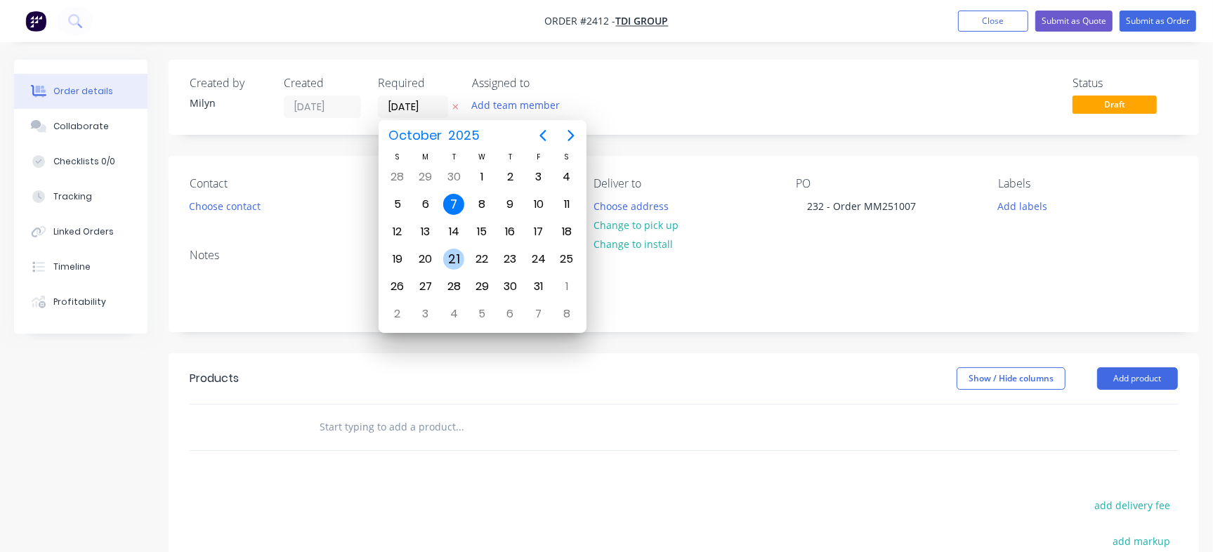
click at [453, 257] on div "21" at bounding box center [453, 259] width 21 height 21
type input "[DATE]"
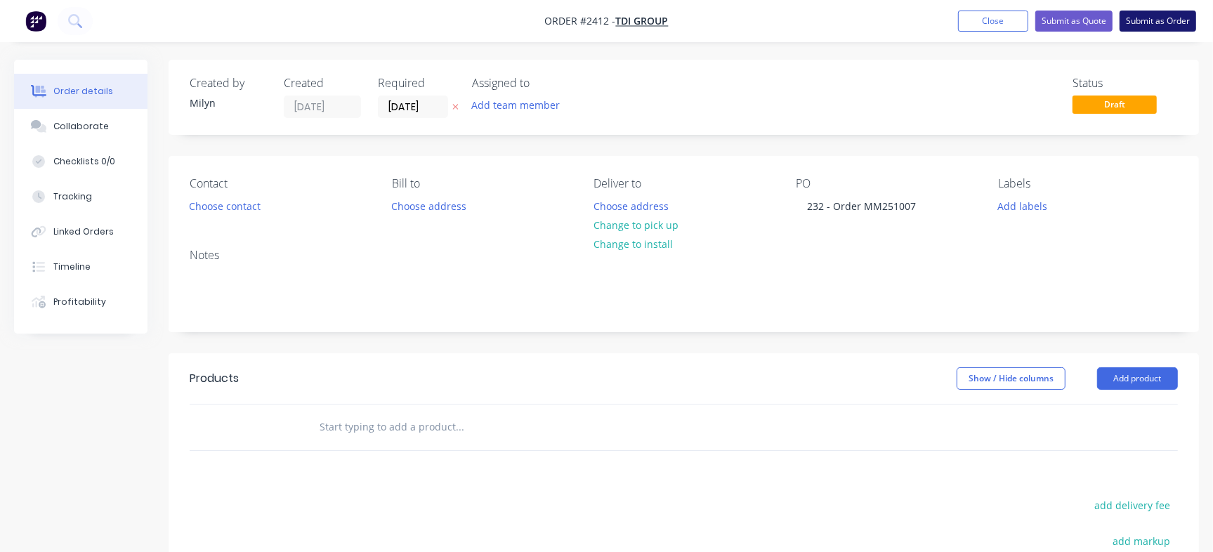
click at [1169, 13] on button "Submit as Order" at bounding box center [1158, 21] width 77 height 21
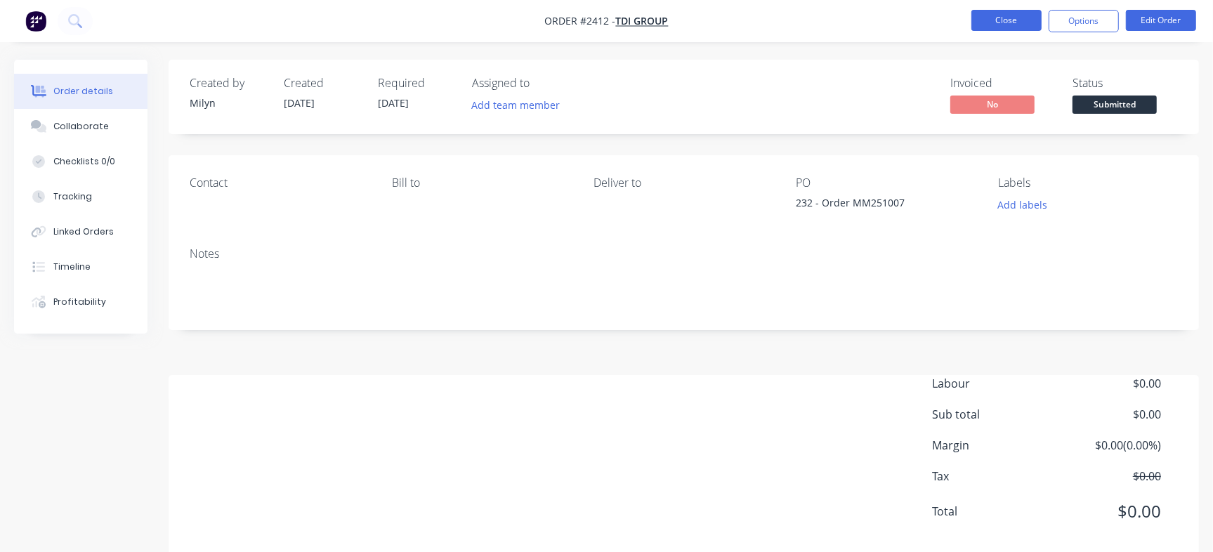
click at [1032, 20] on button "Close" at bounding box center [1007, 20] width 70 height 21
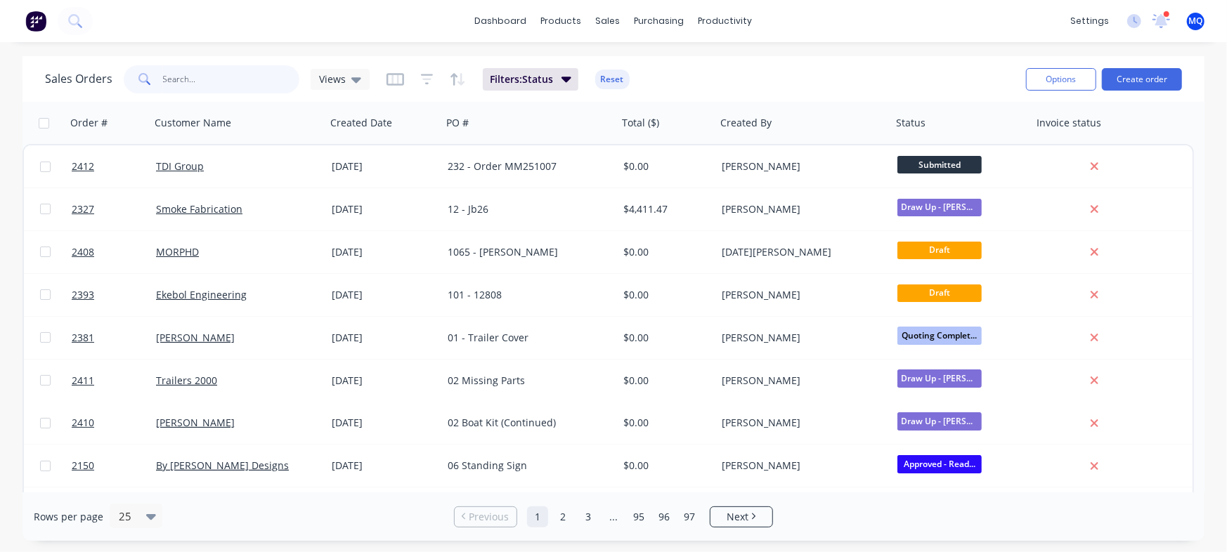
click at [218, 77] on input "text" at bounding box center [231, 79] width 137 height 28
type input "main"
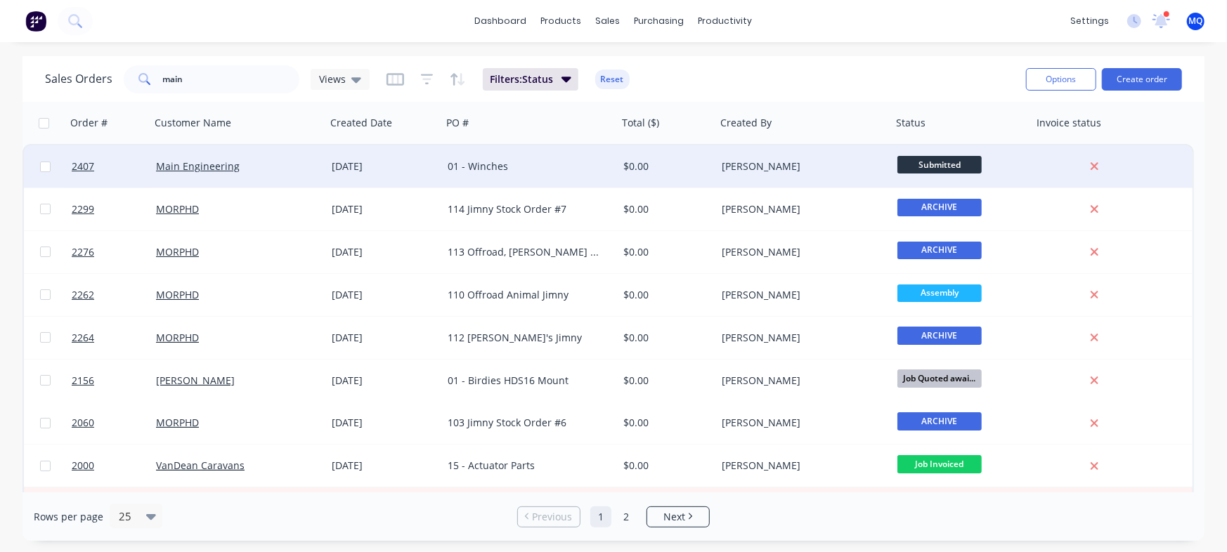
click at [457, 164] on div "01 - Winches" at bounding box center [526, 166] width 156 height 14
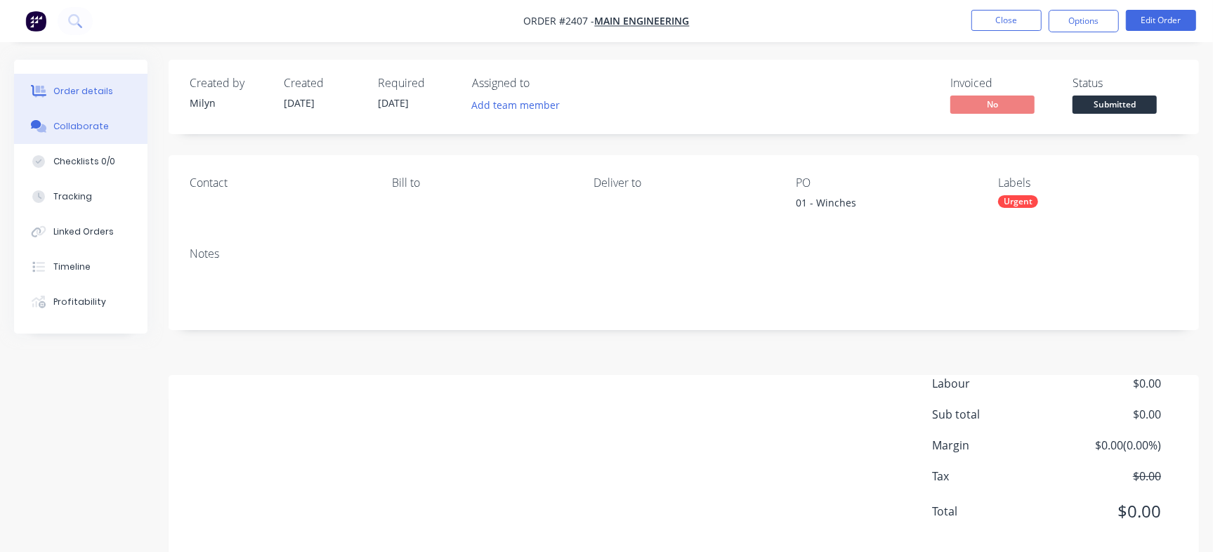
click at [53, 124] on div "Collaborate" at bounding box center [81, 126] width 56 height 13
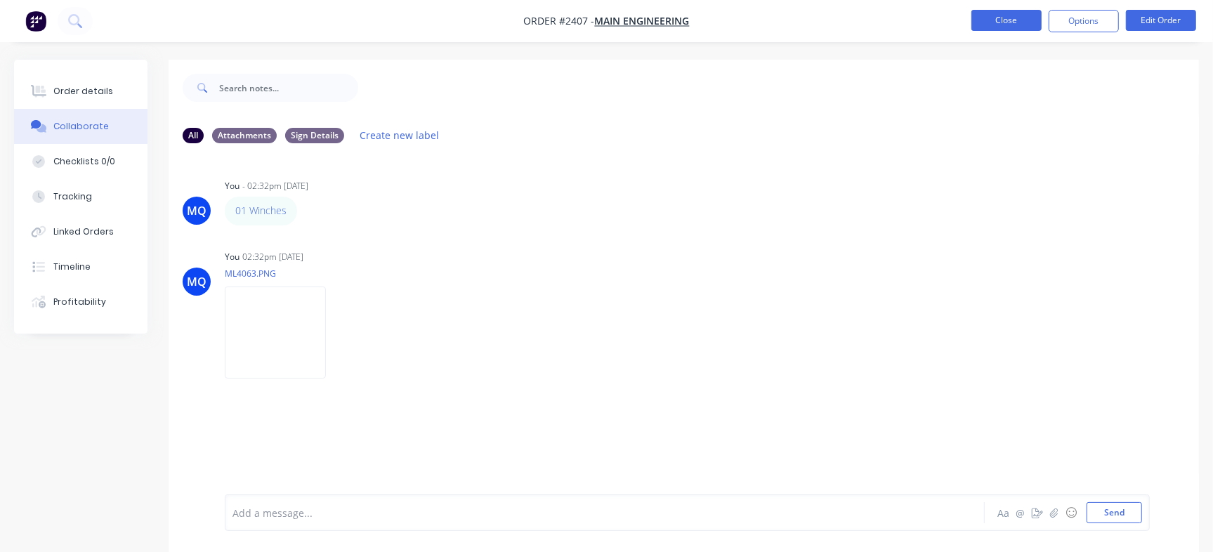
click at [1009, 25] on button "Close" at bounding box center [1007, 20] width 70 height 21
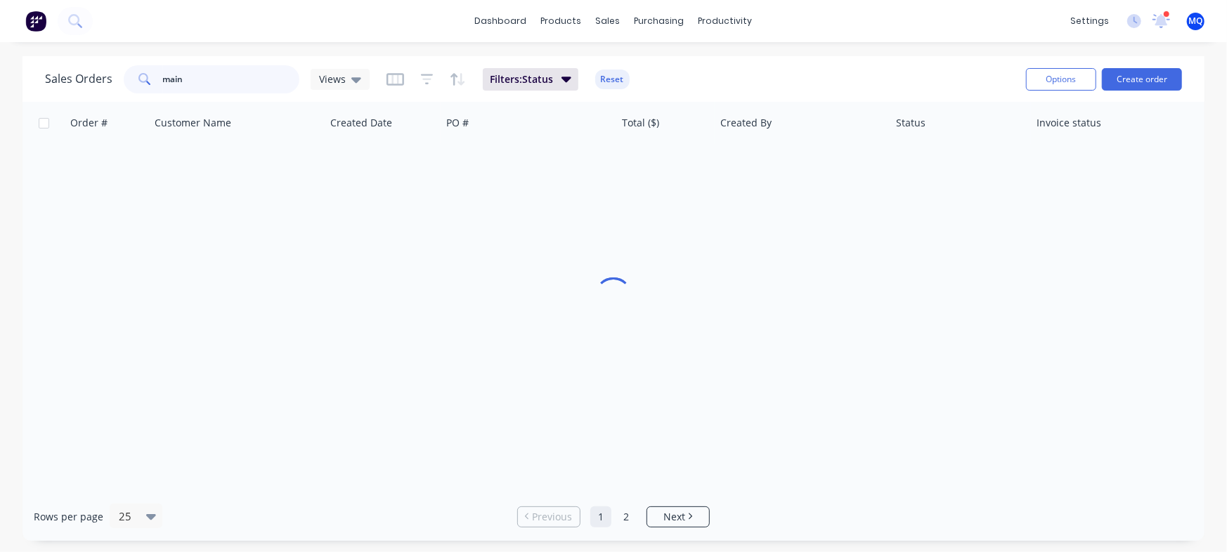
click at [223, 86] on input "main" at bounding box center [231, 79] width 137 height 28
click at [353, 84] on icon at bounding box center [356, 79] width 10 height 15
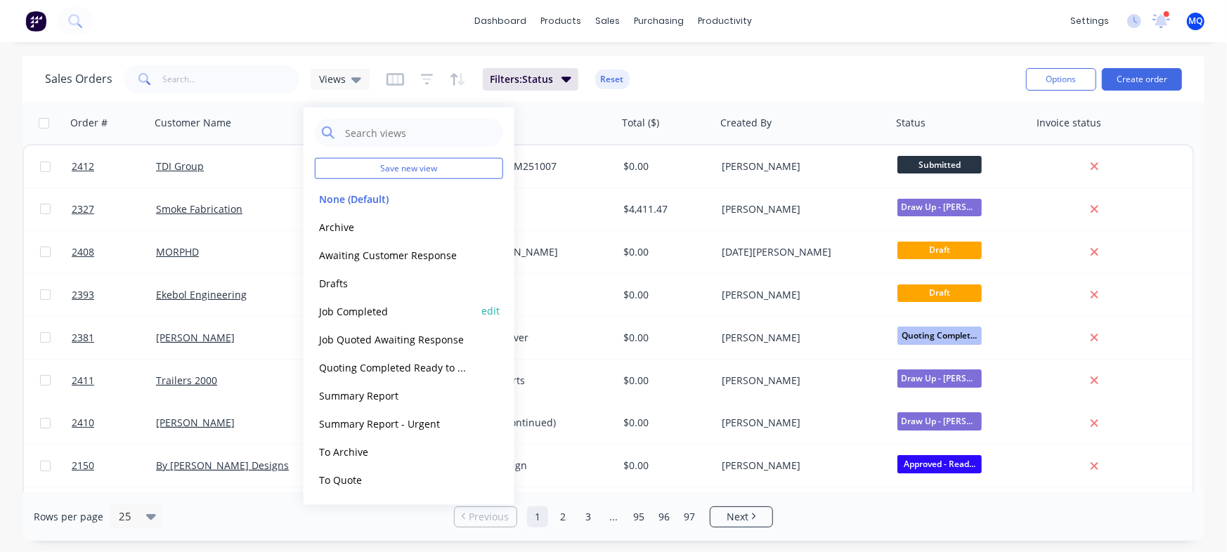
click at [387, 313] on button "Job Completed" at bounding box center [395, 311] width 160 height 16
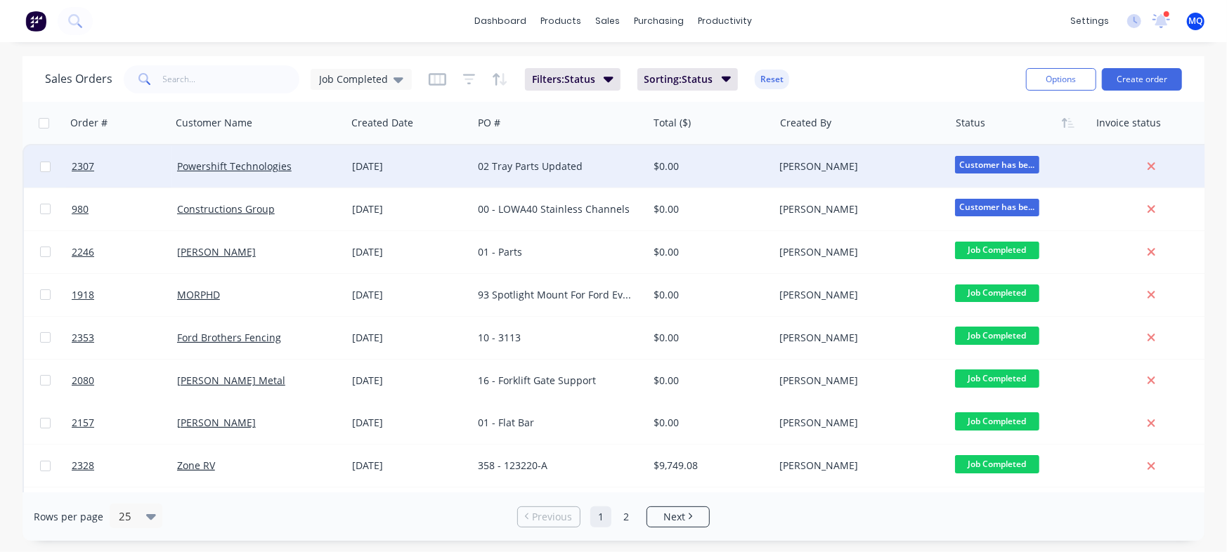
click at [544, 185] on div "02 Tray Parts Updated" at bounding box center [559, 166] width 175 height 42
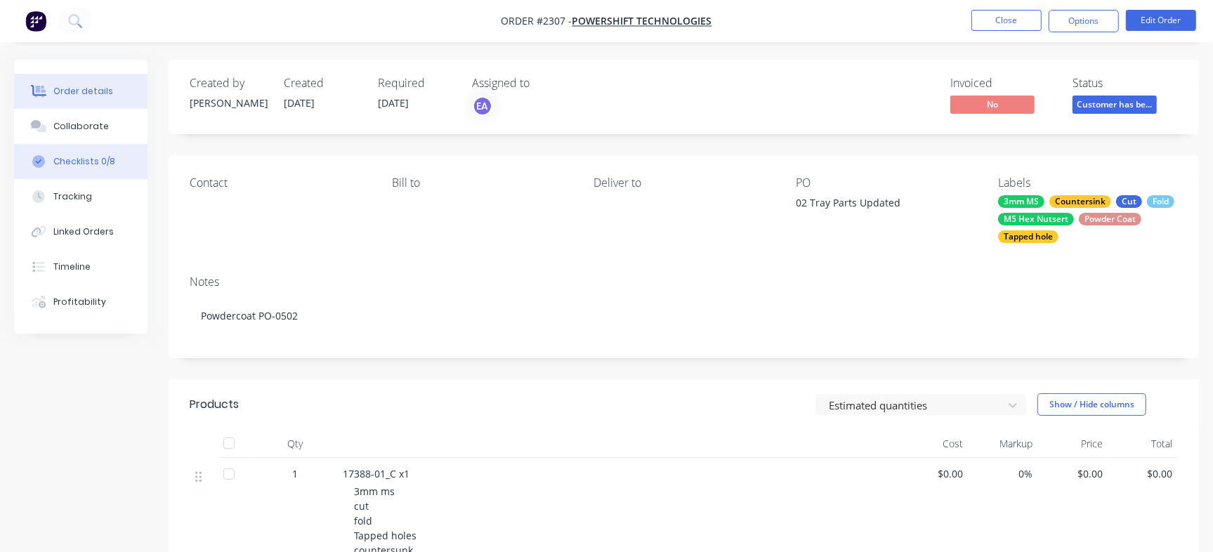
click at [110, 167] on div "Checklists 0/8" at bounding box center [84, 161] width 62 height 13
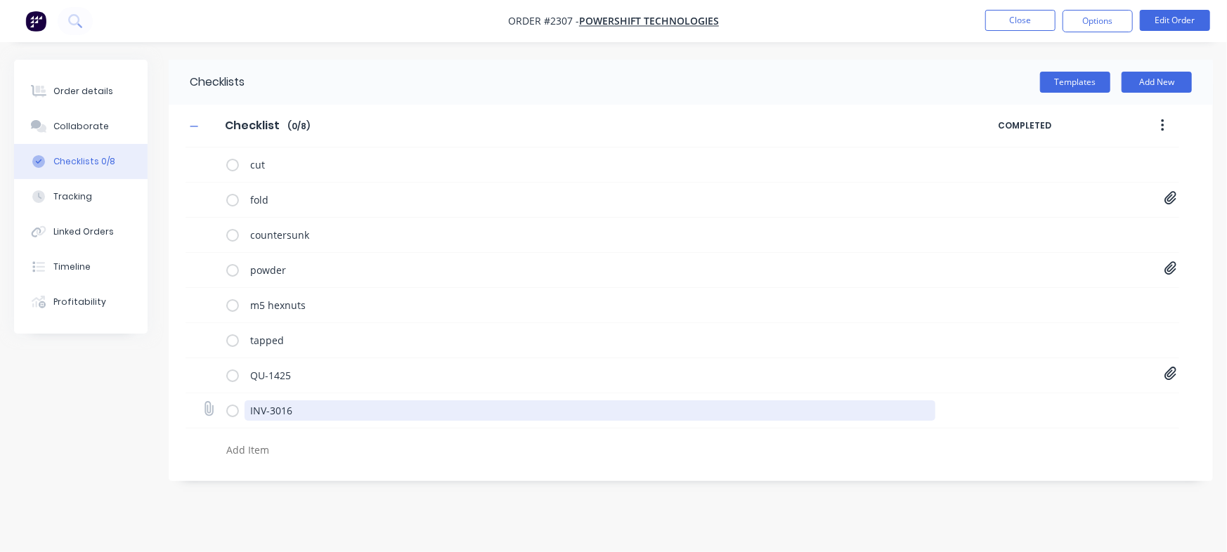
click at [358, 412] on textarea "INV-3016" at bounding box center [589, 410] width 691 height 20
drag, startPoint x: 351, startPoint y: 419, endPoint x: 308, endPoint y: 425, distance: 43.2
click at [308, 425] on div "INV-3016" at bounding box center [681, 410] width 993 height 35
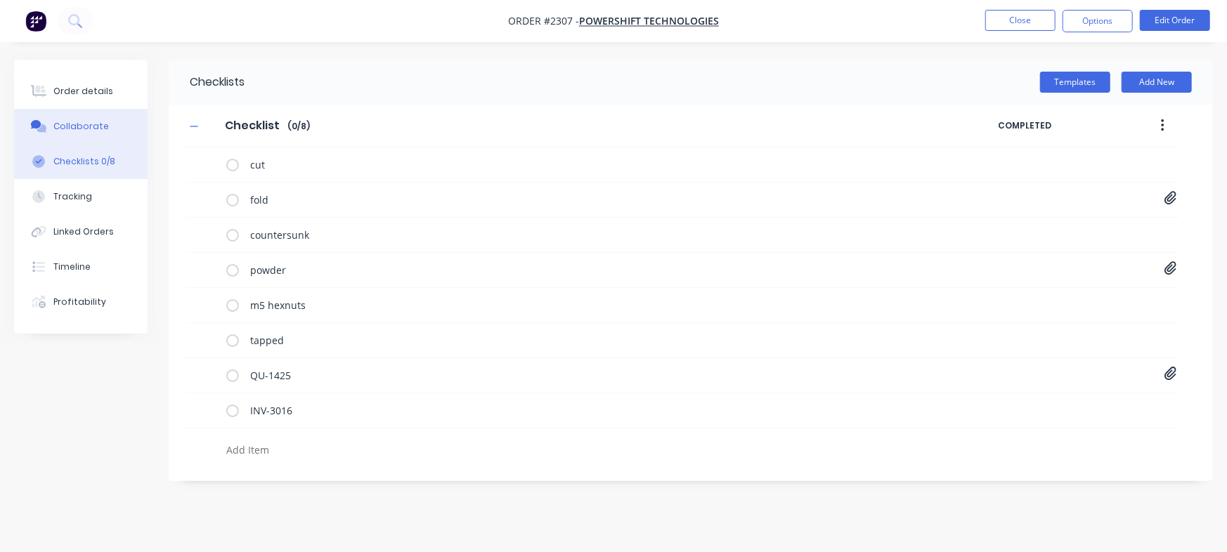
click at [82, 131] on div "Collaborate" at bounding box center [81, 126] width 56 height 13
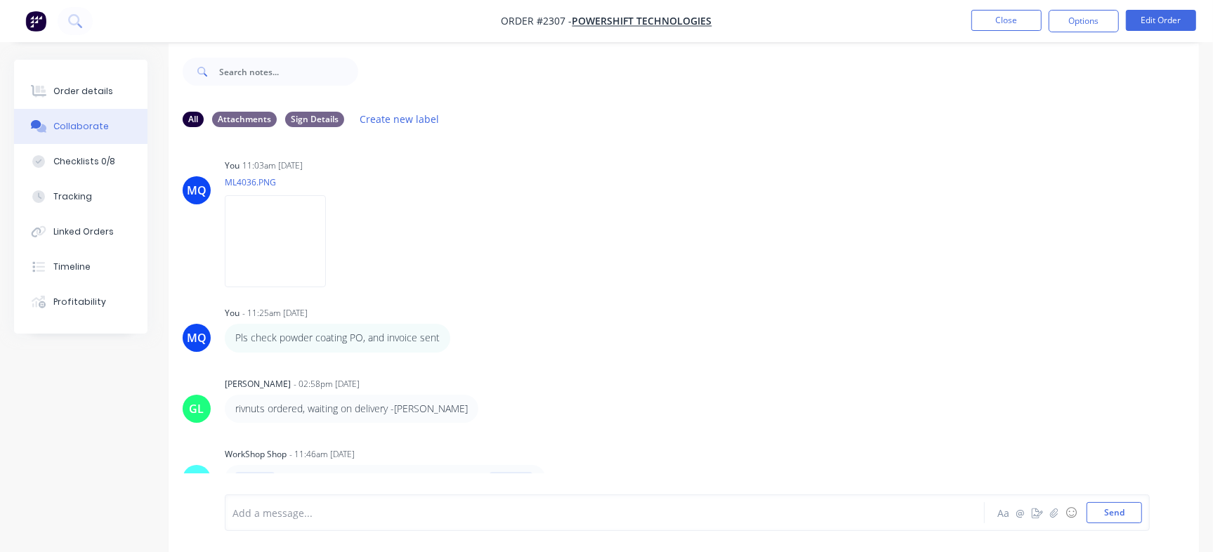
scroll to position [21, 0]
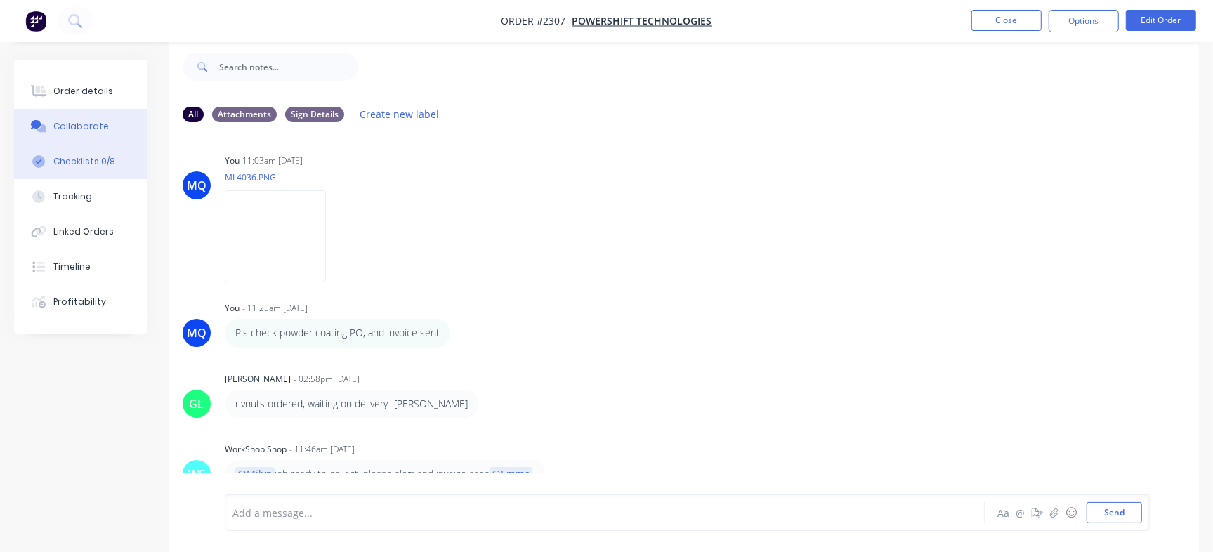
click at [103, 159] on div "Checklists 0/8" at bounding box center [84, 161] width 62 height 13
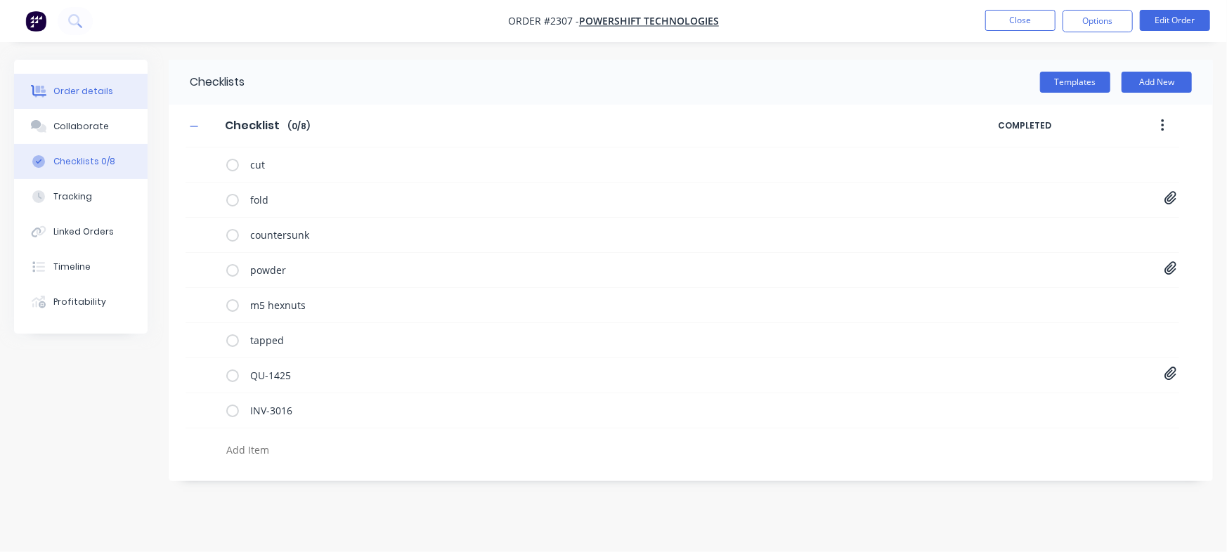
click at [113, 96] on button "Order details" at bounding box center [80, 91] width 133 height 35
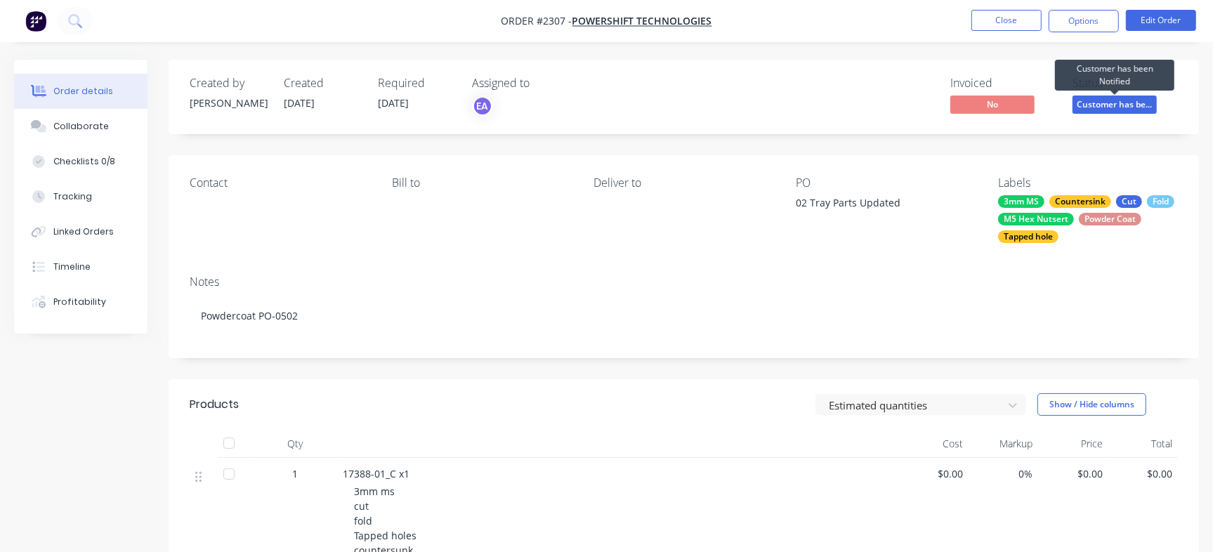
click at [1090, 103] on span "Customer has be..." at bounding box center [1115, 105] width 84 height 18
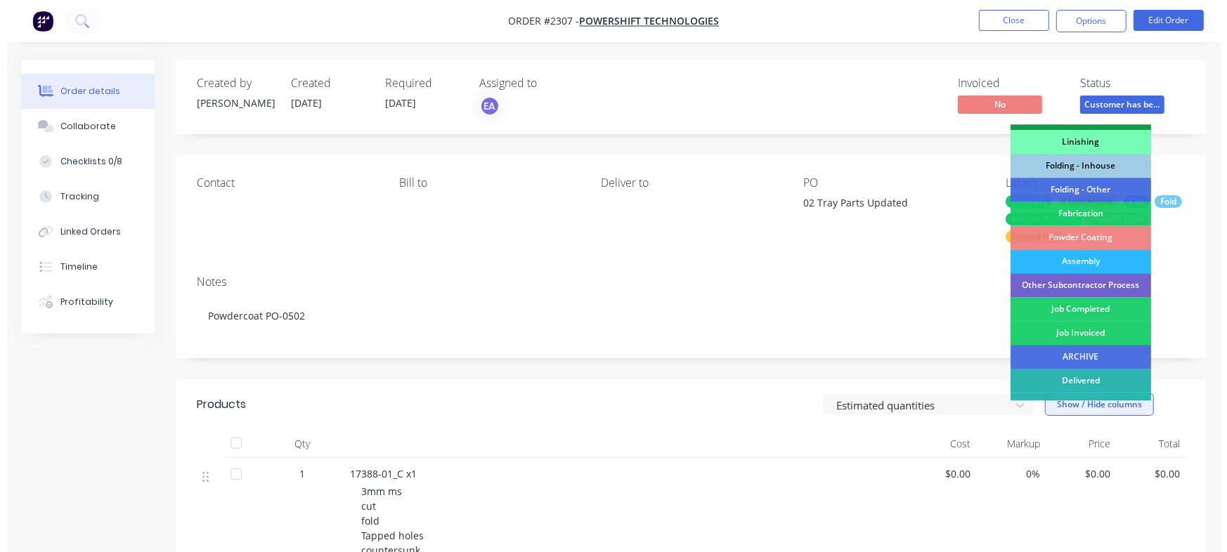
scroll to position [424, 0]
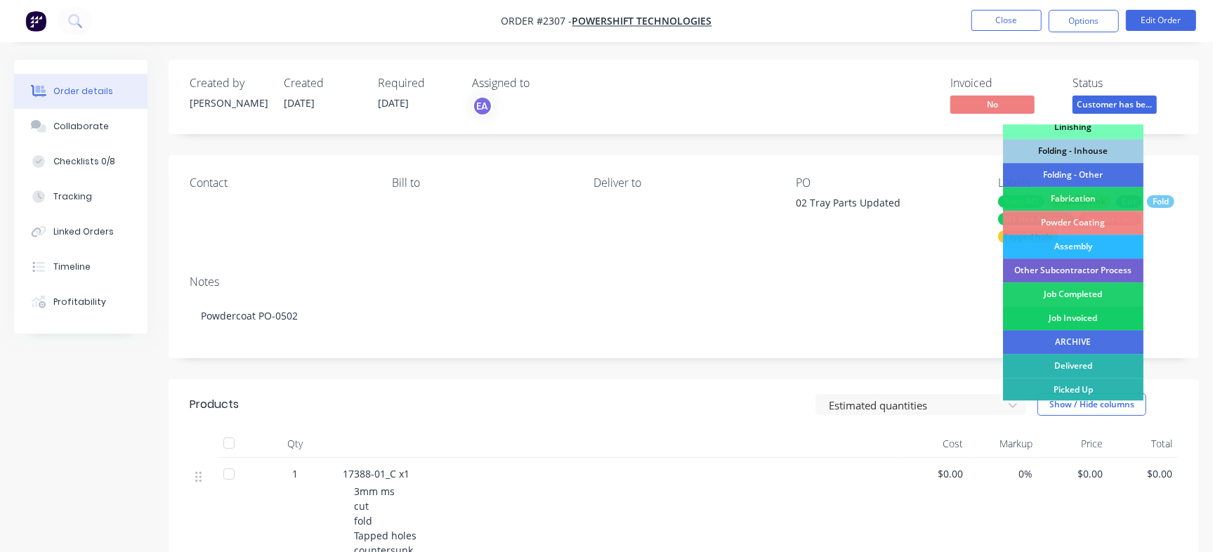
click at [1078, 318] on div "Job Invoiced" at bounding box center [1073, 318] width 141 height 24
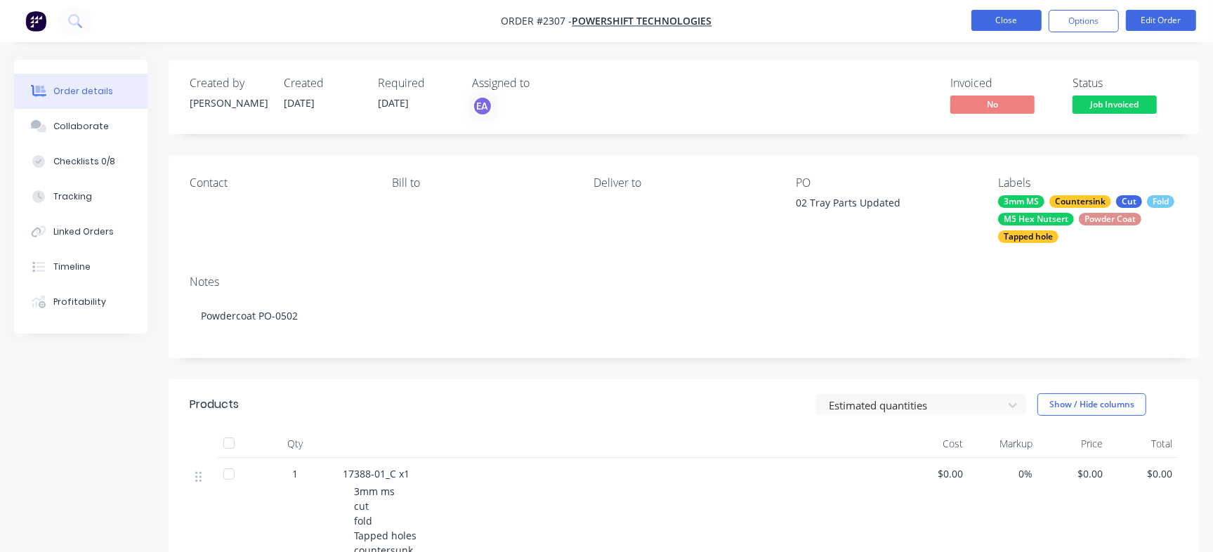
click at [1010, 19] on button "Close" at bounding box center [1007, 20] width 70 height 21
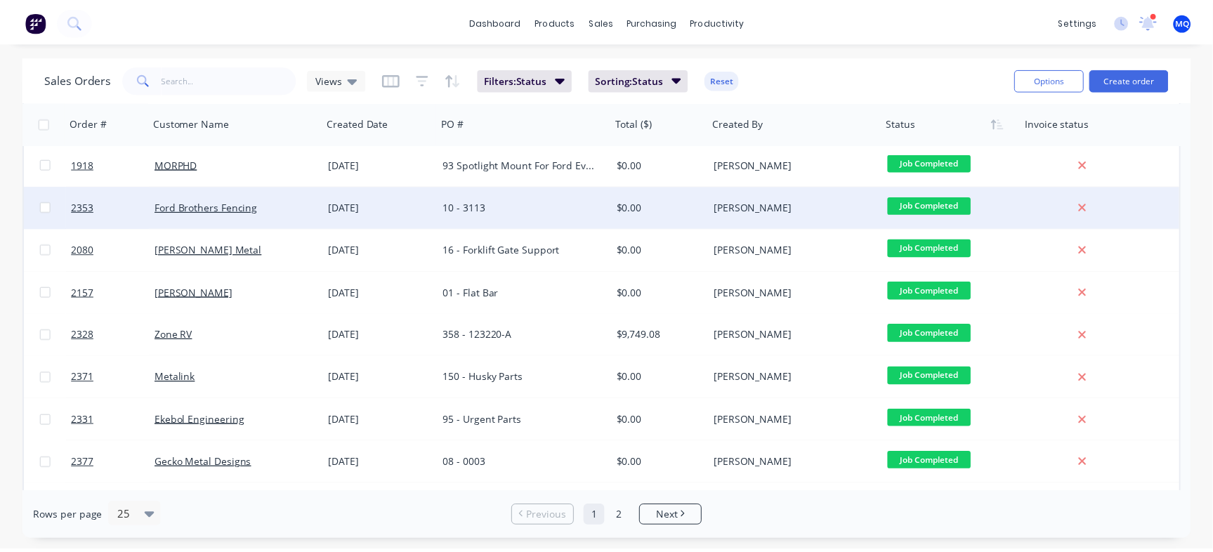
scroll to position [176, 0]
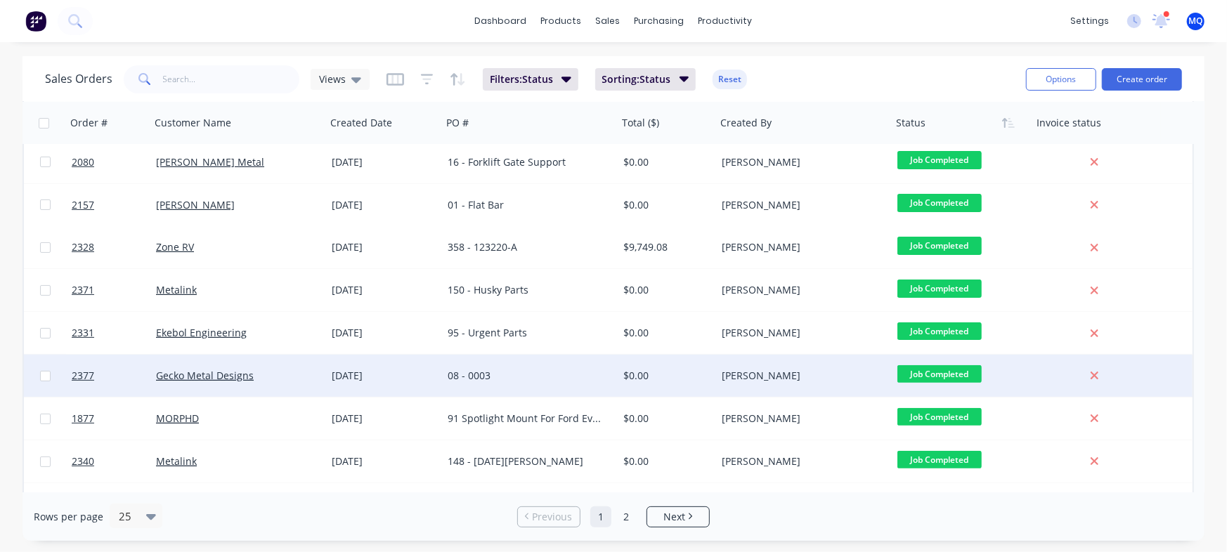
click at [526, 377] on div "08 - 0003" at bounding box center [526, 376] width 156 height 14
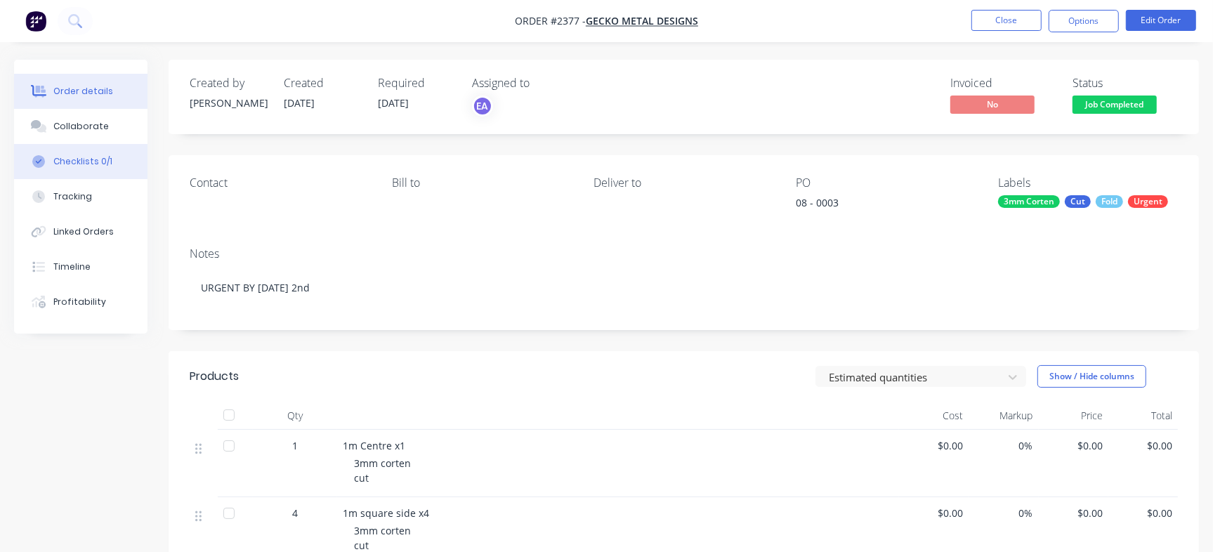
click at [100, 164] on div "Checklists 0/1" at bounding box center [82, 161] width 59 height 13
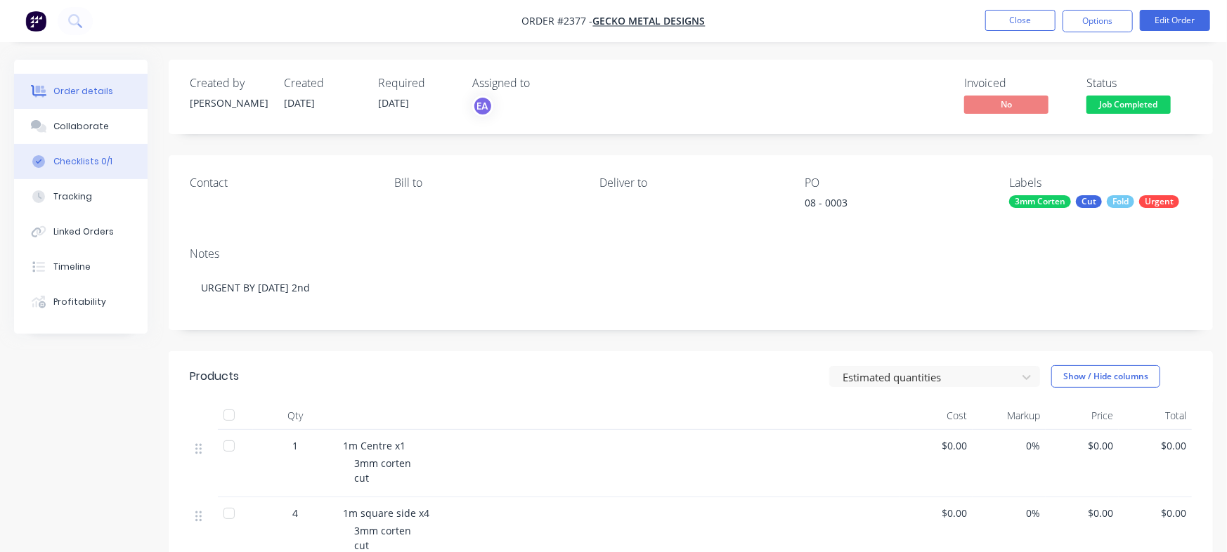
type textarea "x"
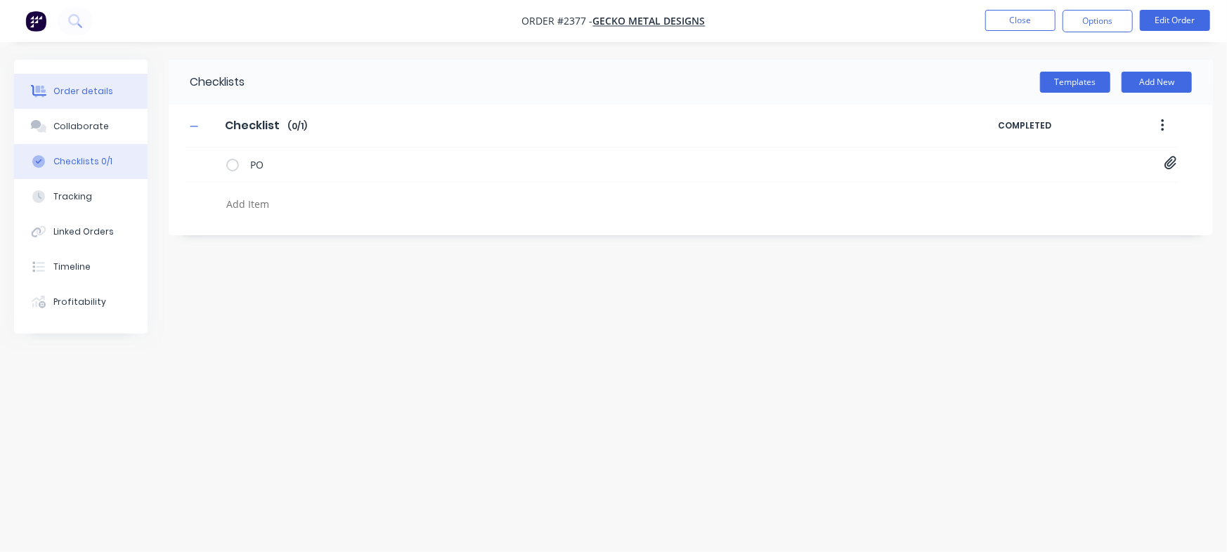
click at [105, 90] on div "Order details" at bounding box center [83, 91] width 60 height 13
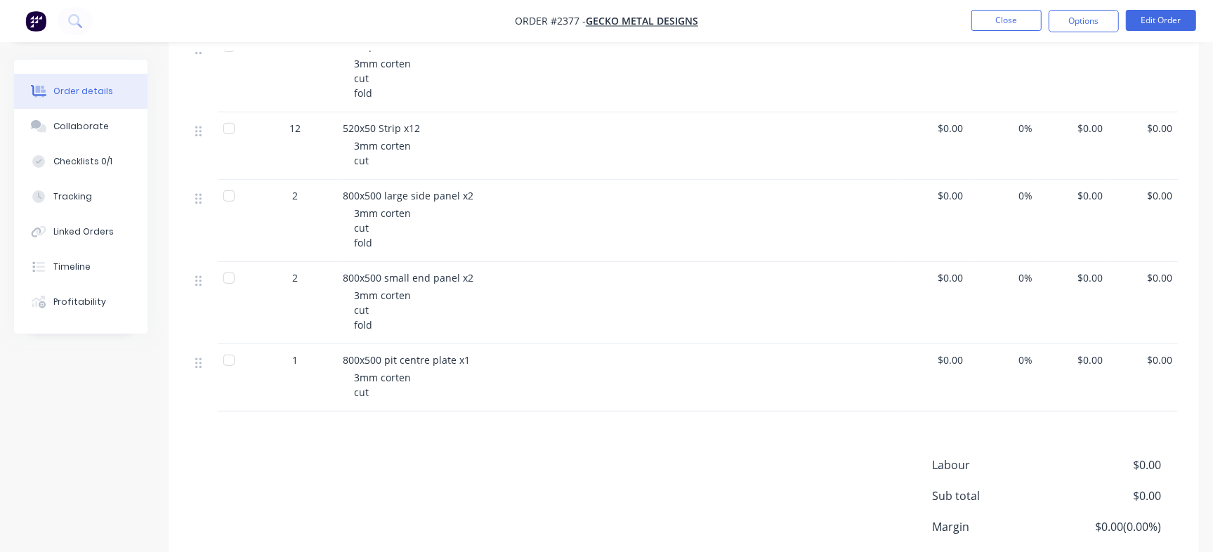
scroll to position [576, 0]
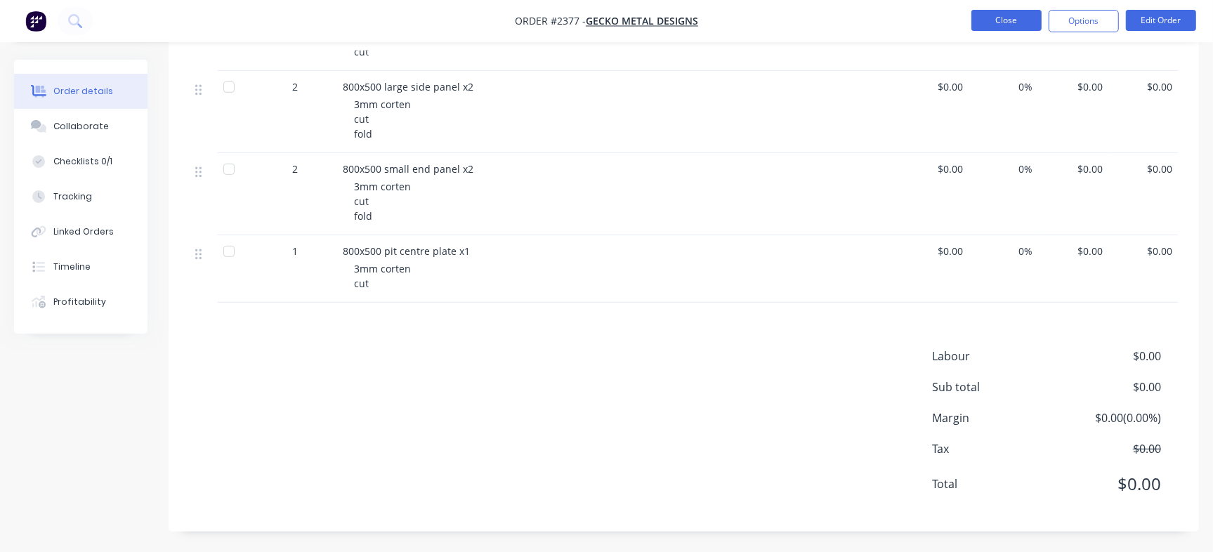
click at [1024, 30] on button "Close" at bounding box center [1007, 20] width 70 height 21
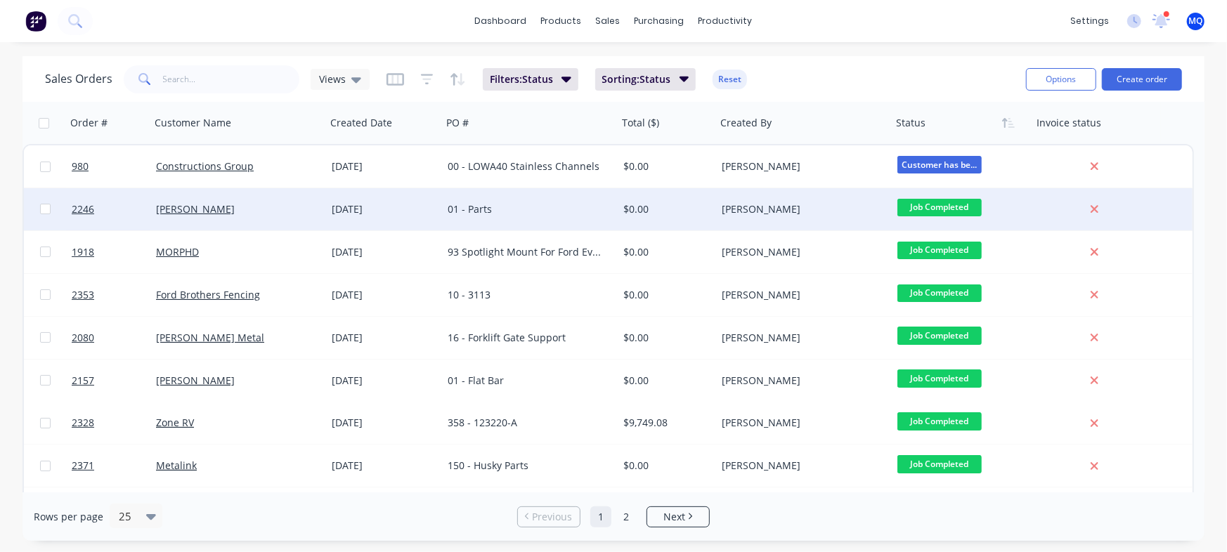
click at [504, 210] on div "01 - Parts" at bounding box center [526, 209] width 156 height 14
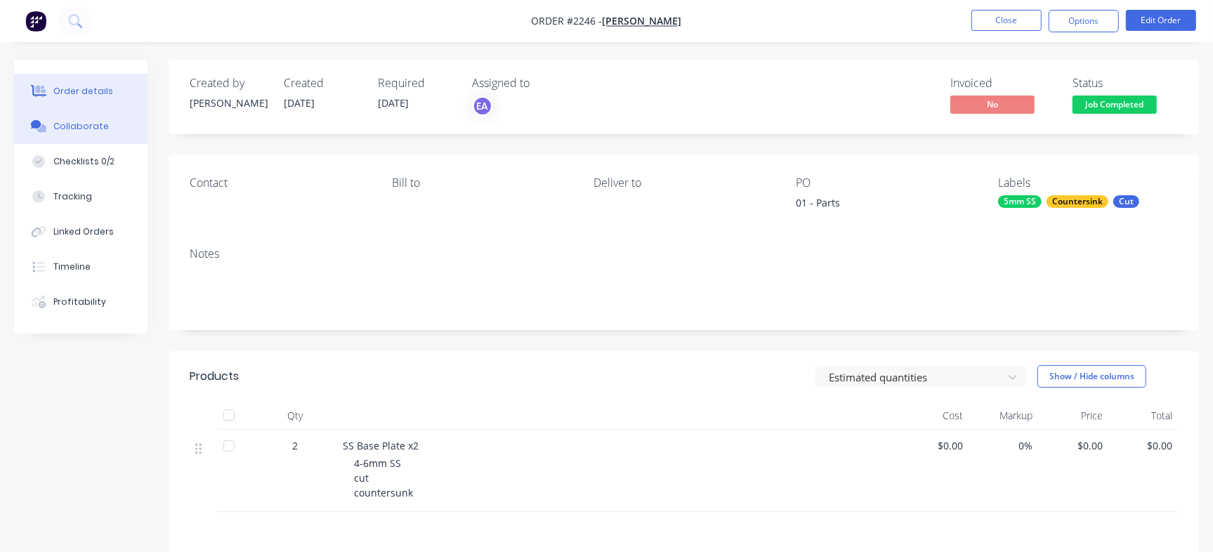
click at [103, 127] on div "Collaborate" at bounding box center [81, 126] width 56 height 13
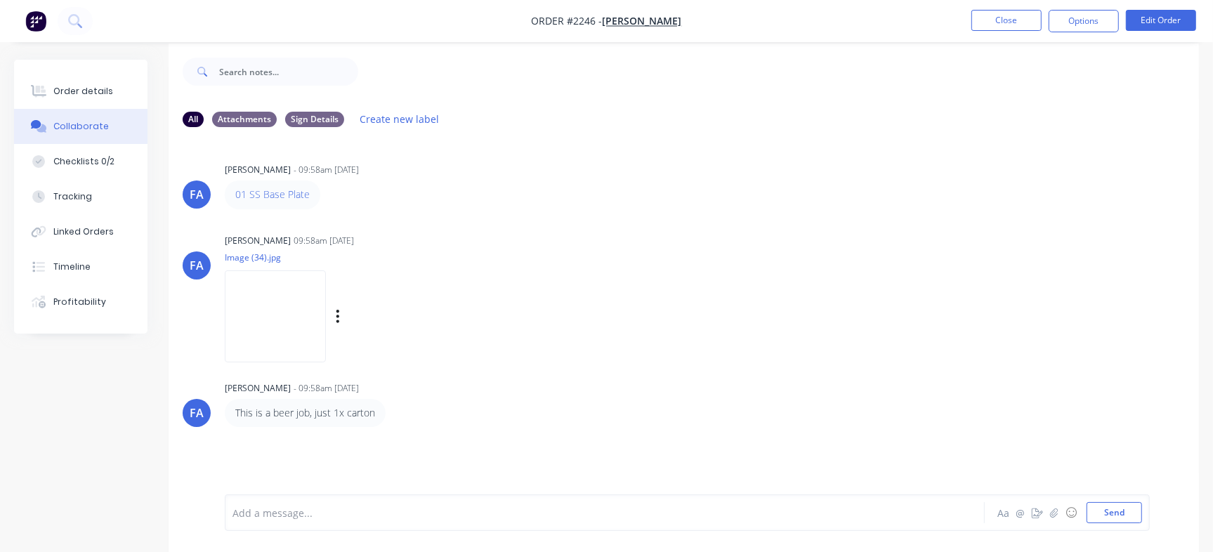
scroll to position [21, 0]
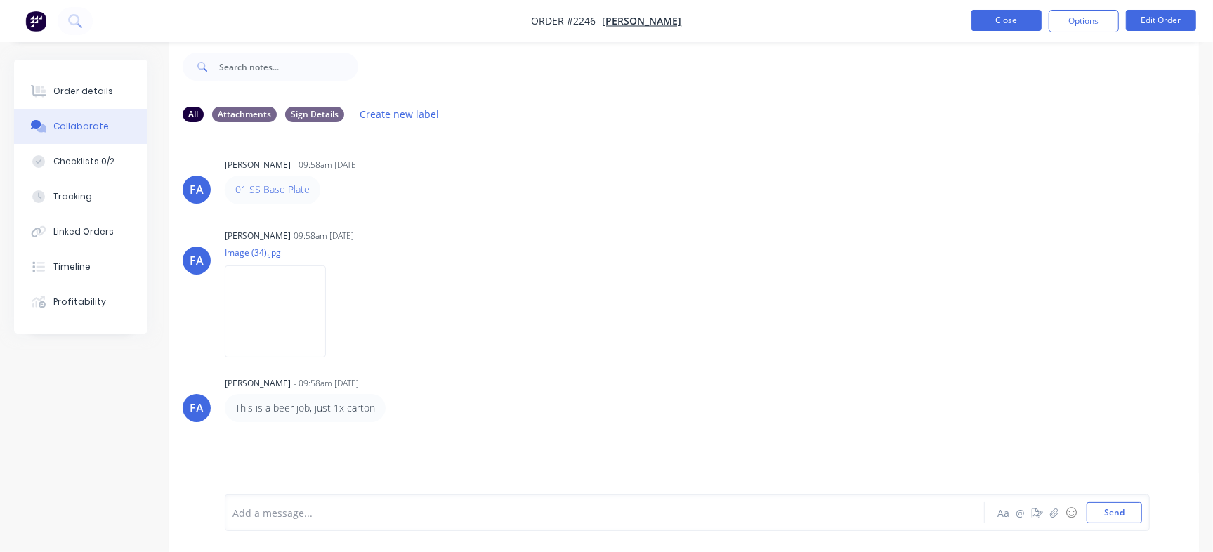
click at [978, 20] on button "Close" at bounding box center [1007, 20] width 70 height 21
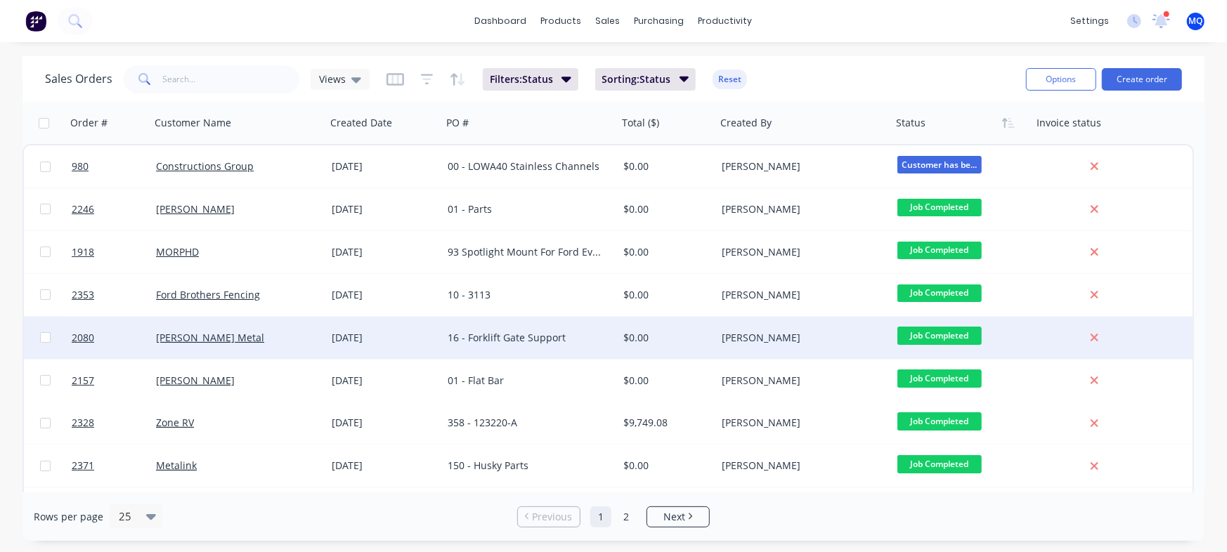
click at [536, 335] on div "16 - Forklift Gate Support" at bounding box center [526, 338] width 156 height 14
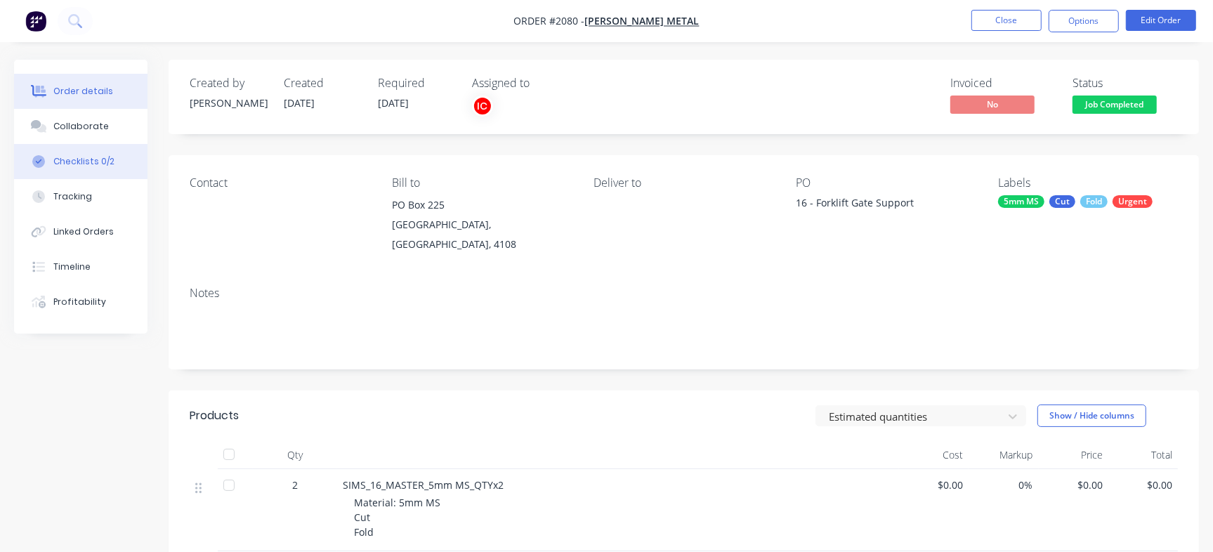
click at [88, 154] on button "Checklists 0/2" at bounding box center [80, 161] width 133 height 35
type textarea "x"
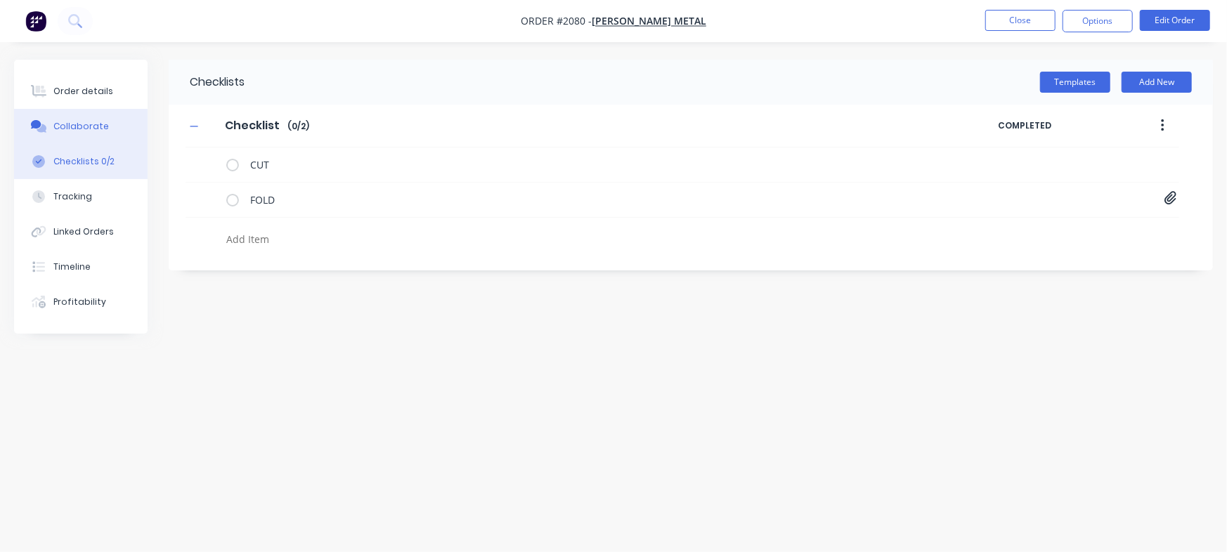
click at [84, 124] on div "Collaborate" at bounding box center [81, 126] width 56 height 13
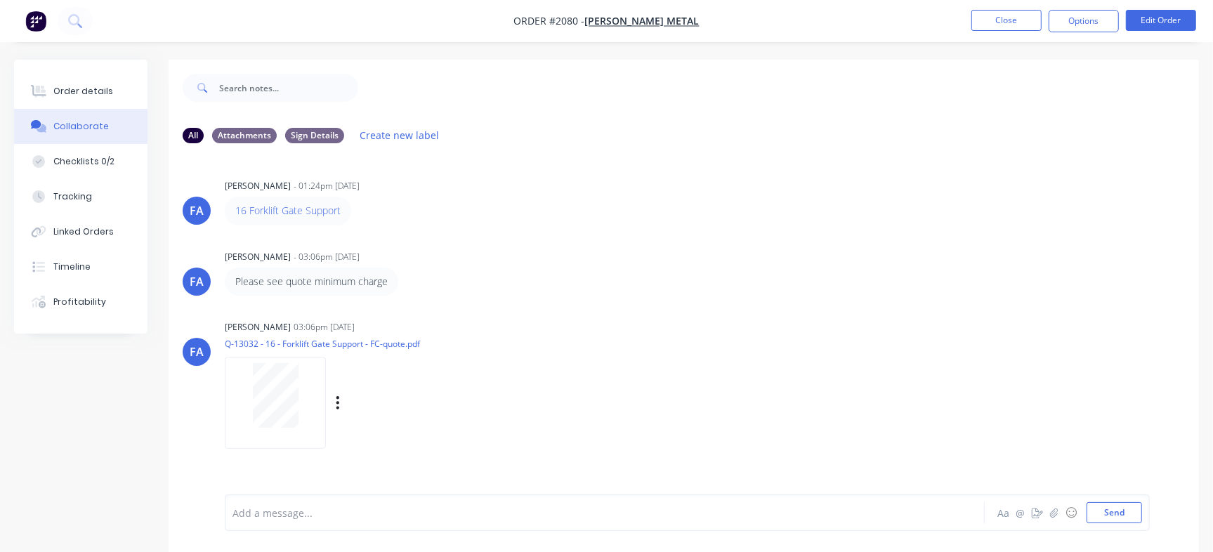
scroll to position [21, 0]
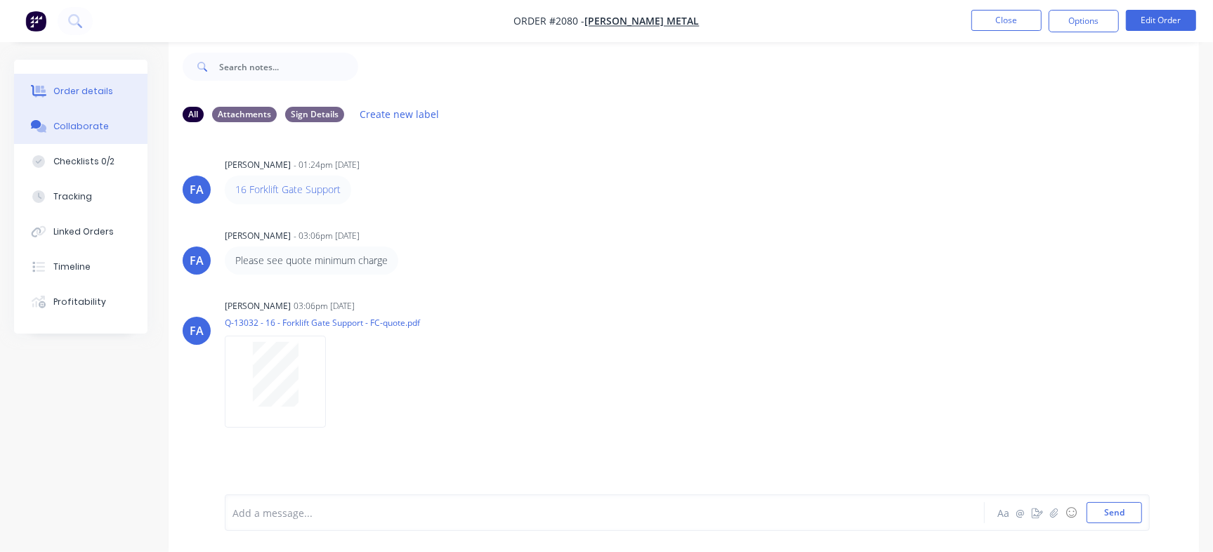
click at [77, 84] on button "Order details" at bounding box center [80, 91] width 133 height 35
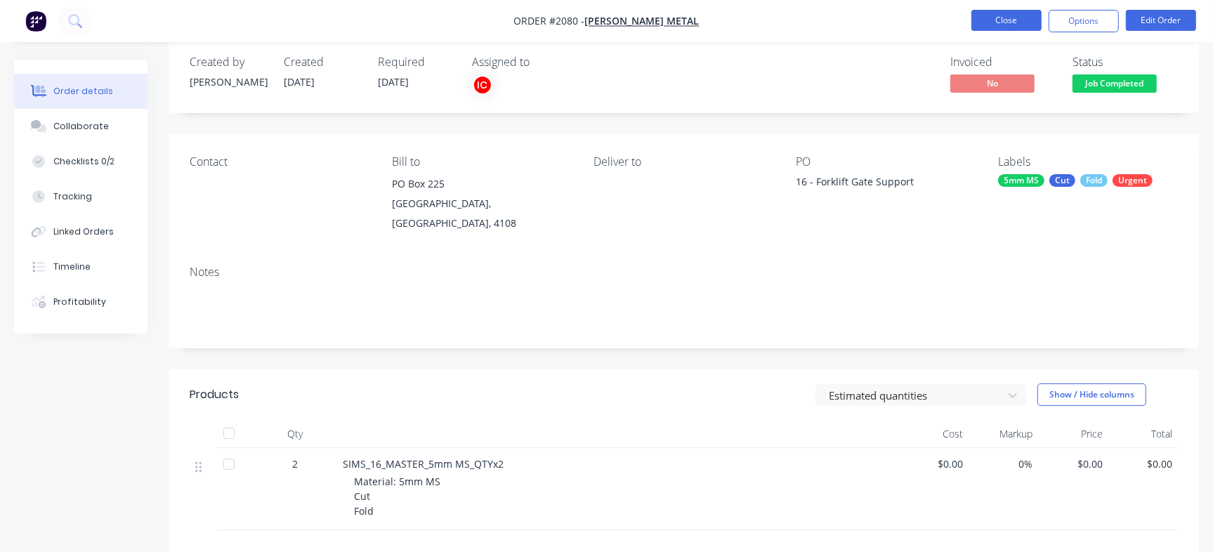
click at [1038, 27] on button "Close" at bounding box center [1007, 20] width 70 height 21
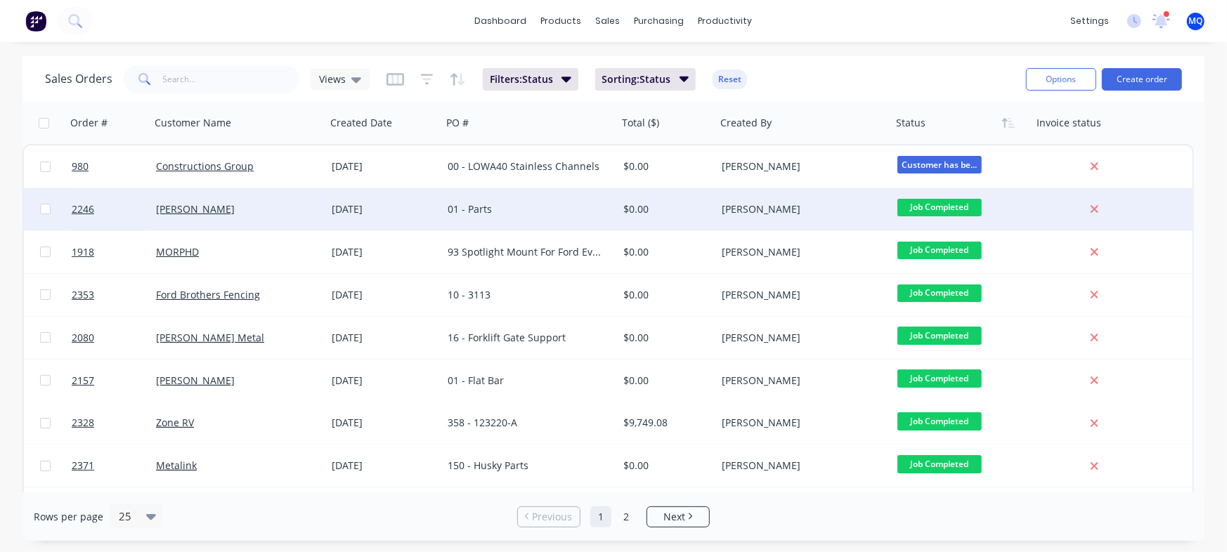
click at [755, 220] on div "[PERSON_NAME]" at bounding box center [804, 209] width 176 height 42
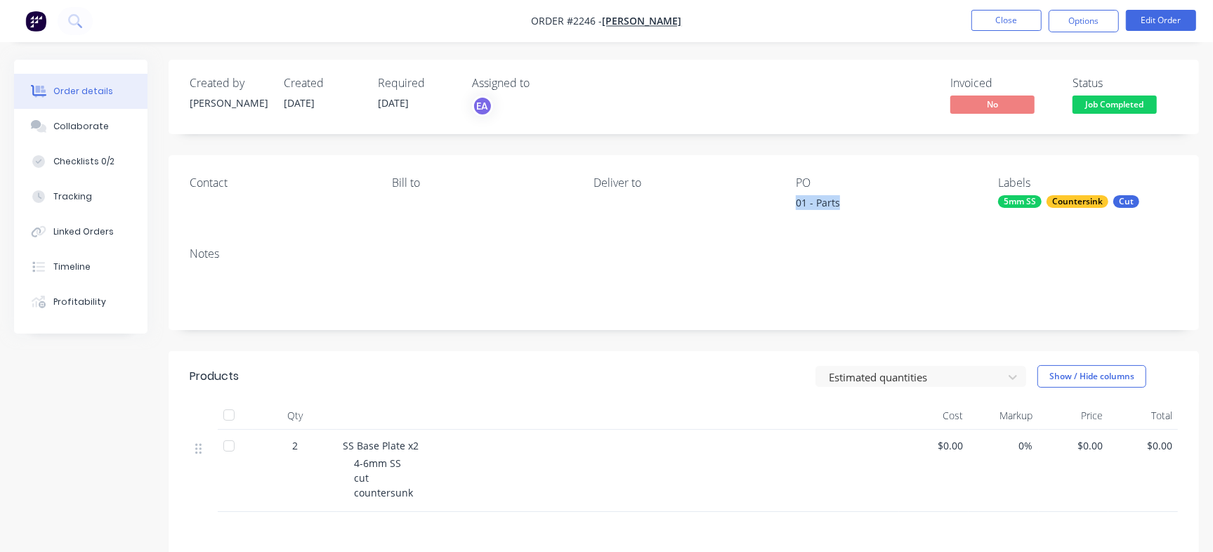
drag, startPoint x: 790, startPoint y: 208, endPoint x: 872, endPoint y: 204, distance: 82.3
click at [872, 204] on div "Contact Bill to Deliver to PO 01 - Parts Labels 5mm SS Countersink Cut" at bounding box center [684, 195] width 1031 height 81
copy div "01 - Parts"
click at [595, 20] on nav "Order #2246 - Rick Schleusener Close Options Edit Order" at bounding box center [606, 21] width 1213 height 42
click at [1018, 12] on button "Close" at bounding box center [1007, 20] width 70 height 21
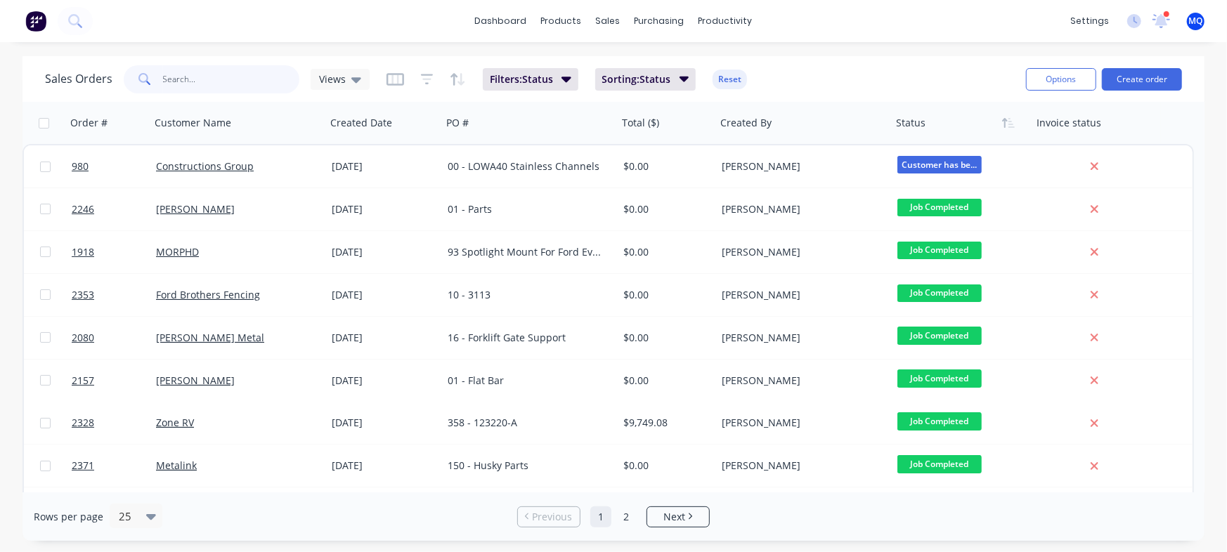
click at [232, 72] on input "text" at bounding box center [231, 79] width 137 height 28
type input "Zone"
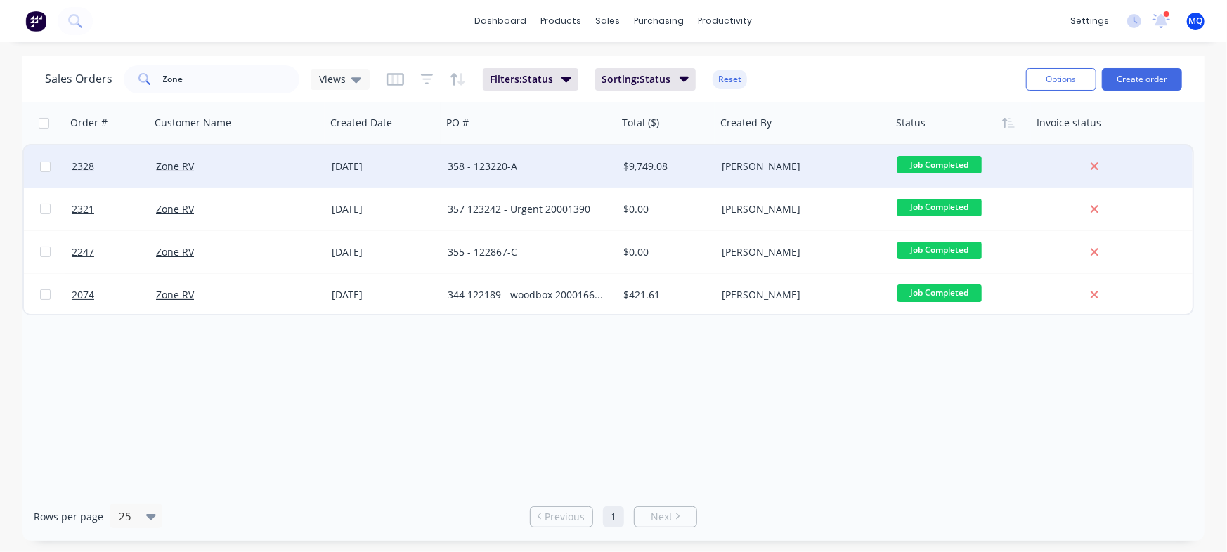
click at [497, 156] on div "358 - 123220-A" at bounding box center [530, 166] width 176 height 42
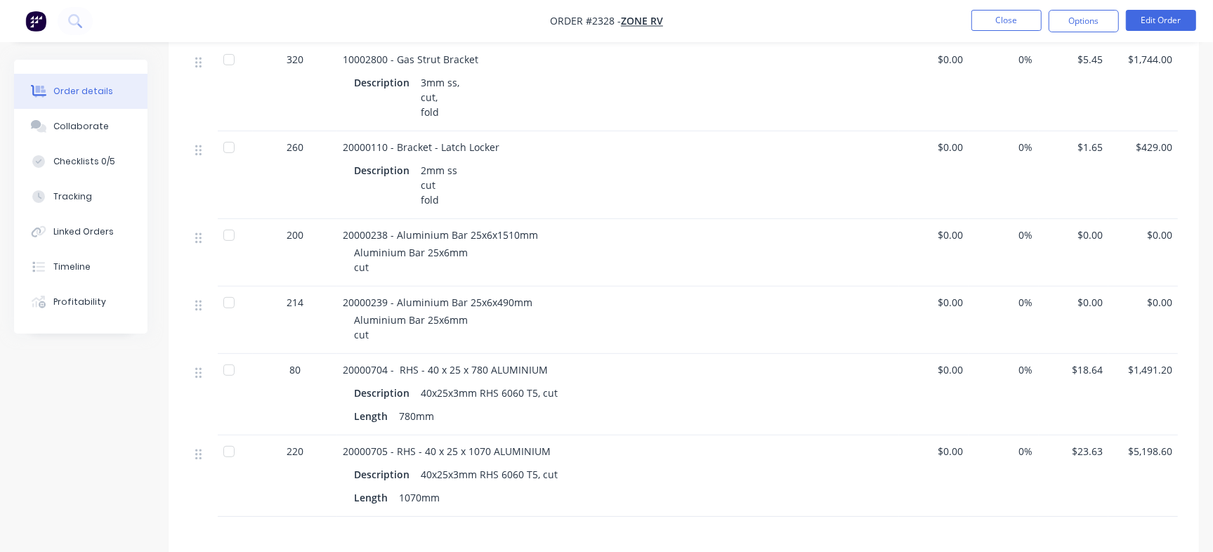
scroll to position [428, 0]
click at [105, 130] on button "Collaborate" at bounding box center [80, 126] width 133 height 35
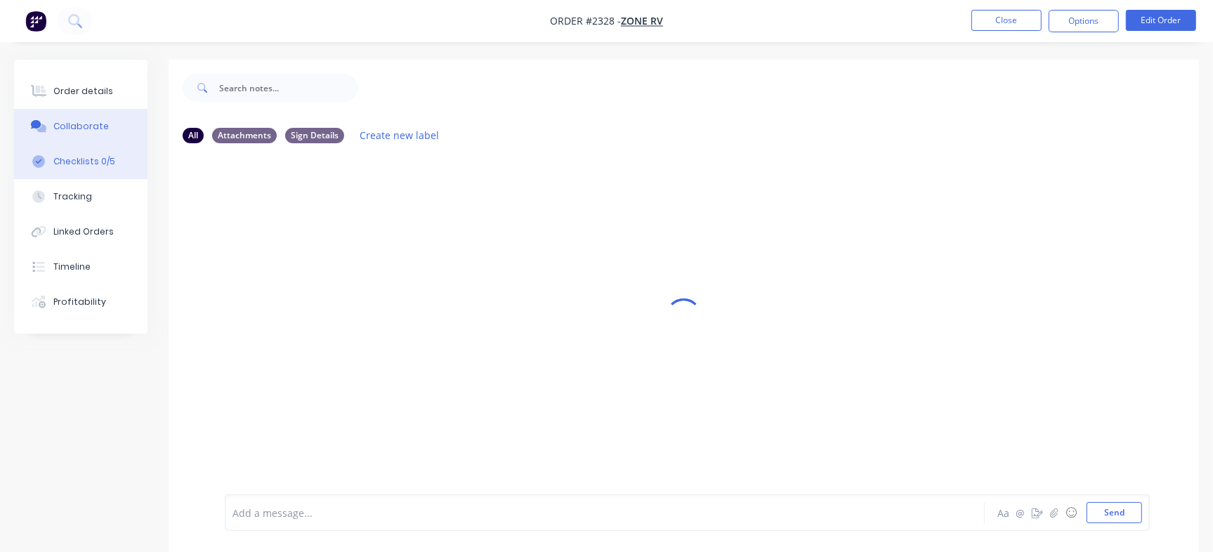
click at [118, 160] on button "Checklists 0/5" at bounding box center [80, 161] width 133 height 35
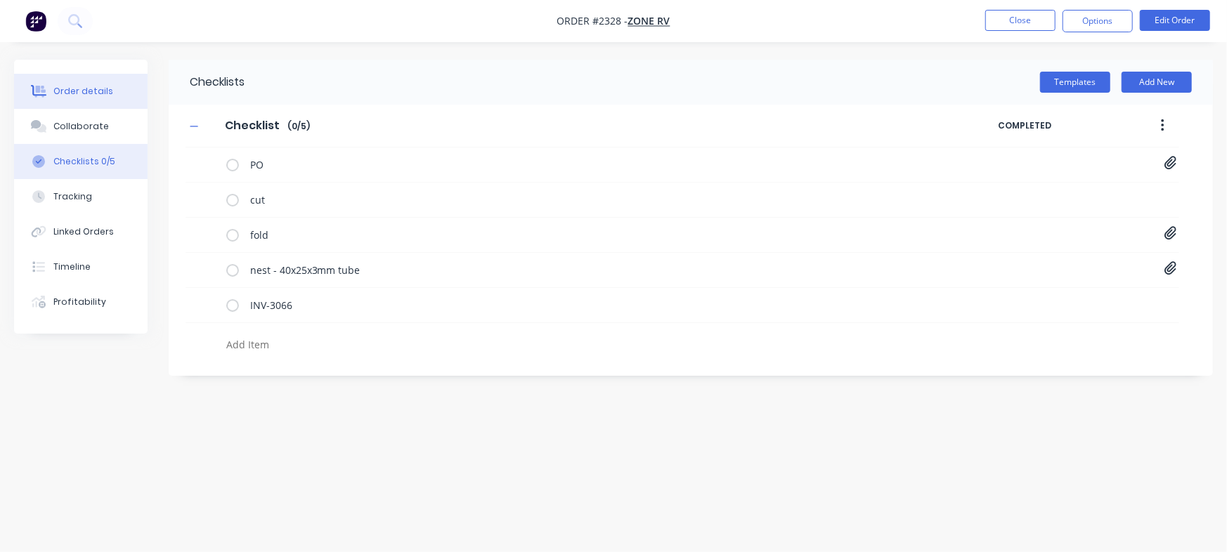
click at [55, 81] on button "Order details" at bounding box center [80, 91] width 133 height 35
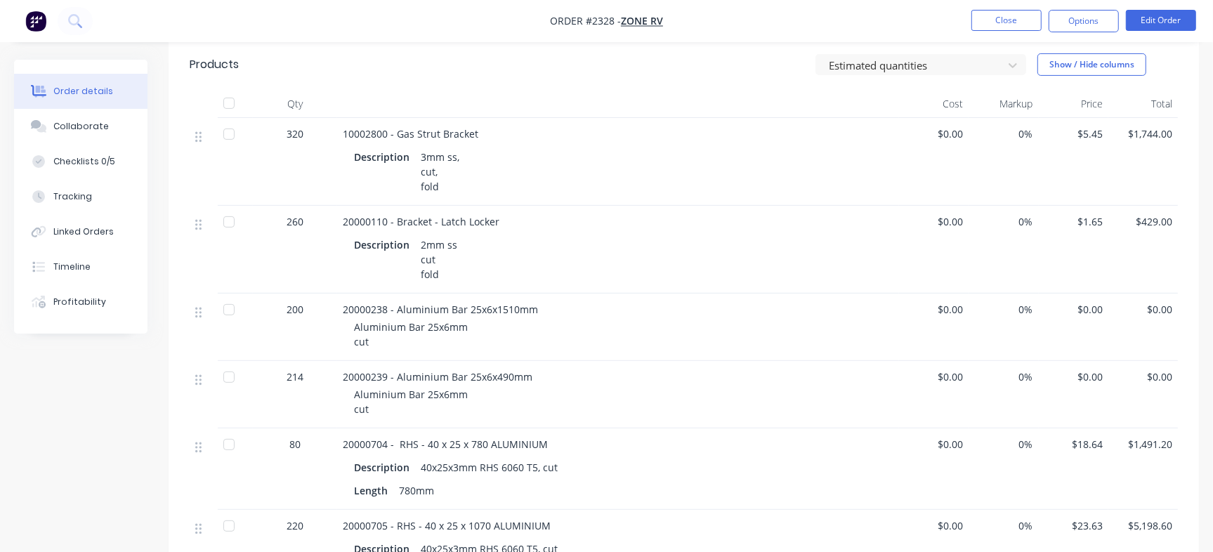
scroll to position [353, 0]
click at [361, 301] on span "20000238 - Aluminium Bar 25x6x1510mm" at bounding box center [440, 307] width 195 height 13
copy span "20000238 - Aluminium Bar 25x6x1510mm"
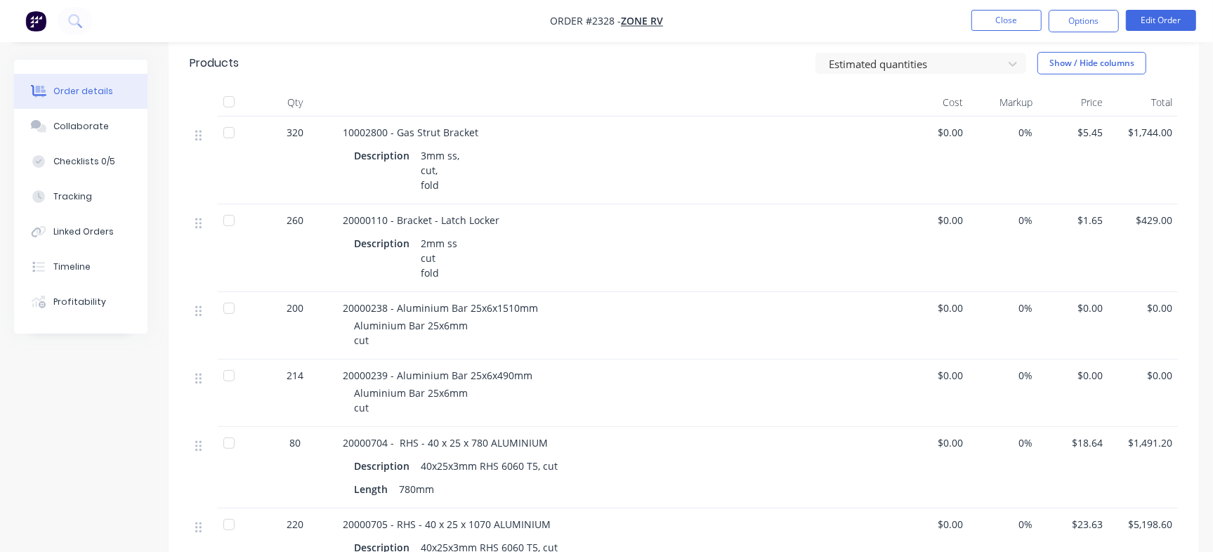
click at [544, 330] on div "Aluminium Bar 25x6mm cut" at bounding box center [624, 333] width 540 height 30
click at [358, 301] on span "20000238 - Aluminium Bar 25x6x1510mm" at bounding box center [440, 307] width 195 height 13
copy span "20000238"
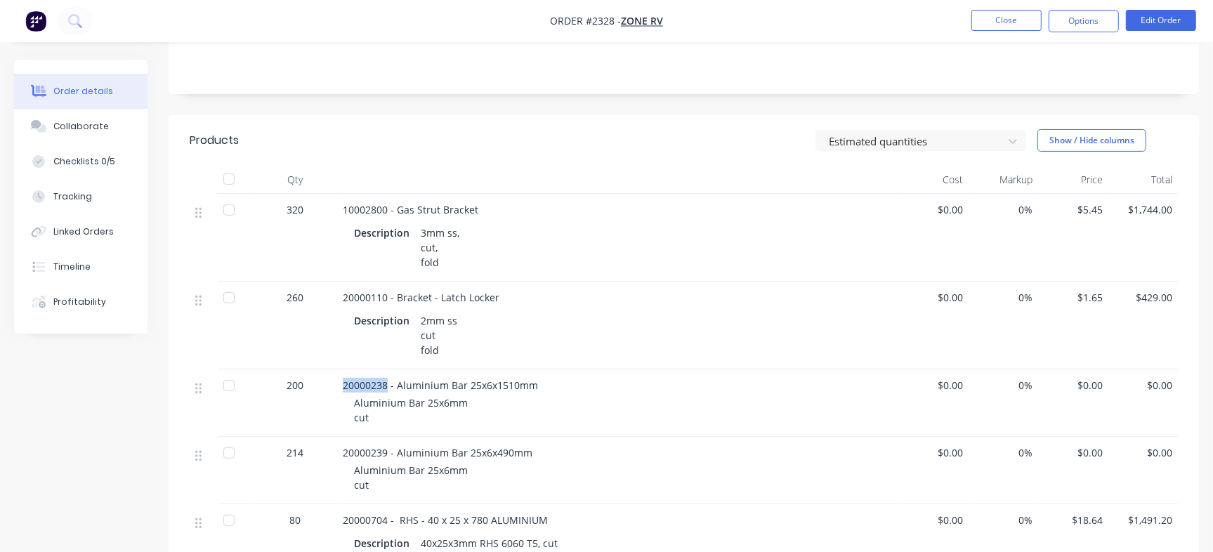
scroll to position [351, 0]
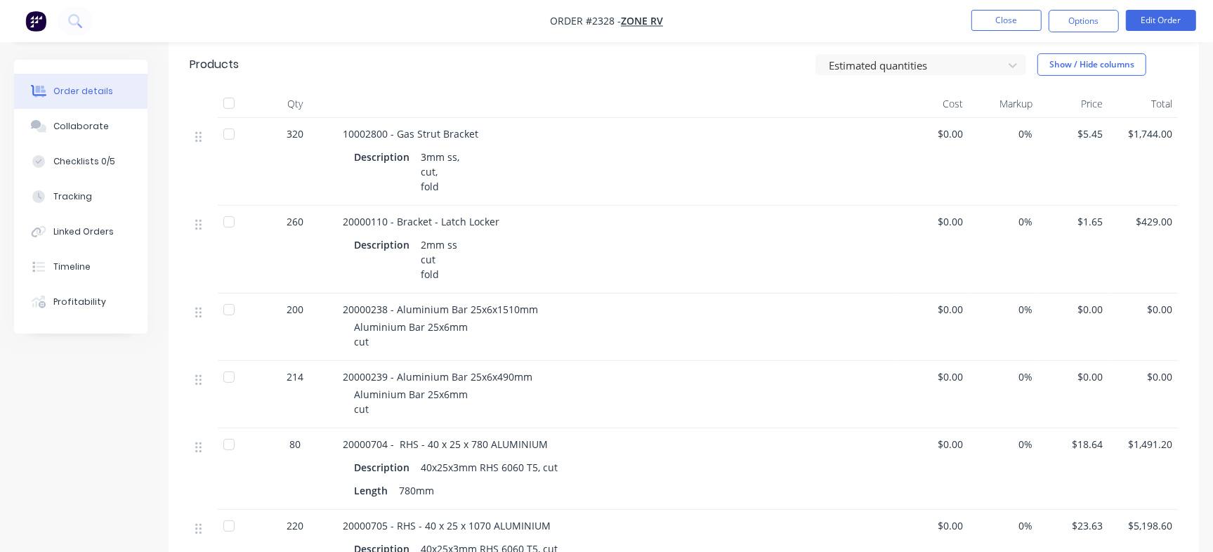
click at [365, 370] on span "20000239 - Aluminium Bar 25x6x490mm" at bounding box center [438, 376] width 190 height 13
copy span "20000239"
click at [58, 161] on div "Checklists 0/5" at bounding box center [84, 161] width 62 height 13
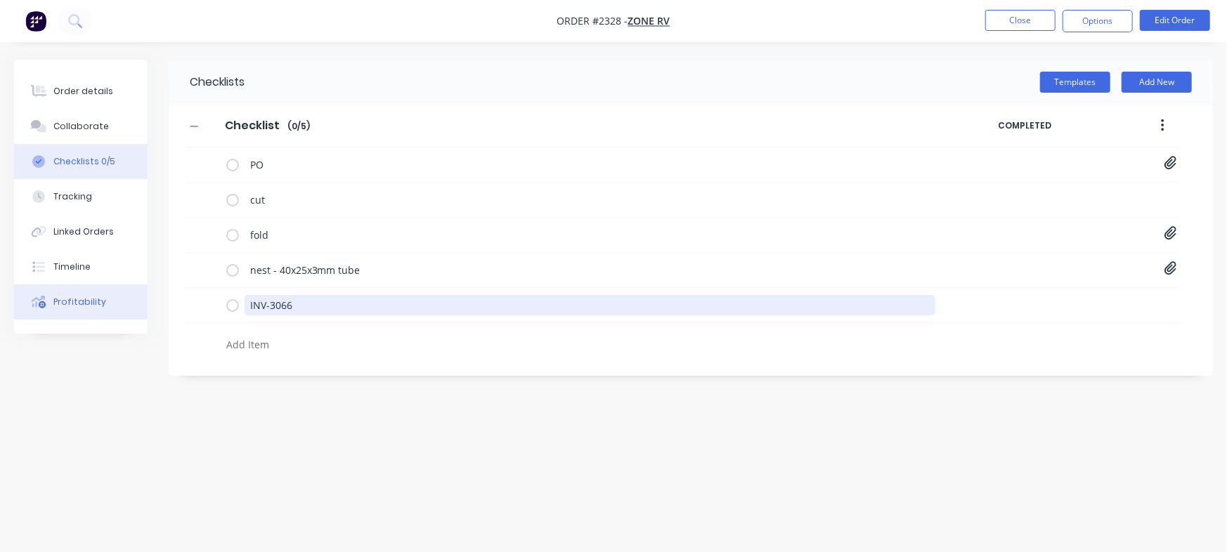
drag, startPoint x: 353, startPoint y: 304, endPoint x: 71, endPoint y: 306, distance: 282.4
click at [80, 304] on div "Order details Collaborate Checklists 0/5 Tracking Linked Orders Timeline Profit…" at bounding box center [613, 249] width 1227 height 379
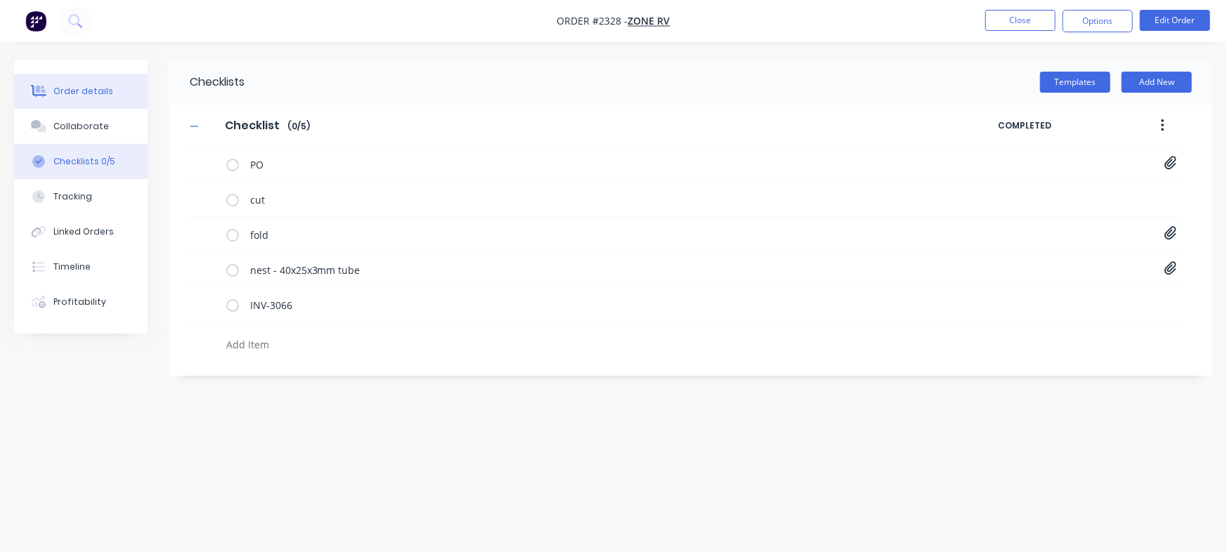
click at [103, 89] on div "Order details" at bounding box center [83, 91] width 60 height 13
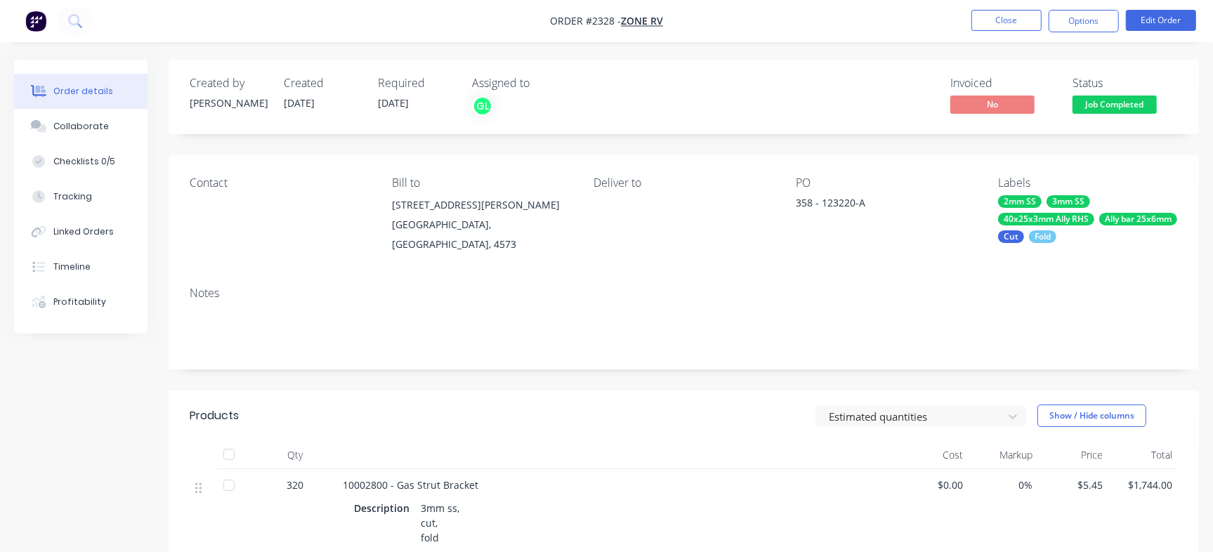
click at [836, 201] on div "358 - 123220-A" at bounding box center [884, 205] width 176 height 20
copy div "123220"
click at [84, 165] on div "Checklists 0/5" at bounding box center [84, 161] width 62 height 13
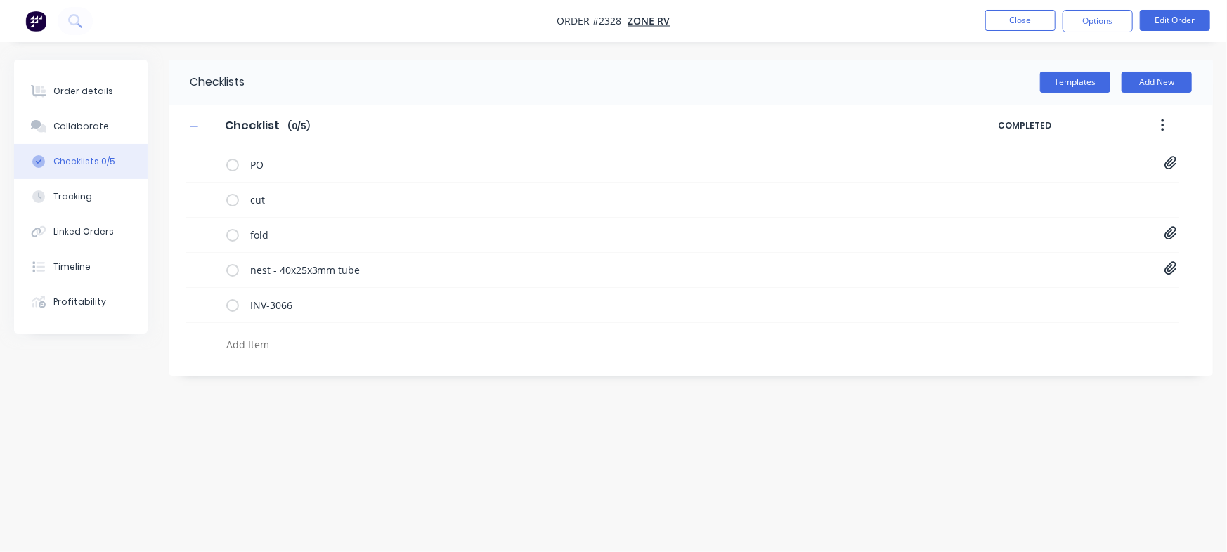
click at [301, 348] on textarea at bounding box center [540, 344] width 639 height 20
paste textarea "INV-3070"
type textarea "x"
type textarea "INV-3070"
type textarea "x"
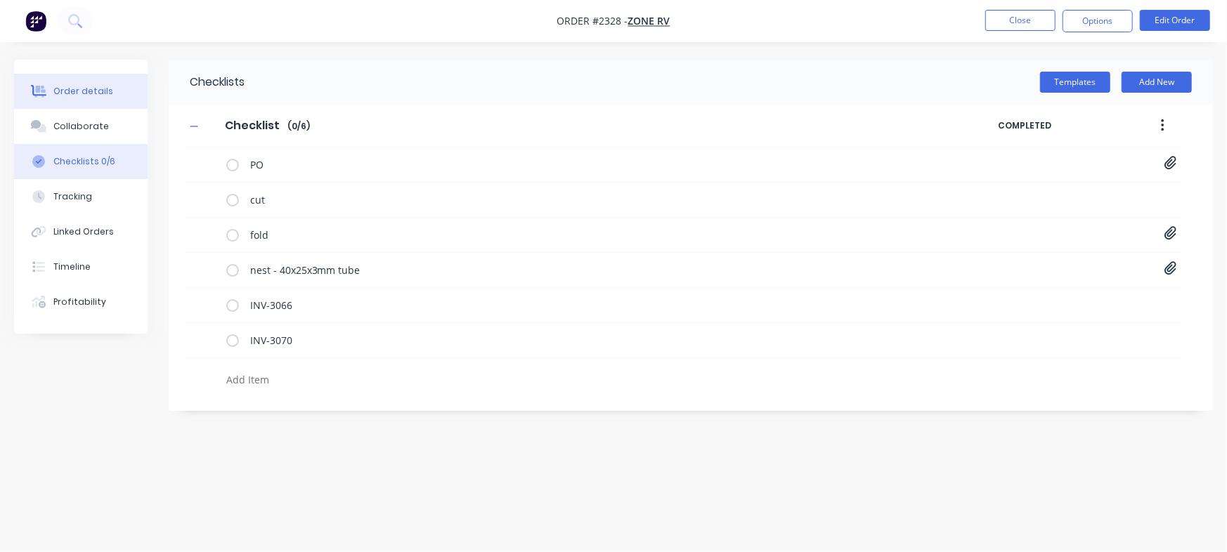
click at [115, 99] on button "Order details" at bounding box center [80, 91] width 133 height 35
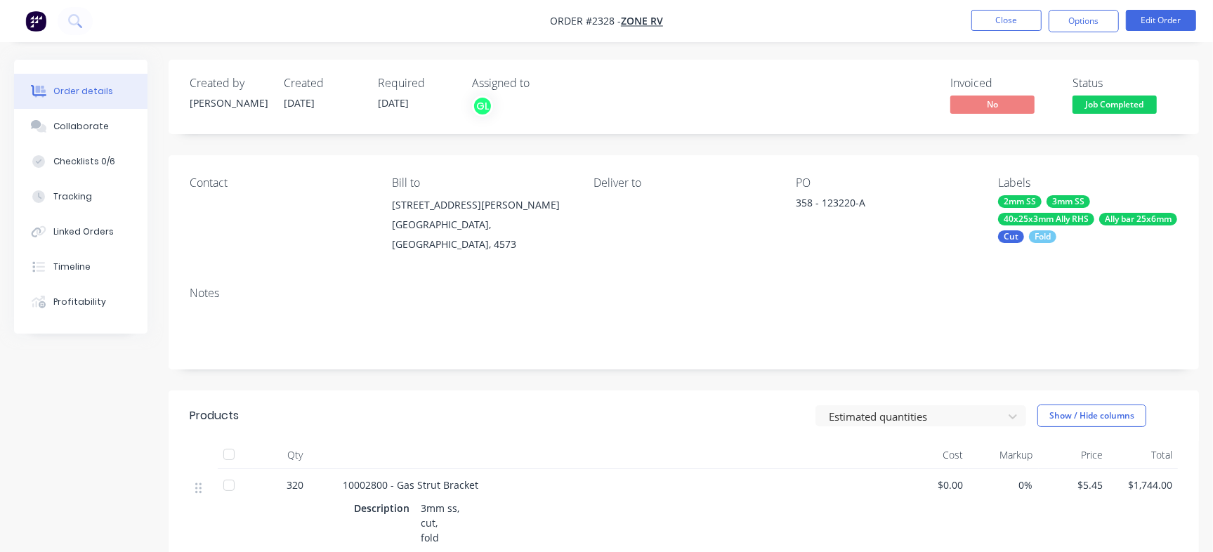
click at [1128, 105] on span "Job Completed" at bounding box center [1115, 105] width 84 height 18
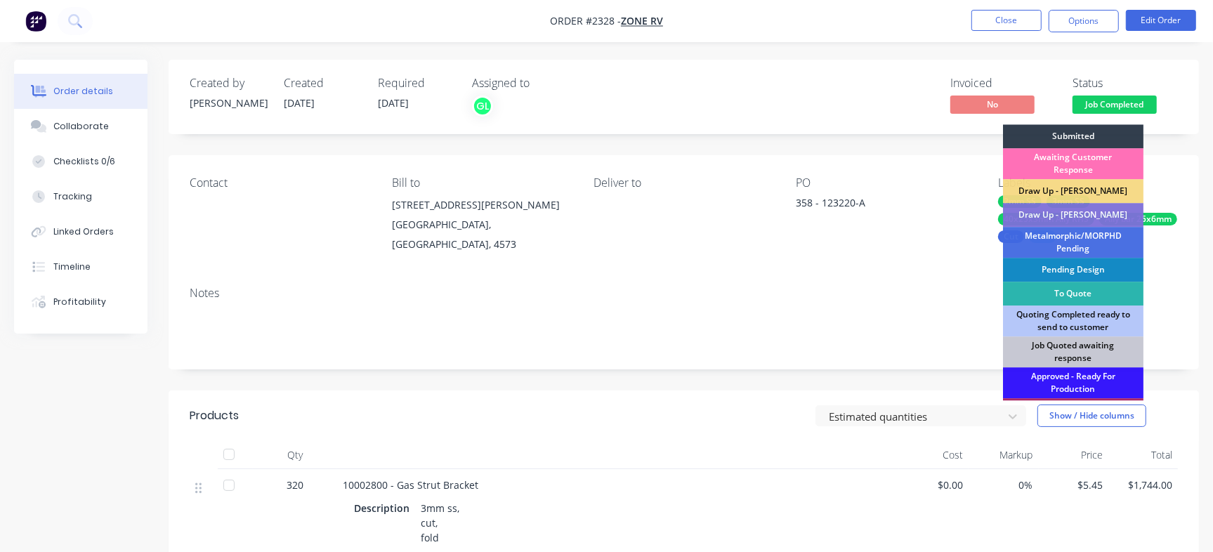
scroll to position [424, 0]
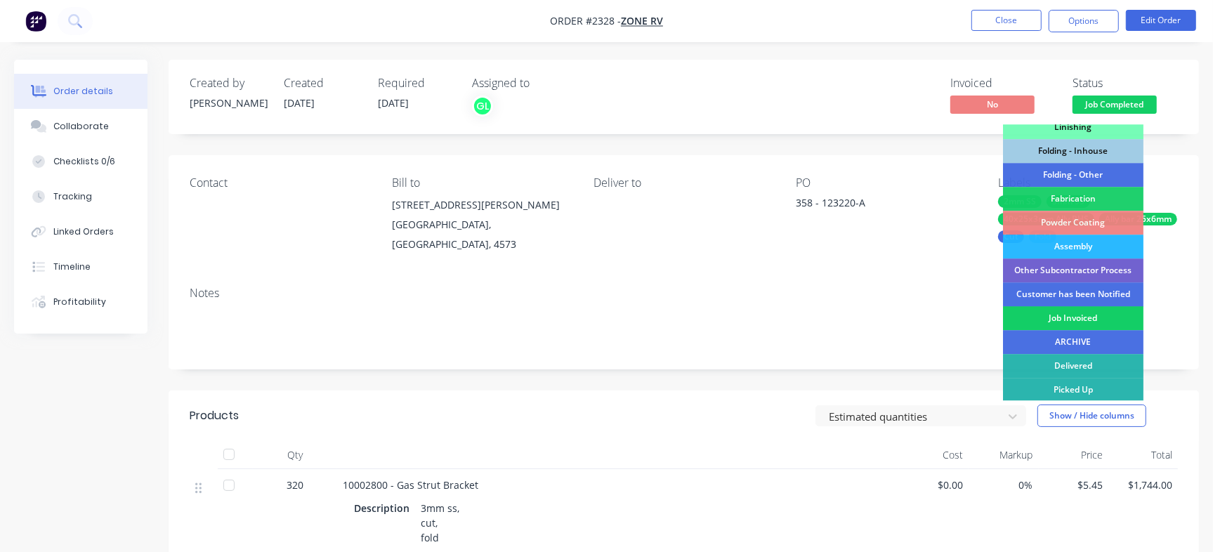
click at [1073, 315] on div "Job Invoiced" at bounding box center [1073, 318] width 141 height 24
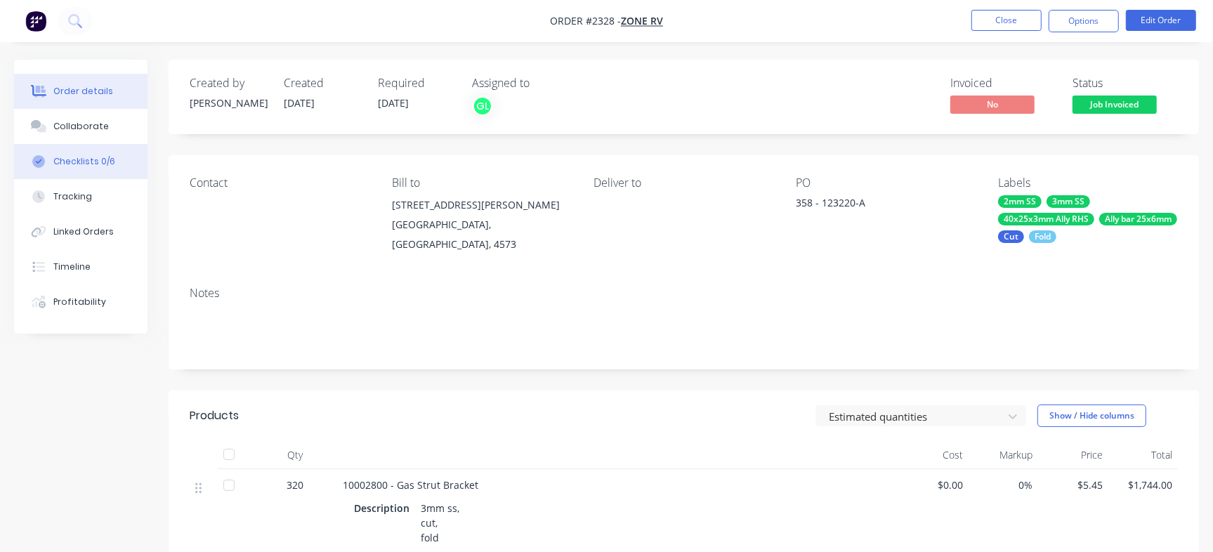
click at [125, 166] on button "Checklists 0/6" at bounding box center [80, 161] width 133 height 35
type textarea "x"
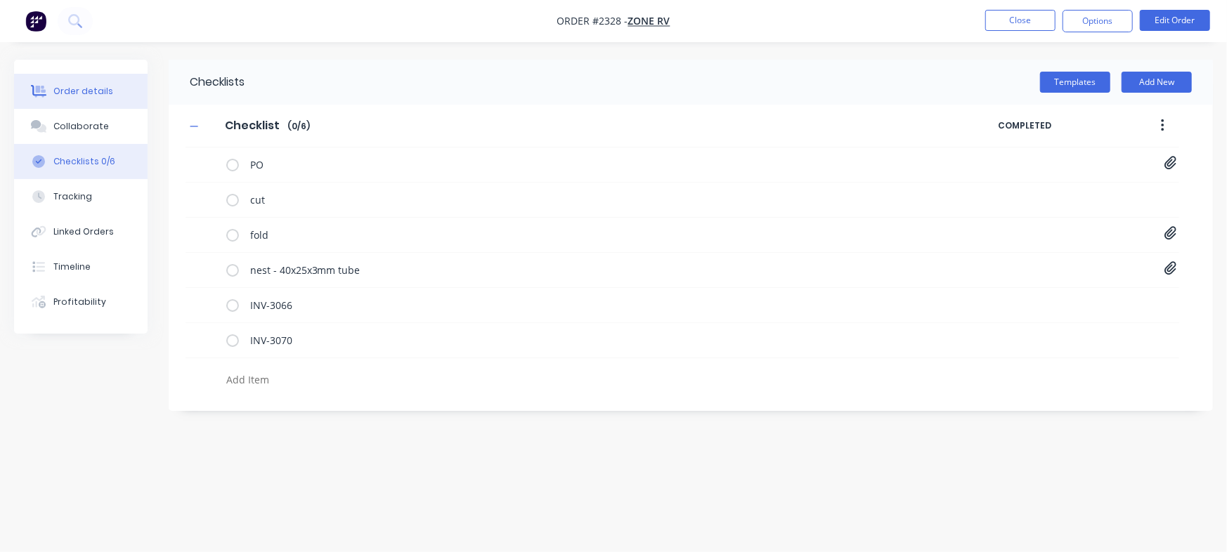
click at [84, 86] on div "Order details" at bounding box center [83, 91] width 60 height 13
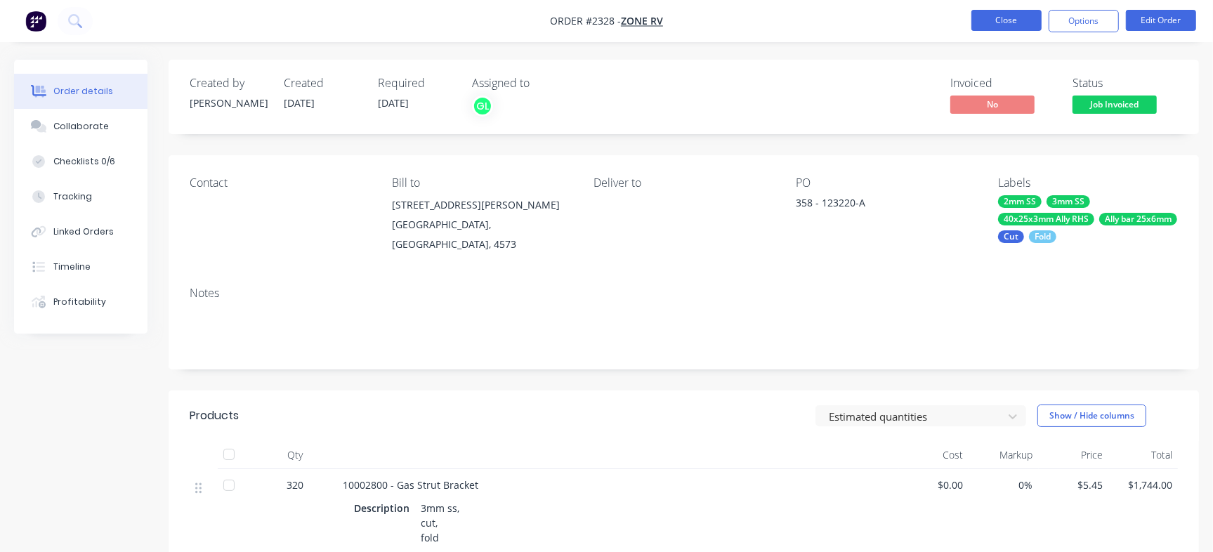
click at [1002, 21] on button "Close" at bounding box center [1007, 20] width 70 height 21
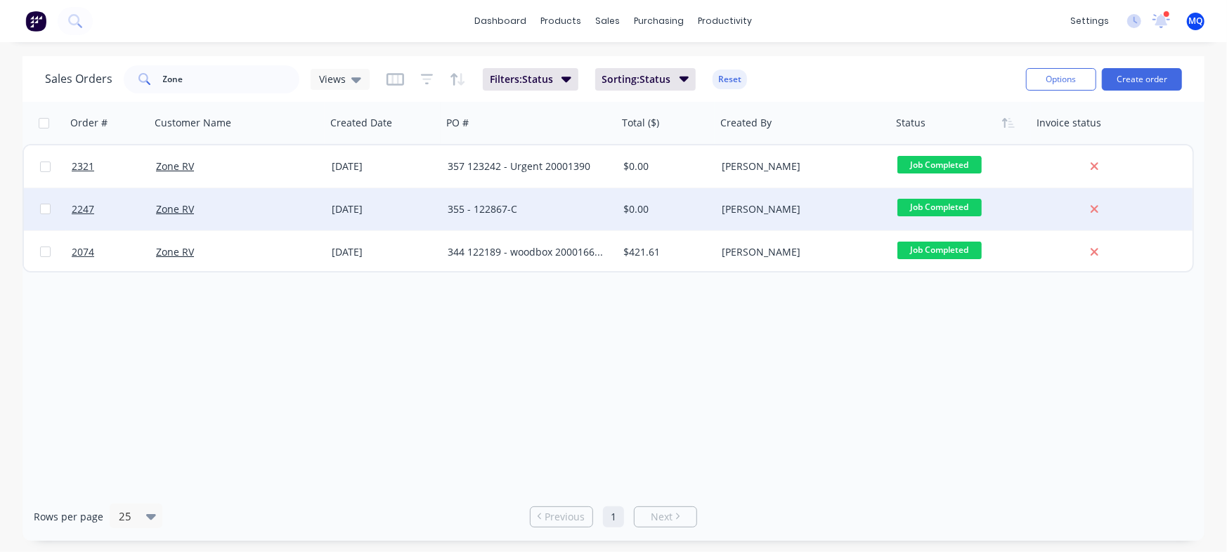
click at [684, 213] on div "$0.00" at bounding box center [664, 209] width 83 height 14
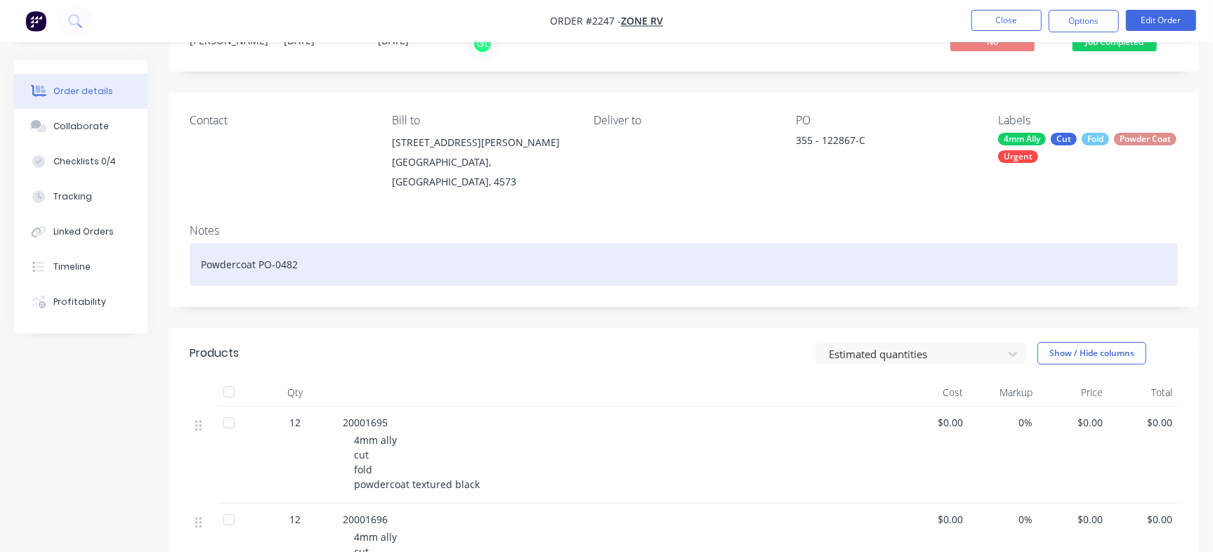
scroll to position [176, 0]
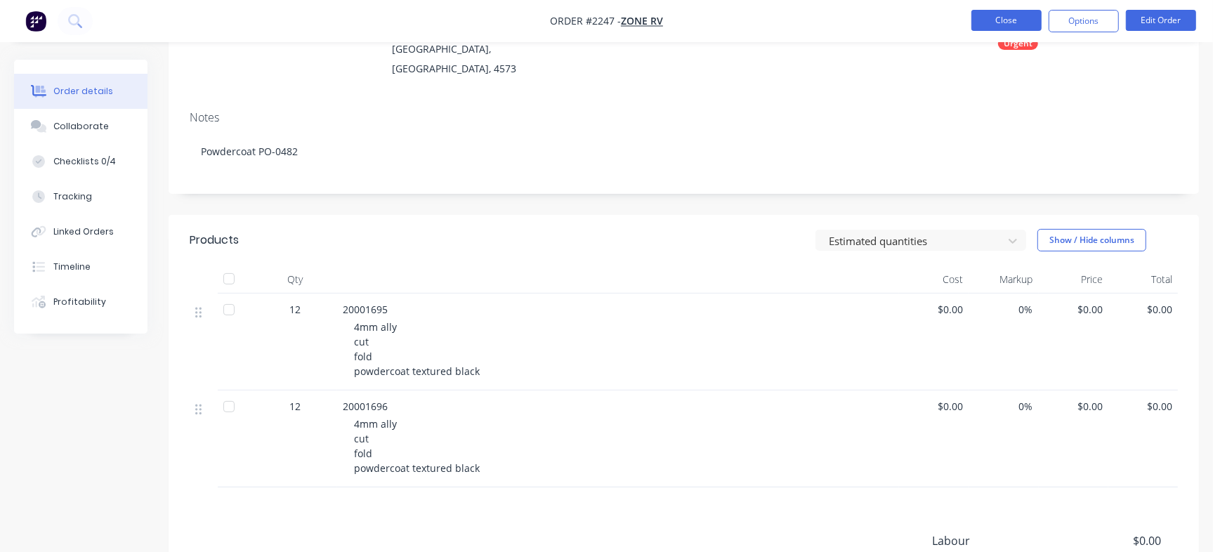
click at [985, 16] on button "Close" at bounding box center [1007, 20] width 70 height 21
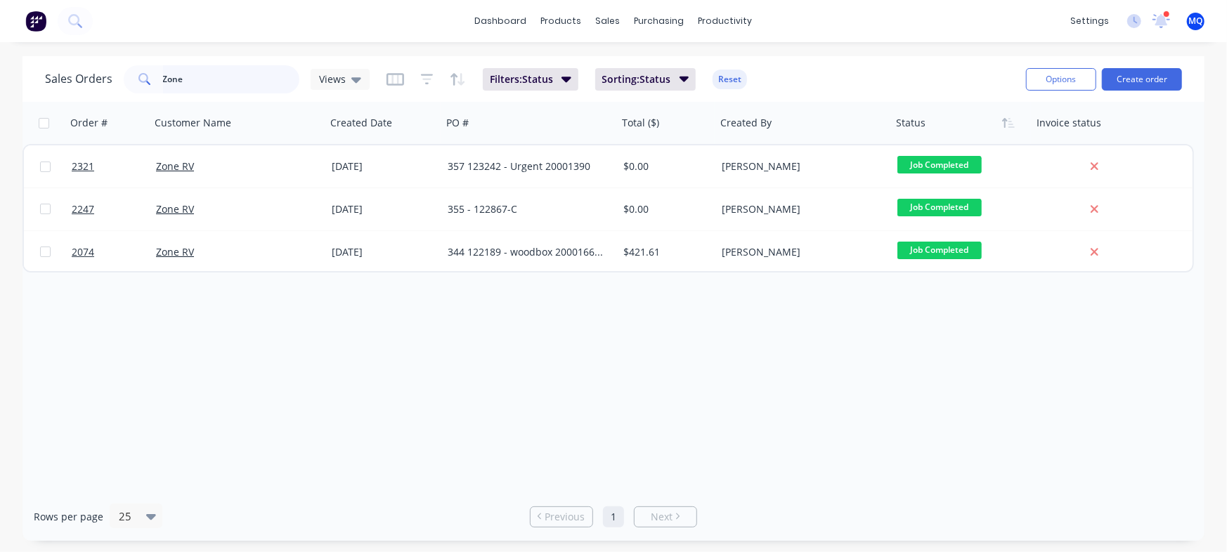
click at [201, 80] on input "Zone" at bounding box center [231, 79] width 137 height 28
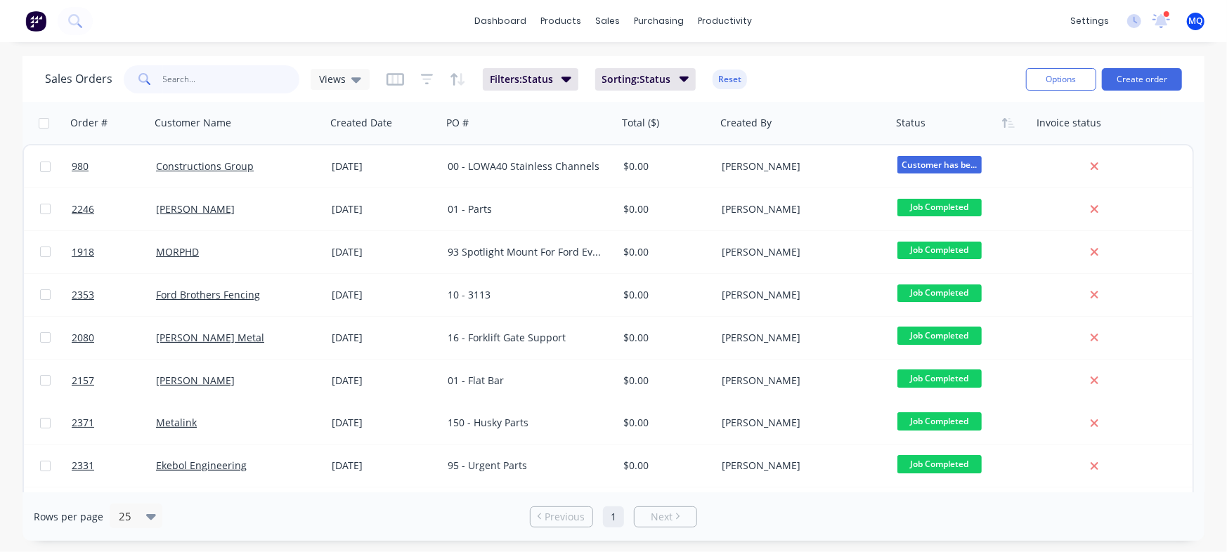
click at [189, 77] on input "text" at bounding box center [231, 79] width 137 height 28
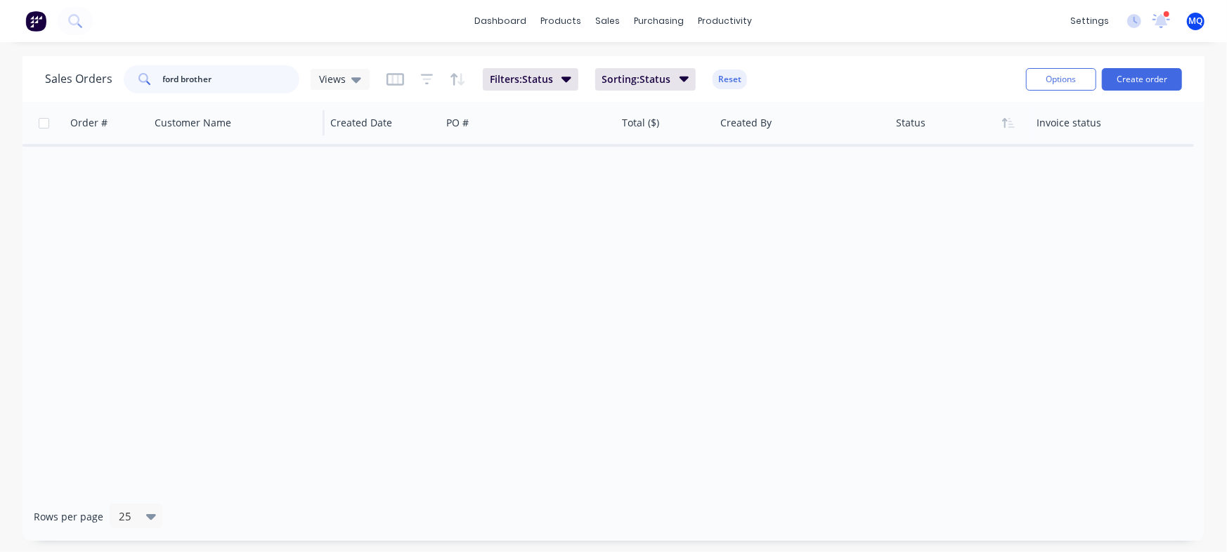
type input "ford brother"
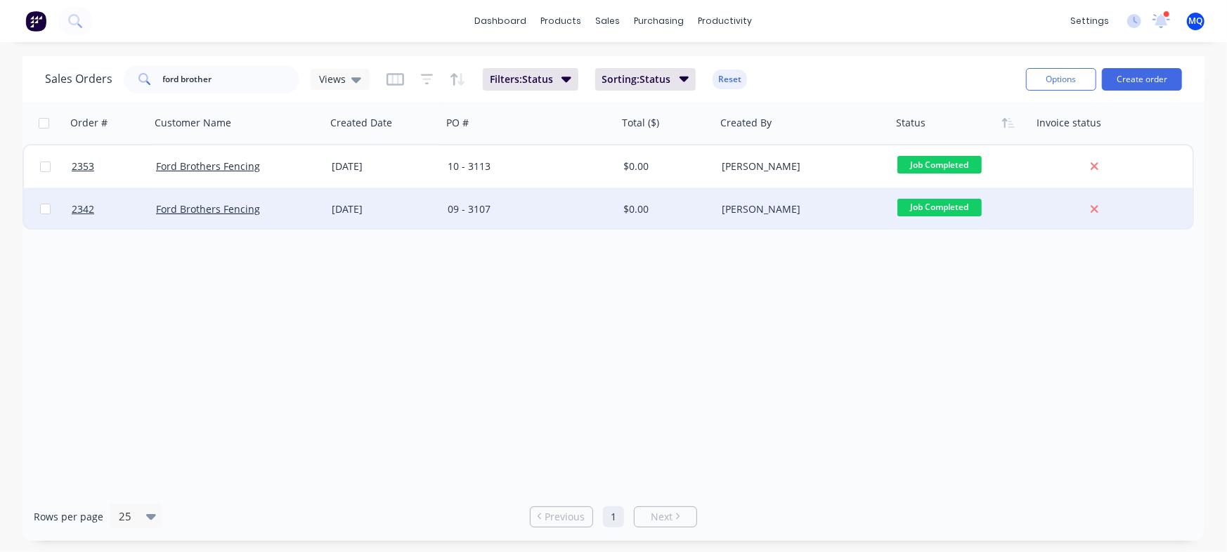
click at [703, 214] on div "$0.00" at bounding box center [664, 209] width 83 height 14
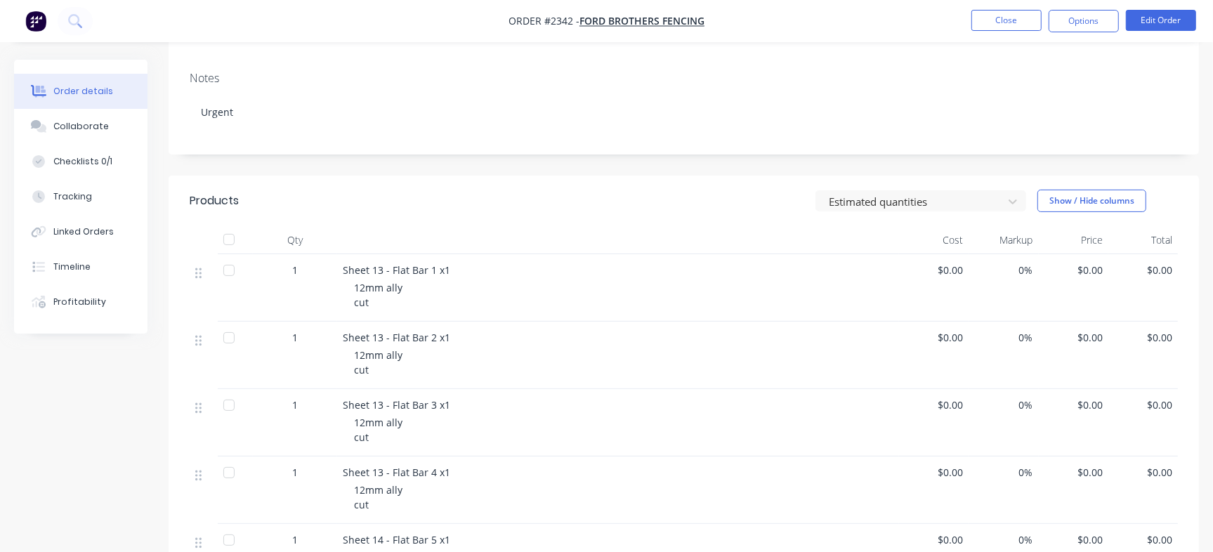
scroll to position [615, 0]
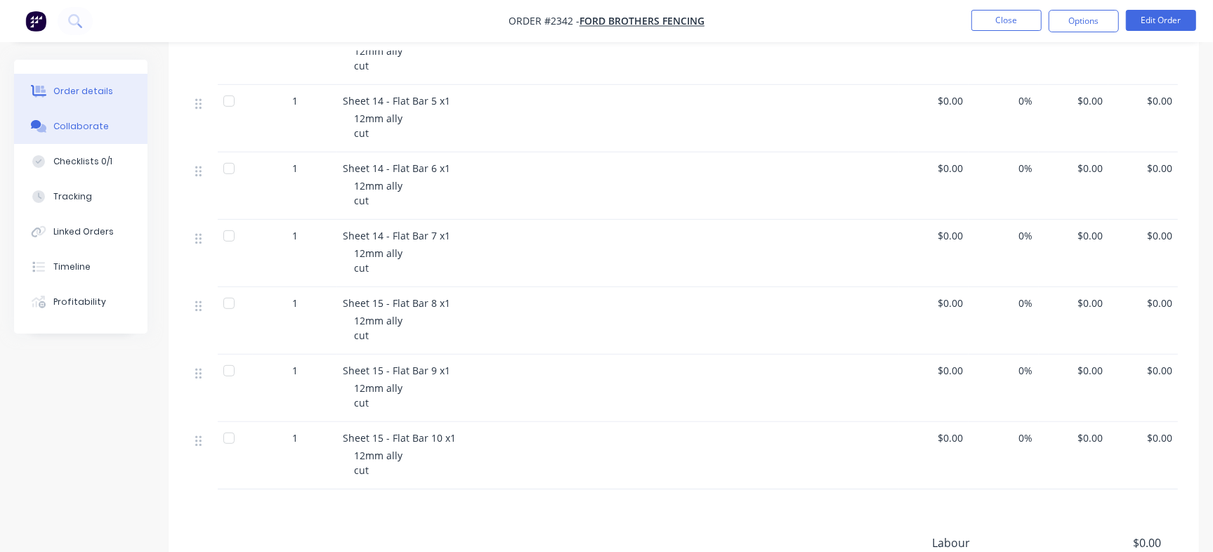
click at [106, 131] on button "Collaborate" at bounding box center [80, 126] width 133 height 35
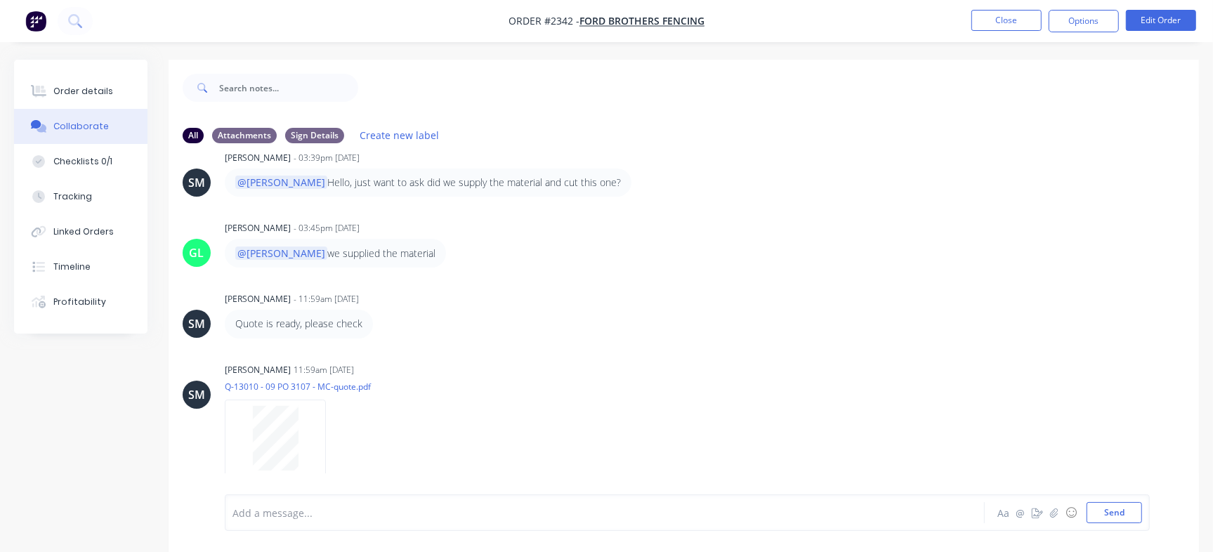
scroll to position [637, 0]
click at [308, 424] on div at bounding box center [275, 435] width 89 height 65
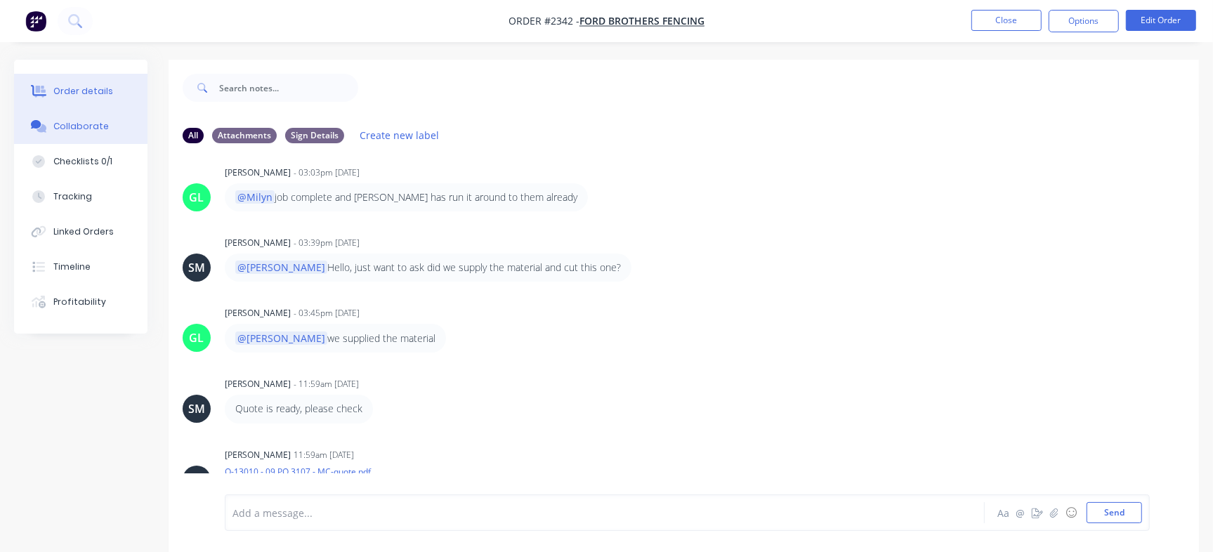
click at [112, 89] on button "Order details" at bounding box center [80, 91] width 133 height 35
